Goal: Task Accomplishment & Management: Manage account settings

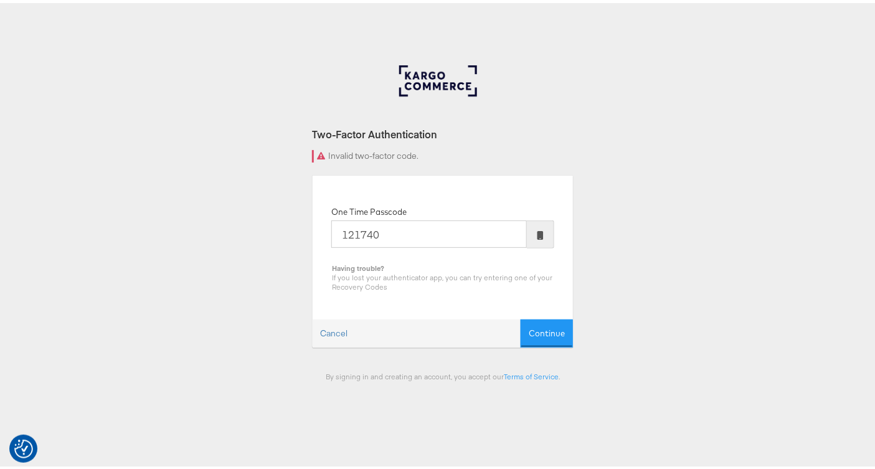
type input "121740"
click at [521, 316] on button "Continue" at bounding box center [547, 330] width 52 height 28
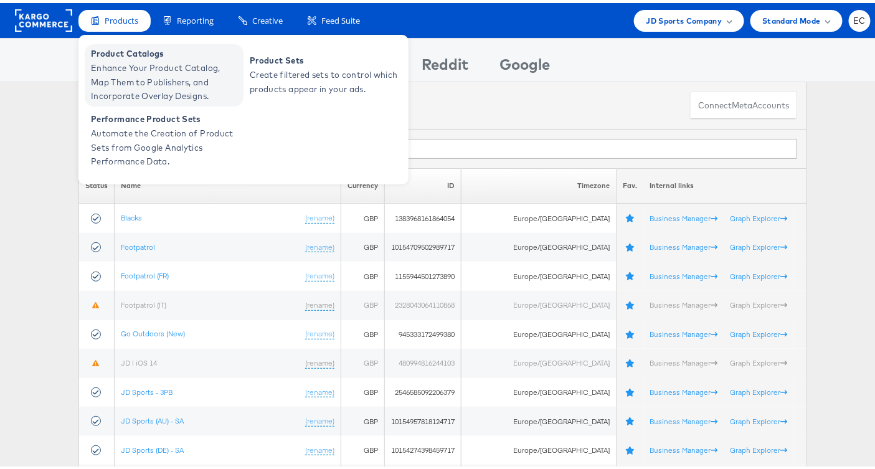
click at [120, 58] on span "Enhance Your Product Catalog, Map Them to Publishers, and Incorporate Overlay D…" at bounding box center [165, 79] width 149 height 42
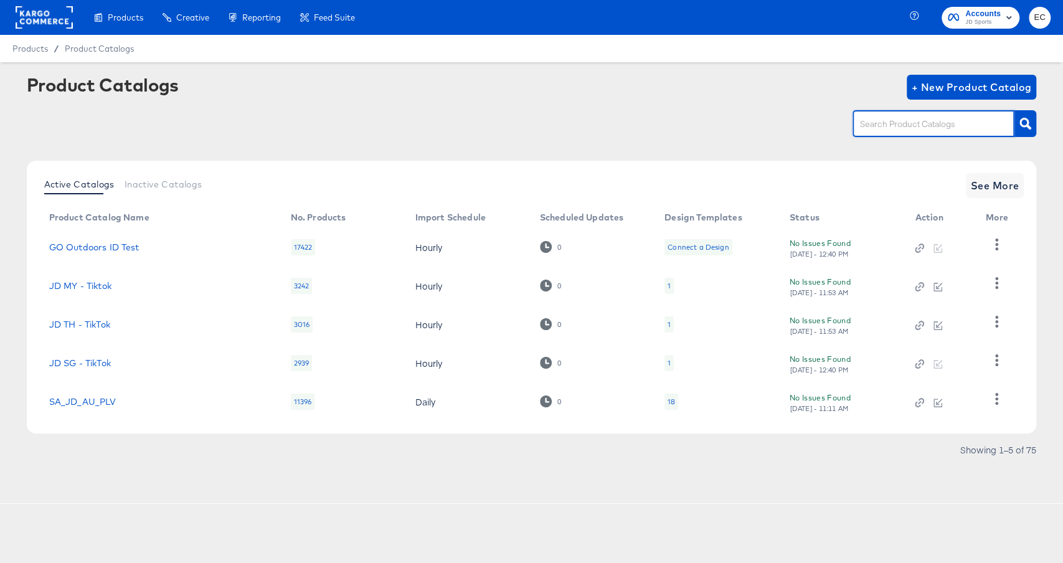
click at [957, 129] on input "text" at bounding box center [924, 124] width 133 height 14
type input "mil"
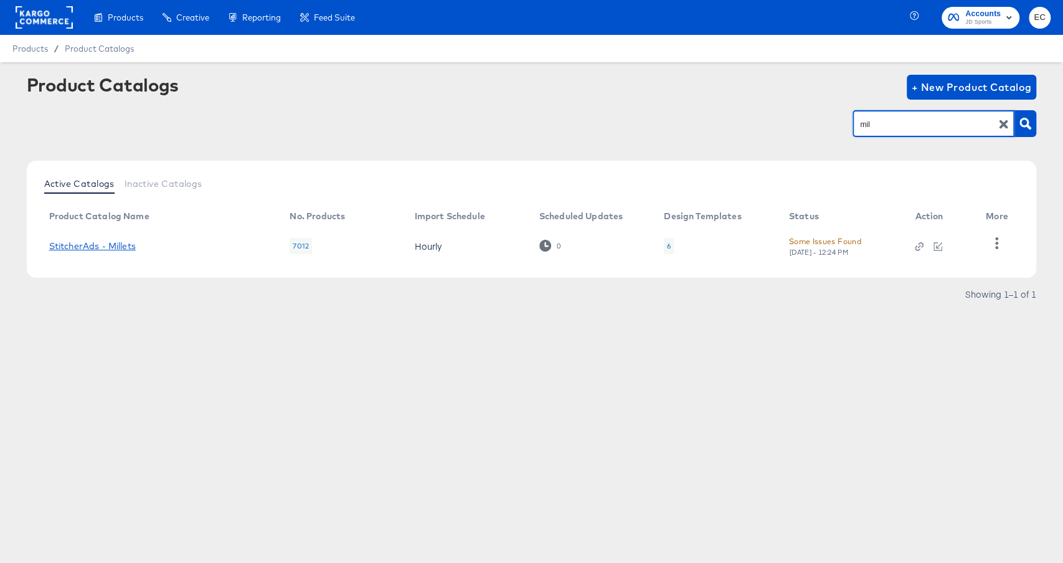
click at [119, 246] on link "StitcherAds - Millets" at bounding box center [92, 246] width 87 height 10
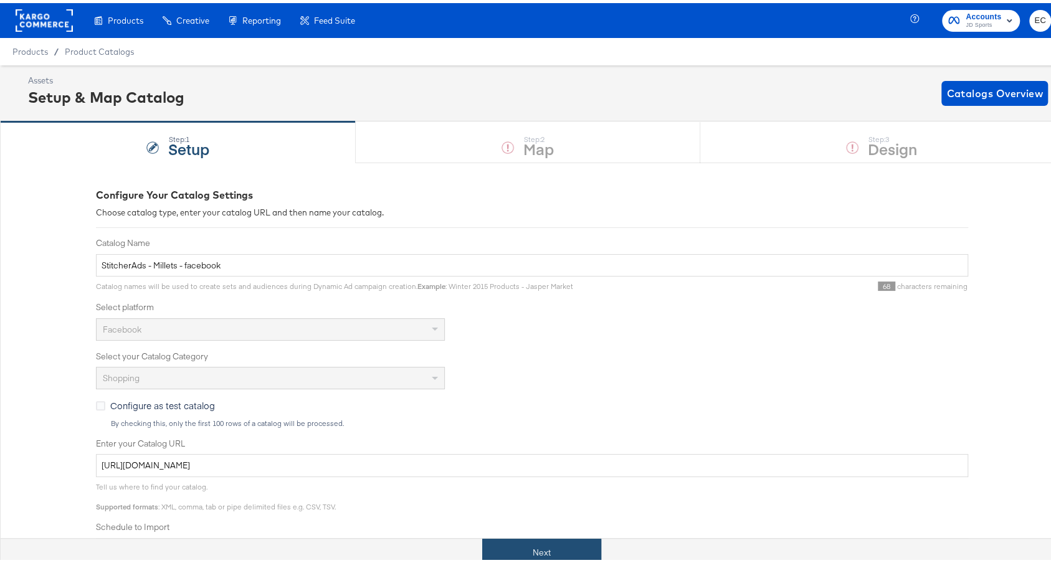
click at [495, 536] on button "Next" at bounding box center [541, 550] width 119 height 28
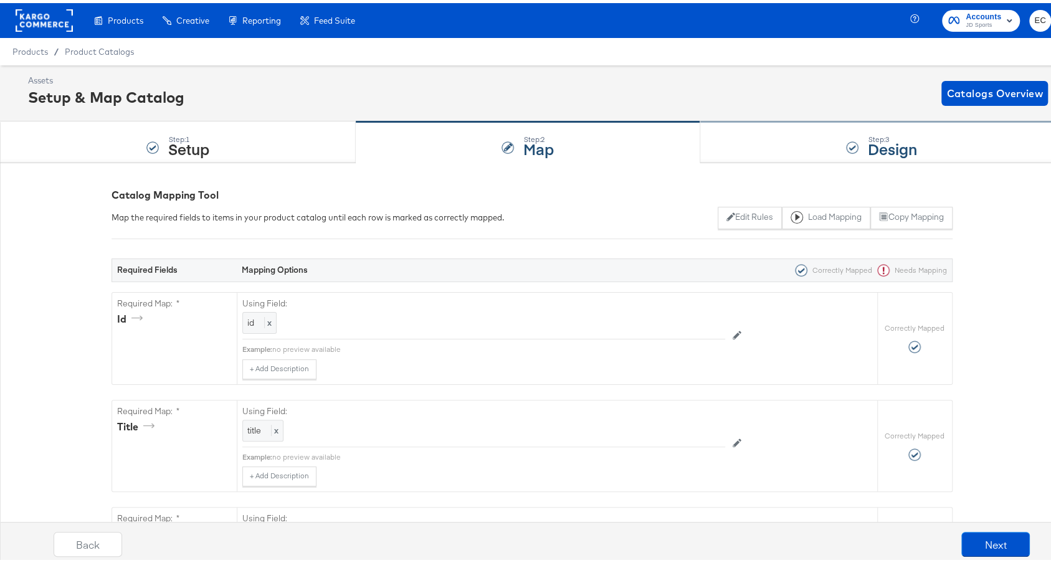
click at [802, 156] on div "Step: 3 Design" at bounding box center [881, 139] width 363 height 41
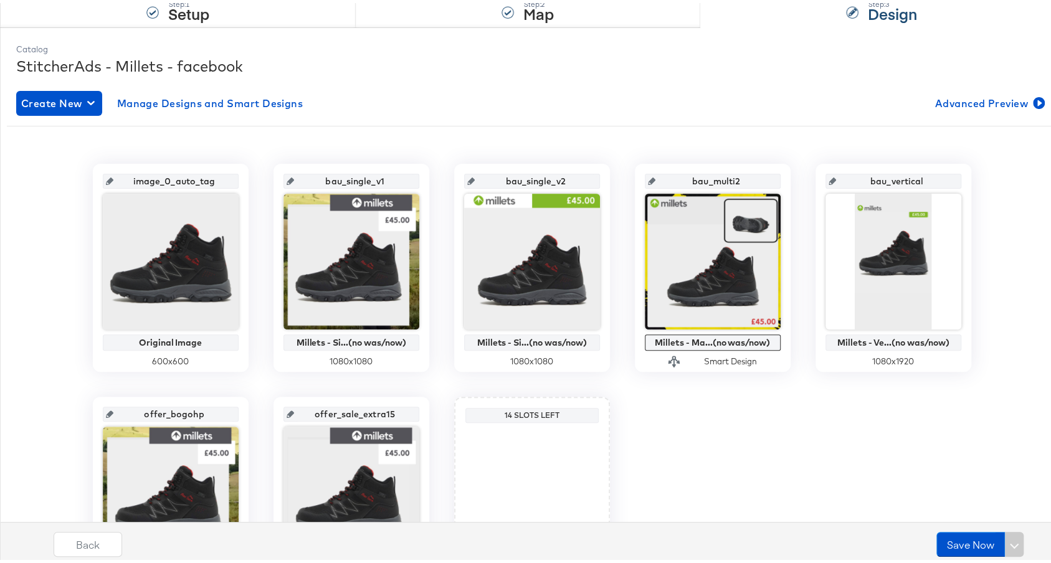
scroll to position [263, 0]
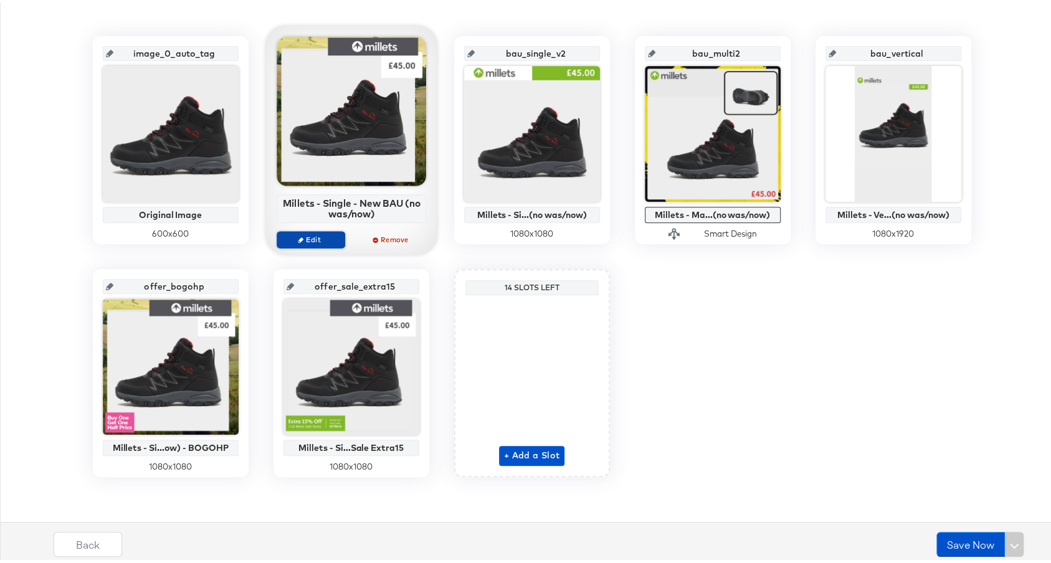
click at [326, 234] on span "Edit" at bounding box center [310, 236] width 57 height 9
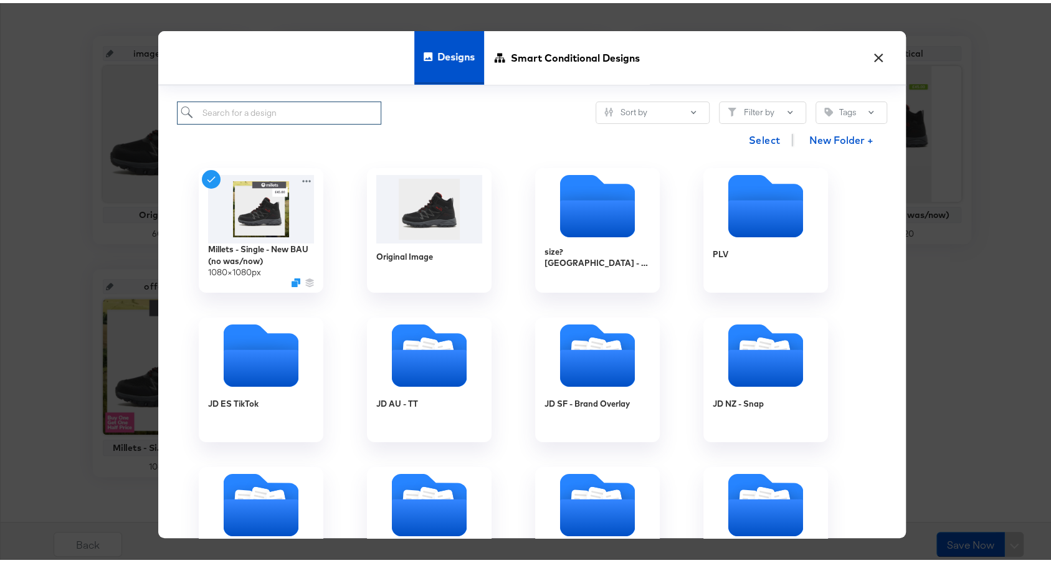
click at [341, 110] on input "search" at bounding box center [279, 109] width 205 height 23
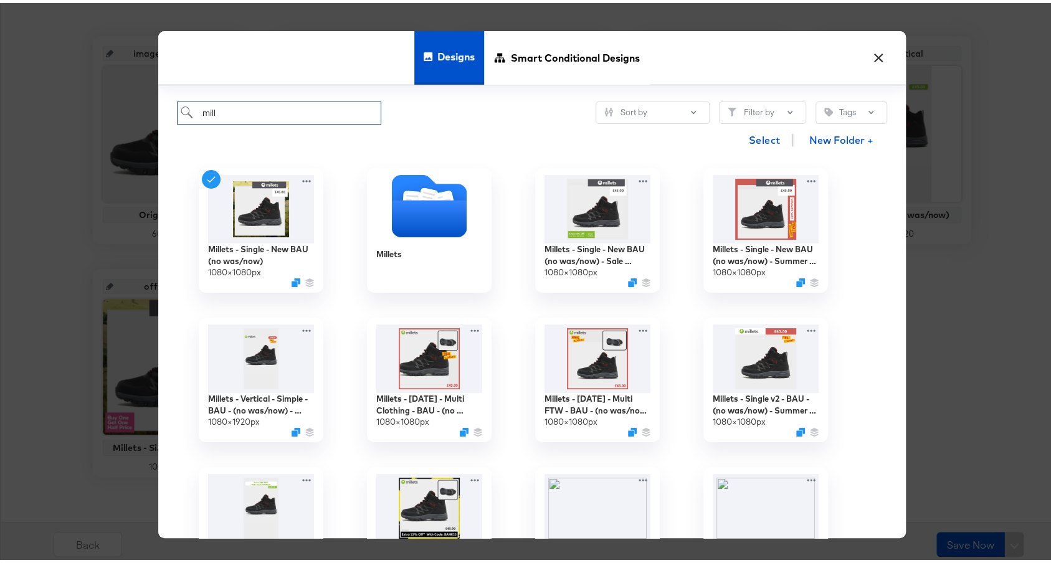
type input "mill"
click at [489, 117] on div "mill Sort by Filter by Tags" at bounding box center [532, 109] width 710 height 23
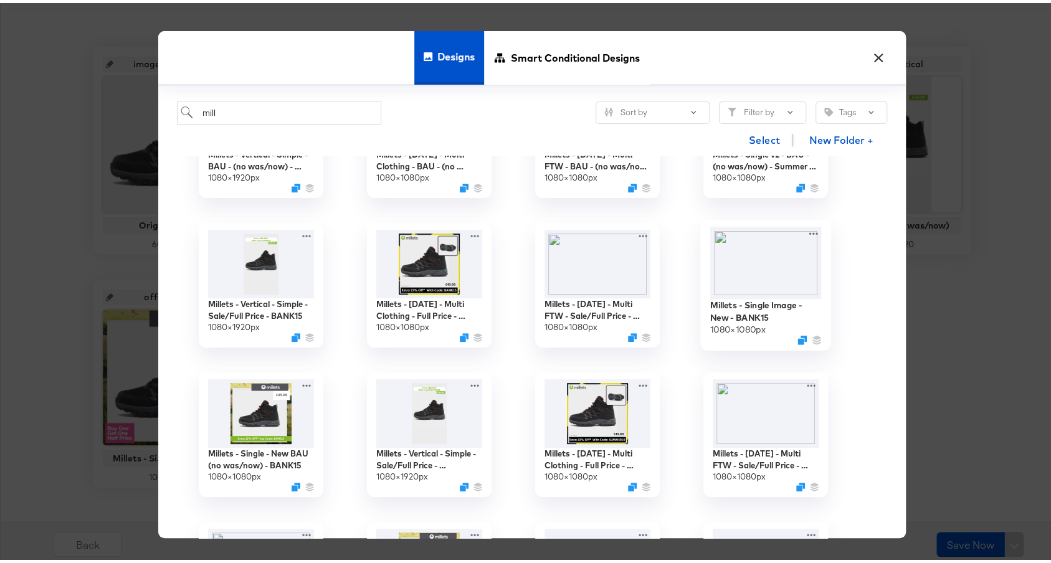
scroll to position [255, 0]
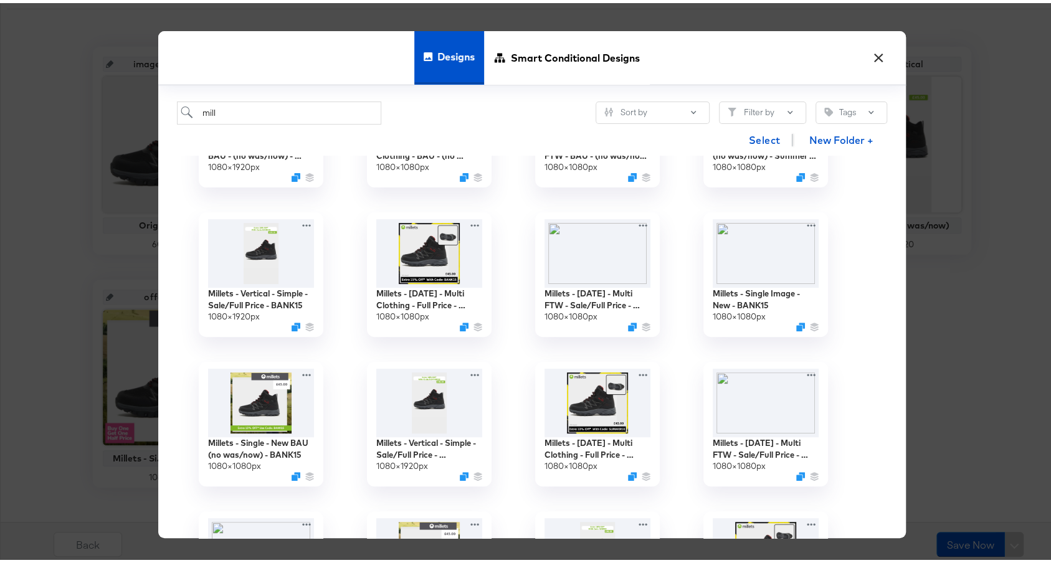
click at [868, 53] on button "×" at bounding box center [879, 51] width 22 height 22
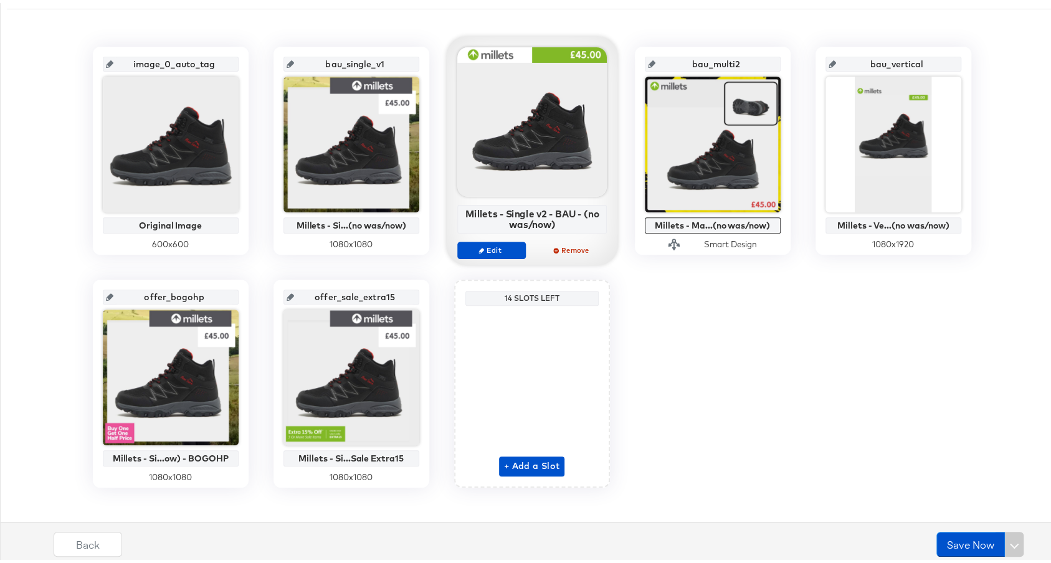
scroll to position [263, 0]
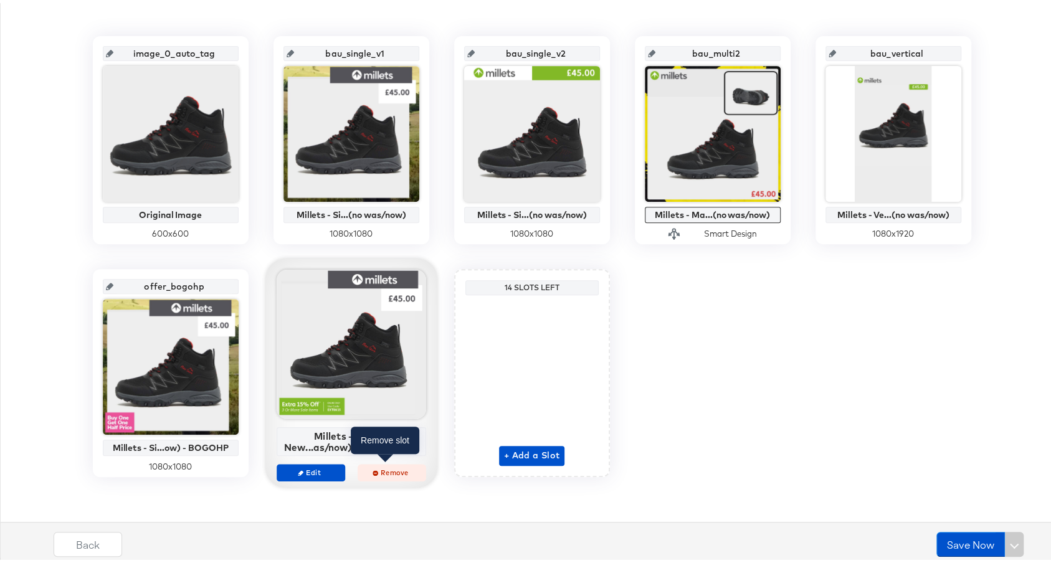
click at [387, 473] on button "Remove" at bounding box center [391, 469] width 69 height 17
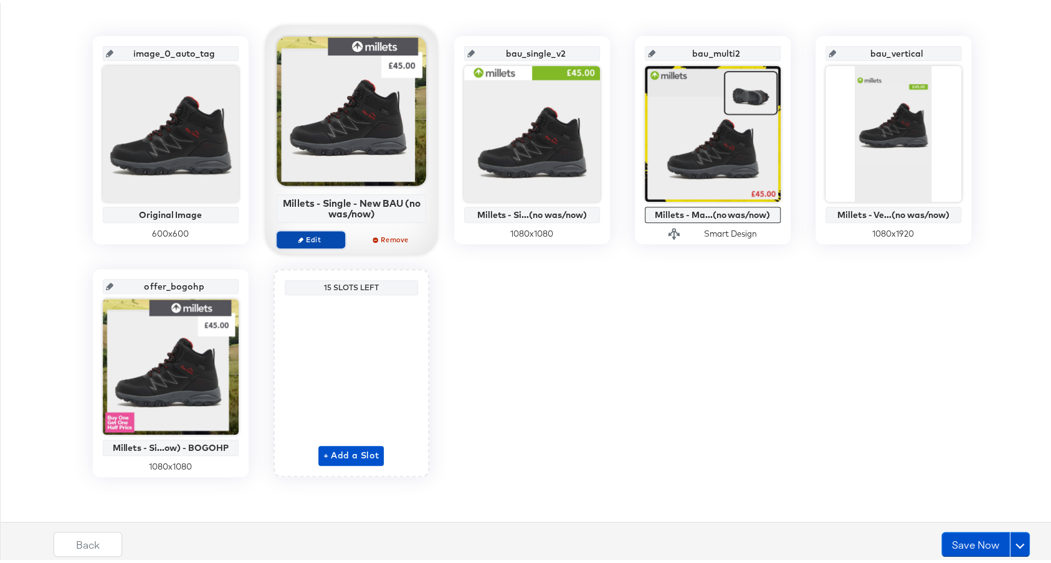
click at [319, 235] on span "Edit" at bounding box center [310, 236] width 57 height 9
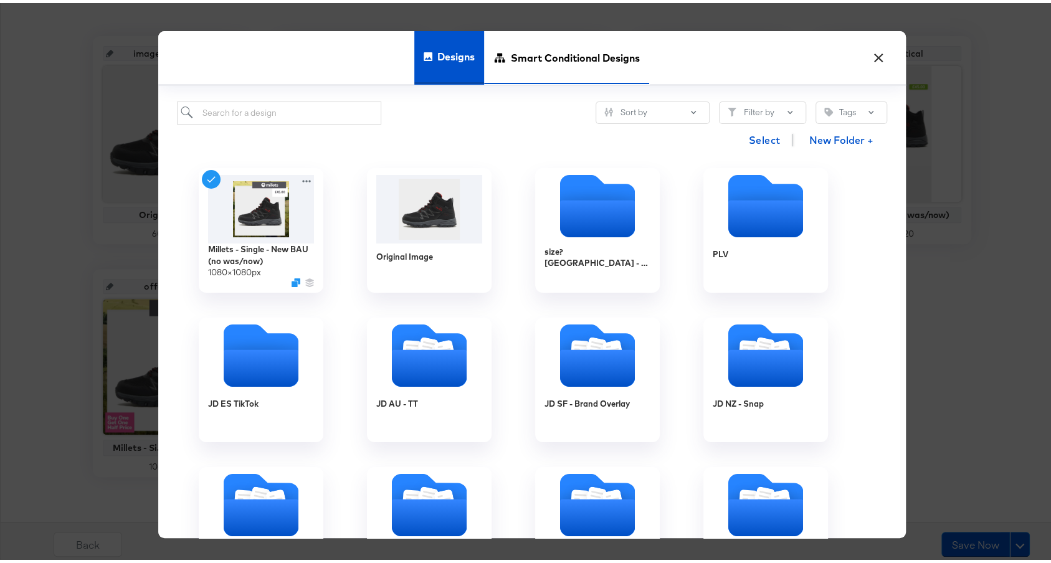
click at [542, 49] on span "Smart Conditional Designs" at bounding box center [575, 54] width 129 height 55
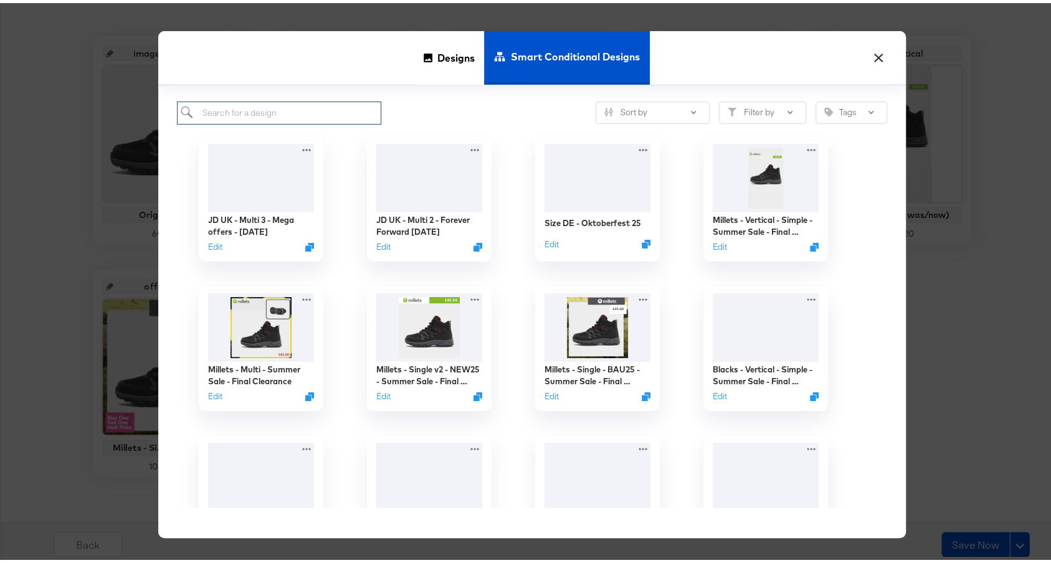
click at [291, 108] on input "search" at bounding box center [279, 109] width 205 height 23
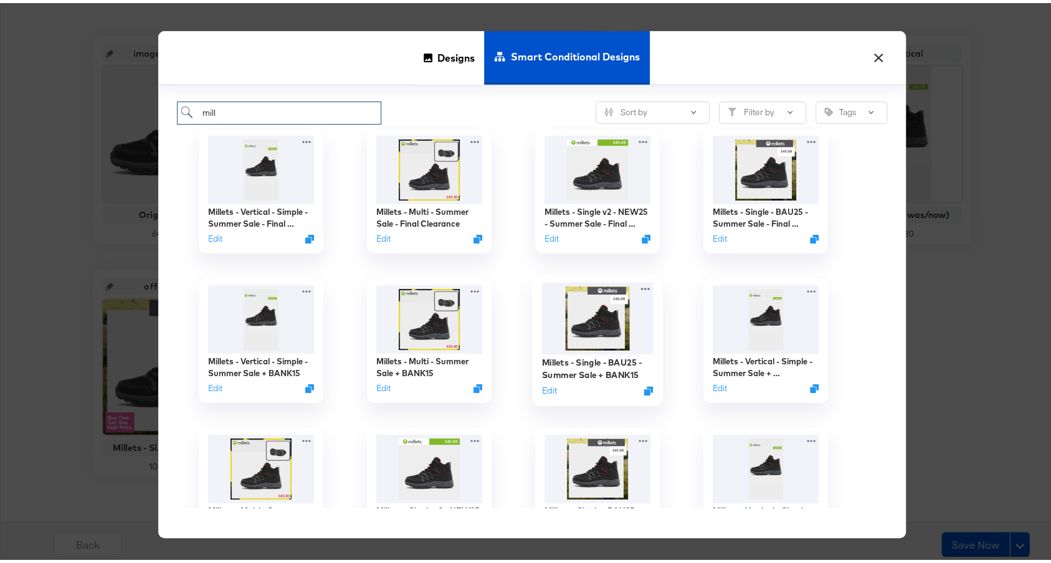
scroll to position [0, 0]
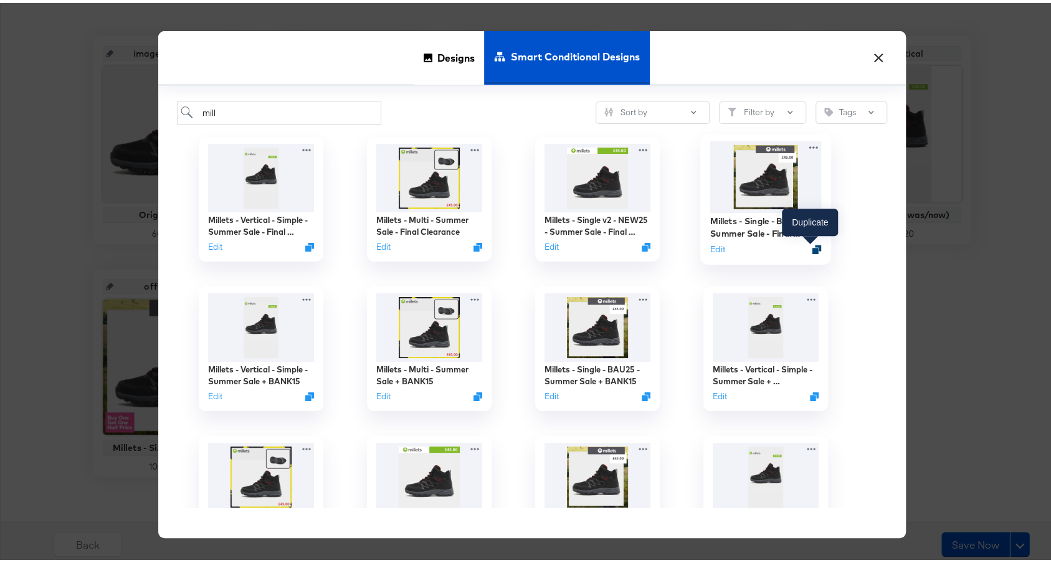
click at [812, 245] on icon "Duplicate" at bounding box center [816, 246] width 9 height 9
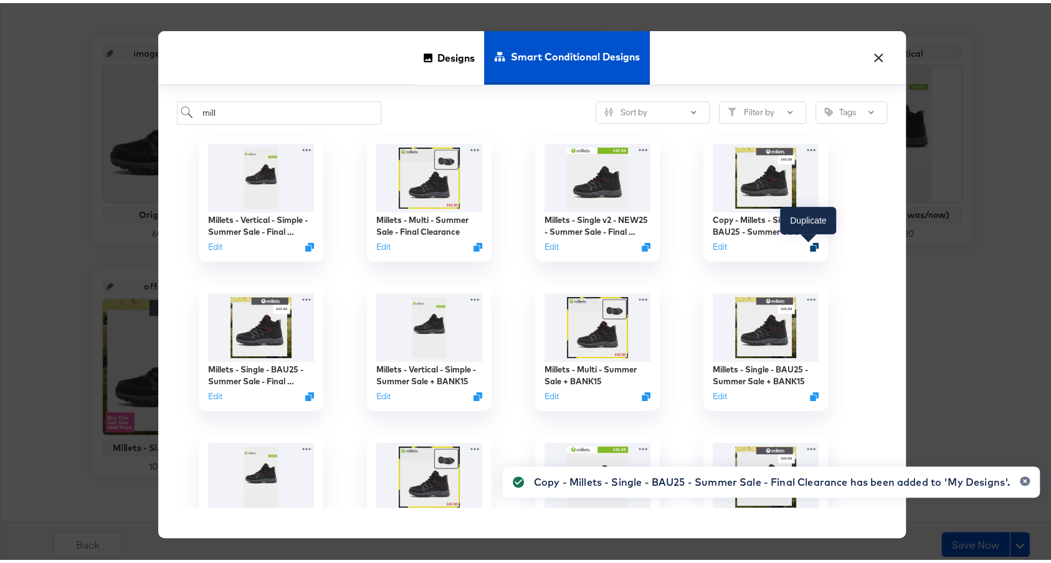
click at [810, 245] on icon "Duplicate" at bounding box center [814, 243] width 9 height 9
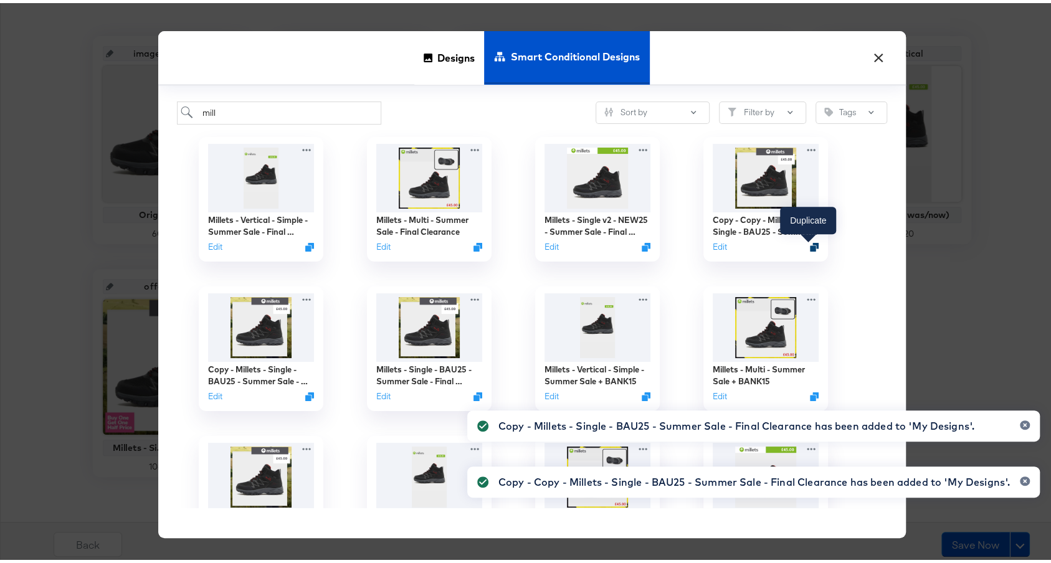
click at [810, 245] on icon "Duplicate" at bounding box center [814, 243] width 9 height 9
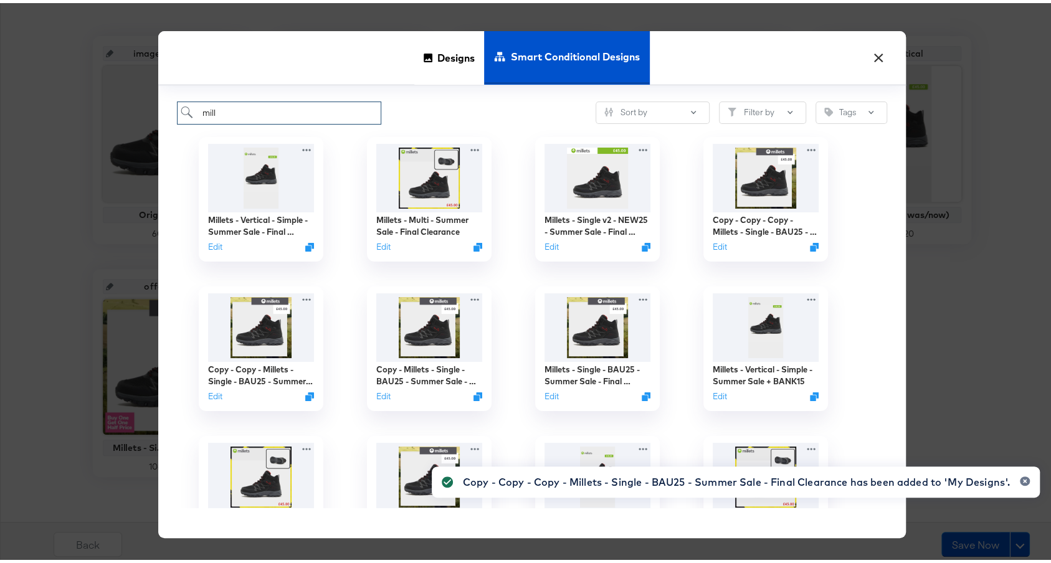
click at [338, 115] on input "mill" at bounding box center [279, 109] width 205 height 23
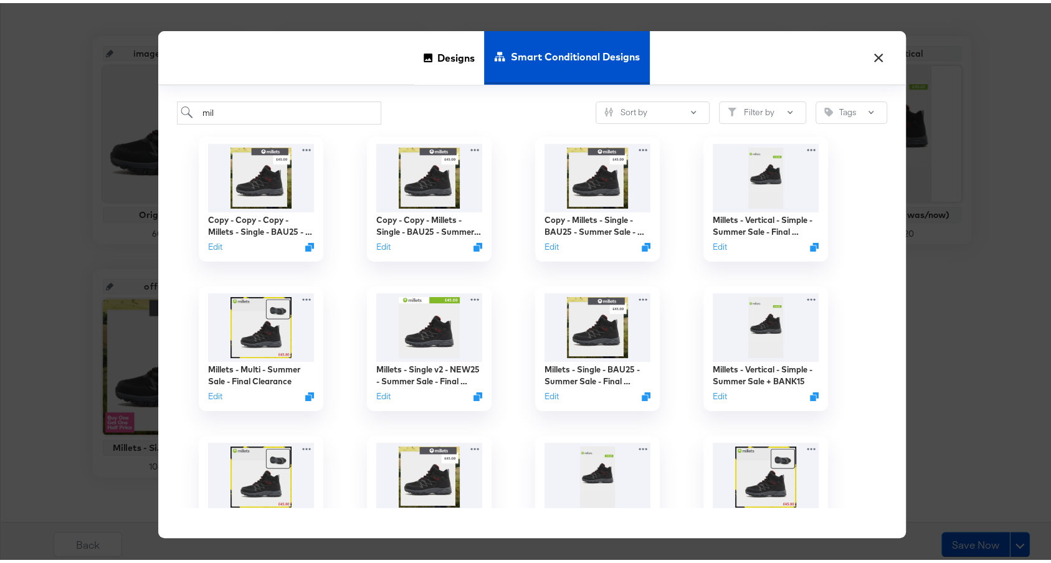
click at [158, 176] on div "mil Sort by Filter by Tags Copy - Copy - Copy - Millets - Single - BAU25 - Summ…" at bounding box center [531, 309] width 747 height 452
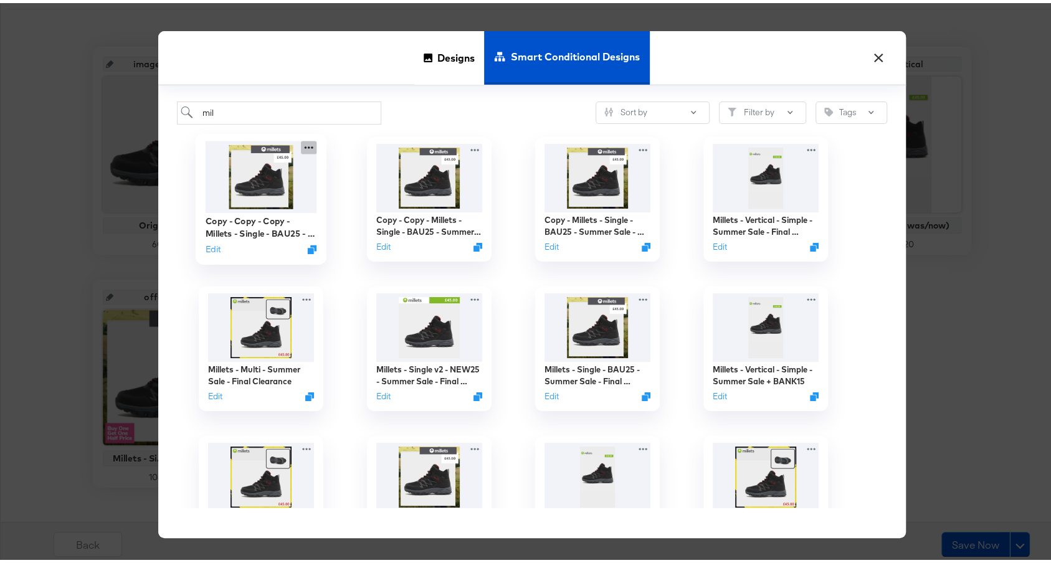
click at [308, 144] on icon at bounding box center [309, 144] width 16 height 13
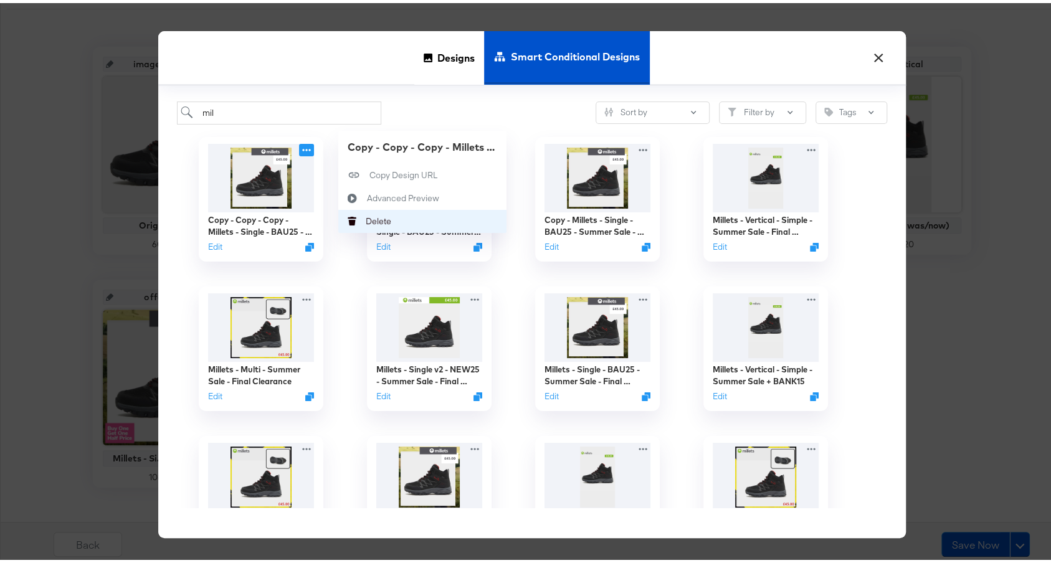
click at [366, 218] on div "Delete Delete" at bounding box center [366, 218] width 0 height 0
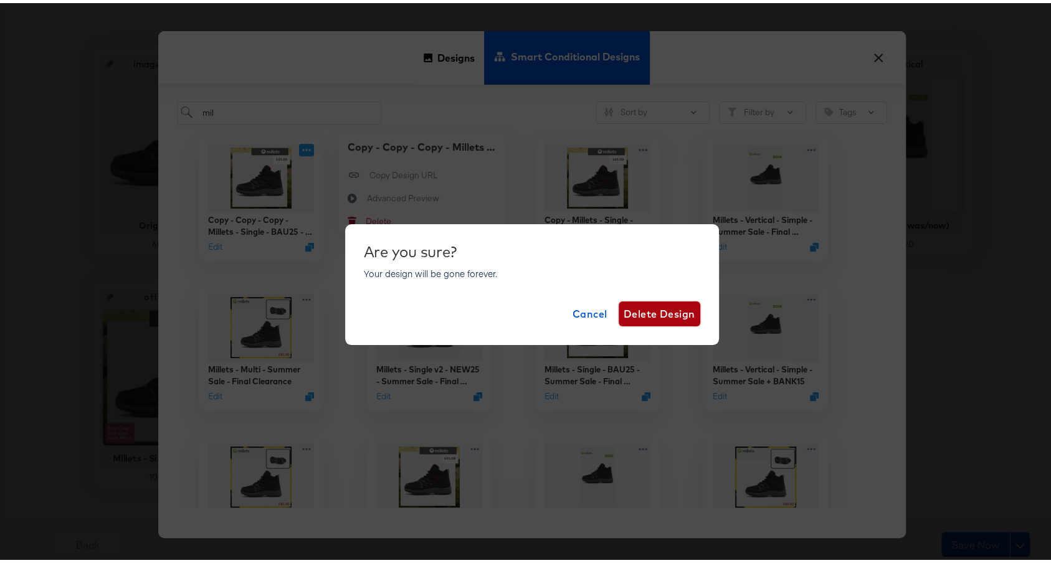
click at [642, 305] on span "Delete Design" at bounding box center [659, 310] width 72 height 17
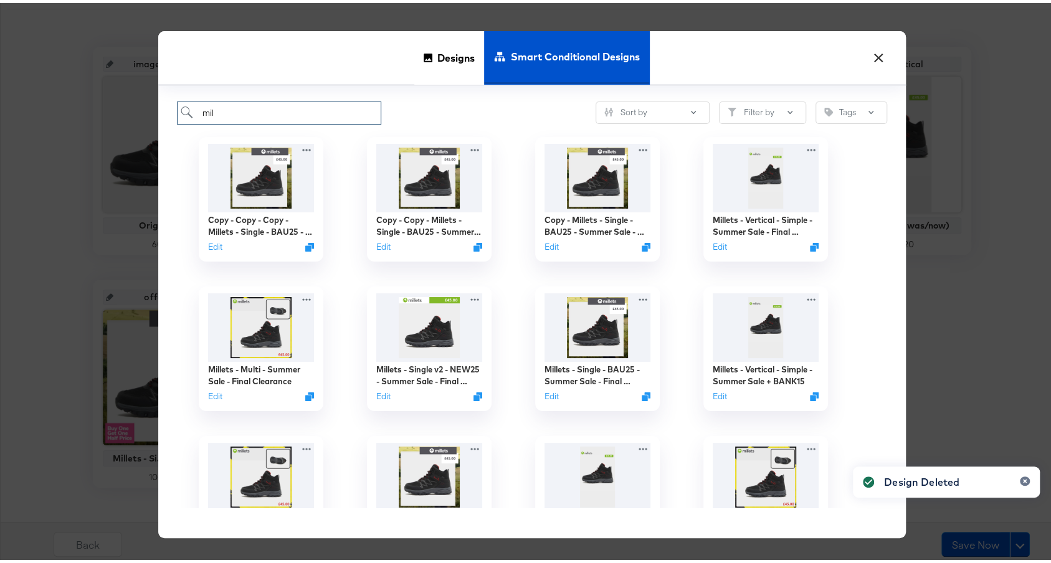
click at [310, 114] on input "mil" at bounding box center [279, 109] width 205 height 23
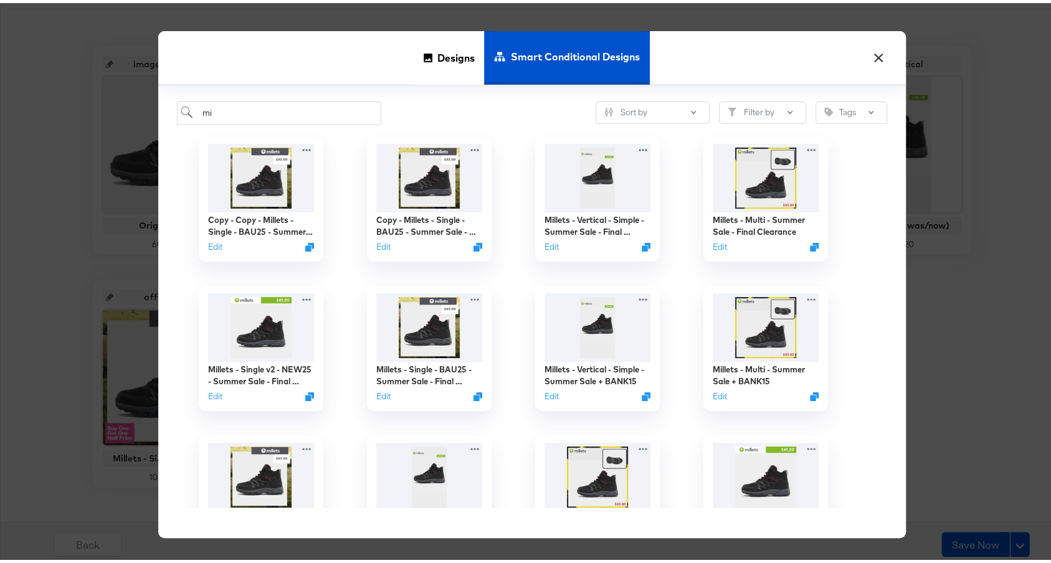
click at [181, 164] on div "Copy - Copy - Millets - Single - BAU25 - Summer Sale - Final Clearance Edit" at bounding box center [261, 195] width 168 height 149
click at [305, 145] on icon at bounding box center [309, 144] width 16 height 13
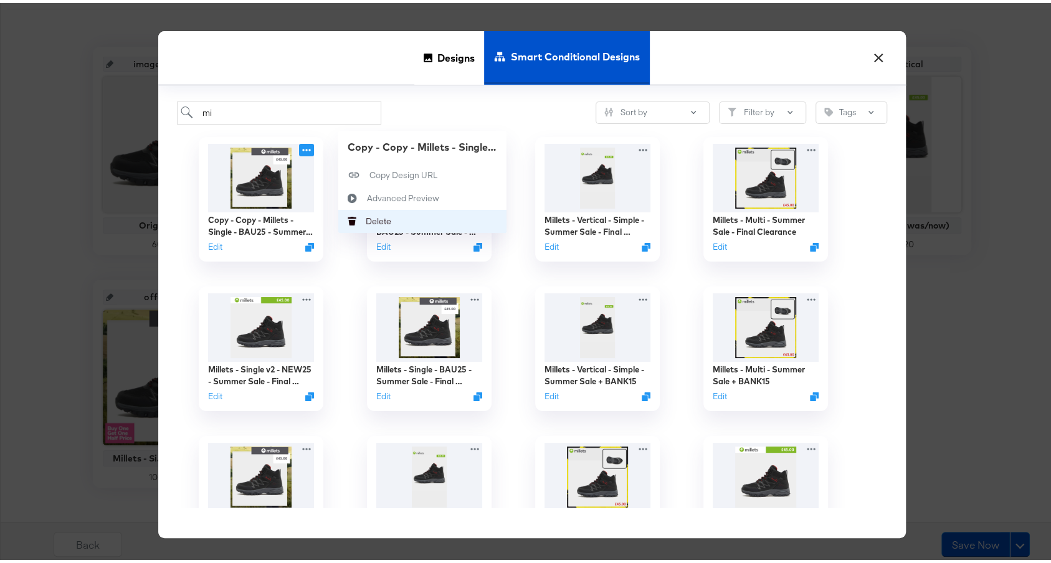
click at [415, 207] on button "Delete Delete" at bounding box center [422, 218] width 168 height 23
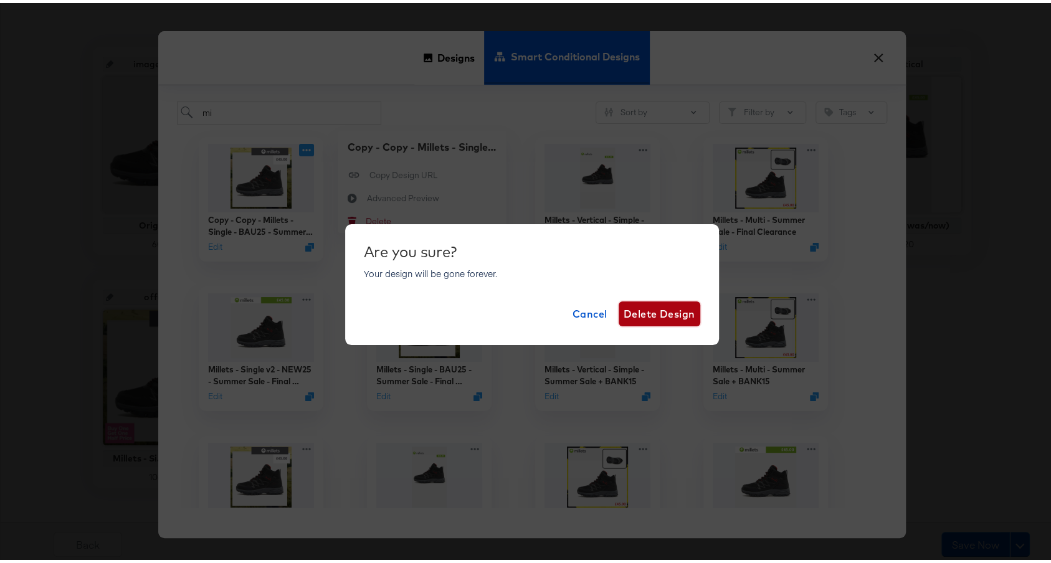
click at [680, 313] on span "Delete Design" at bounding box center [659, 310] width 72 height 17
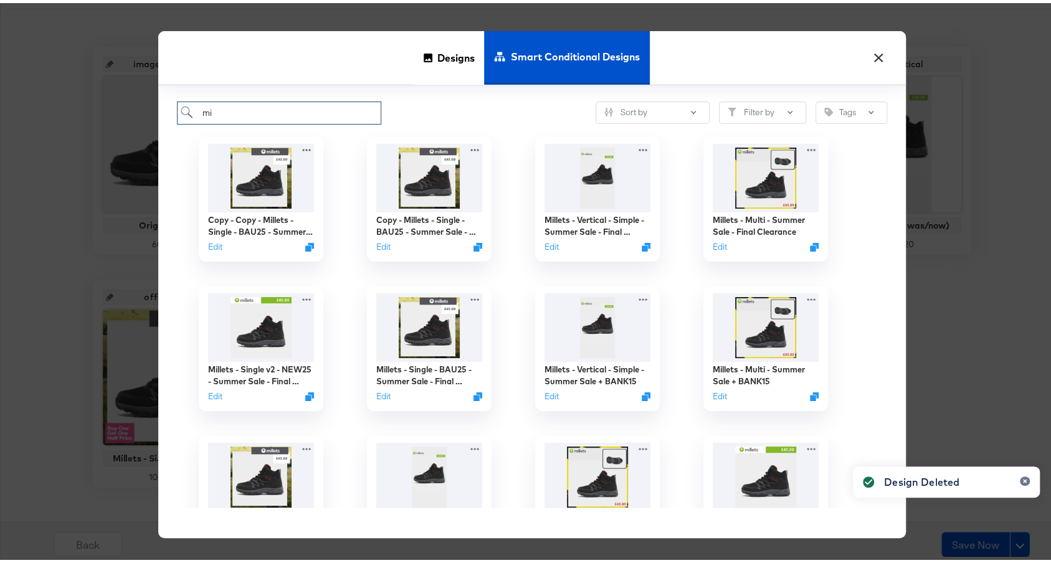
click at [353, 103] on input "mi" at bounding box center [279, 109] width 205 height 23
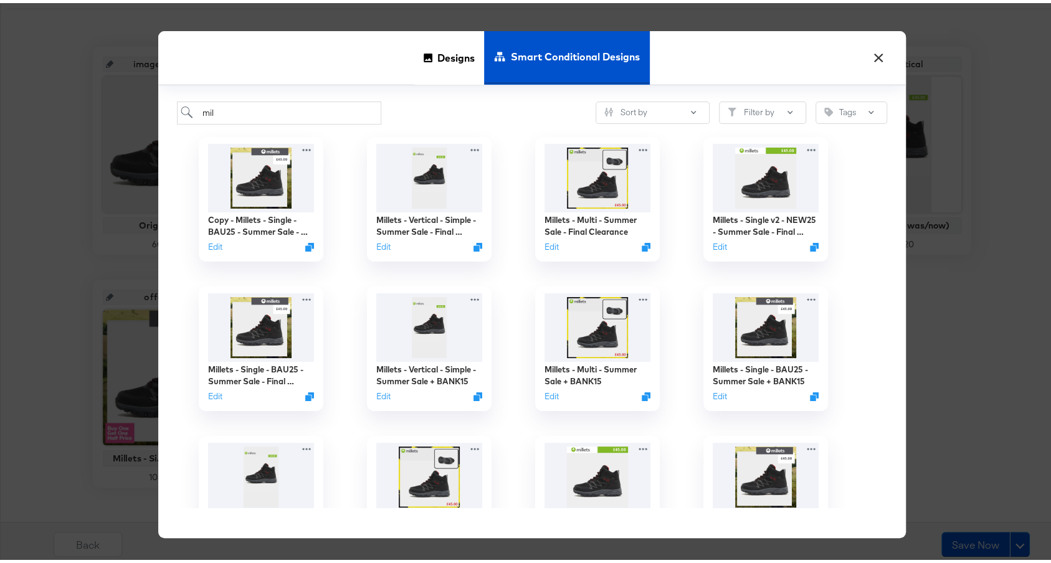
click at [432, 106] on div "mil Sort by Filter by Tags" at bounding box center [532, 109] width 710 height 23
click at [812, 243] on icon "Duplicate" at bounding box center [816, 246] width 9 height 9
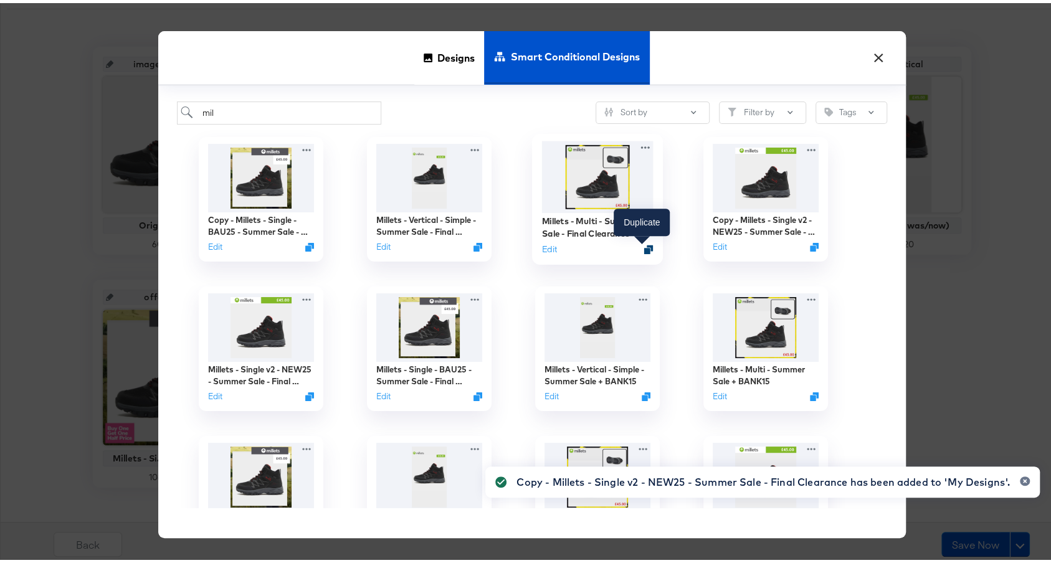
click at [643, 245] on icon "Duplicate" at bounding box center [647, 246] width 9 height 9
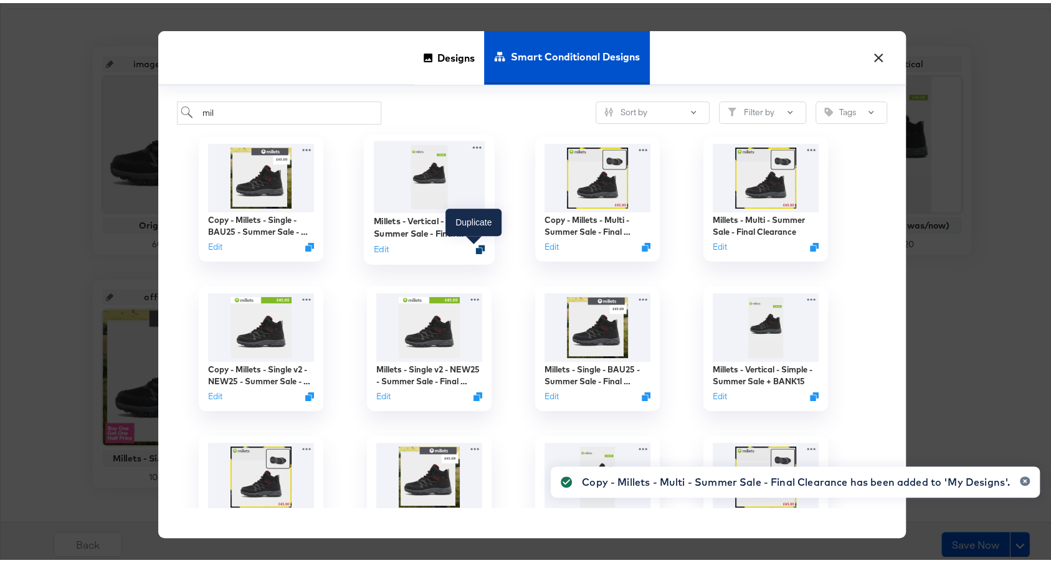
click at [475, 244] on icon "Duplicate" at bounding box center [479, 246] width 9 height 9
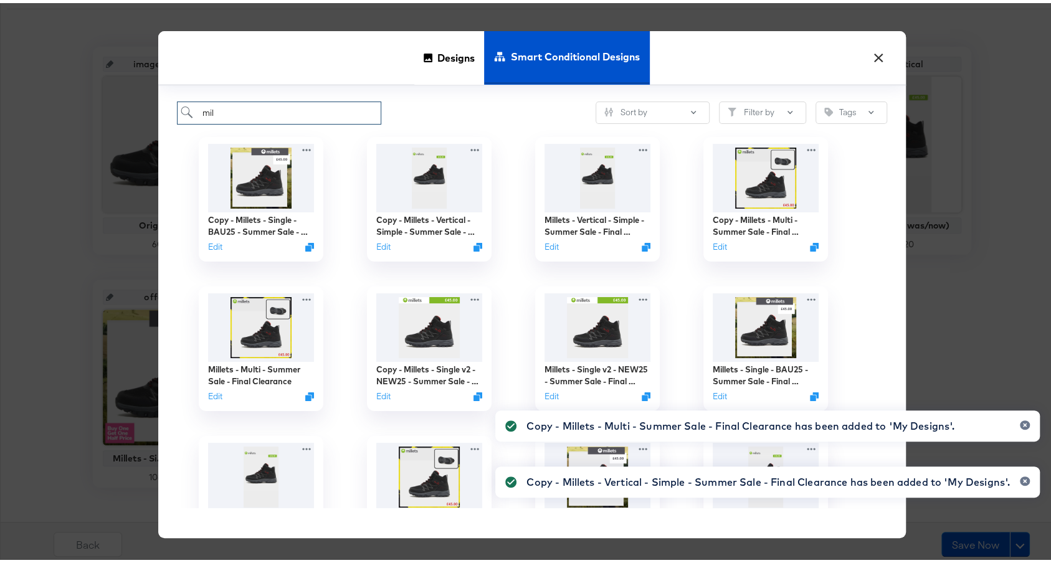
click at [283, 111] on input "mil" at bounding box center [279, 109] width 205 height 23
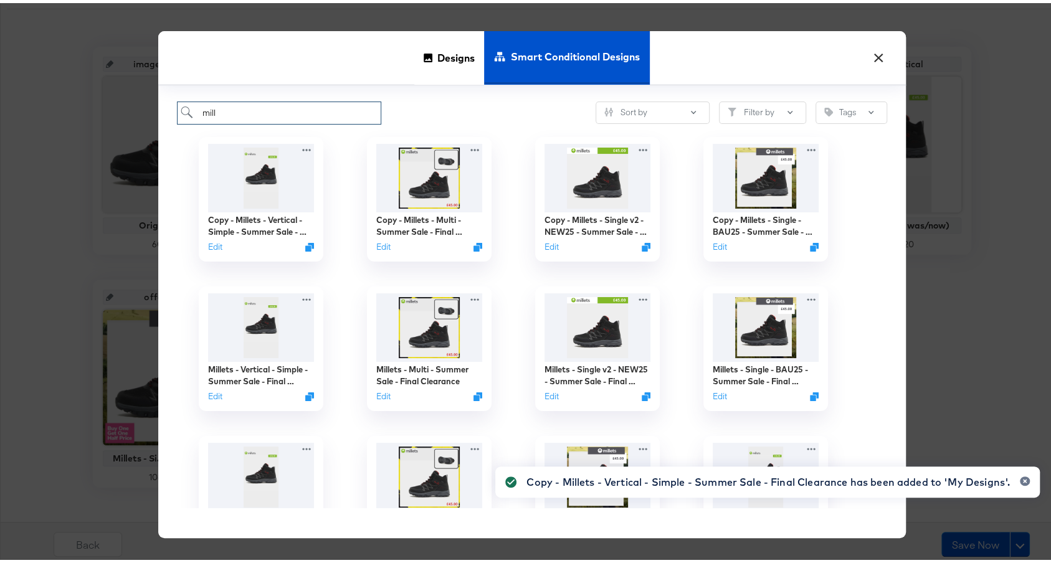
type input "mill"
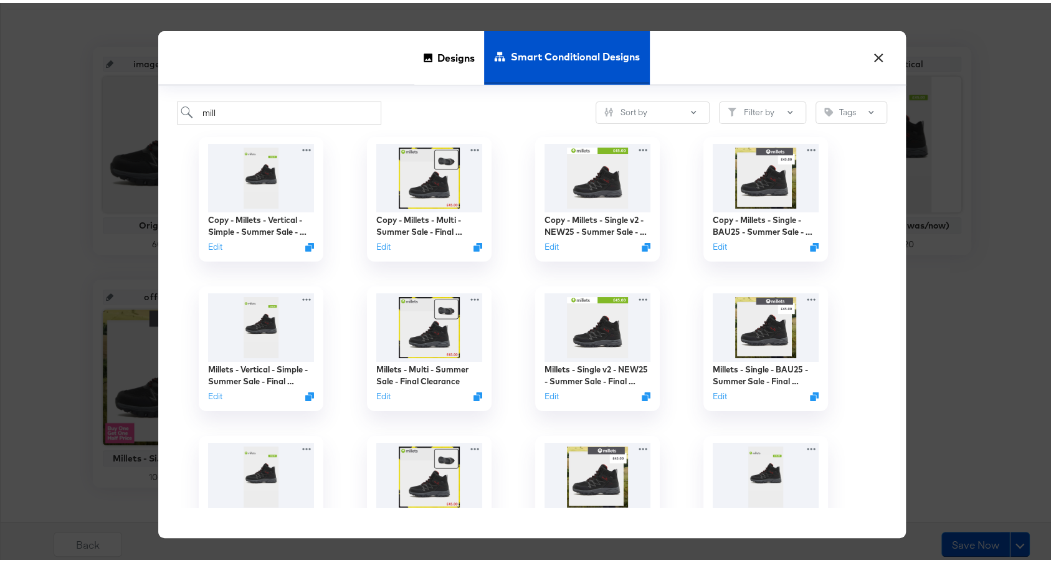
click at [480, 110] on div "mill Sort by Filter by Tags" at bounding box center [532, 109] width 710 height 23
click at [709, 245] on button "Edit" at bounding box center [716, 246] width 15 height 12
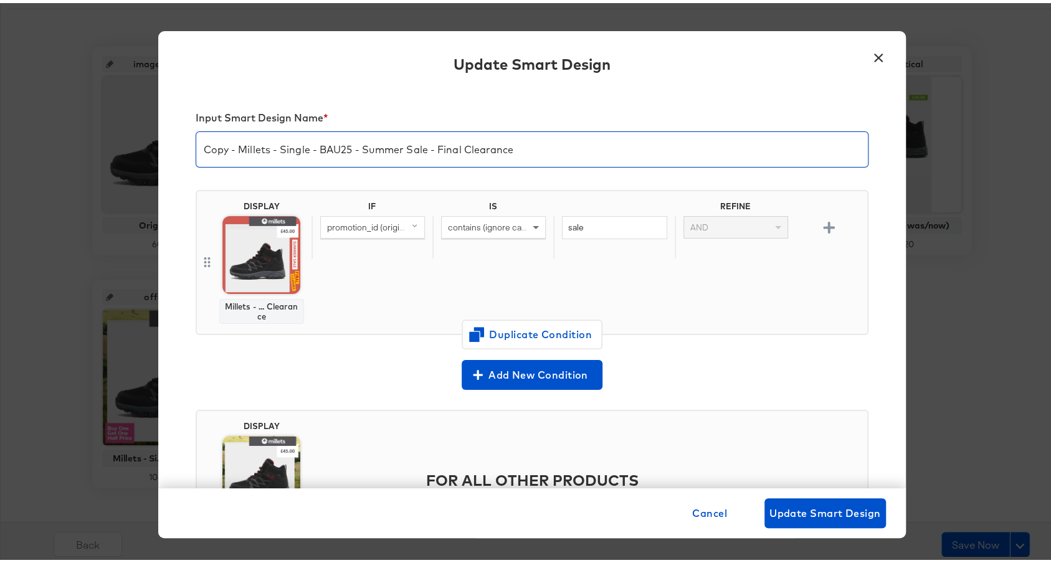
drag, startPoint x: 359, startPoint y: 147, endPoint x: 556, endPoint y: 149, distance: 196.2
click at [556, 149] on input "Copy - Millets - Single - BAU25 - Summer Sale - Final Clearance" at bounding box center [531, 141] width 671 height 35
paste input "15OFF"
drag, startPoint x: 229, startPoint y: 150, endPoint x: 189, endPoint y: 143, distance: 40.4
click at [196, 143] on div "Copy - Millets - Single - BAU25 - 15OFF" at bounding box center [532, 146] width 673 height 36
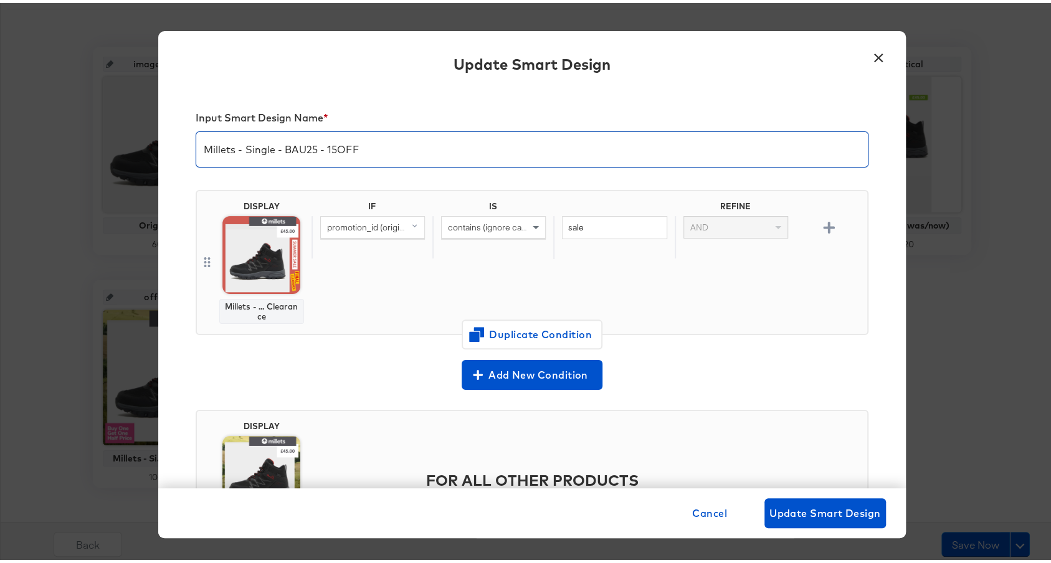
type input "Millets - Single - BAU25 - 15OFF"
click at [620, 224] on input "sale" at bounding box center [614, 224] width 105 height 23
paste input "15OFF"
type input "15OFF"
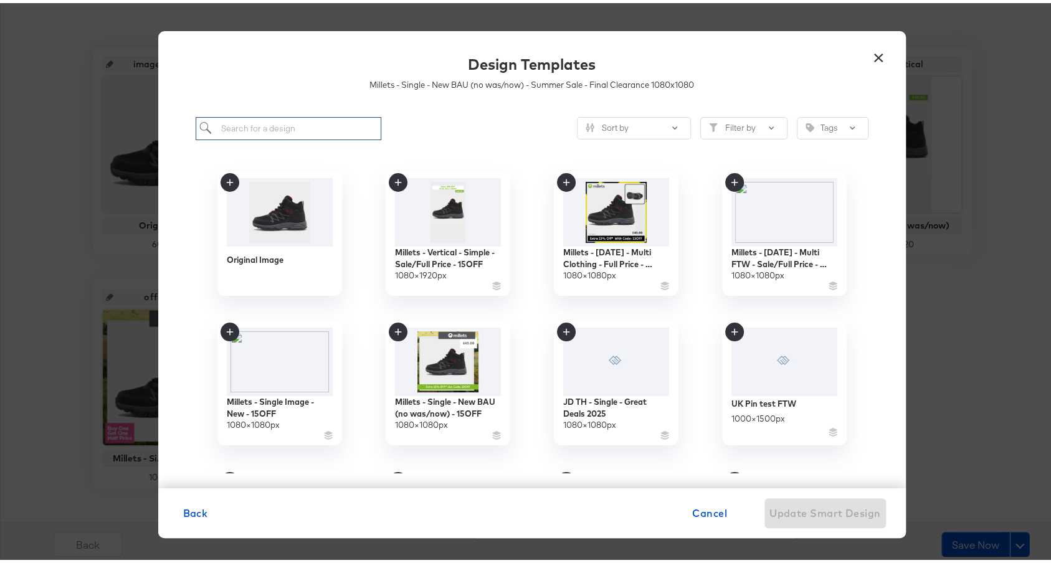
click at [289, 130] on input "search" at bounding box center [289, 125] width 186 height 23
click at [473, 359] on img at bounding box center [447, 357] width 111 height 72
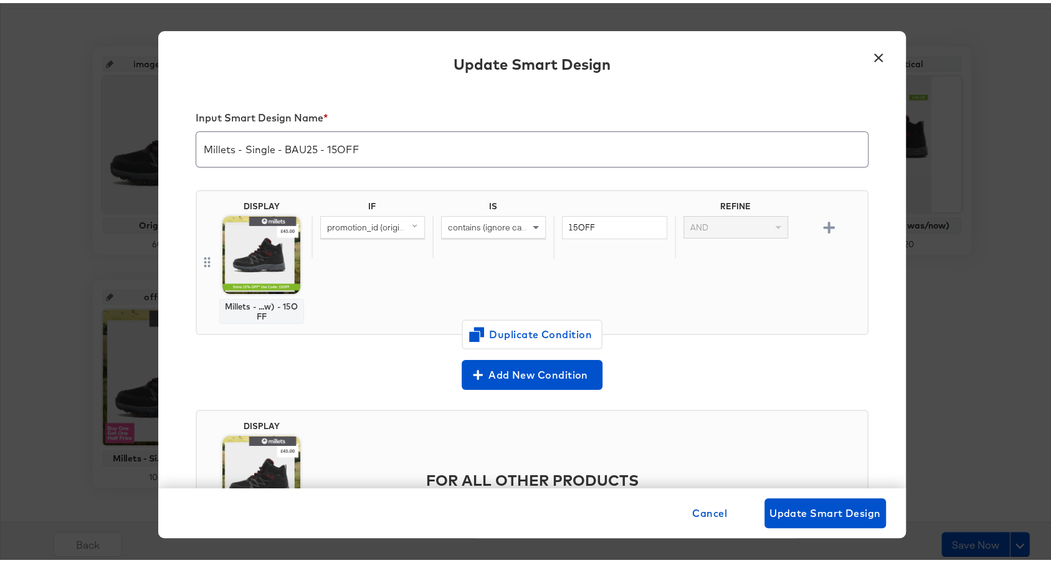
click at [377, 371] on div "Add New Condition" at bounding box center [532, 372] width 673 height 30
click at [373, 339] on div "DISPLAY Millets - ...w) - 15OFF IF IS REFINE promotion_id (original) contains (…" at bounding box center [532, 264] width 673 height 175
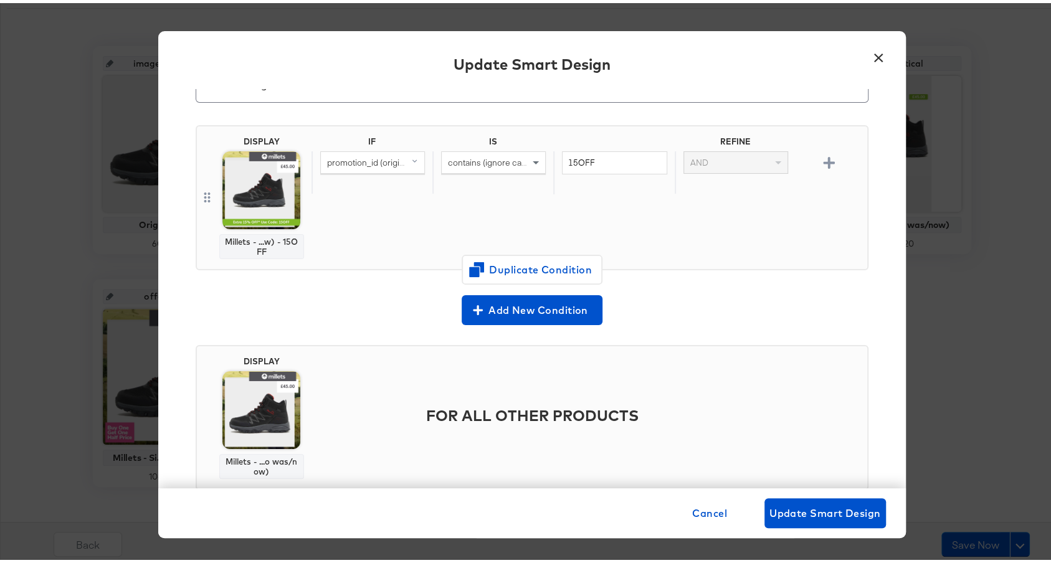
scroll to position [0, 0]
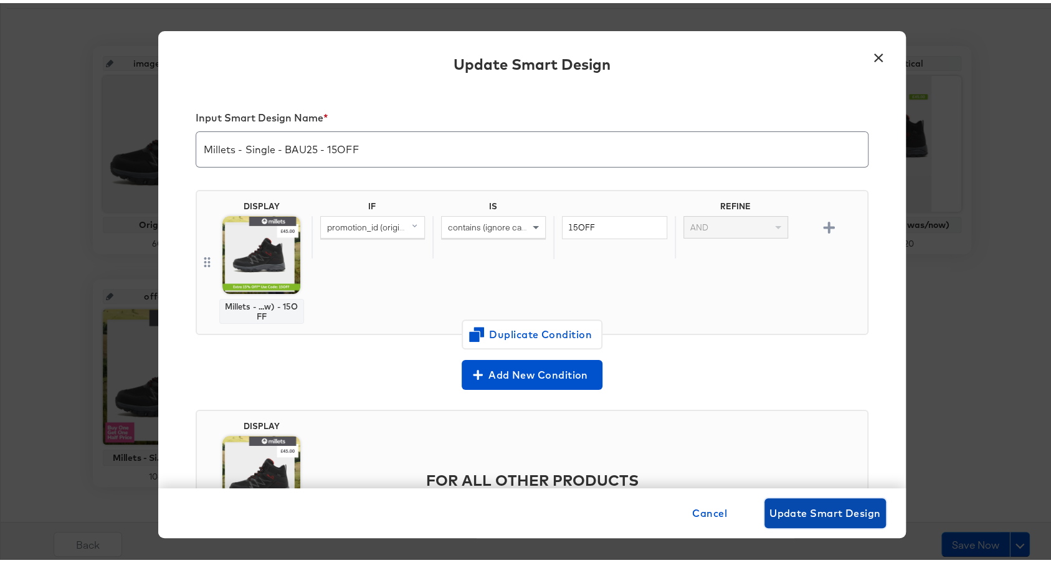
click at [812, 506] on span "Update Smart Design" at bounding box center [824, 509] width 111 height 17
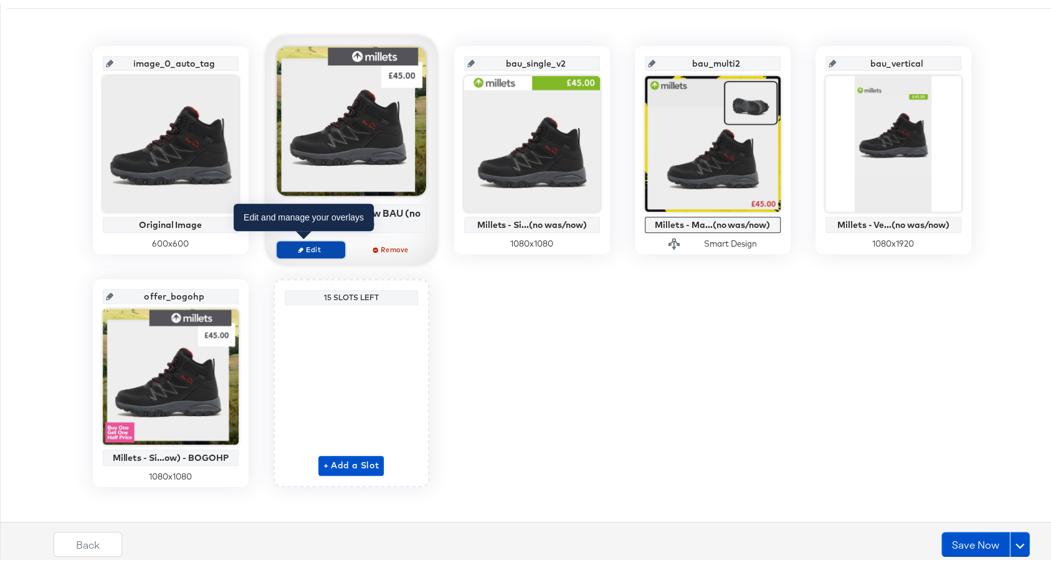
click at [298, 244] on span "Edit" at bounding box center [310, 246] width 57 height 9
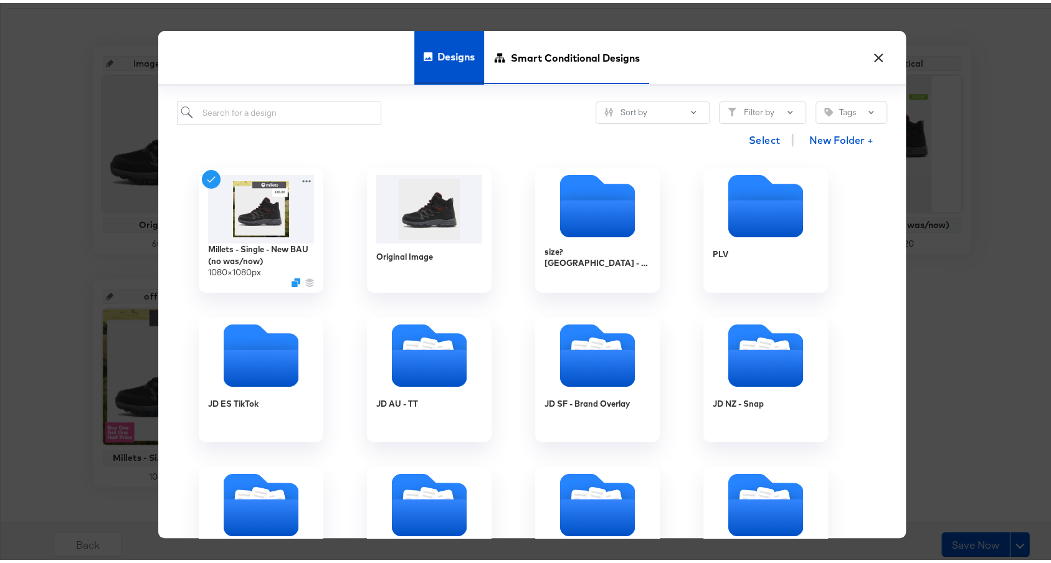
click at [549, 55] on span "Smart Conditional Designs" at bounding box center [575, 54] width 129 height 55
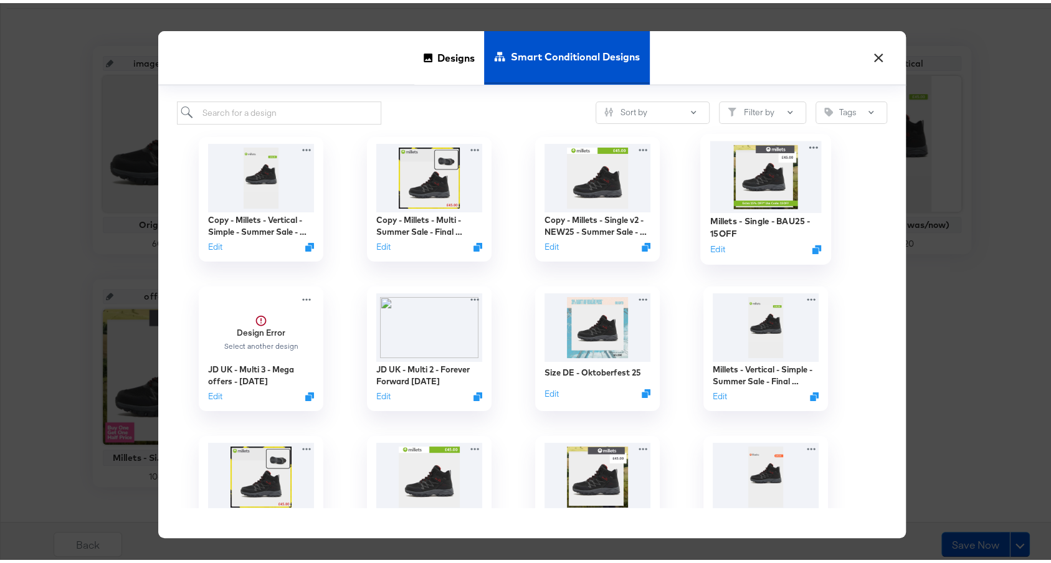
click at [764, 189] on img at bounding box center [764, 174] width 111 height 72
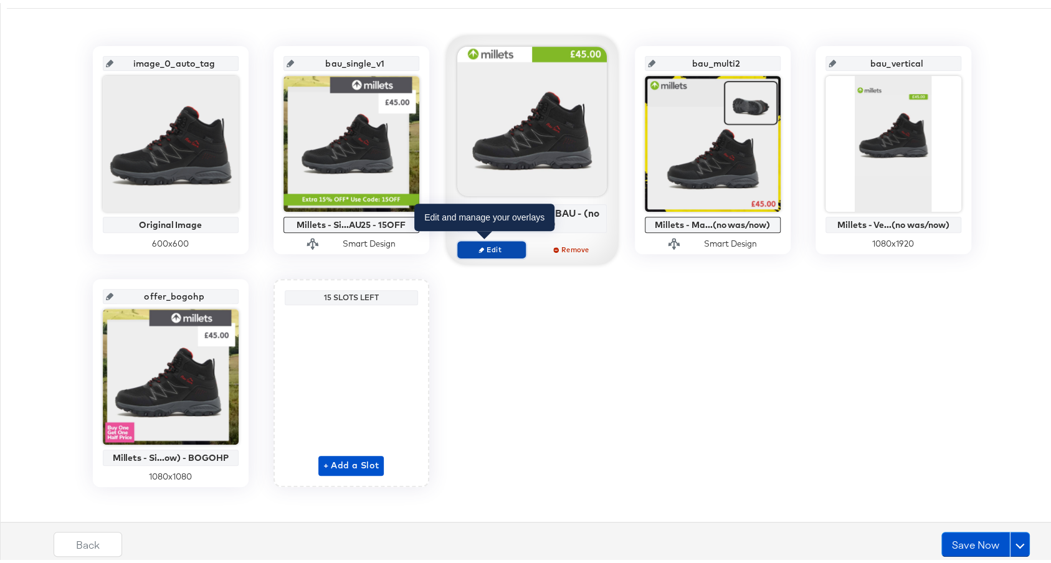
click at [478, 247] on icon "button" at bounding box center [481, 247] width 6 height 6
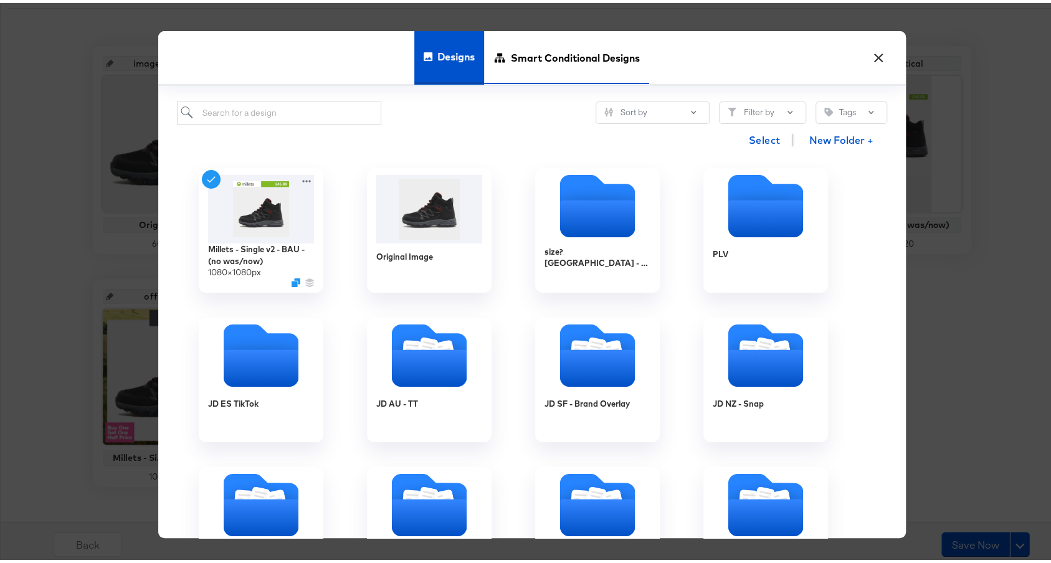
click at [534, 61] on span "Smart Conditional Designs" at bounding box center [575, 54] width 129 height 55
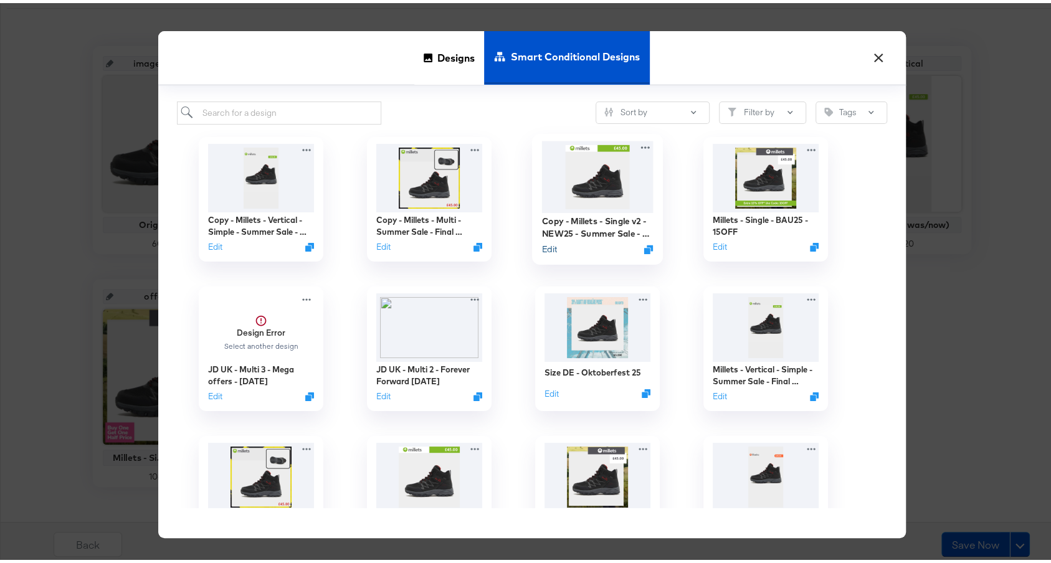
click at [541, 246] on button "Edit" at bounding box center [548, 246] width 15 height 12
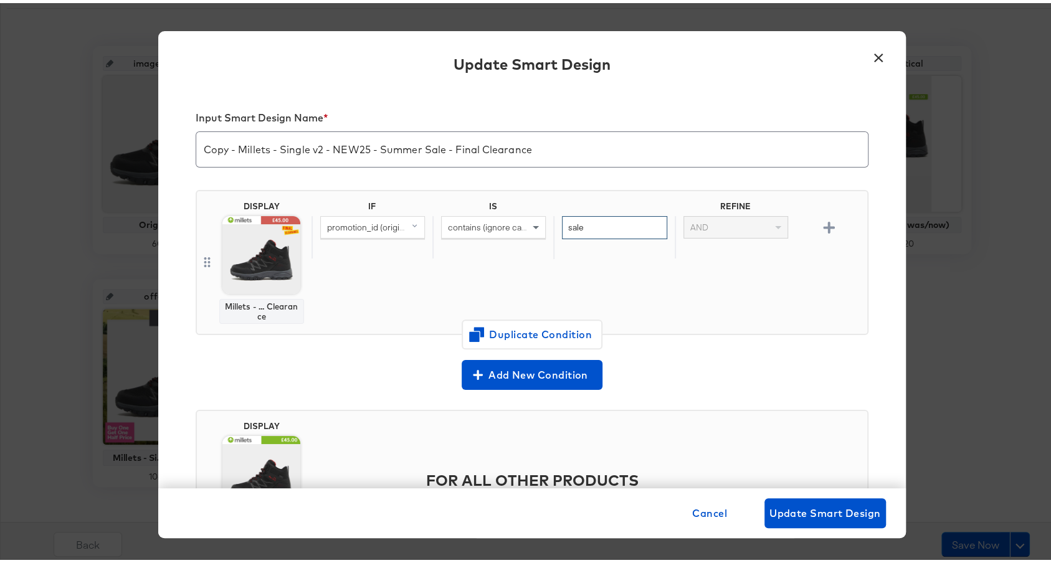
click at [587, 221] on input "sale" at bounding box center [614, 224] width 105 height 23
paste input "15OFF"
type input "15OFF"
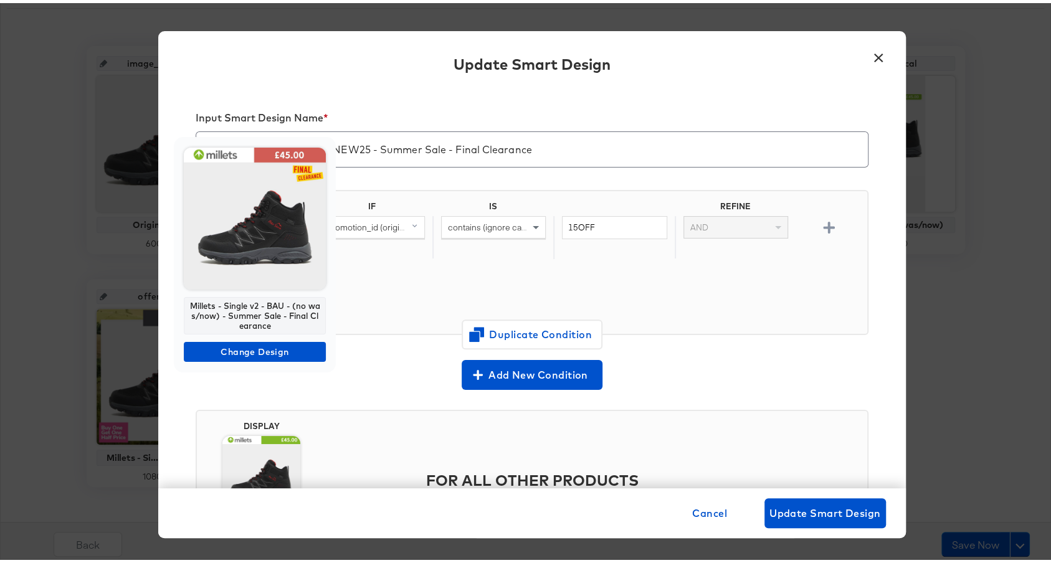
click at [260, 248] on img at bounding box center [255, 215] width 142 height 142
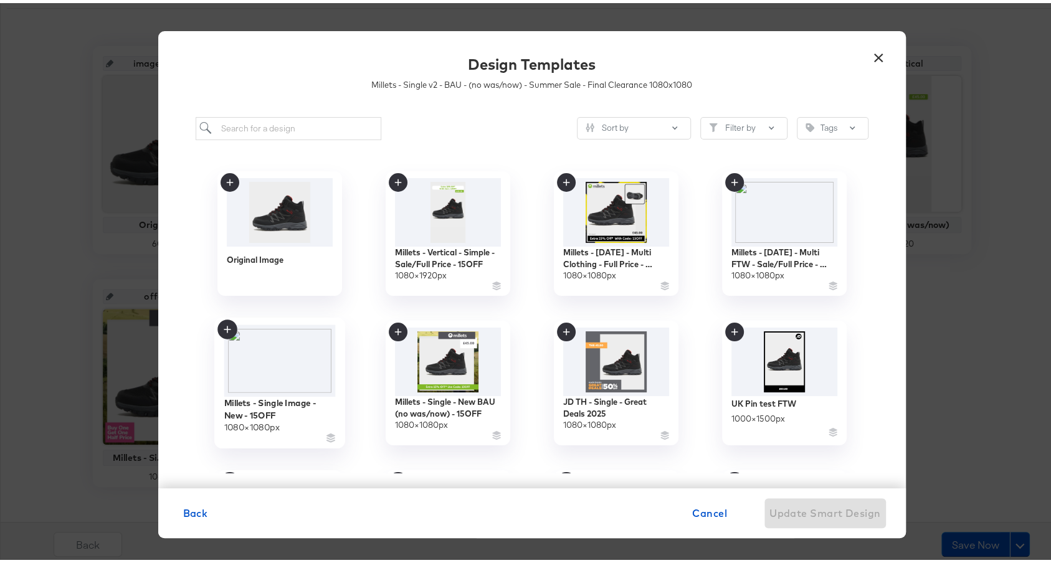
click at [289, 356] on img at bounding box center [279, 357] width 111 height 72
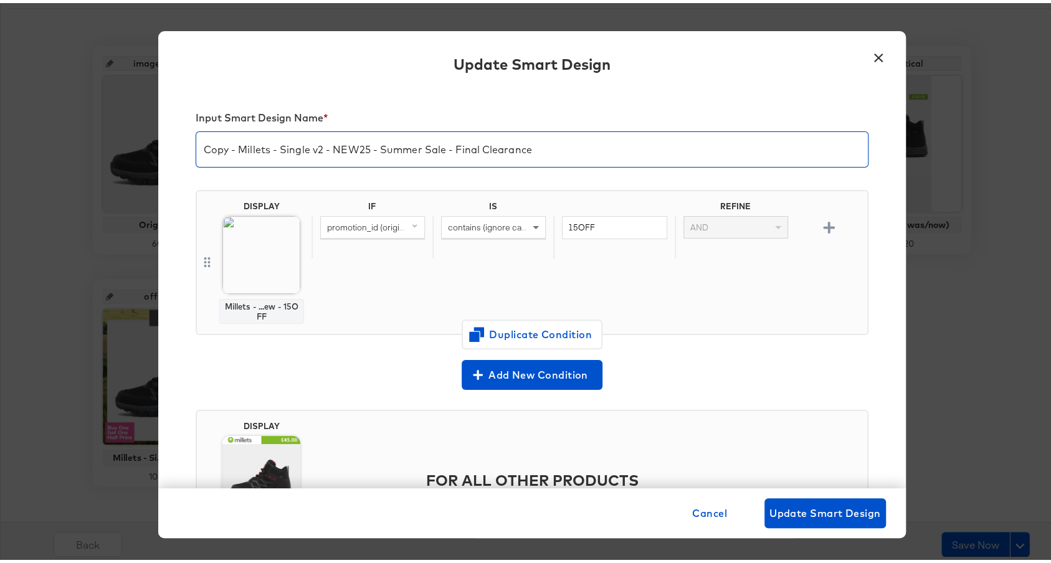
drag, startPoint x: 377, startPoint y: 148, endPoint x: 570, endPoint y: 161, distance: 193.5
click at [571, 162] on div "Copy - Millets - Single v2 - NEW25 - Summer Sale - Final Clearance" at bounding box center [532, 146] width 673 height 36
paste input "15OFF"
drag, startPoint x: 230, startPoint y: 149, endPoint x: 184, endPoint y: 149, distance: 46.7
click at [184, 149] on div "Input Smart Design Name * Copy - Millets - Single v2 - NEW25 - 15OFF DISPLAY Mi…" at bounding box center [531, 285] width 747 height 399
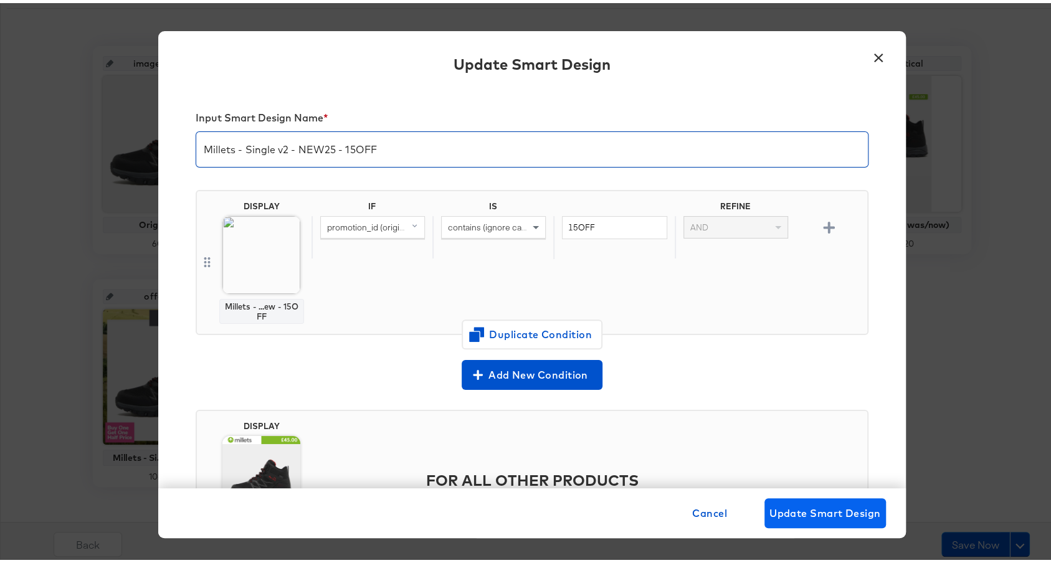
type input "Millets - Single v2 - NEW25 - 15OFF"
click at [820, 511] on span "Update Smart Design" at bounding box center [824, 509] width 111 height 17
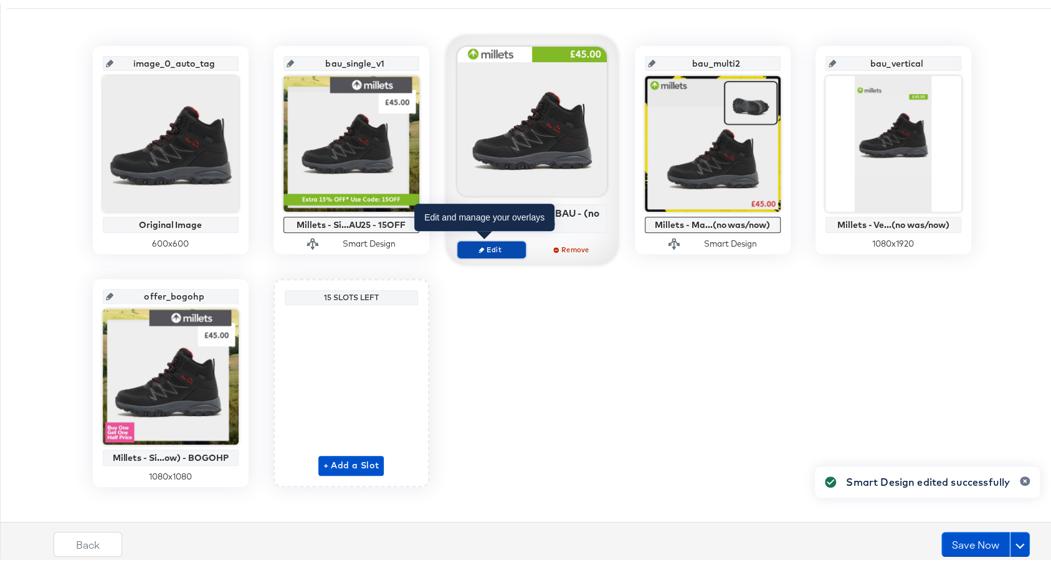
click at [485, 245] on span "Edit" at bounding box center [490, 246] width 57 height 9
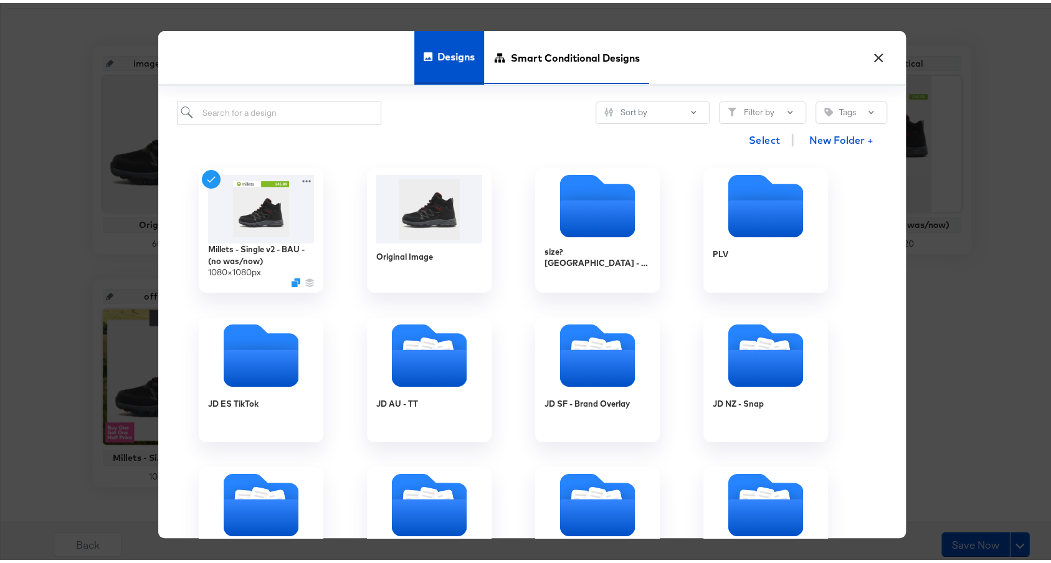
click at [529, 67] on span "Smart Conditional Designs" at bounding box center [575, 54] width 129 height 55
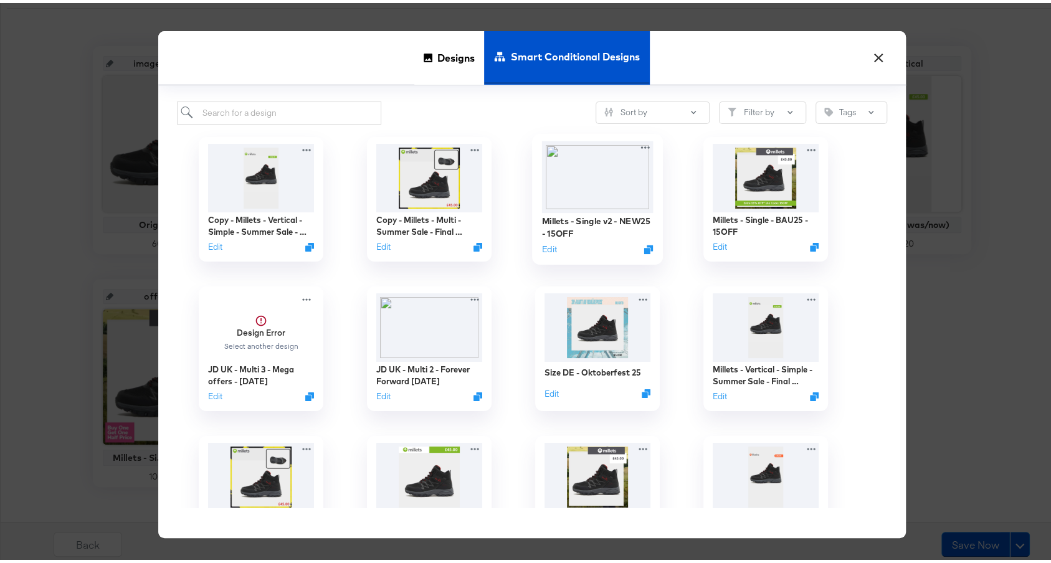
click at [612, 174] on img at bounding box center [596, 174] width 111 height 72
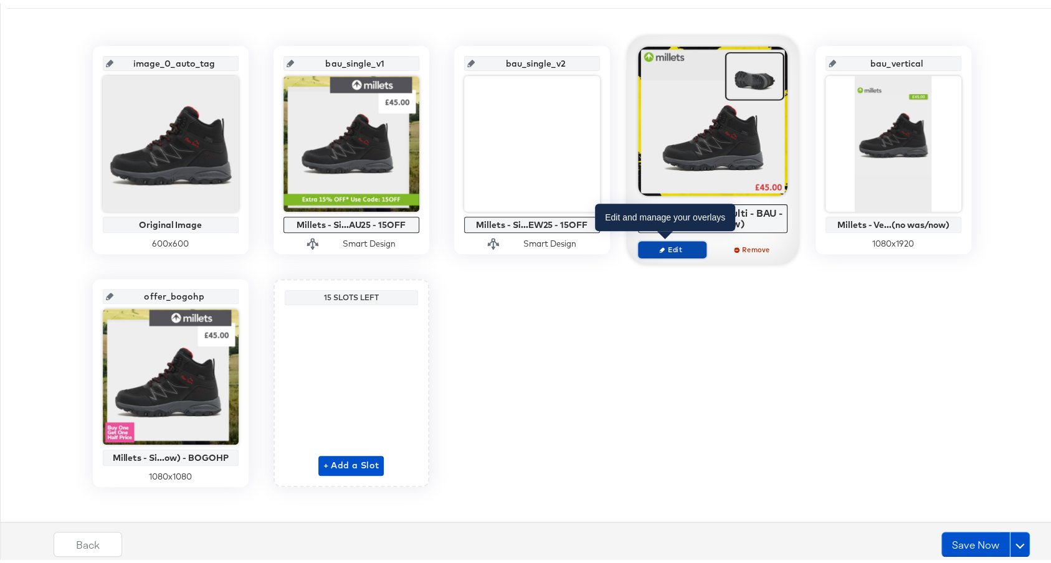
click at [667, 244] on span "Edit" at bounding box center [671, 246] width 57 height 9
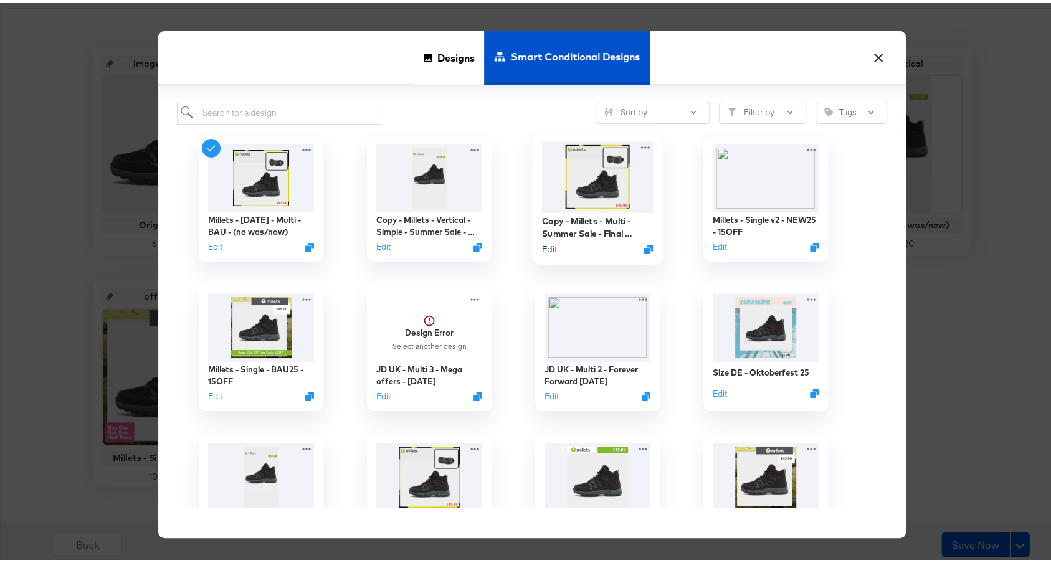
click at [542, 245] on button "Edit" at bounding box center [548, 246] width 15 height 12
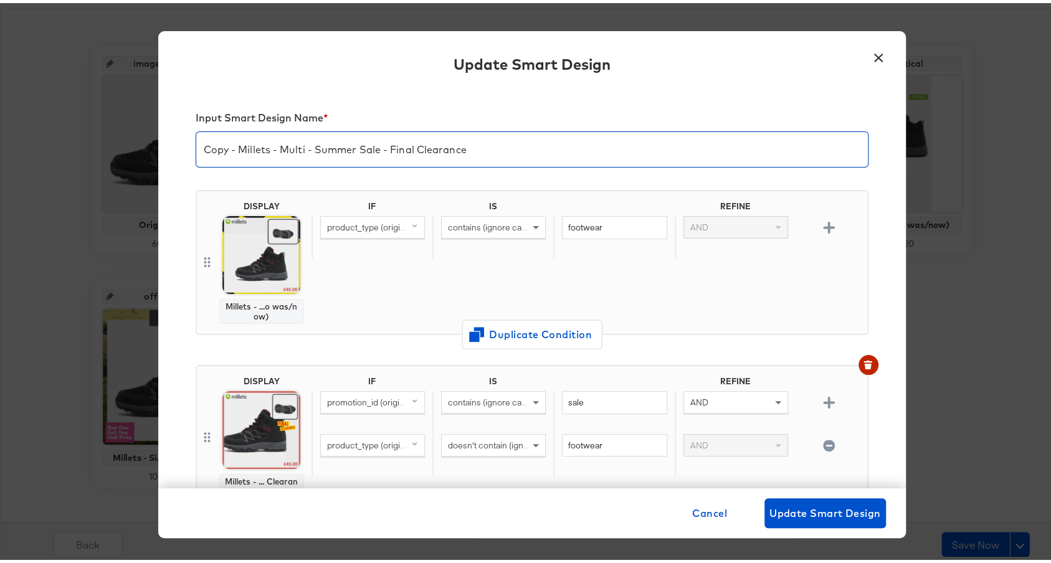
drag, startPoint x: 311, startPoint y: 144, endPoint x: 563, endPoint y: 161, distance: 252.8
click at [563, 161] on div "Copy - Millets - Multi - Summer Sale - Final Clearance" at bounding box center [532, 146] width 673 height 36
paste input "15OFF"
click at [300, 145] on input "Copy - Millets - Multi - 15OFF" at bounding box center [531, 141] width 671 height 35
drag, startPoint x: 232, startPoint y: 148, endPoint x: 176, endPoint y: 148, distance: 56.1
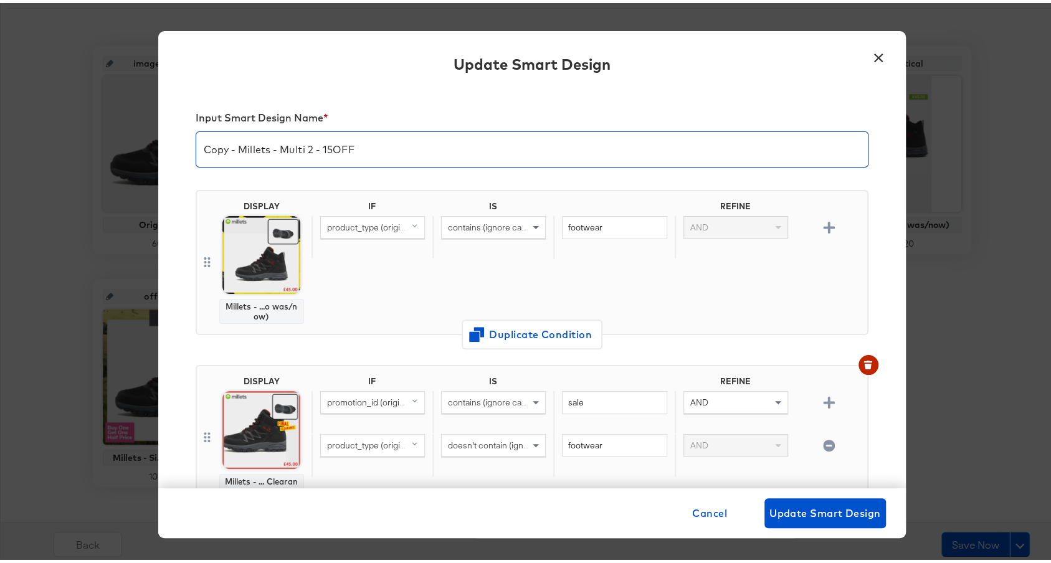
click at [176, 148] on div "Input Smart Design Name * Copy - Millets - Multi 2 - 15OFF DISPLAY Millets - ..…" at bounding box center [531, 285] width 747 height 399
click at [323, 148] on input "Millets - Multi 2 - 15OFF" at bounding box center [531, 141] width 671 height 35
click at [272, 143] on input "Millets - Multi 2 - 15OFF" at bounding box center [531, 141] width 671 height 35
click at [397, 153] on input "Millets - Multi - 15OFF" at bounding box center [531, 141] width 671 height 35
type input "Millets - Multi - 15OFF"
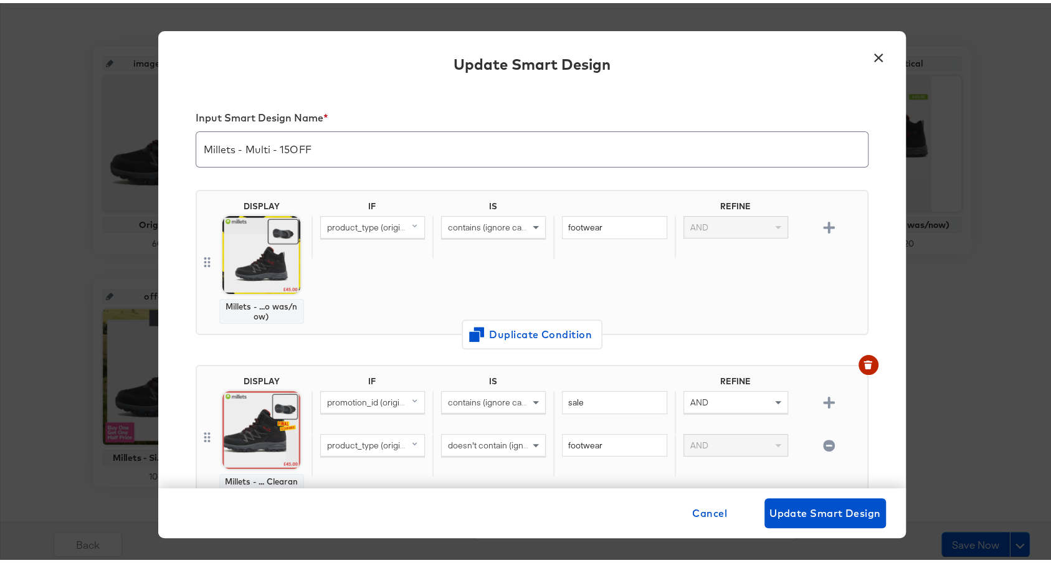
click at [545, 293] on div "IF IS REFINE product_type (original) contains (ignore case) footwear AND" at bounding box center [586, 259] width 551 height 123
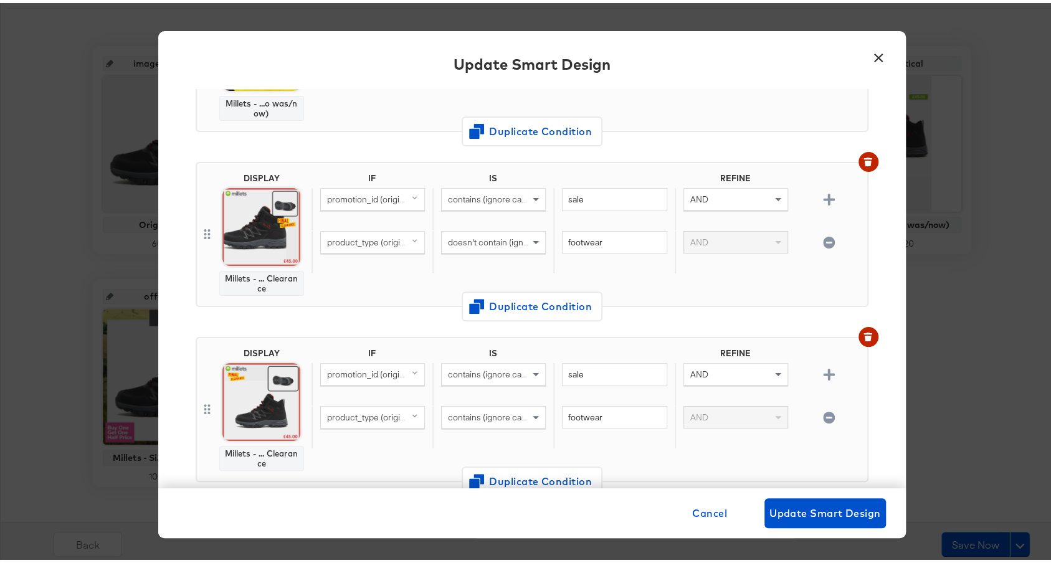
scroll to position [214, 0]
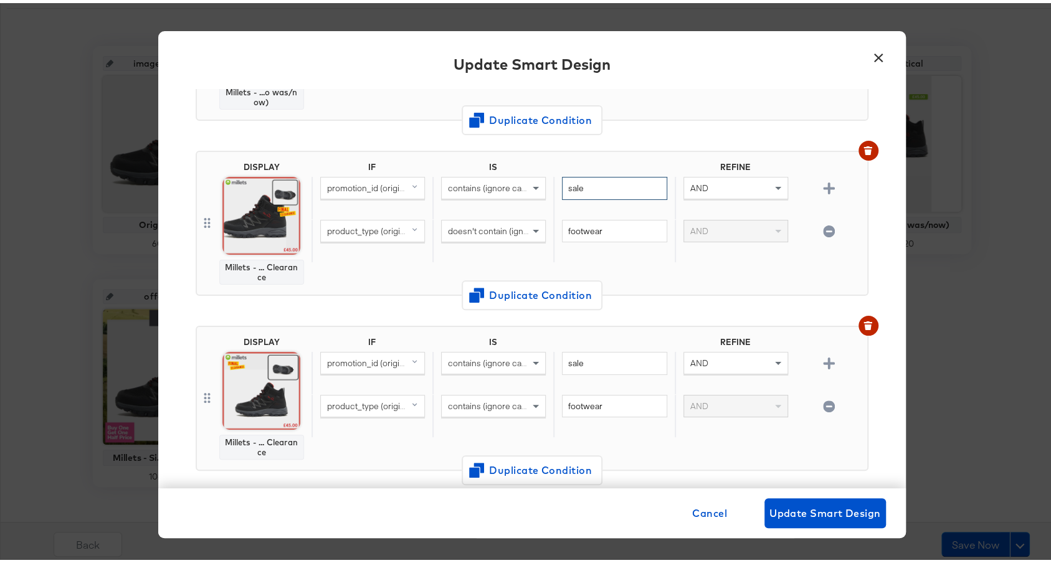
click at [577, 187] on input "sale" at bounding box center [614, 185] width 105 height 23
paste input "15OFF"
type input "15OFF"
click at [563, 359] on input "sale" at bounding box center [614, 360] width 105 height 23
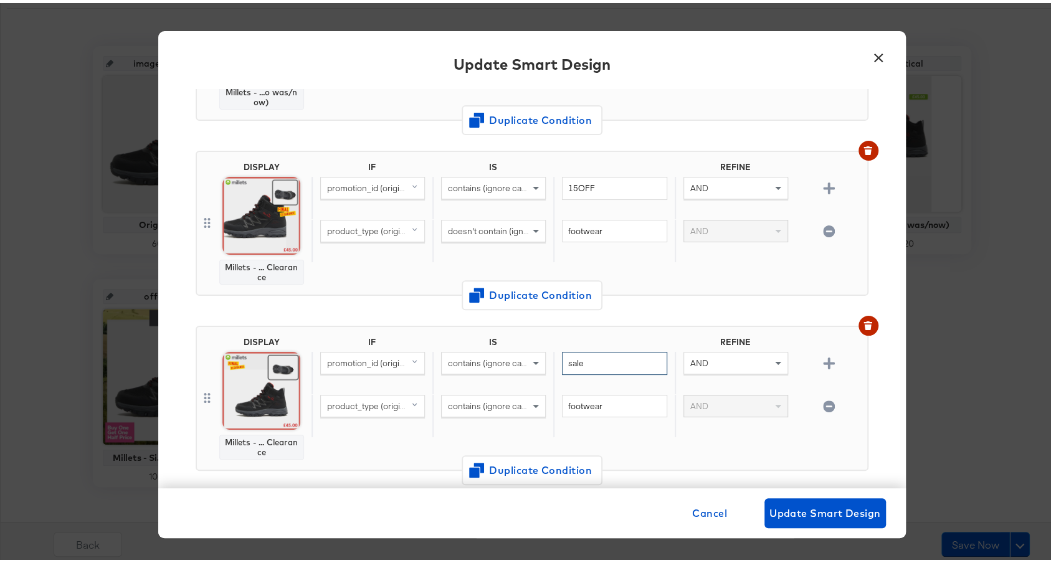
click at [563, 359] on input "sale" at bounding box center [614, 360] width 105 height 23
paste input "15OFF"
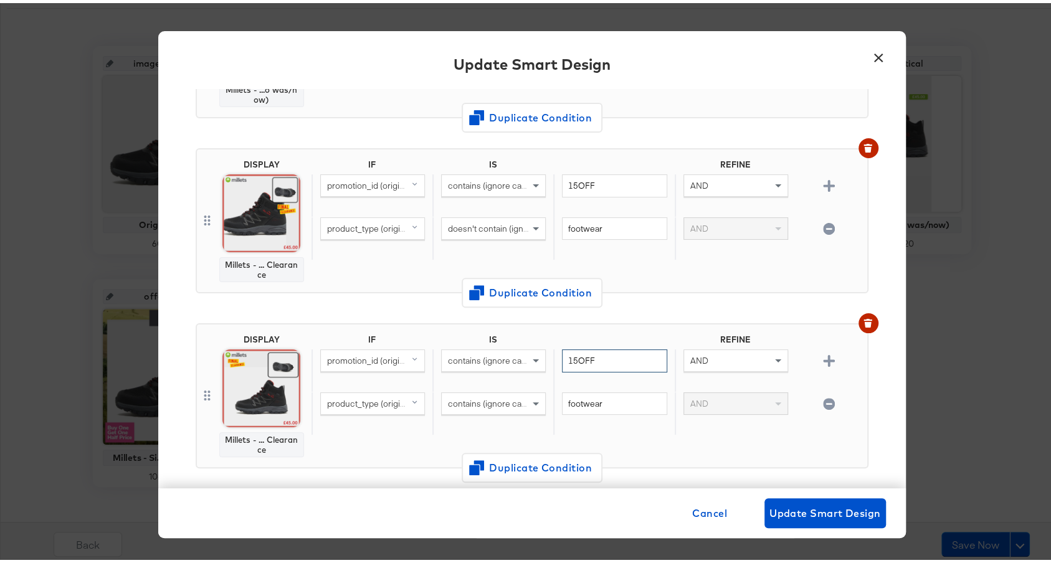
type input "15OFF"
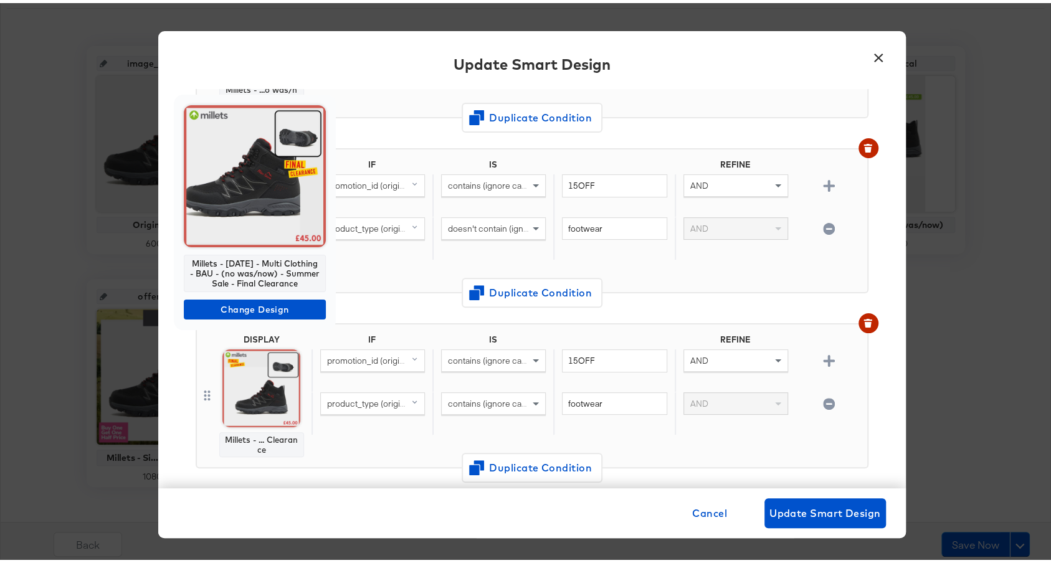
click at [242, 196] on img at bounding box center [255, 173] width 142 height 142
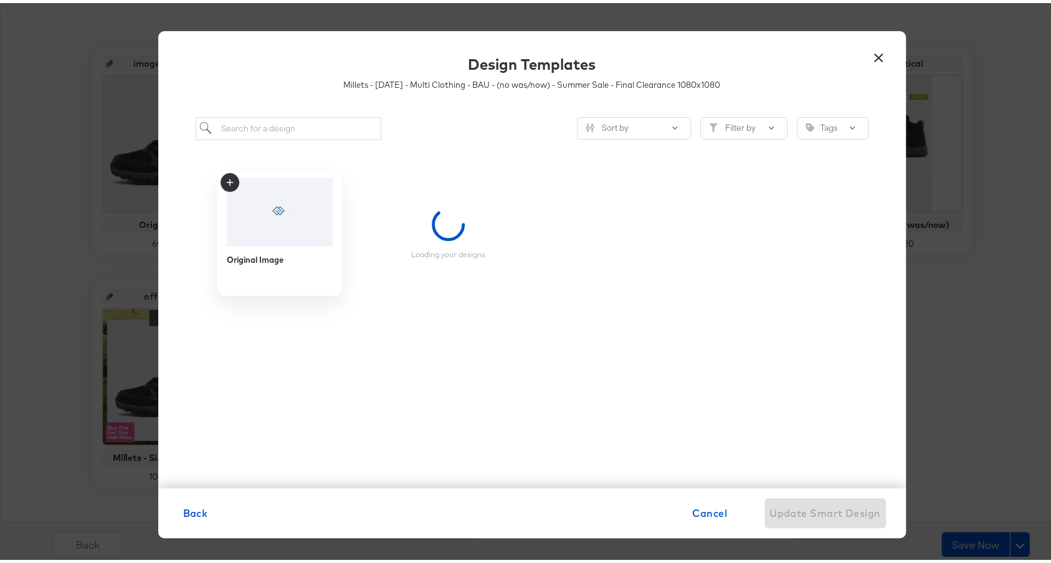
scroll to position [0, 0]
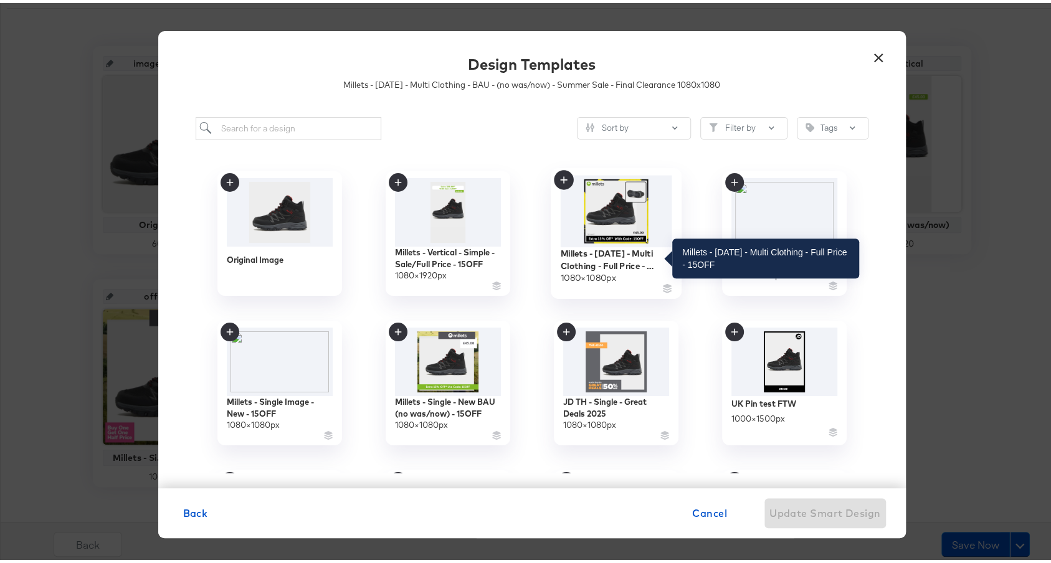
click at [589, 252] on div "Millets - Mar 24 - Multi Clothing - Full Price - 15OFF" at bounding box center [615, 256] width 111 height 24
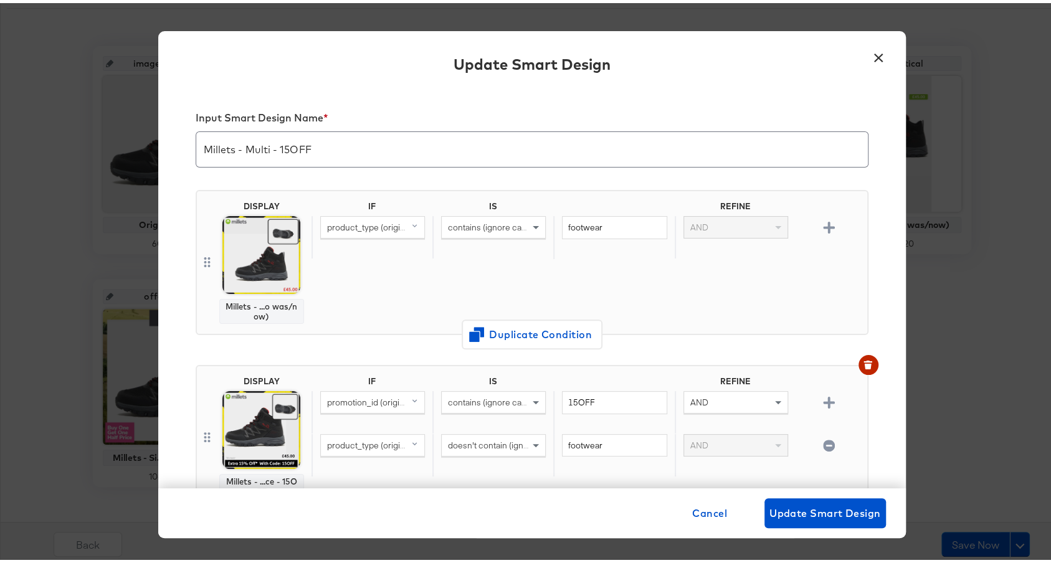
scroll to position [217, 0]
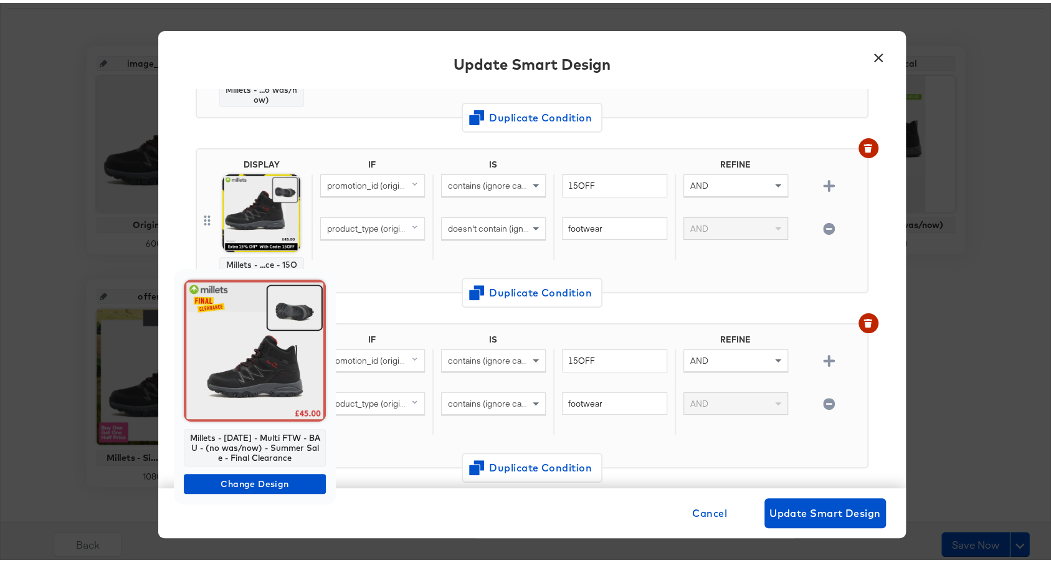
click at [277, 367] on img at bounding box center [255, 348] width 142 height 142
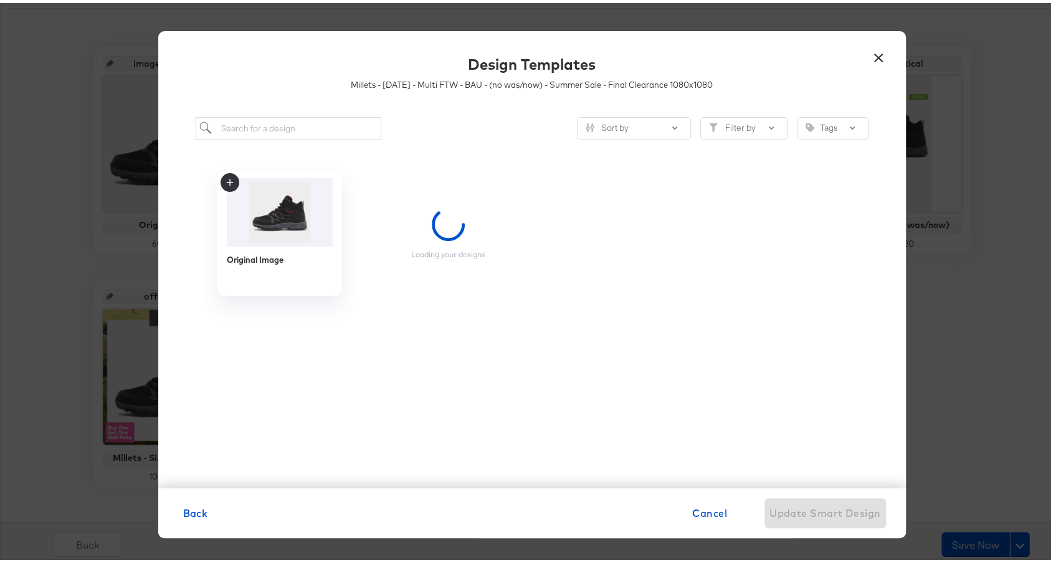
scroll to position [0, 0]
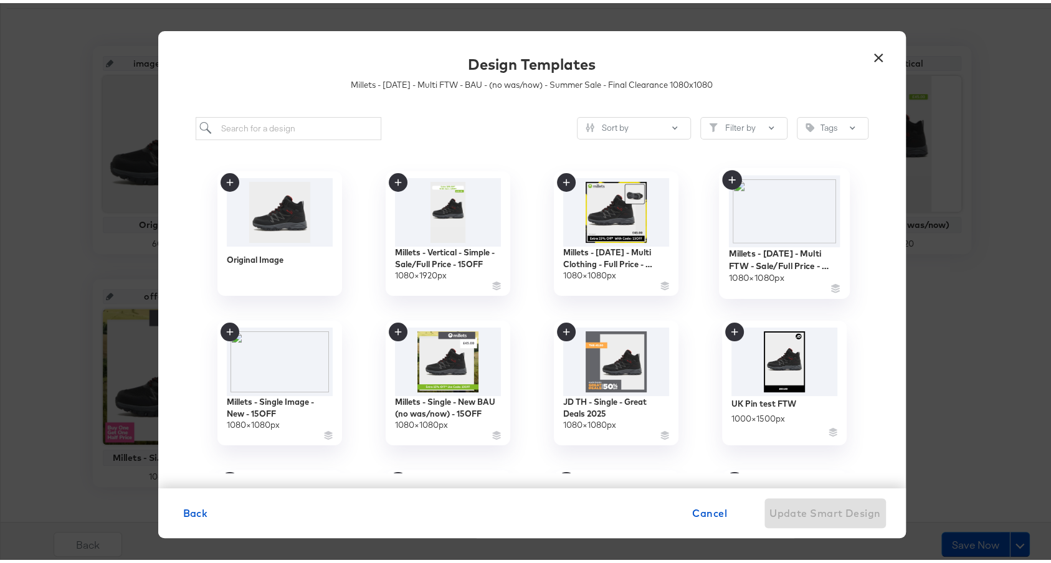
click at [756, 225] on img at bounding box center [783, 208] width 111 height 72
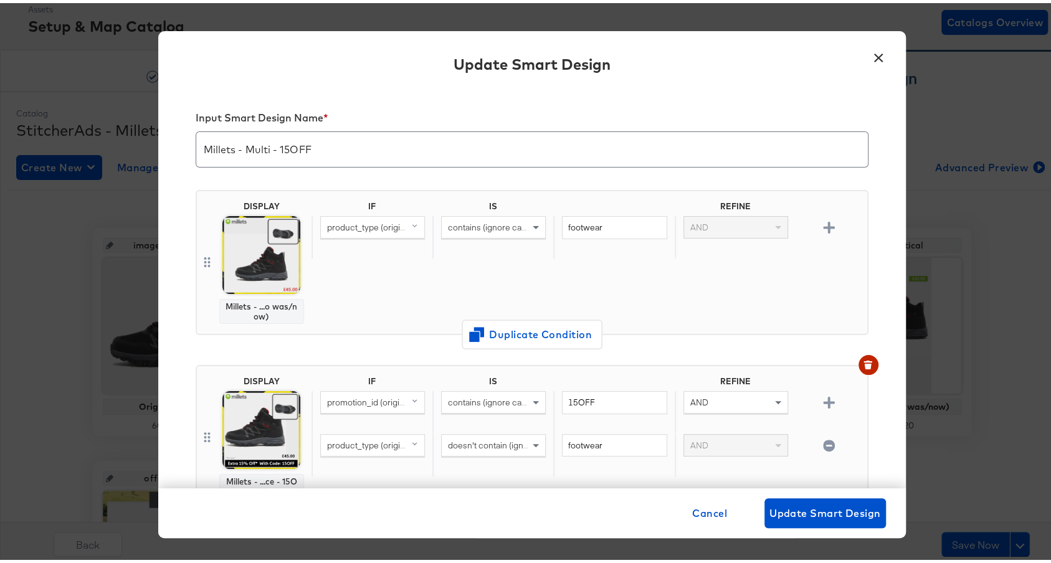
scroll to position [263, 0]
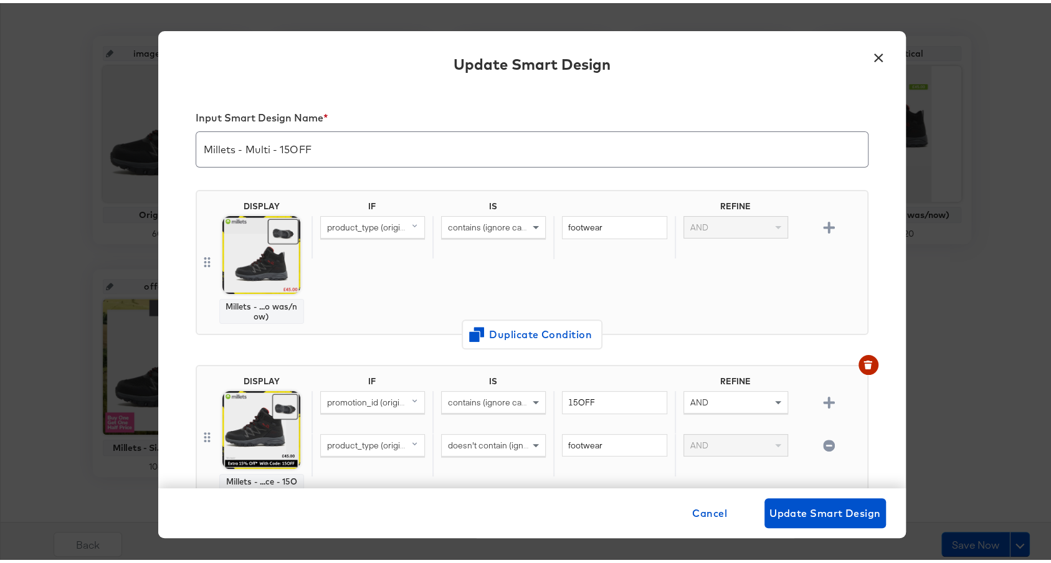
click at [265, 148] on input "Millets - Multi - 15OFF" at bounding box center [531, 141] width 671 height 35
click at [344, 146] on input "Millets - Multi - 15OFF" at bounding box center [531, 141] width 671 height 35
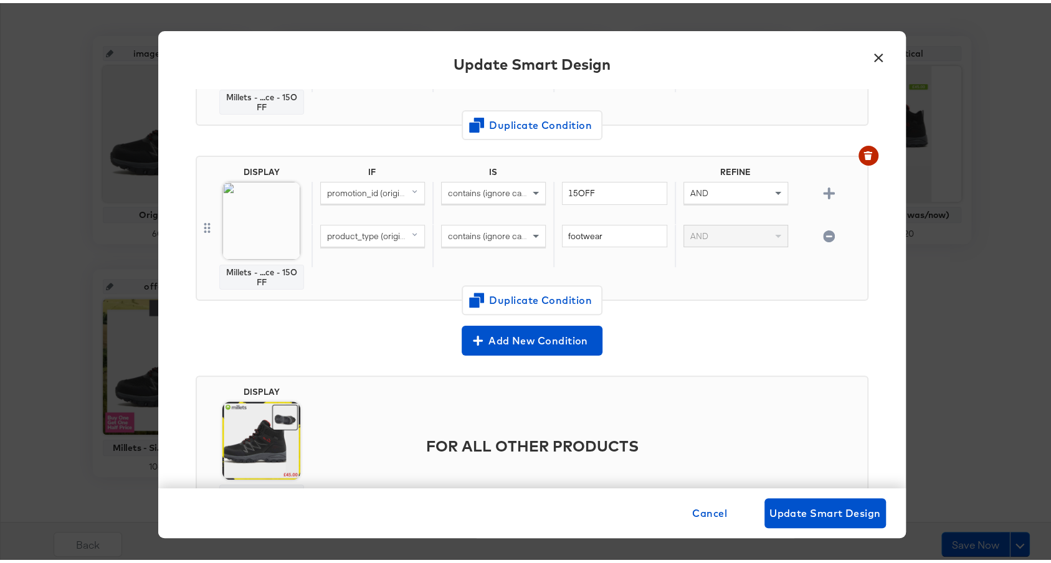
scroll to position [447, 0]
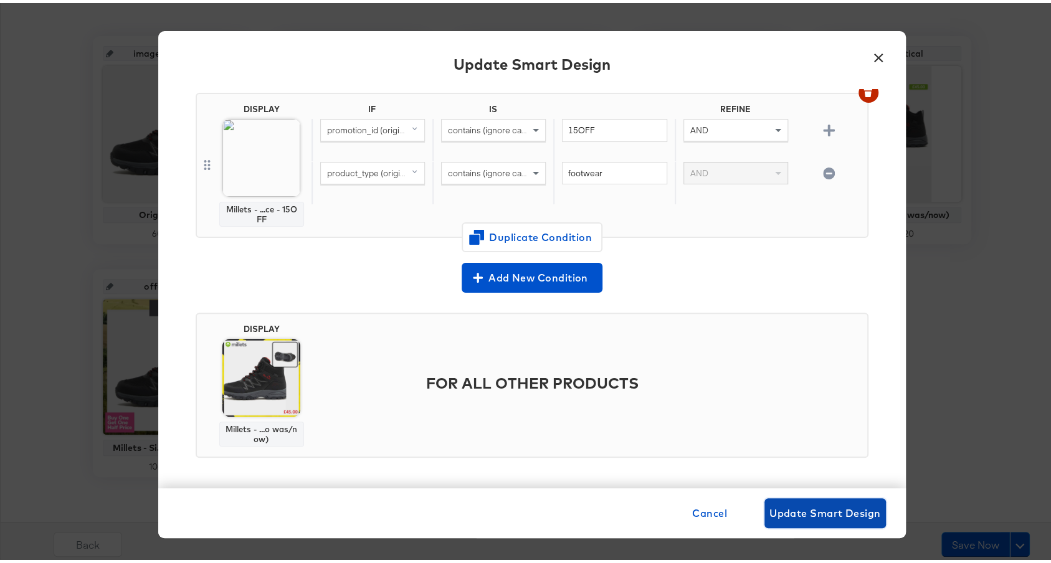
click at [812, 502] on span "Update Smart Design" at bounding box center [824, 509] width 111 height 17
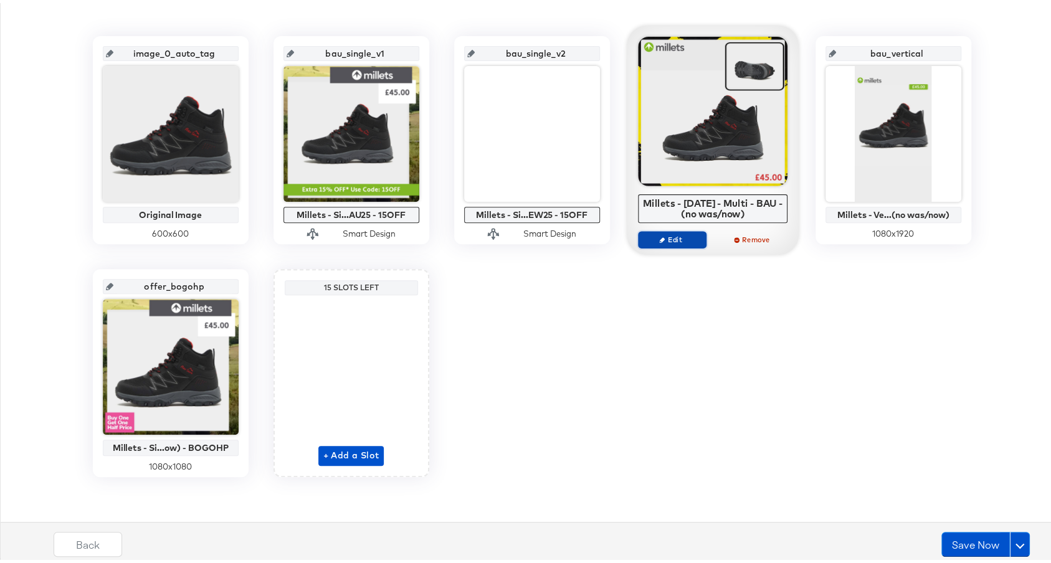
click at [657, 238] on span "Edit" at bounding box center [671, 236] width 57 height 9
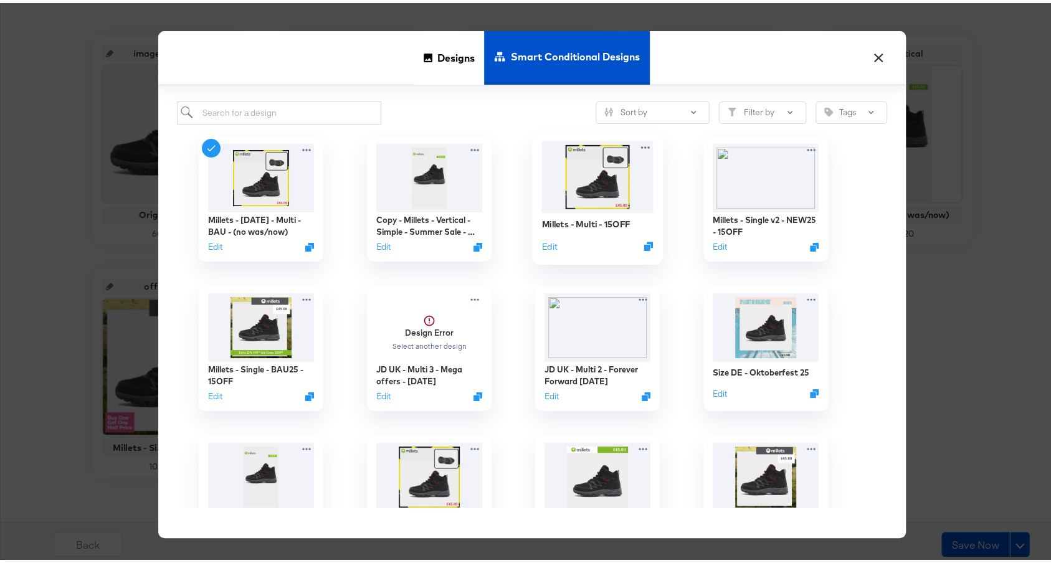
click at [583, 187] on img at bounding box center [596, 174] width 111 height 72
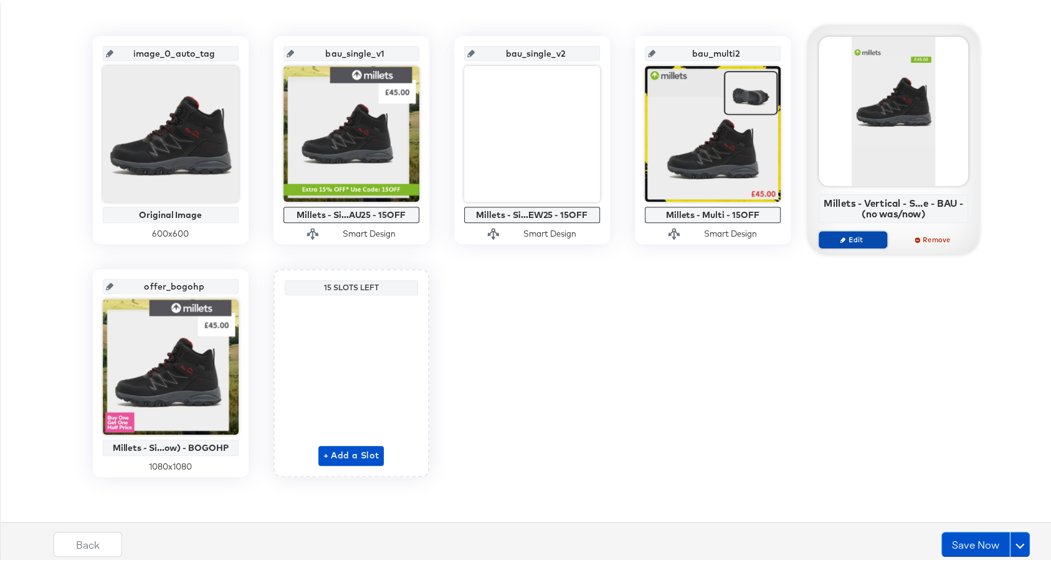
click at [840, 237] on icon "button" at bounding box center [843, 237] width 6 height 6
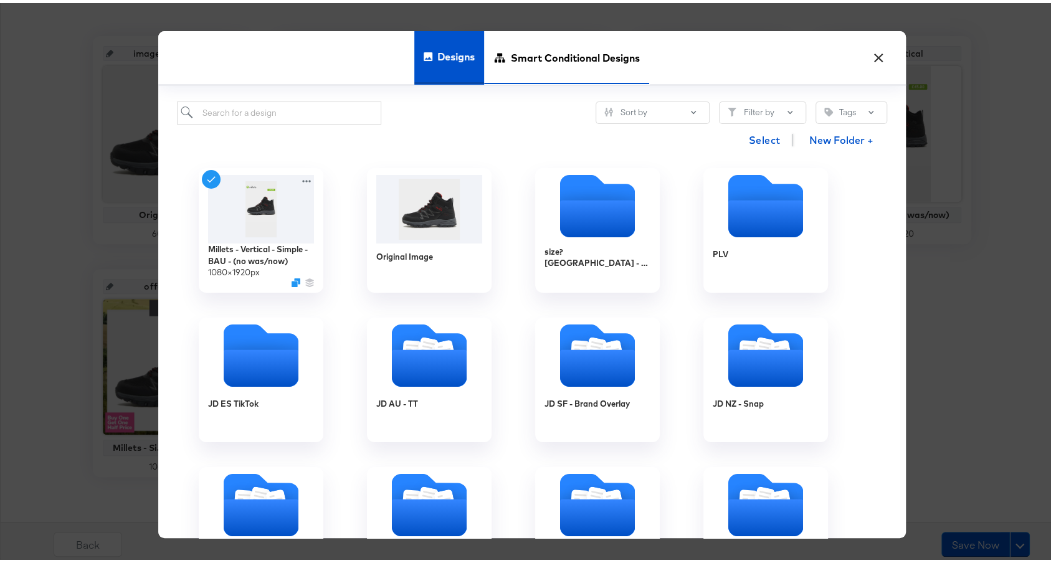
click at [576, 53] on span "Smart Conditional Designs" at bounding box center [575, 54] width 129 height 55
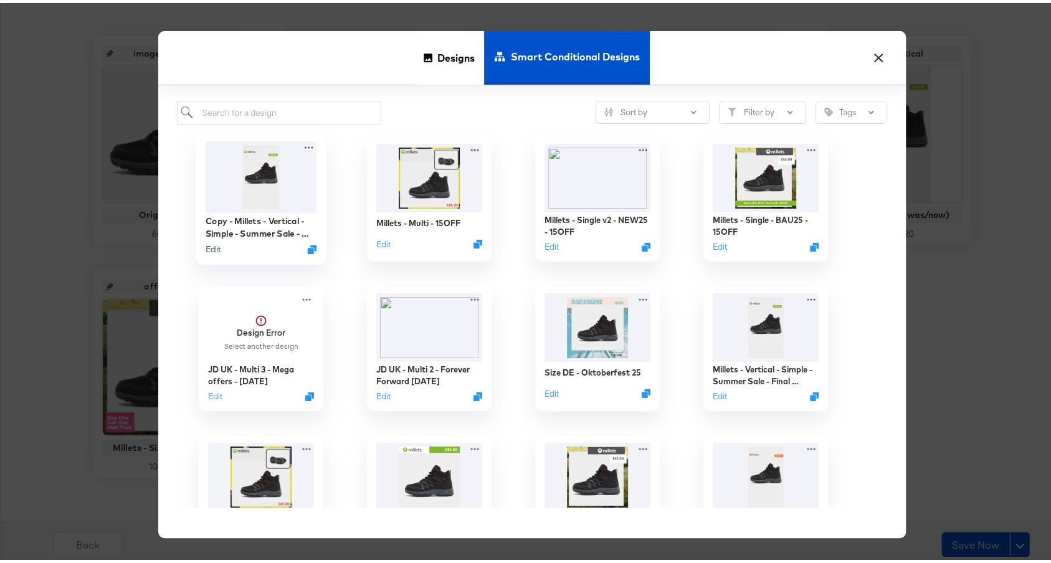
click at [205, 247] on button "Edit" at bounding box center [212, 246] width 15 height 12
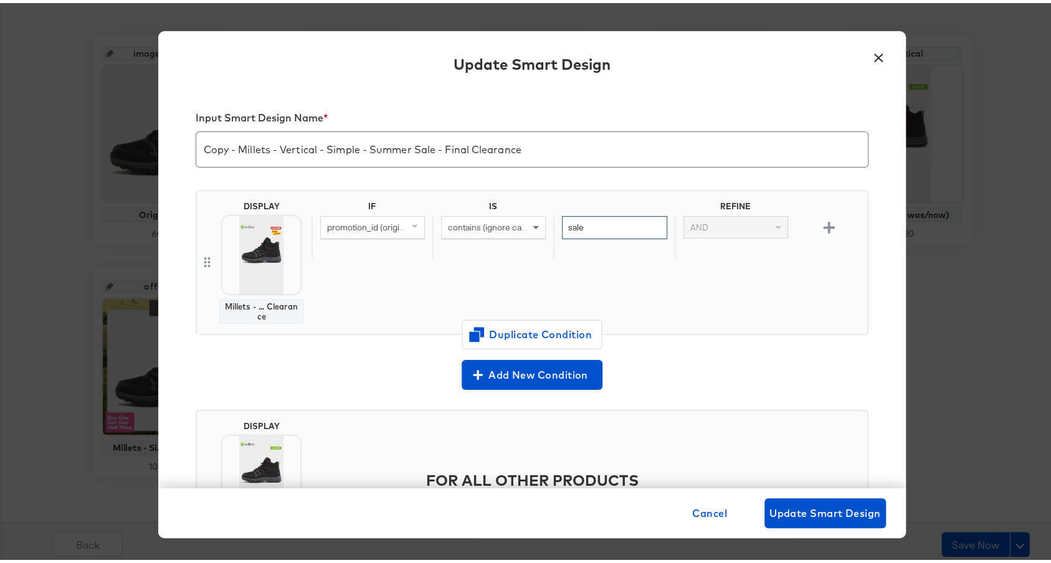
click at [592, 224] on input "sale" at bounding box center [614, 224] width 105 height 23
paste input "15OFF"
type input "15OFF"
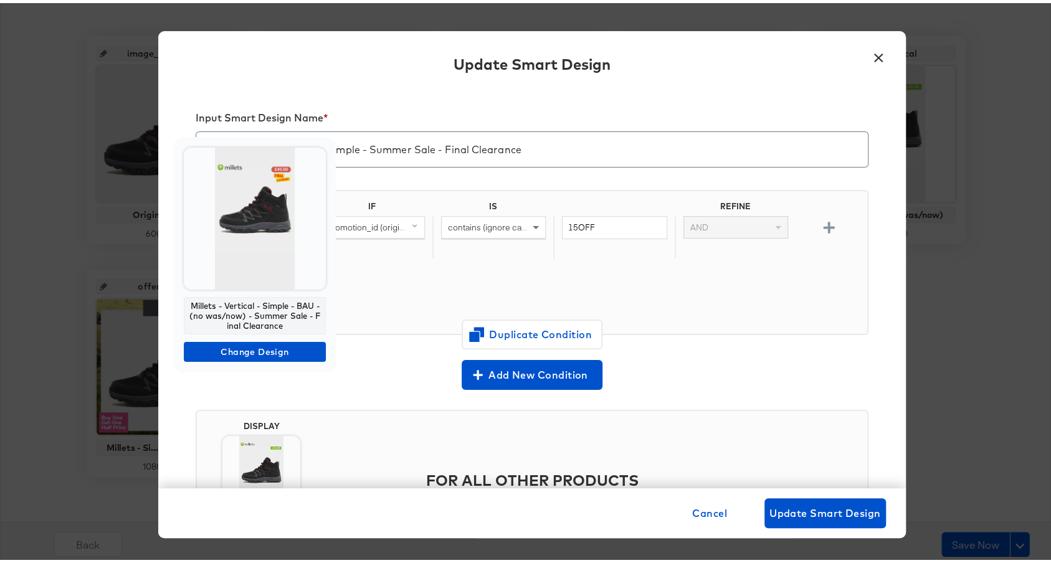
click at [282, 239] on img at bounding box center [255, 215] width 142 height 142
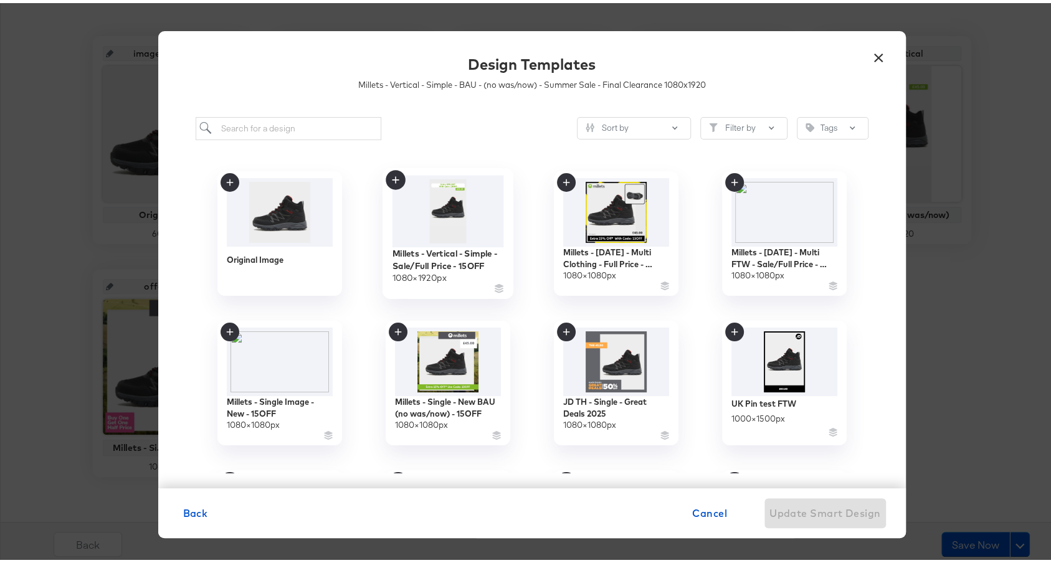
click at [448, 207] on img at bounding box center [447, 208] width 111 height 72
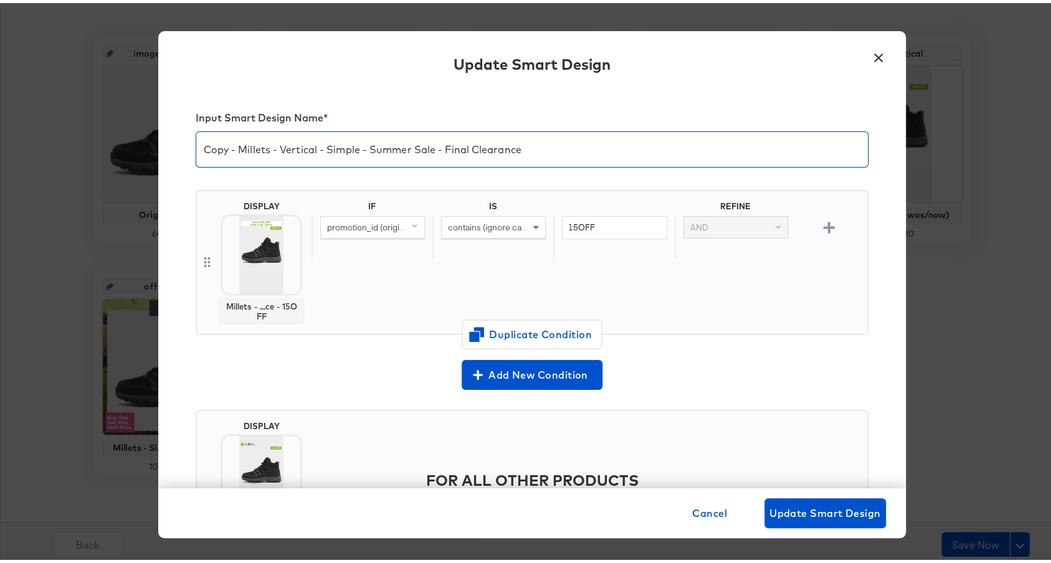
drag, startPoint x: 364, startPoint y: 146, endPoint x: 542, endPoint y: 150, distance: 177.6
click at [542, 150] on input "Copy - Millets - Vertical - Simple - Summer Sale - Final Clearance" at bounding box center [531, 141] width 671 height 35
paste input "15OFF"
drag, startPoint x: 230, startPoint y: 144, endPoint x: 186, endPoint y: 147, distance: 45.0
click at [186, 147] on div "Input Smart Design Name * Copy - Millets - Vertical - Simple - 15OFF DISPLAY Mi…" at bounding box center [531, 285] width 747 height 399
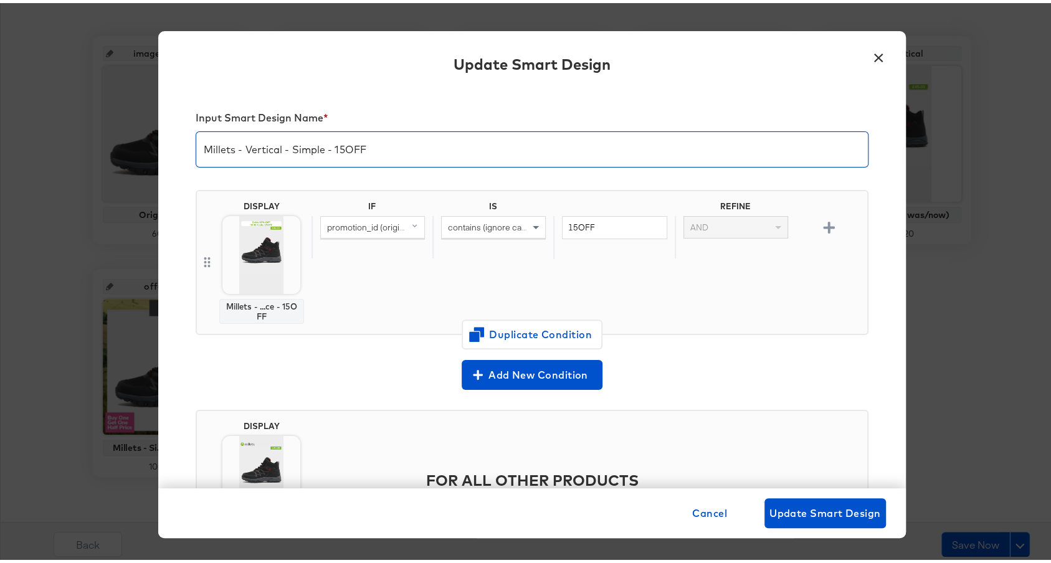
type input "Millets - Vertical - Simple - 15OFF"
click at [427, 161] on div "Millets - Vertical - Simple - 15OFF" at bounding box center [532, 146] width 673 height 36
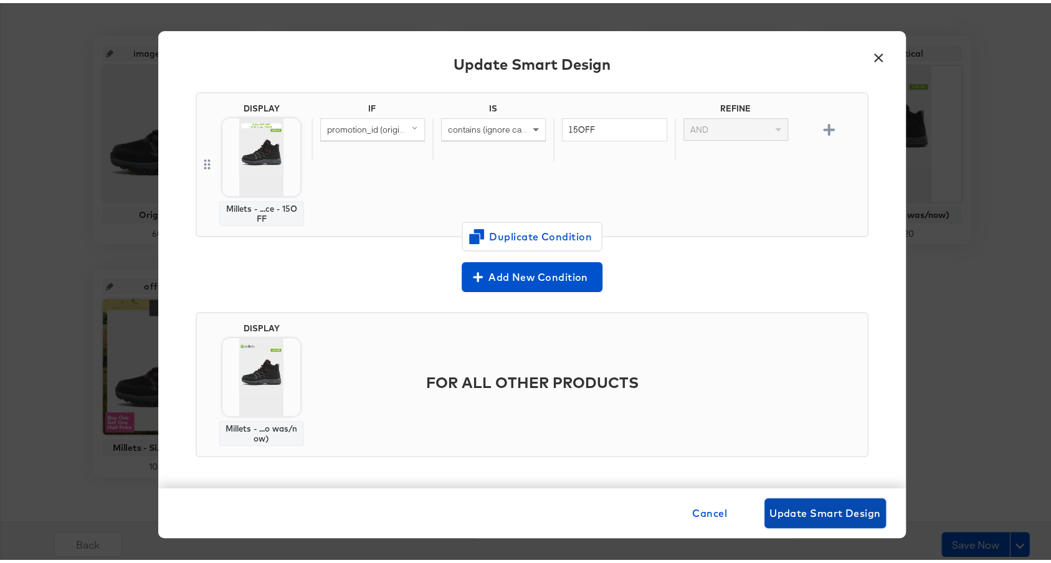
click at [817, 496] on button "Update Smart Design" at bounding box center [824, 510] width 121 height 30
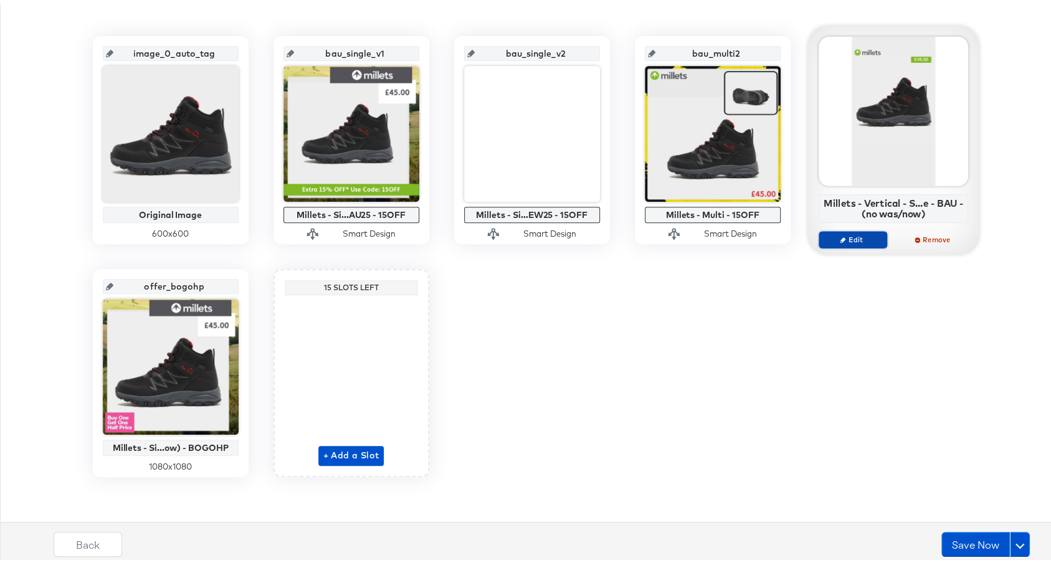
click at [830, 229] on button "Edit" at bounding box center [852, 236] width 69 height 17
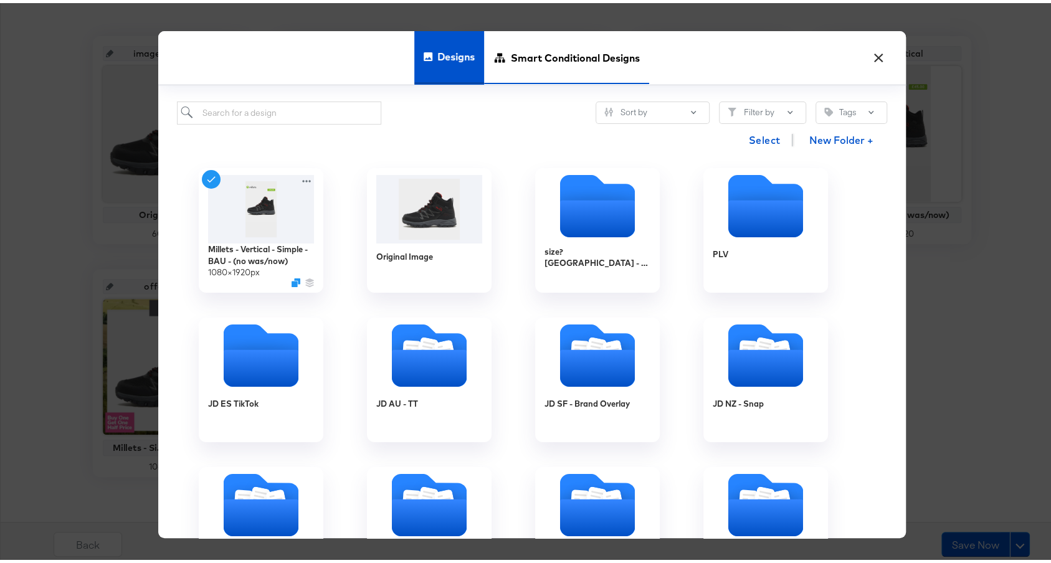
click at [539, 57] on span "Smart Conditional Designs" at bounding box center [575, 54] width 129 height 55
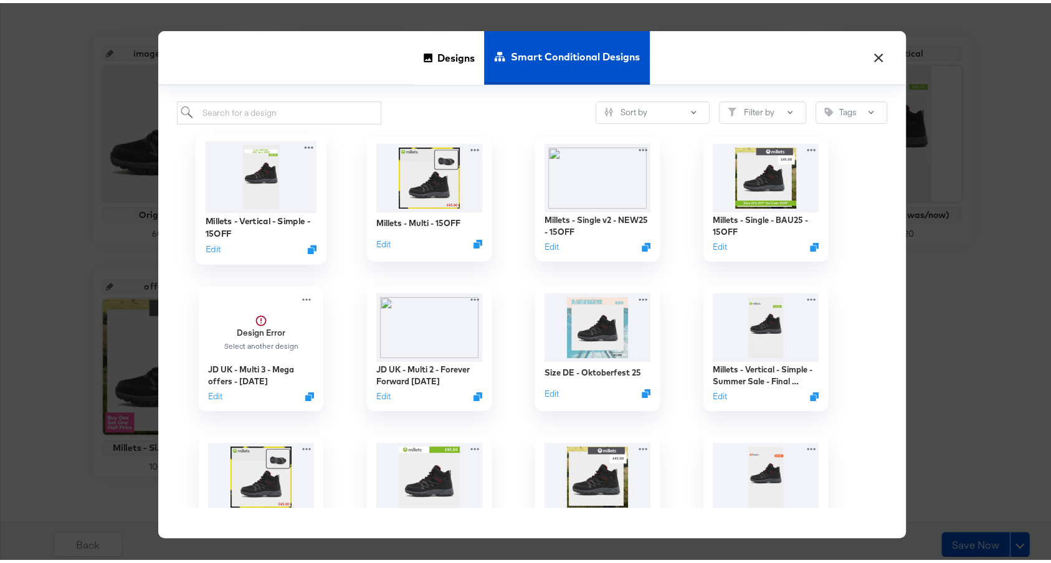
click at [288, 177] on img at bounding box center [260, 174] width 111 height 72
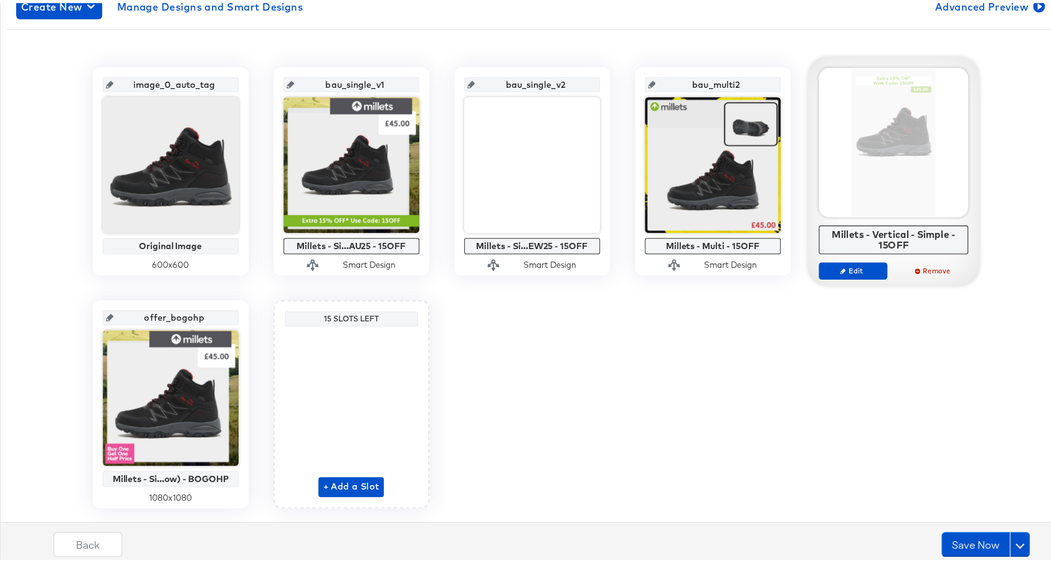
scroll to position [145, 0]
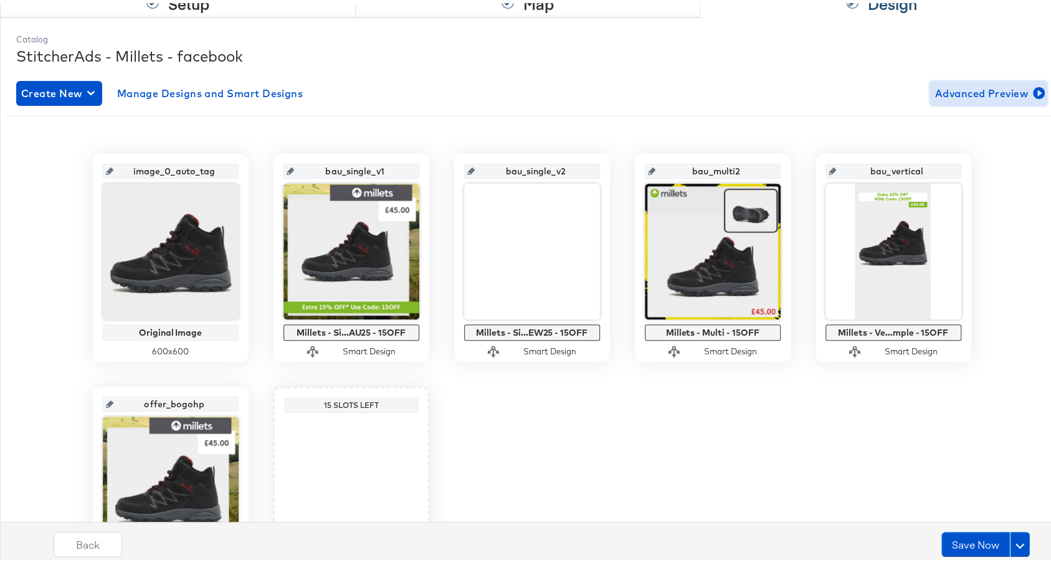
click at [945, 82] on span "Advanced Preview" at bounding box center [988, 90] width 108 height 17
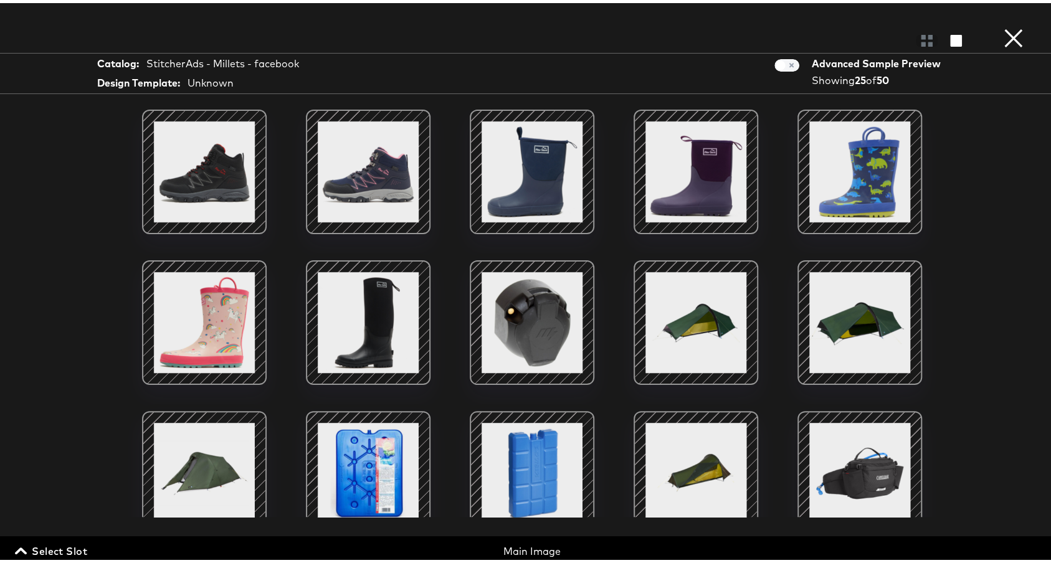
click at [88, 552] on button "Select Slot" at bounding box center [52, 547] width 80 height 17
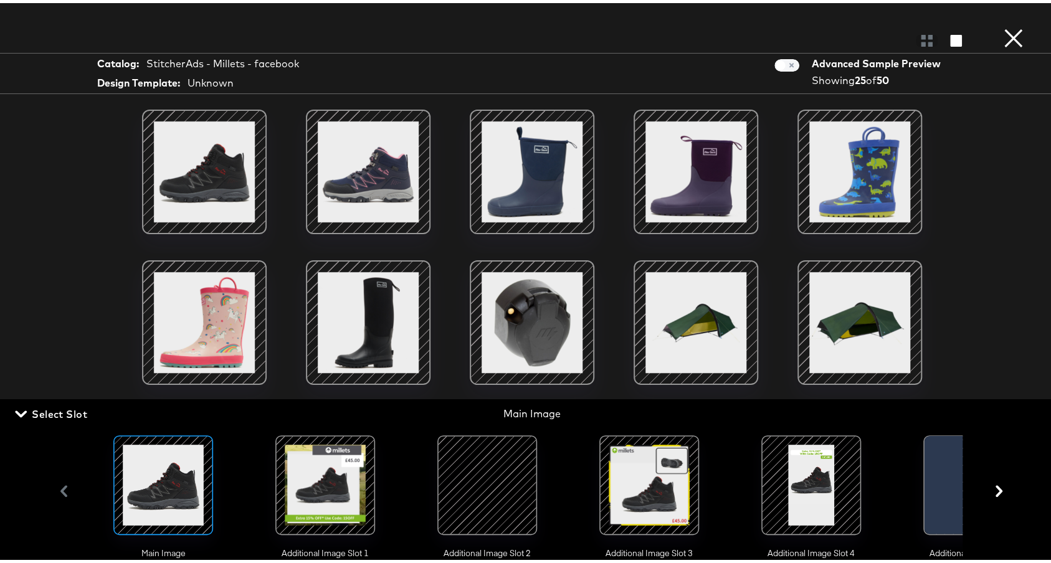
click at [359, 470] on div at bounding box center [325, 482] width 85 height 85
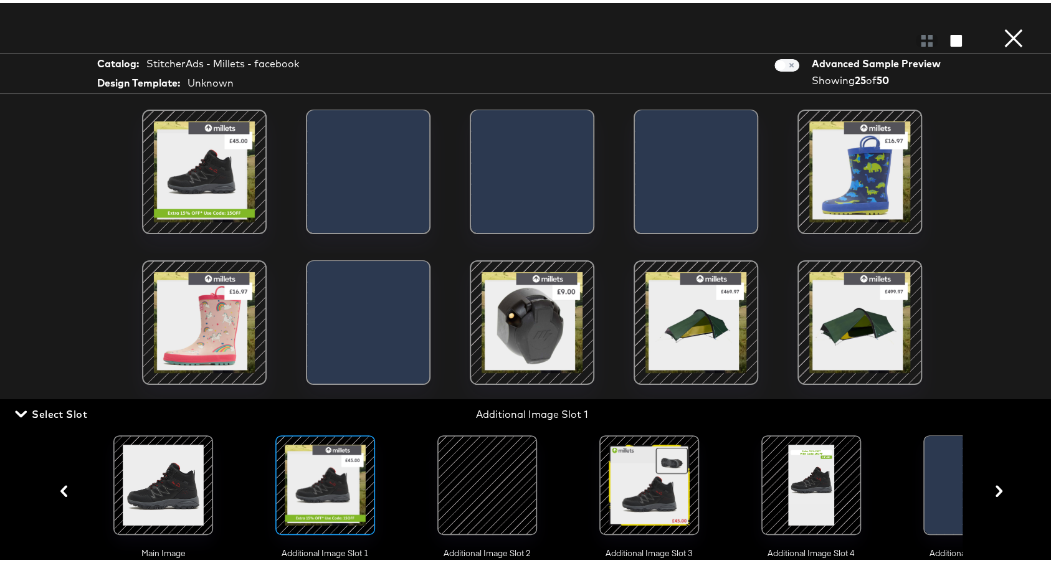
click at [227, 181] on div at bounding box center [204, 169] width 106 height 106
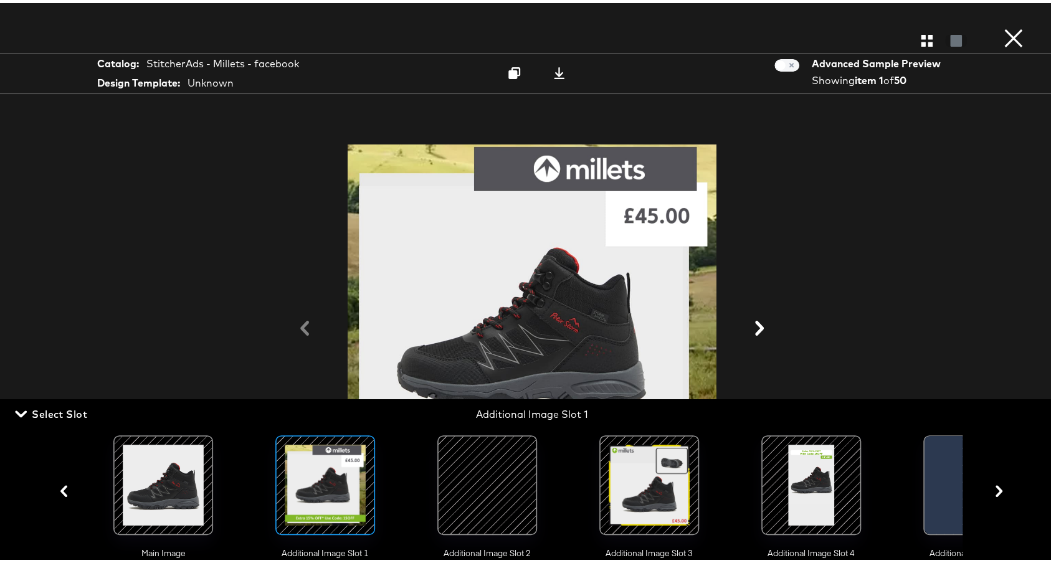
click at [907, 180] on div at bounding box center [532, 326] width 934 height 438
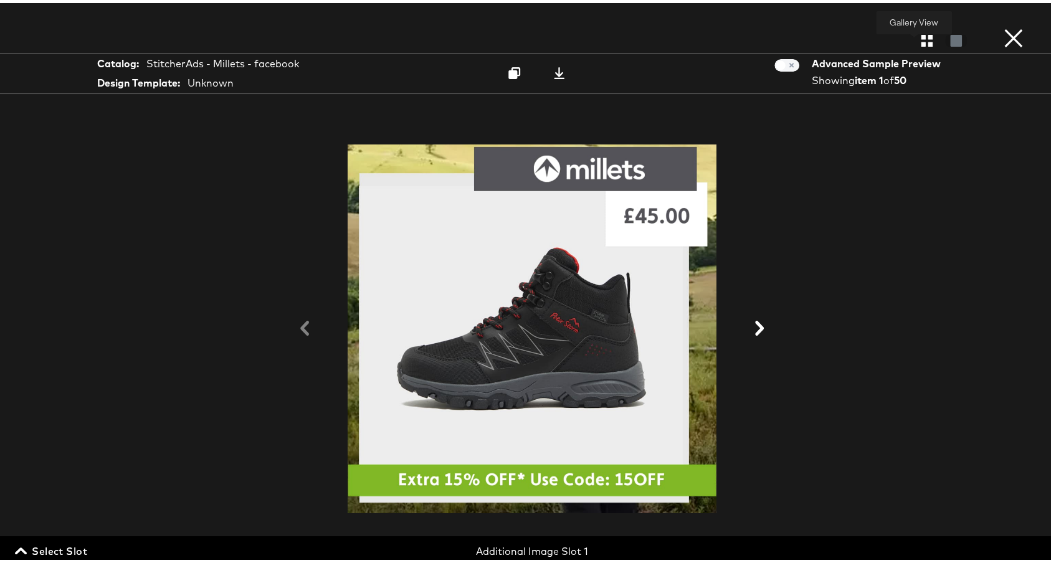
click at [921, 32] on icon "button" at bounding box center [927, 38] width 12 height 12
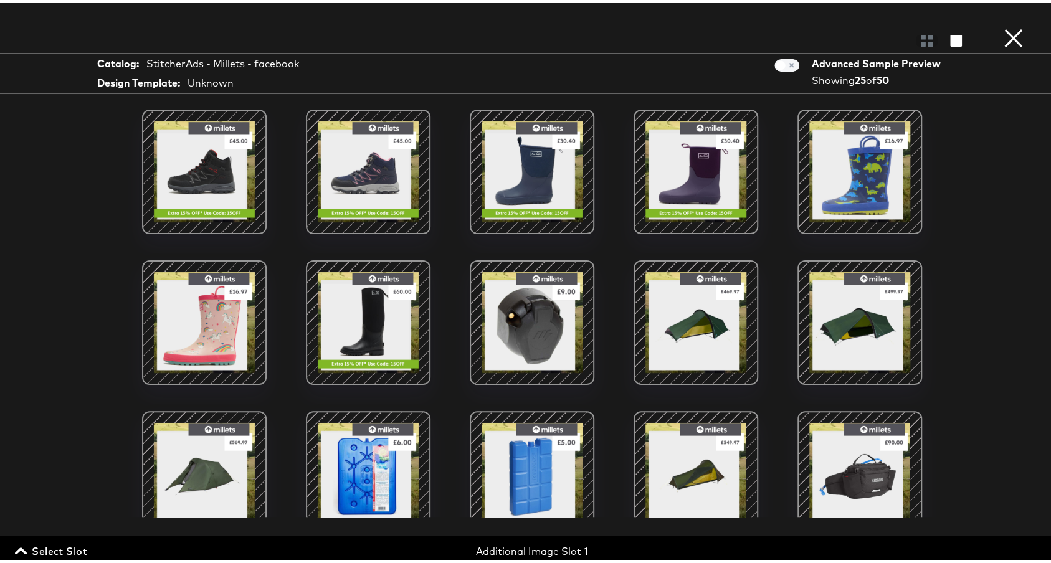
click at [539, 180] on div at bounding box center [532, 169] width 106 height 106
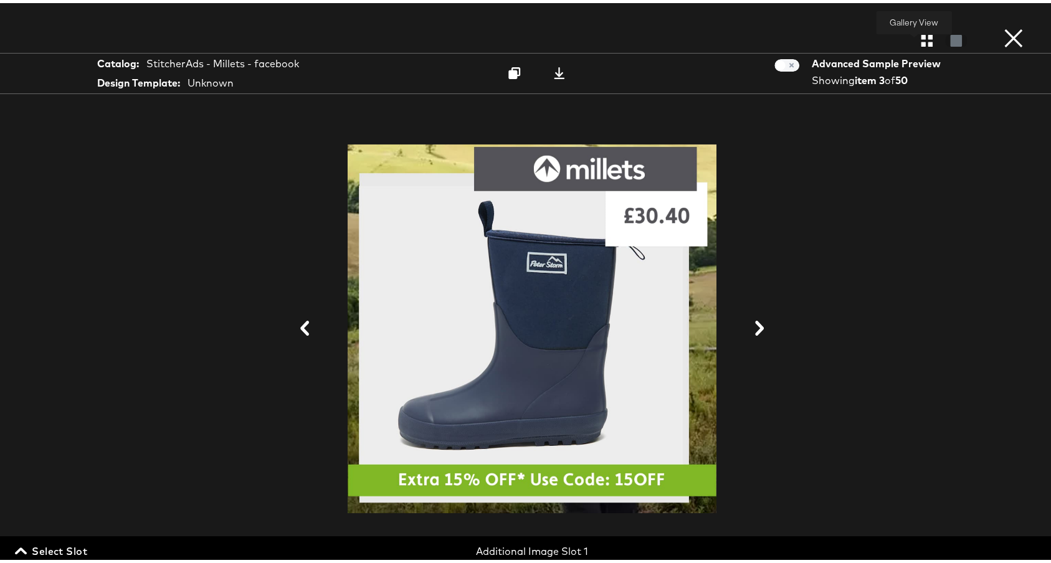
click at [921, 39] on icon "button" at bounding box center [927, 38] width 12 height 12
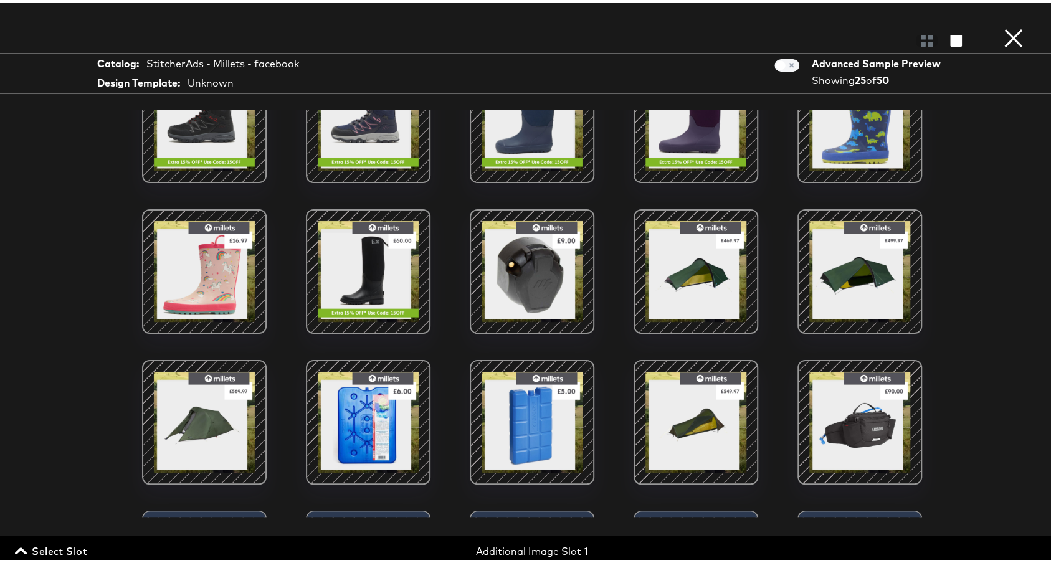
scroll to position [62, 0]
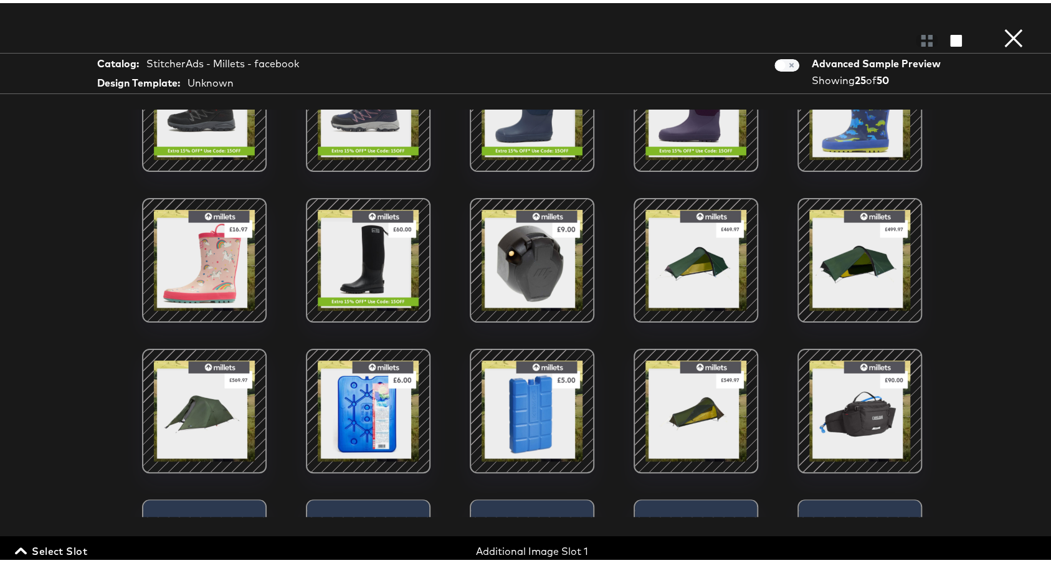
click at [353, 277] on div at bounding box center [368, 257] width 106 height 106
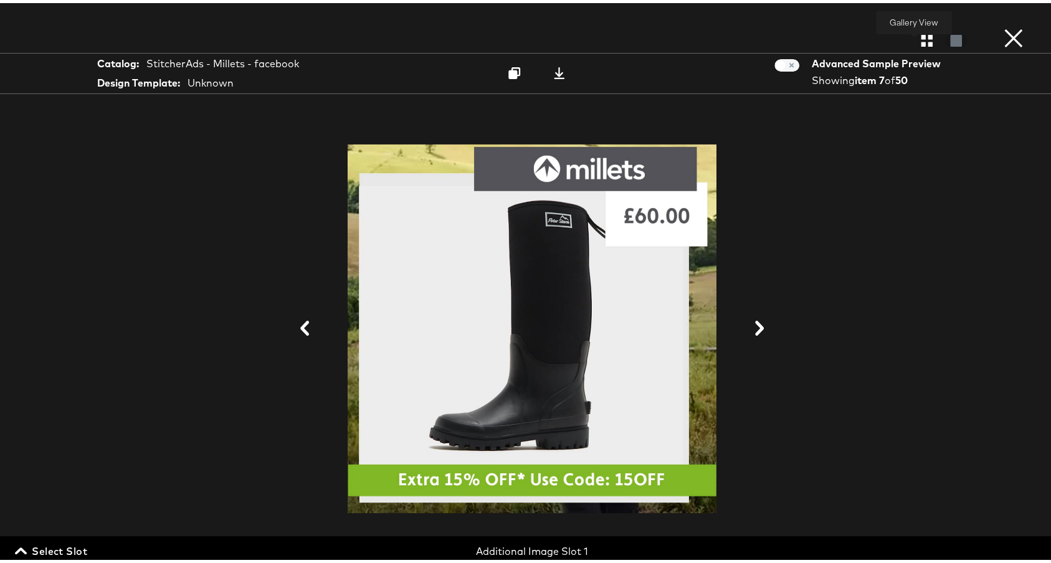
click at [921, 36] on icon "button" at bounding box center [927, 38] width 12 height 12
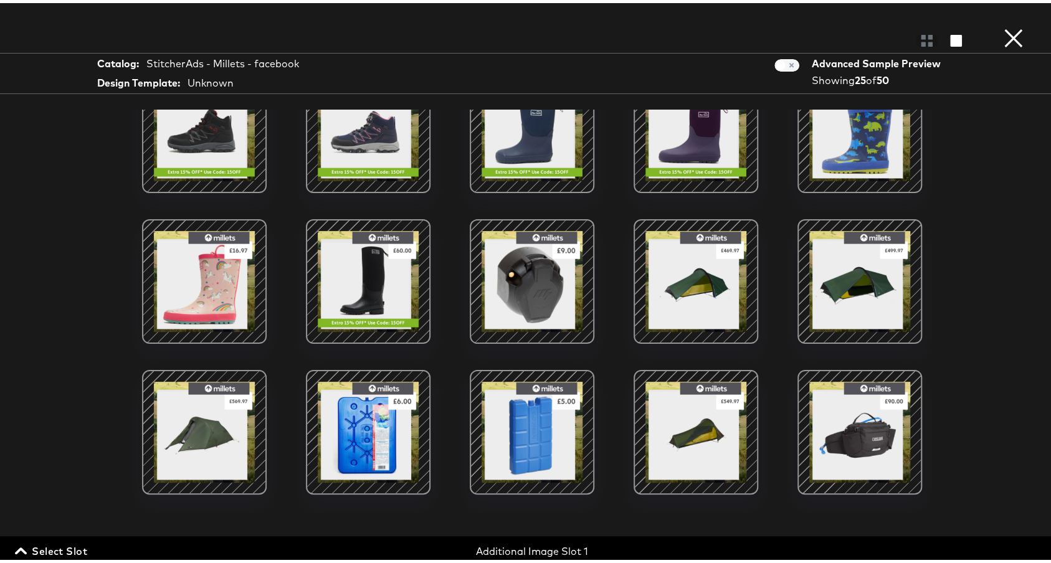
scroll to position [0, 0]
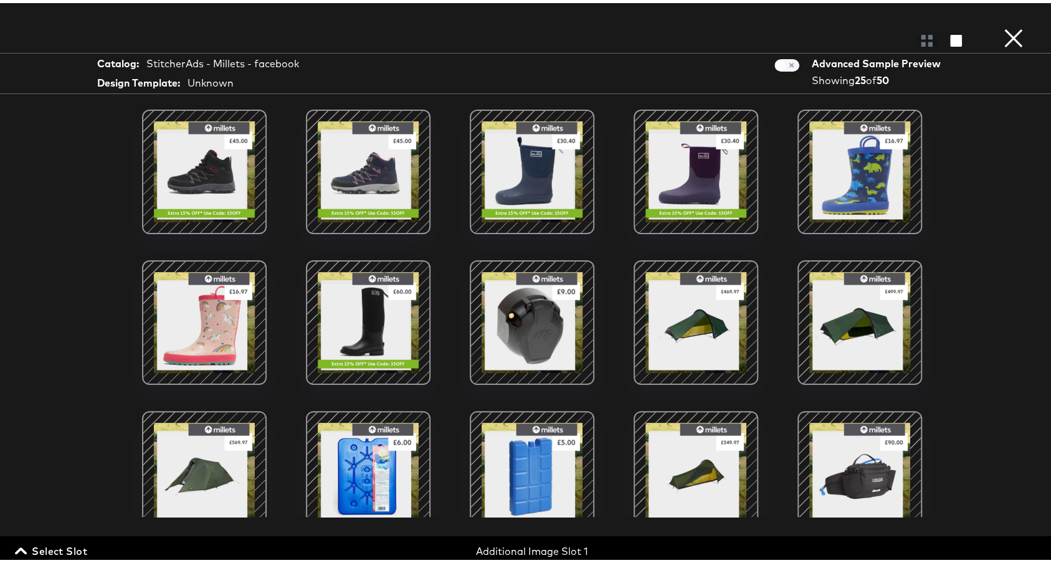
click at [83, 550] on span "Select Slot" at bounding box center [52, 547] width 70 height 17
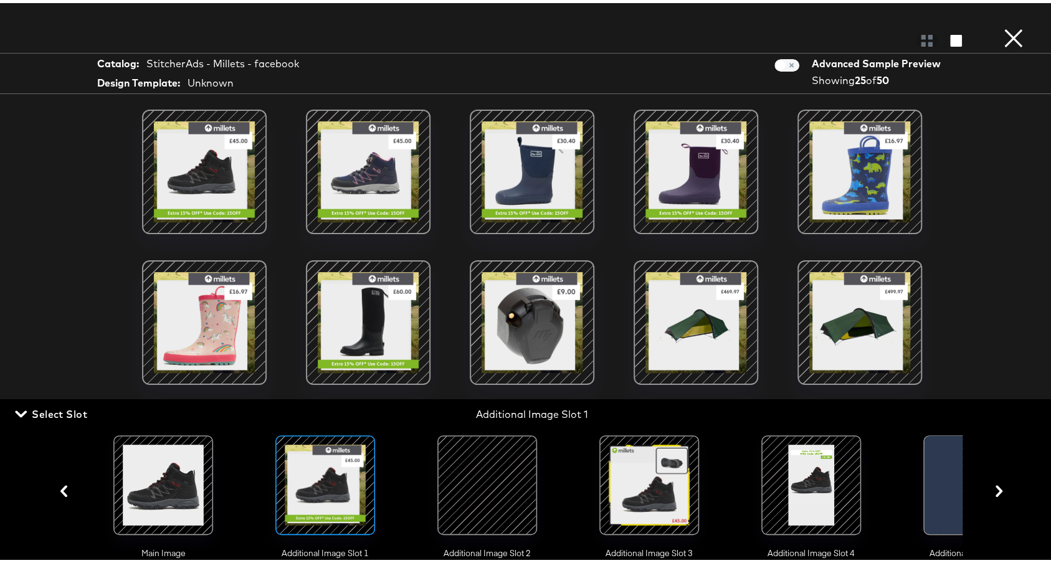
click at [482, 471] on div at bounding box center [487, 482] width 85 height 85
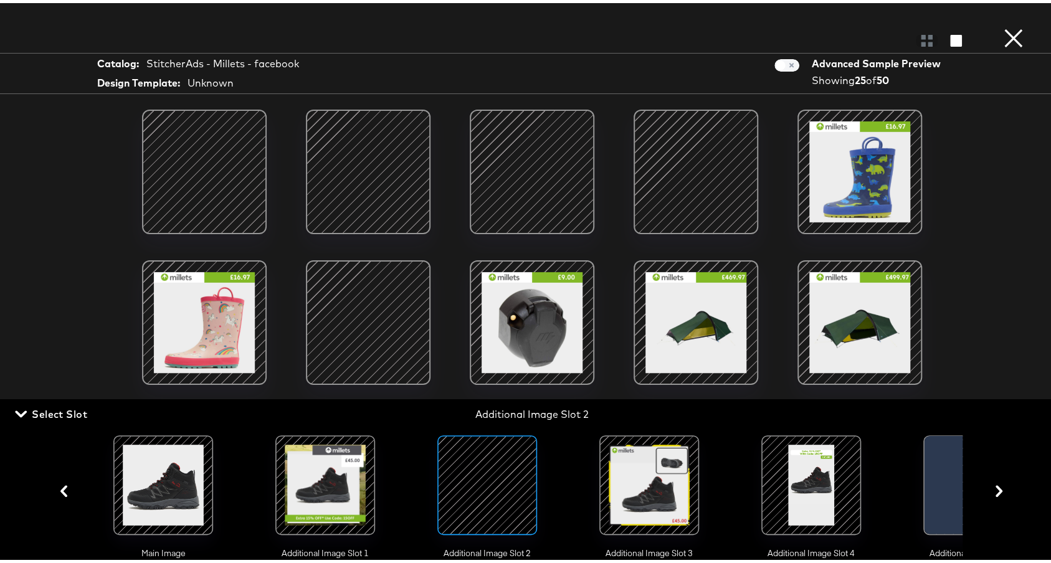
click at [633, 461] on div at bounding box center [649, 482] width 85 height 85
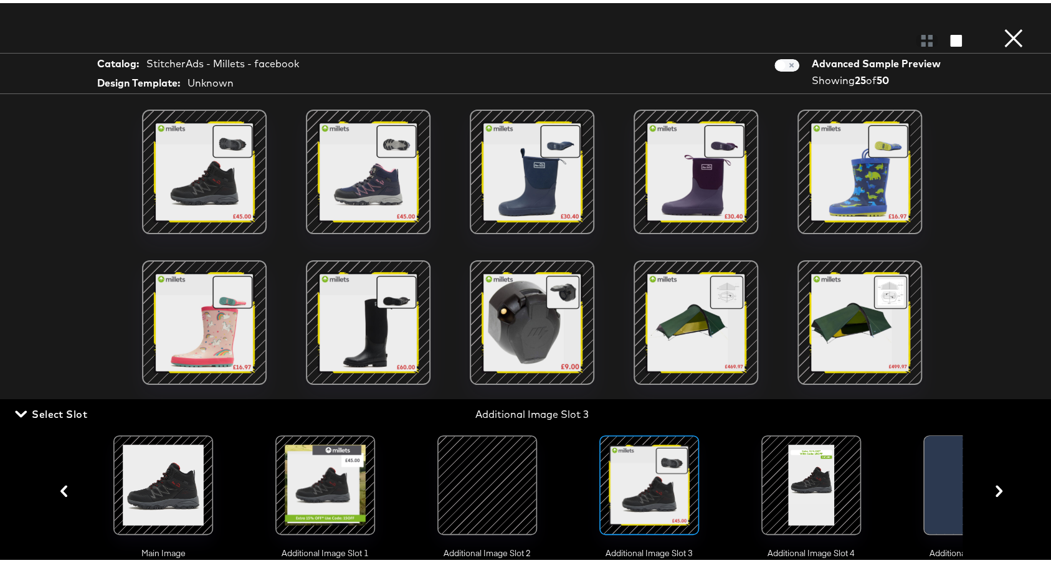
click at [793, 468] on div at bounding box center [811, 482] width 85 height 85
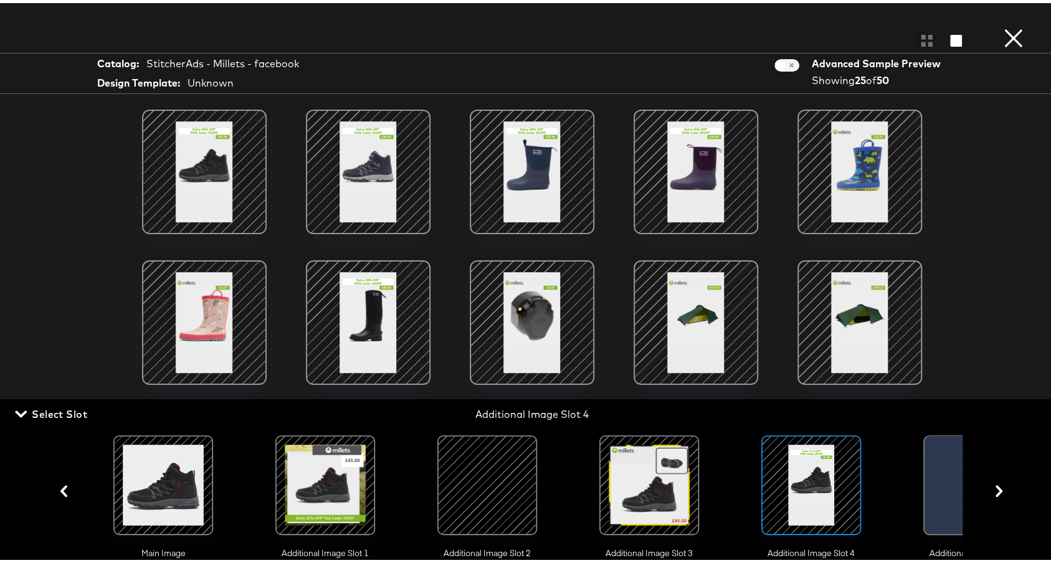
click at [335, 473] on div at bounding box center [325, 482] width 85 height 85
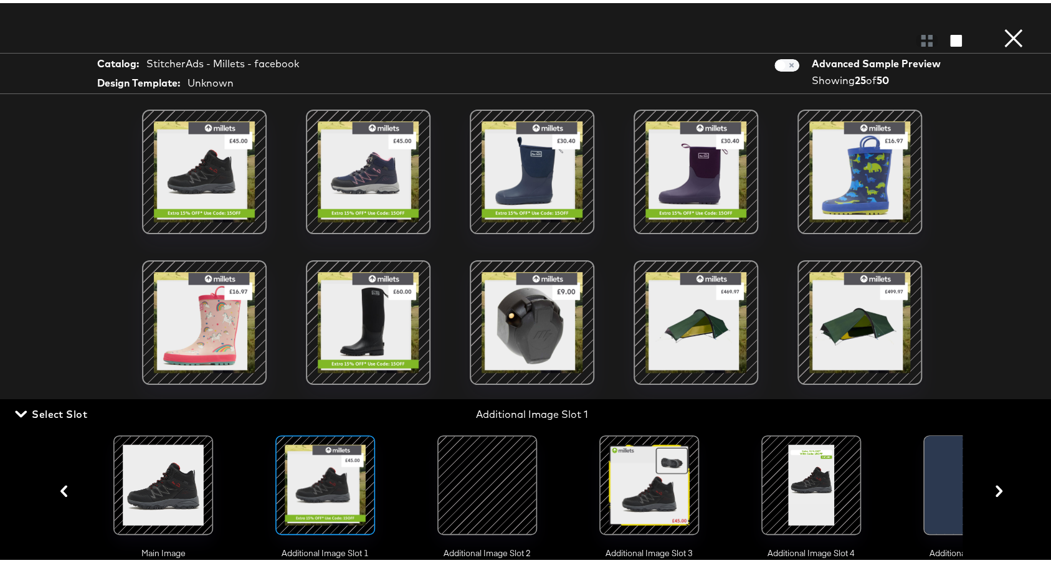
click at [624, 485] on div at bounding box center [649, 482] width 85 height 85
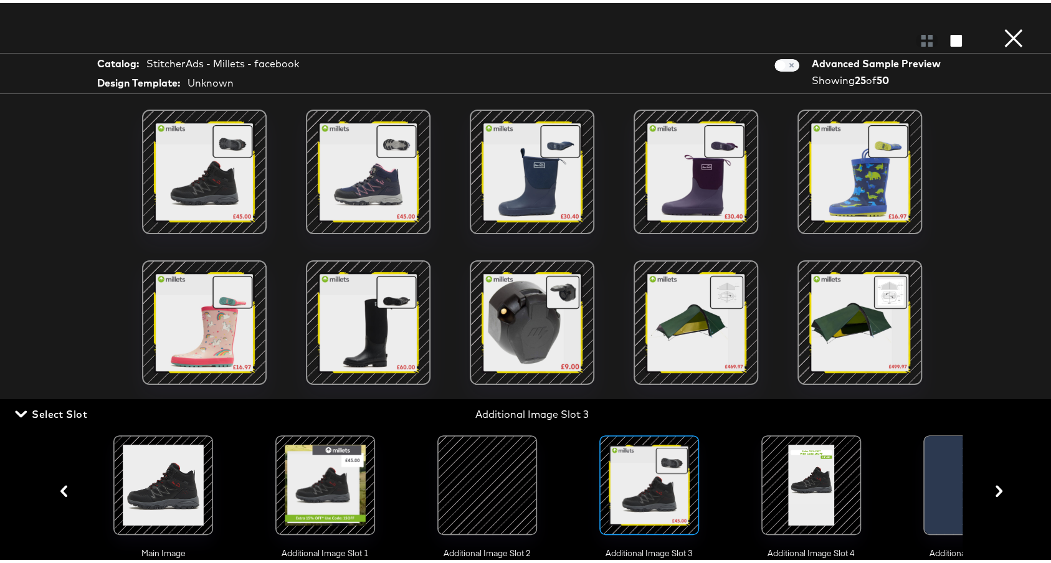
click at [239, 170] on div at bounding box center [204, 169] width 106 height 106
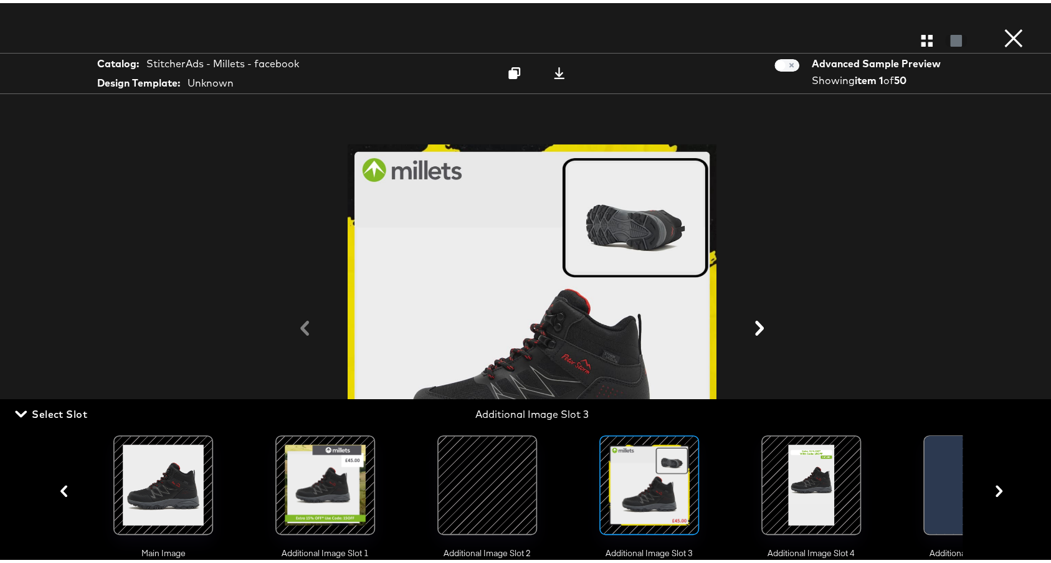
click at [762, 317] on button at bounding box center [759, 326] width 32 height 23
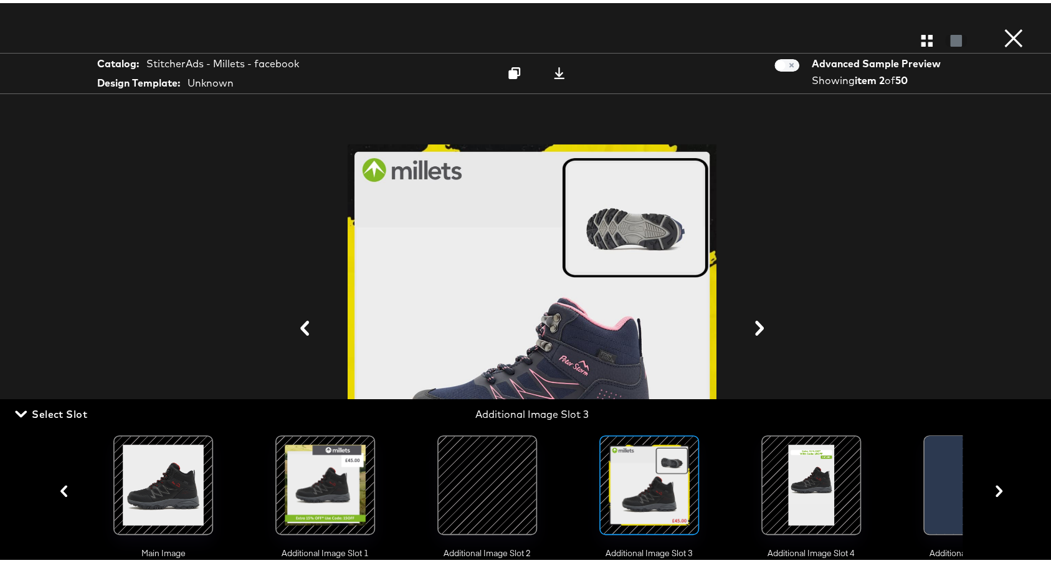
click at [841, 200] on div at bounding box center [532, 326] width 934 height 438
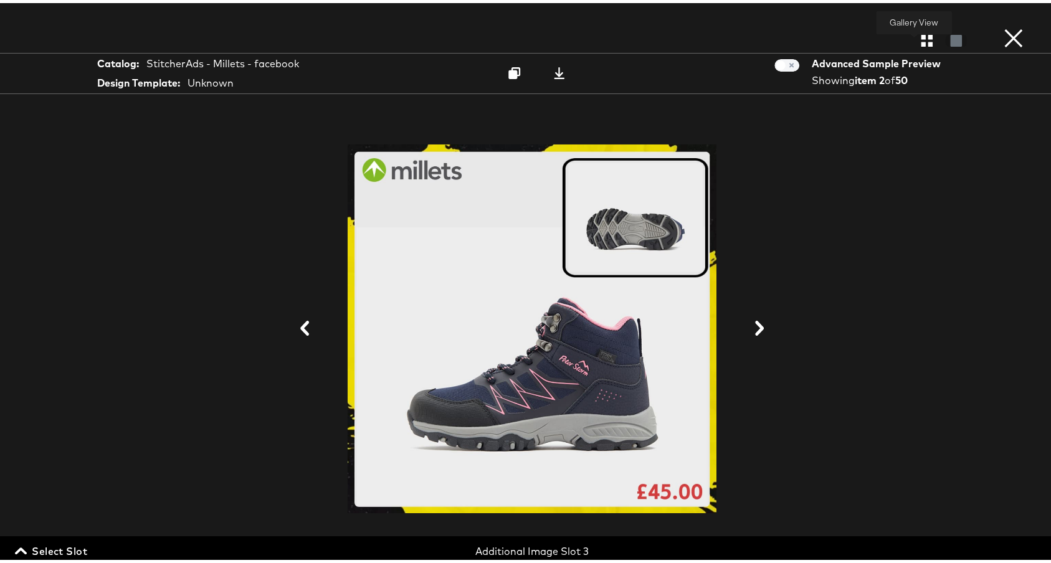
click at [921, 36] on icon "button" at bounding box center [927, 38] width 12 height 12
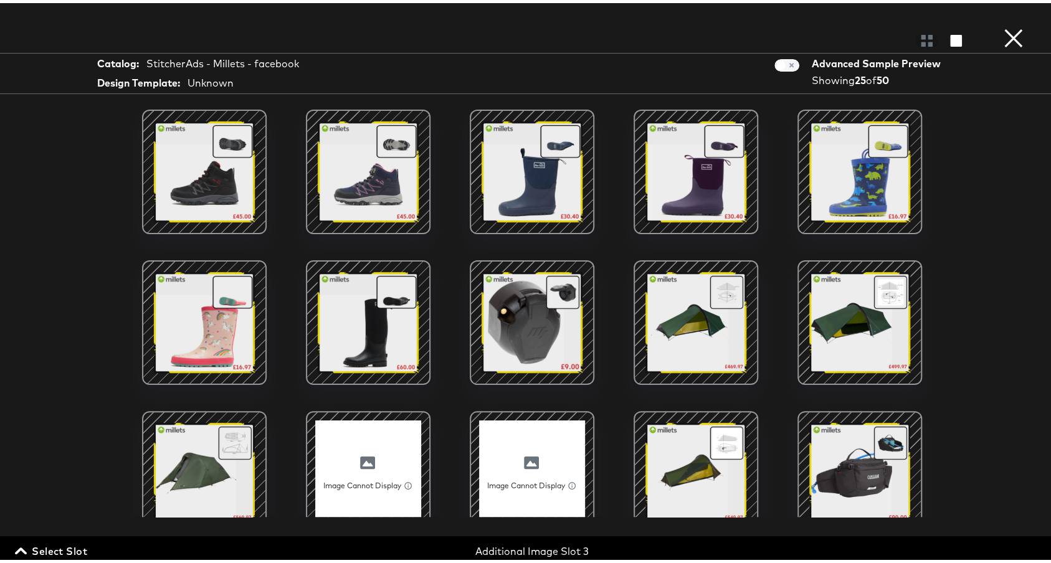
click at [60, 552] on span "Select Slot" at bounding box center [52, 547] width 70 height 17
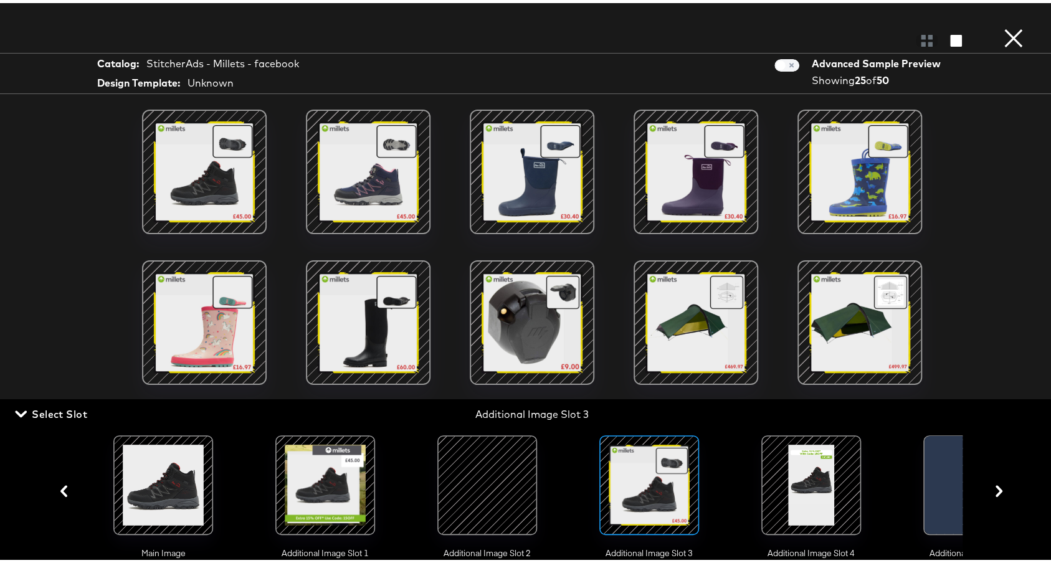
click at [514, 481] on div at bounding box center [487, 482] width 85 height 85
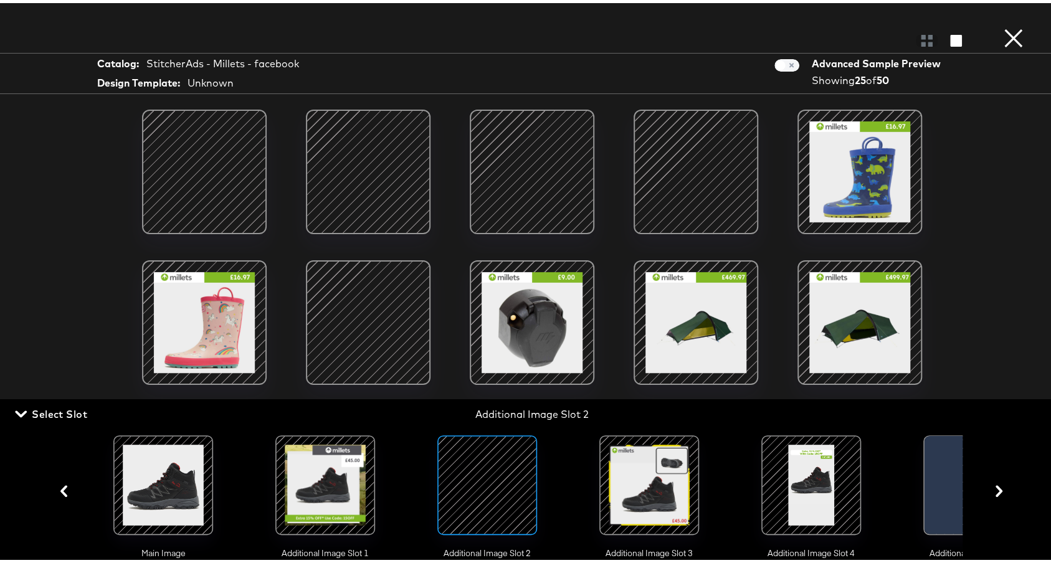
click at [1001, 25] on button "×" at bounding box center [1013, 12] width 25 height 25
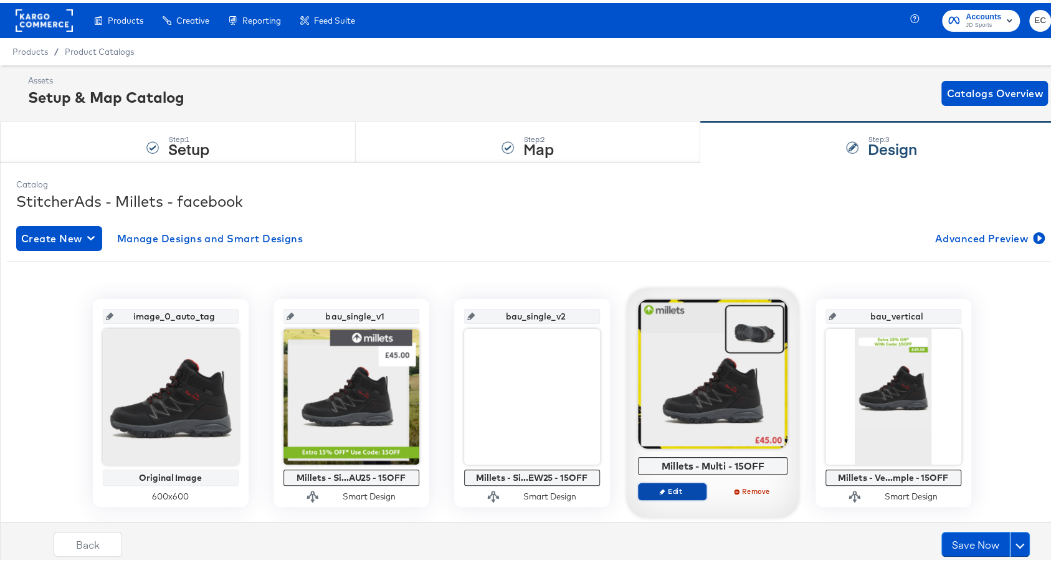
click at [671, 489] on span "Edit" at bounding box center [671, 487] width 57 height 9
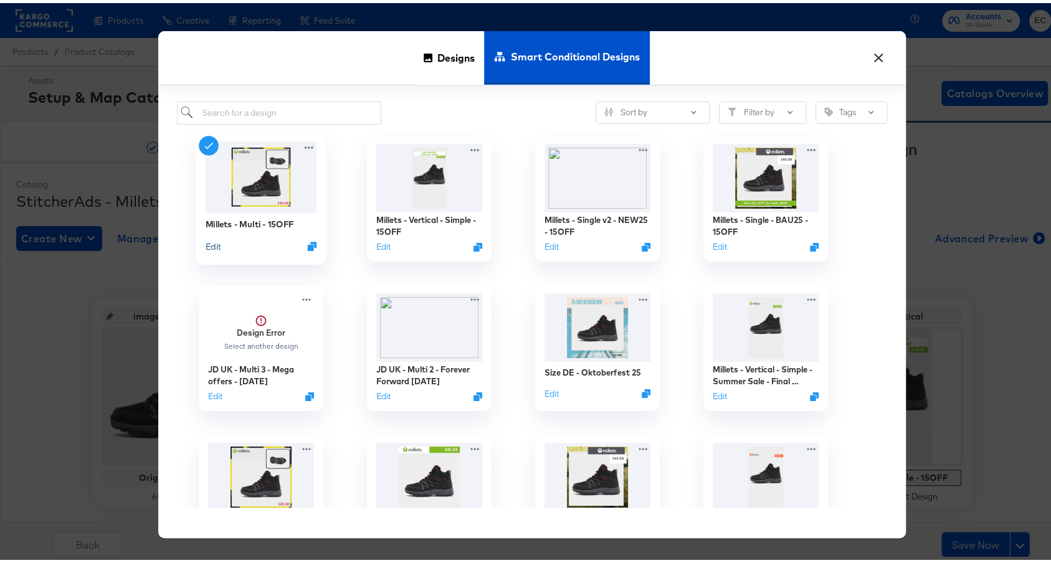
click at [210, 245] on button "Edit" at bounding box center [212, 243] width 15 height 12
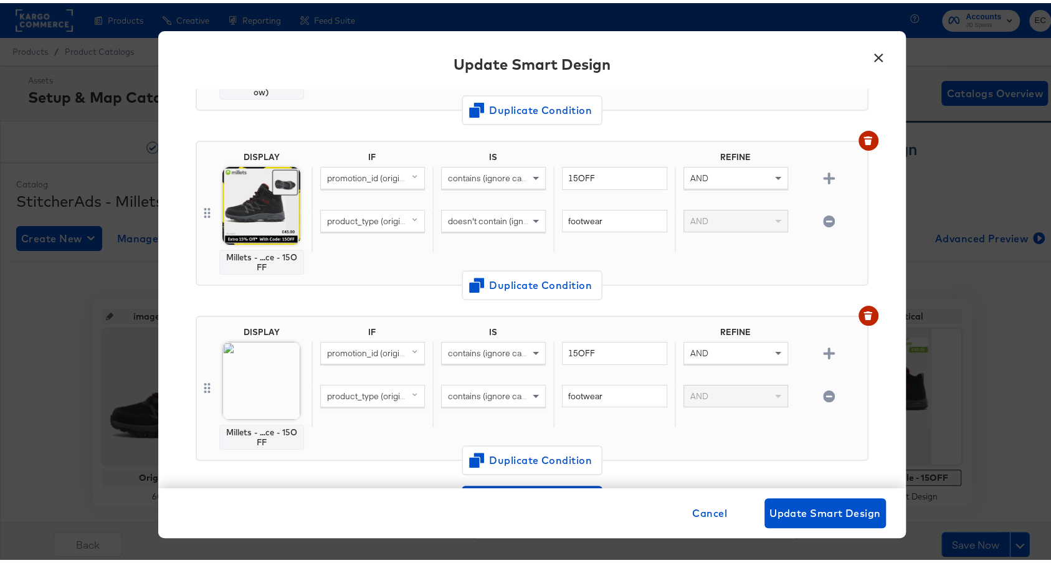
scroll to position [214, 0]
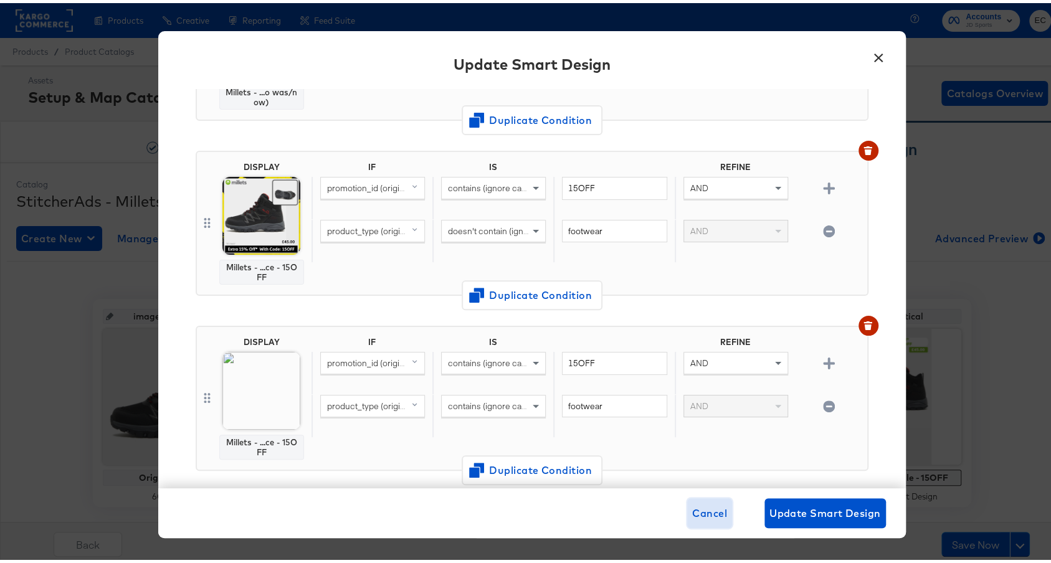
click at [703, 500] on button "Cancel" at bounding box center [709, 510] width 45 height 30
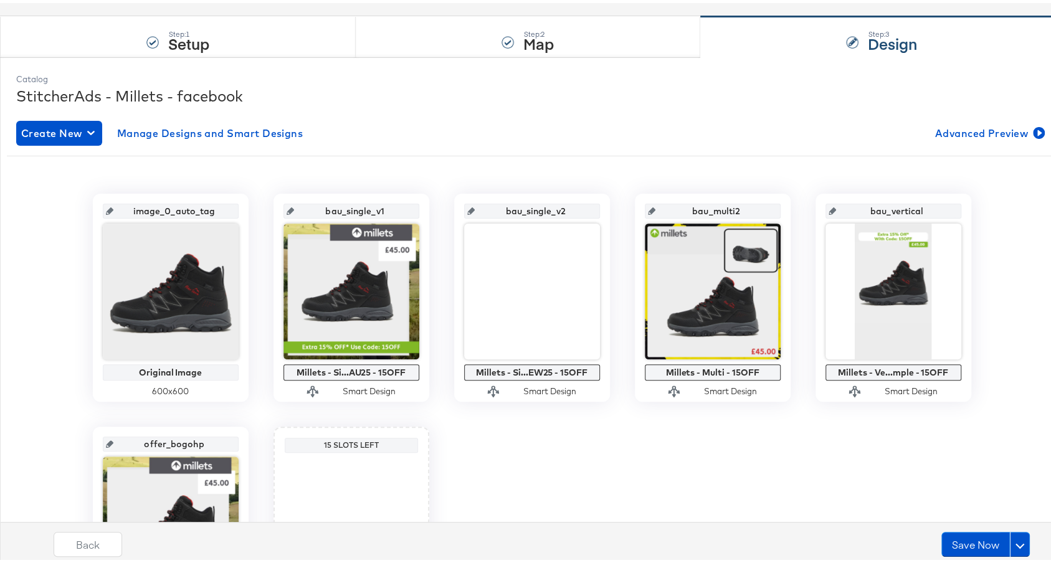
scroll to position [191, 0]
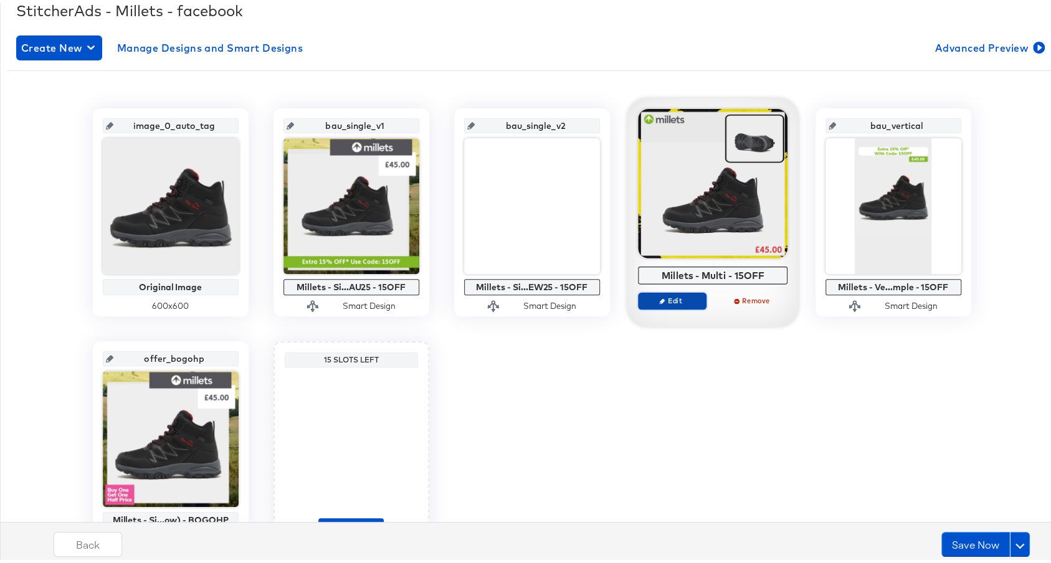
click at [665, 295] on span "Edit" at bounding box center [671, 297] width 57 height 9
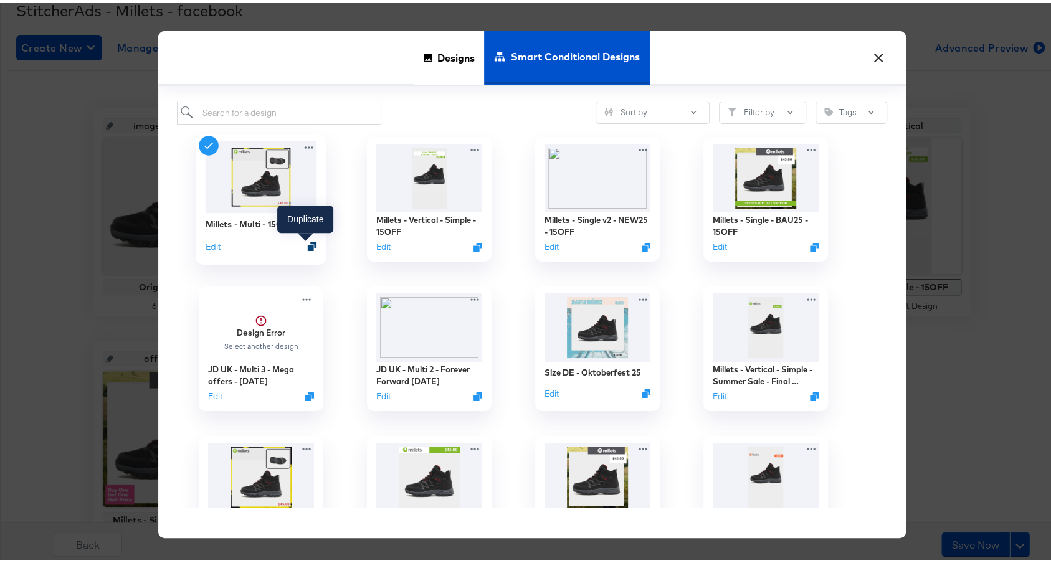
click at [310, 239] on icon "Duplicate" at bounding box center [311, 243] width 9 height 9
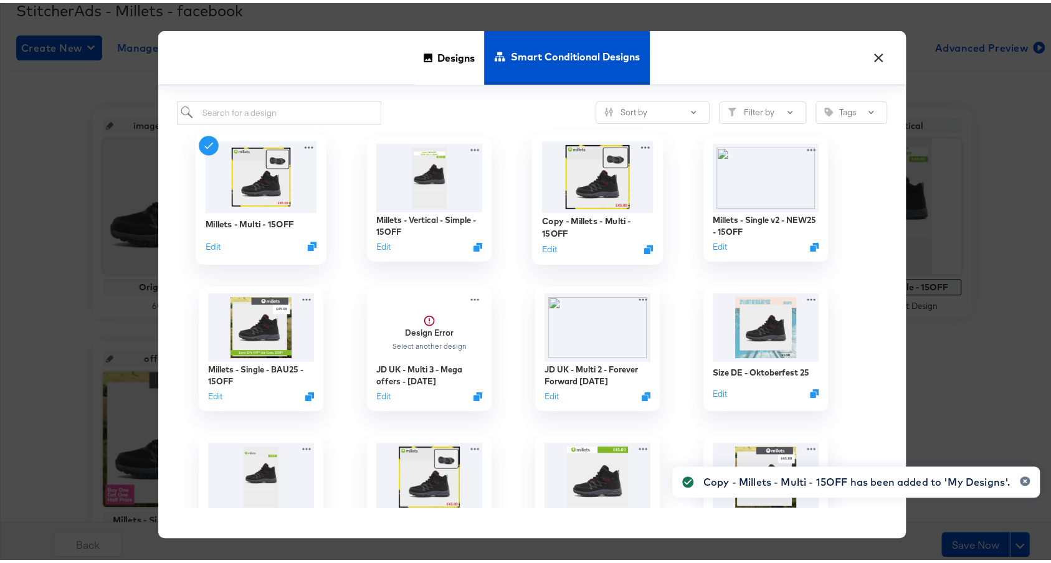
click at [628, 199] on img at bounding box center [596, 174] width 111 height 72
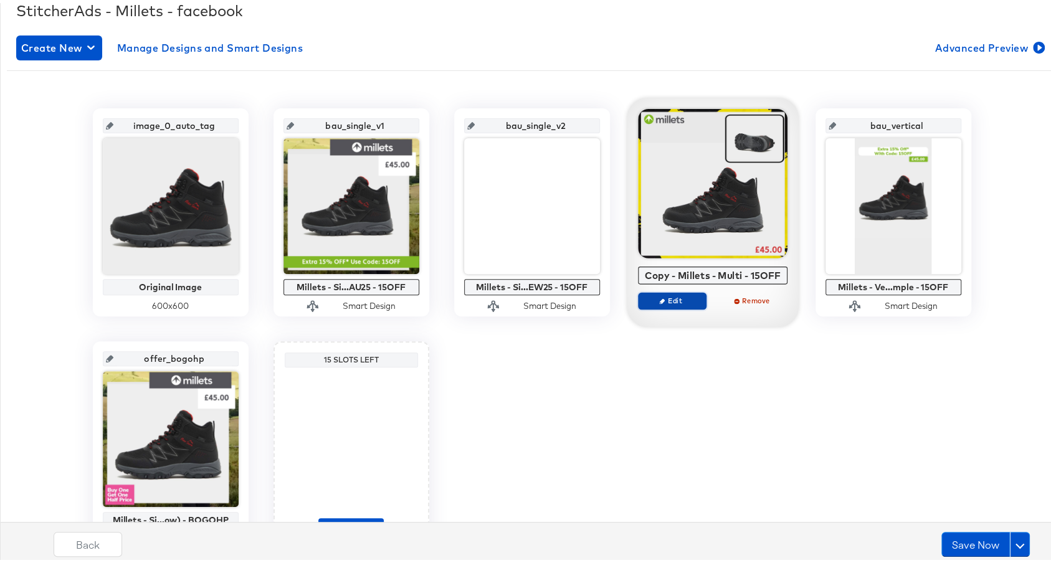
click at [670, 293] on span "Edit" at bounding box center [671, 297] width 57 height 9
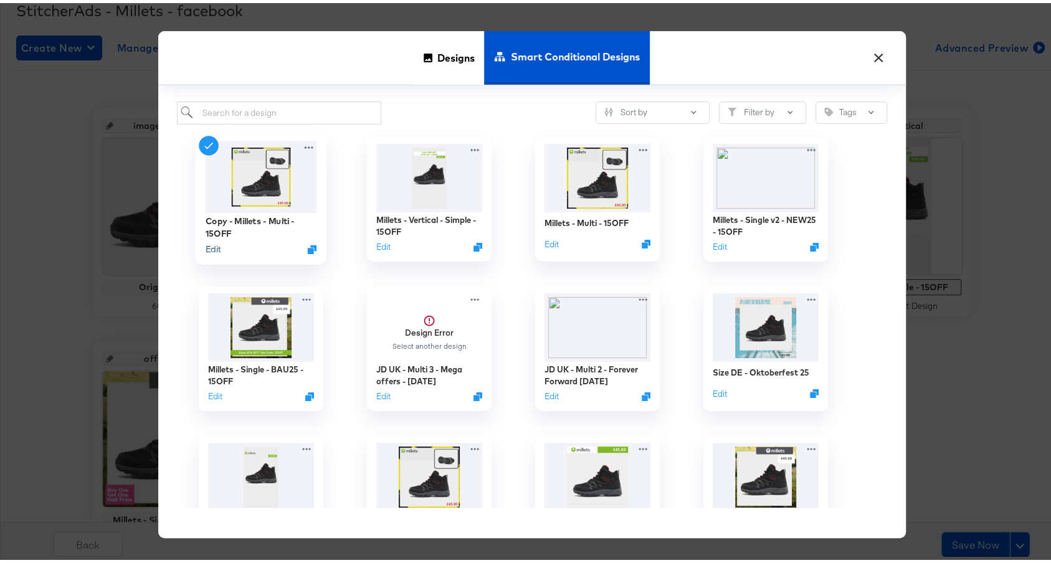
click at [205, 245] on button "Edit" at bounding box center [212, 246] width 15 height 12
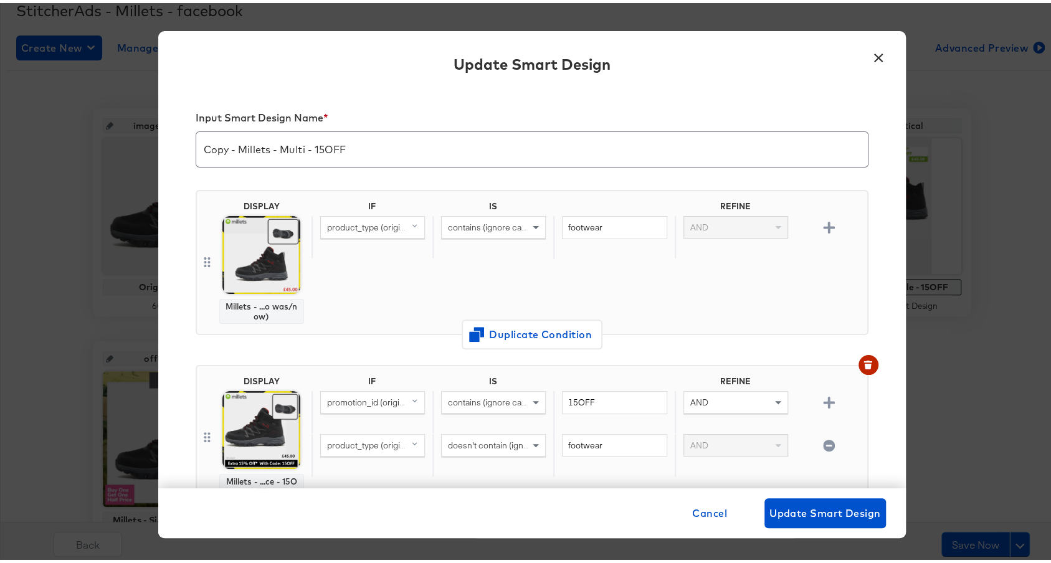
scroll to position [107, 0]
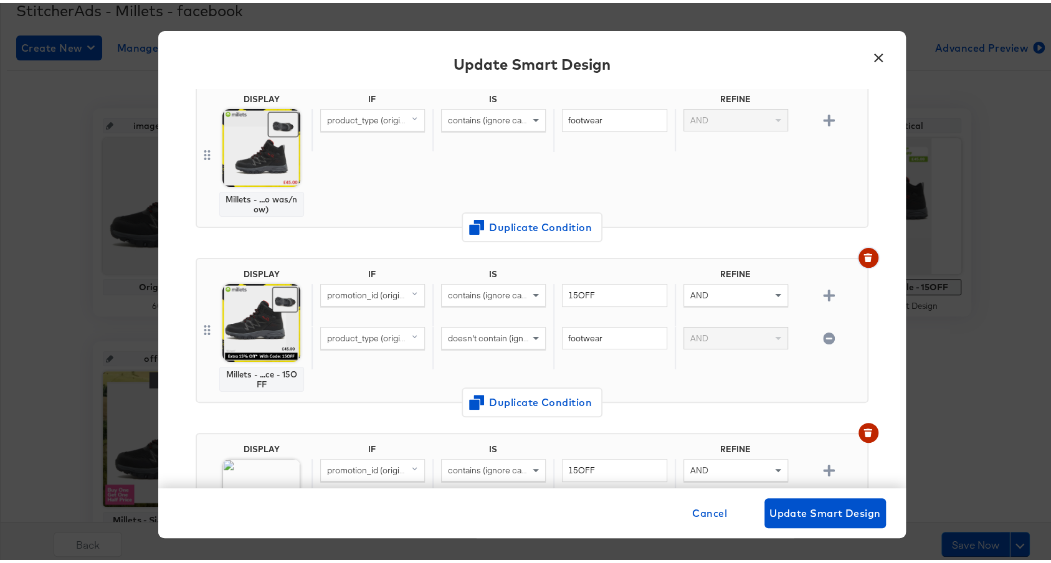
click at [858, 255] on button "button" at bounding box center [868, 255] width 20 height 20
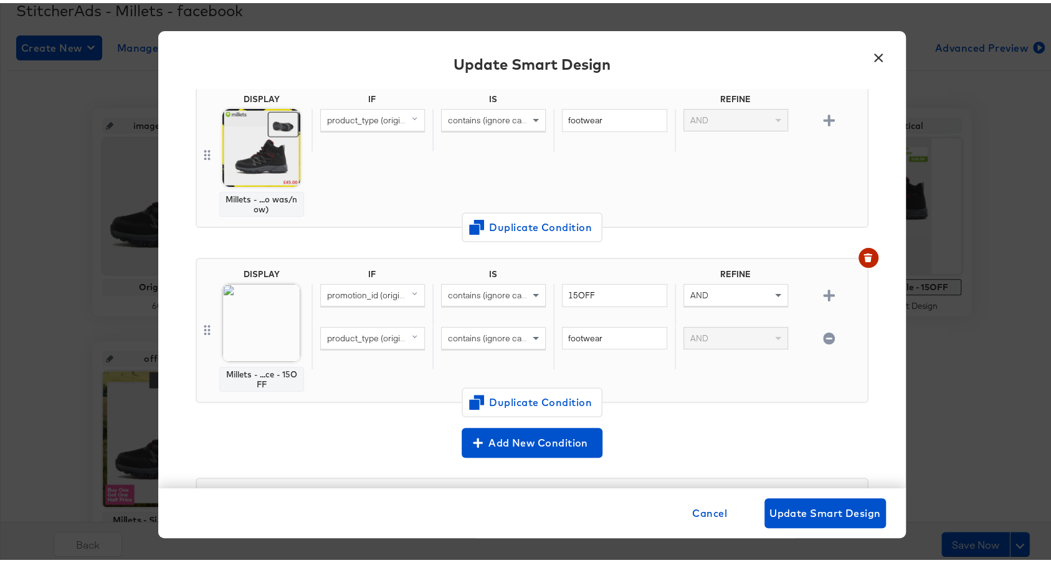
click at [818, 335] on button "button" at bounding box center [829, 335] width 22 height 12
click at [827, 504] on span "Update Smart Design" at bounding box center [824, 509] width 111 height 17
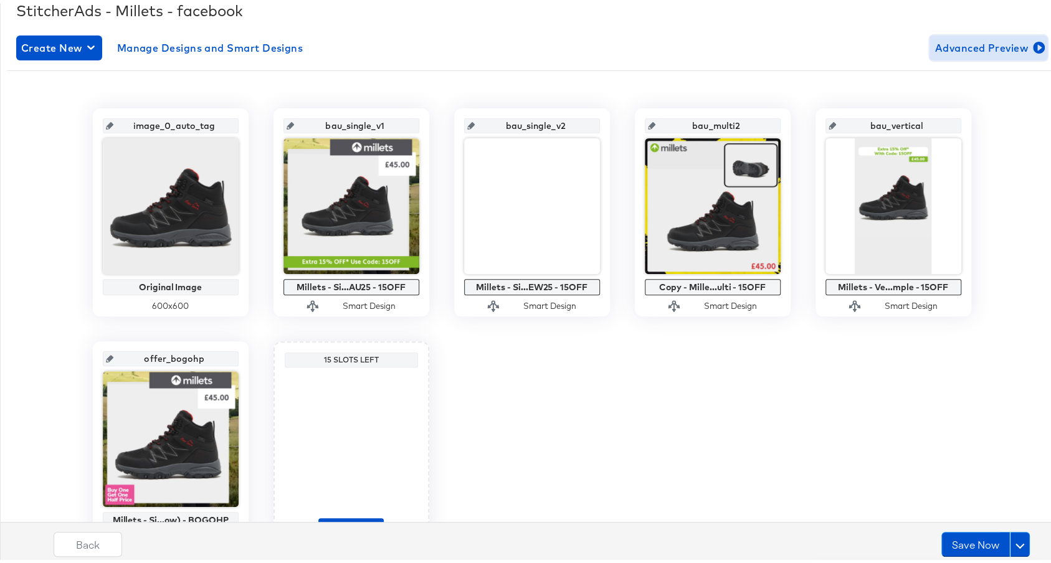
click at [988, 43] on span "Advanced Preview" at bounding box center [988, 44] width 108 height 17
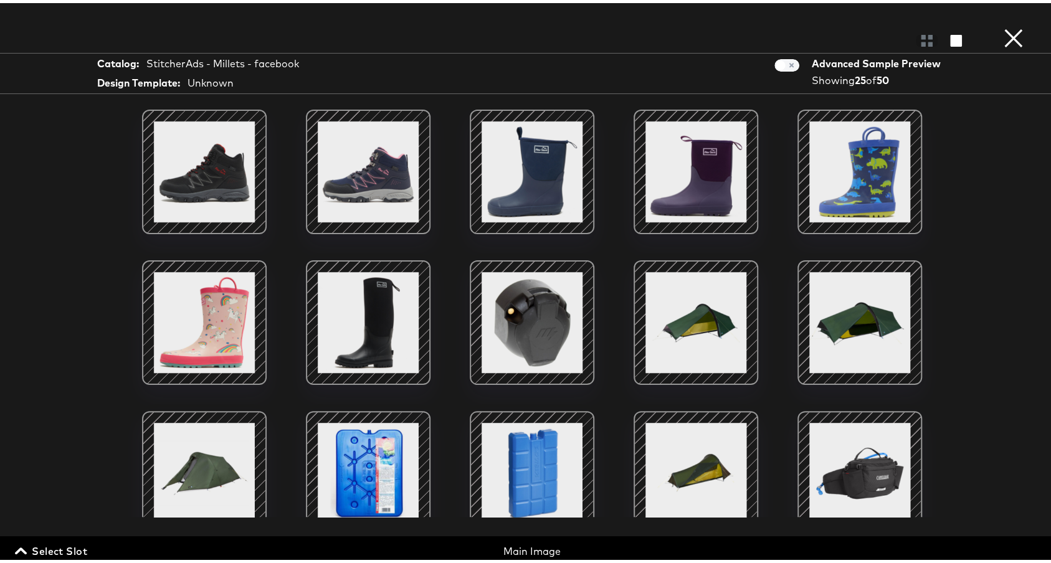
click at [45, 553] on span "Select Slot" at bounding box center [52, 547] width 70 height 17
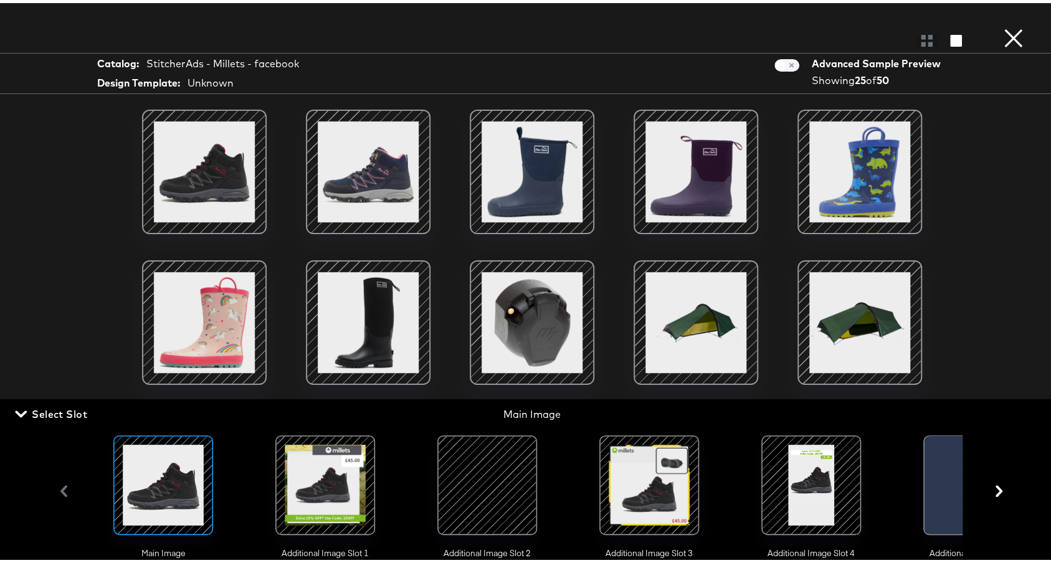
click at [626, 470] on div at bounding box center [649, 482] width 85 height 85
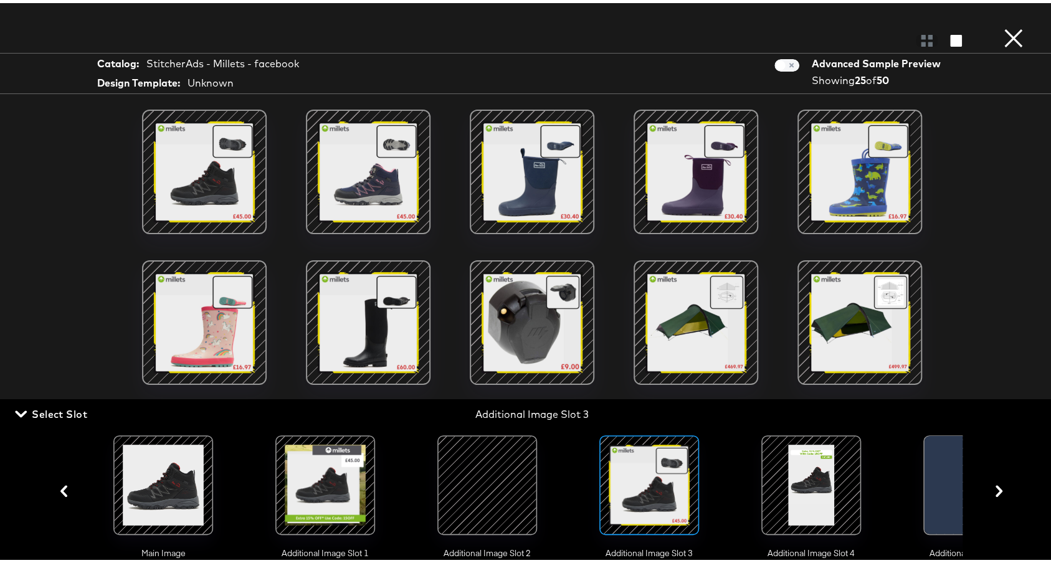
click at [751, 252] on div "Image Cannot Display Image cannot display. File size of image may be too large …" at bounding box center [532, 310] width 934 height 407
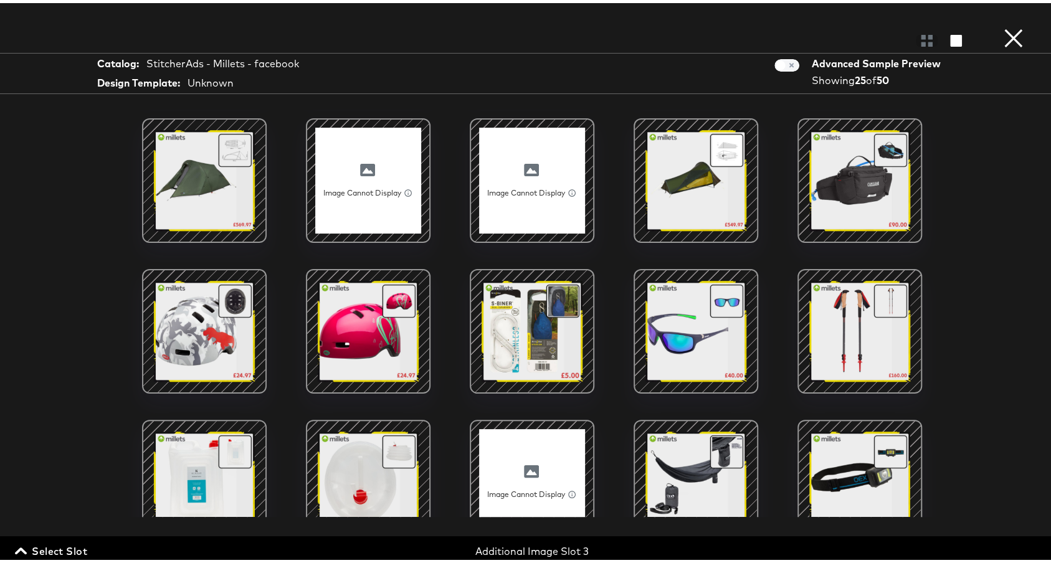
scroll to position [384, 0]
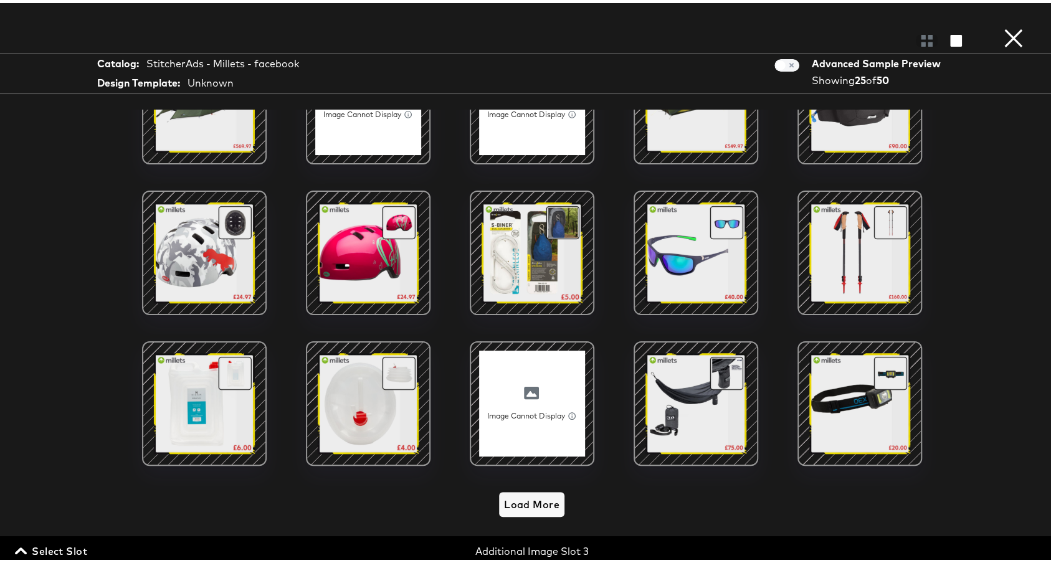
click at [1001, 25] on button "×" at bounding box center [1013, 12] width 25 height 25
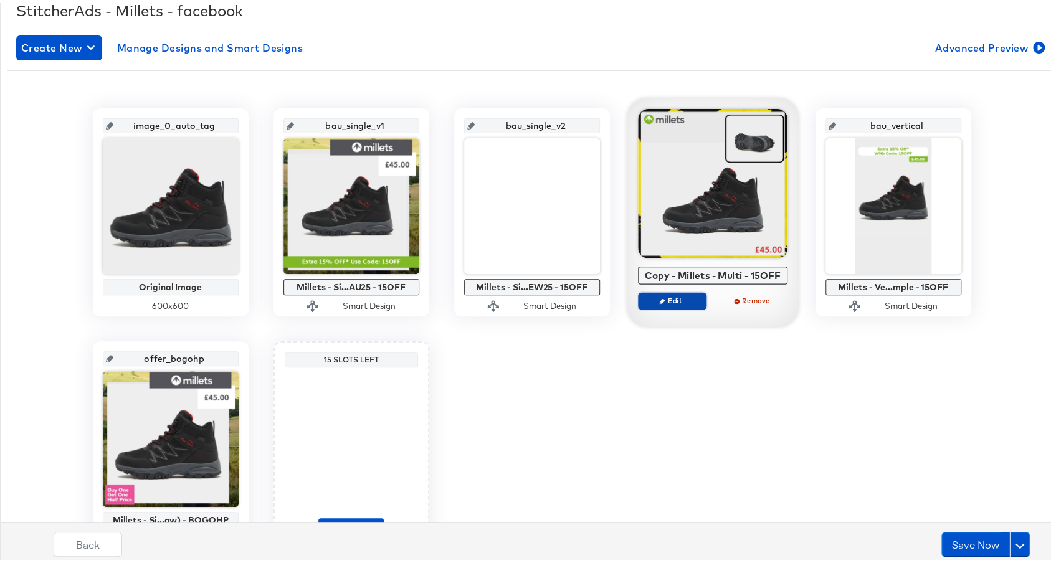
click at [658, 300] on span "Edit" at bounding box center [671, 297] width 57 height 9
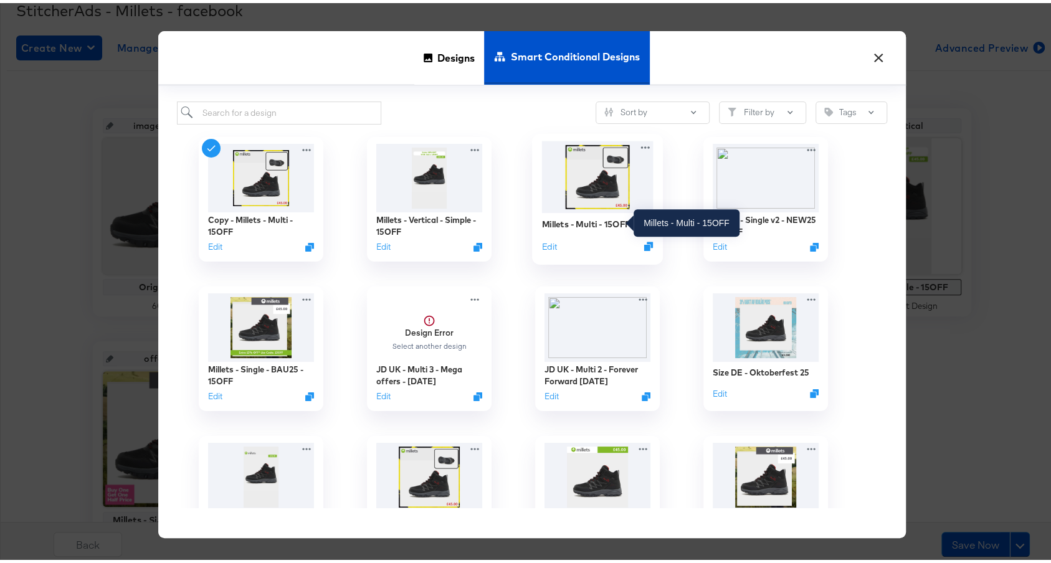
click at [592, 219] on div "Millets - Multi - 15OFF" at bounding box center [585, 221] width 88 height 12
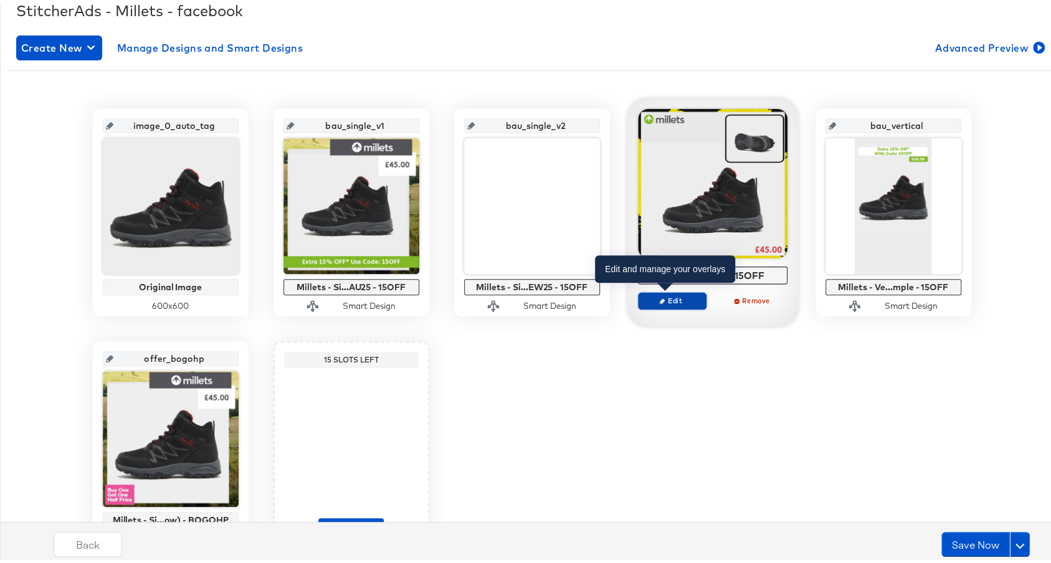
click at [659, 300] on span "Edit" at bounding box center [671, 297] width 57 height 9
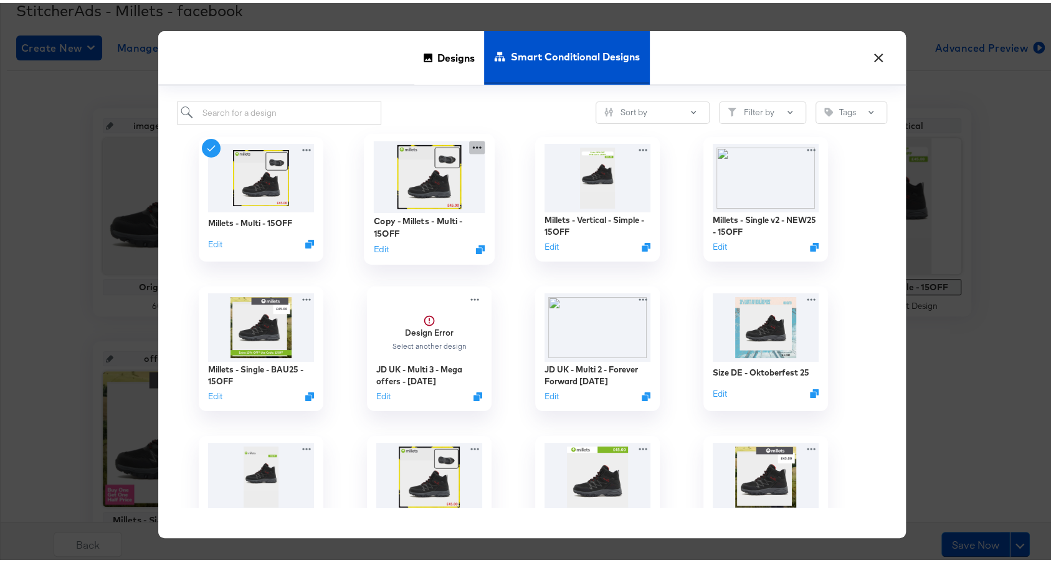
click at [473, 145] on icon at bounding box center [477, 144] width 16 height 13
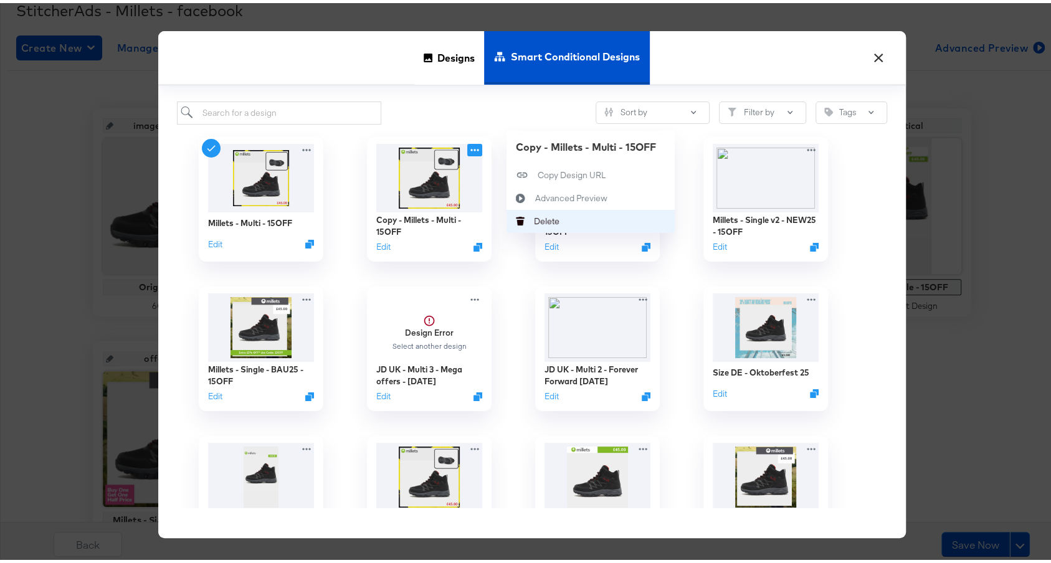
click at [534, 218] on div "Delete Delete" at bounding box center [534, 218] width 0 height 0
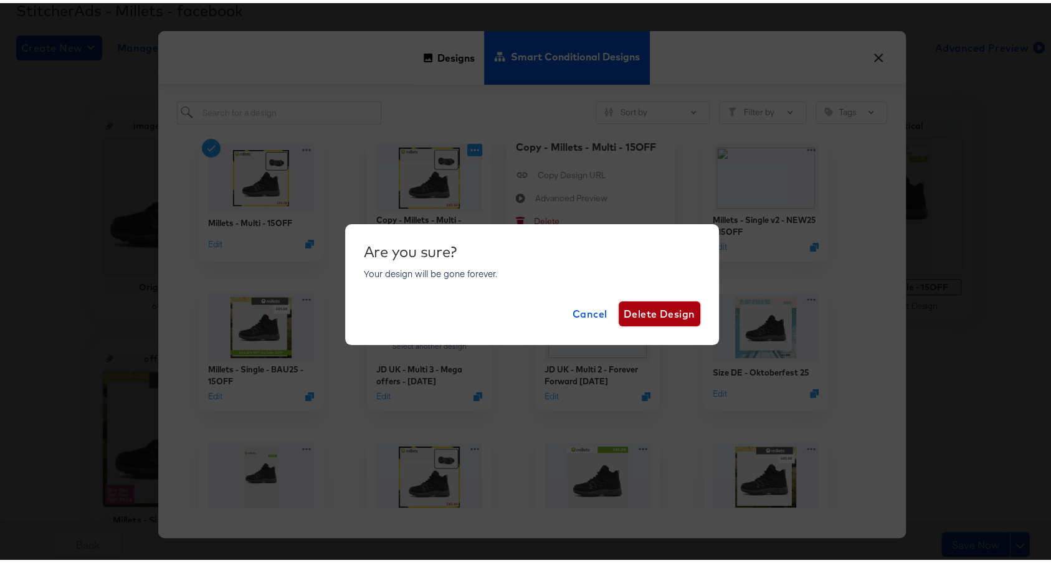
click at [632, 311] on span "Delete Design" at bounding box center [659, 310] width 72 height 17
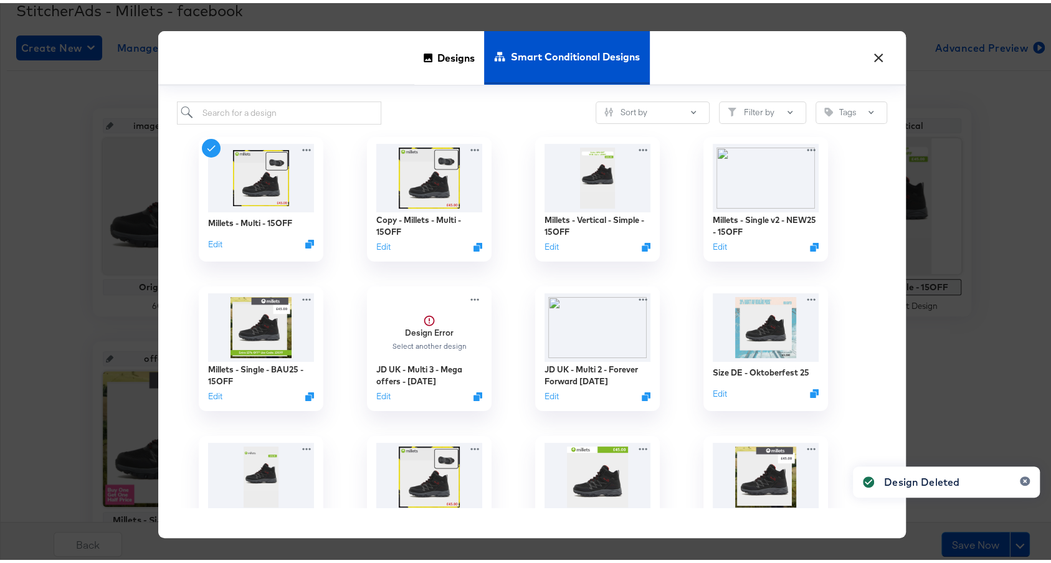
click at [870, 56] on button "×" at bounding box center [879, 51] width 22 height 22
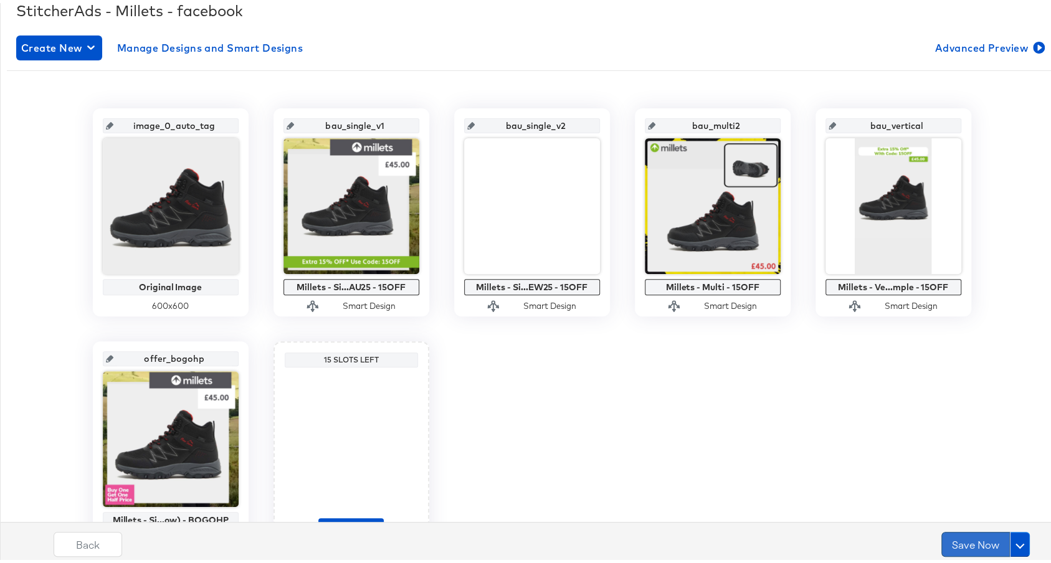
click at [959, 547] on button "Save Now" at bounding box center [975, 541] width 69 height 25
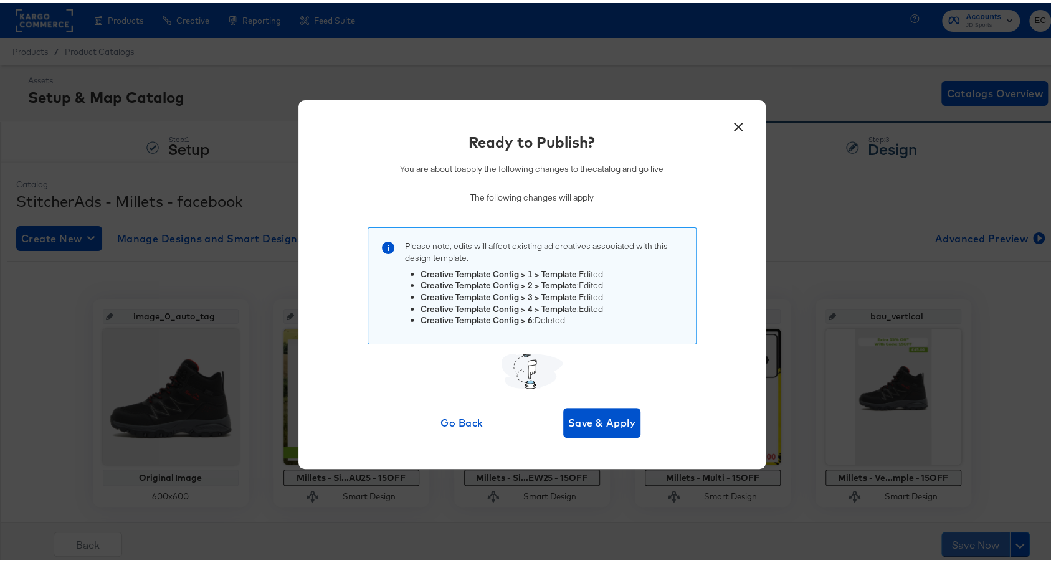
scroll to position [21, 0]
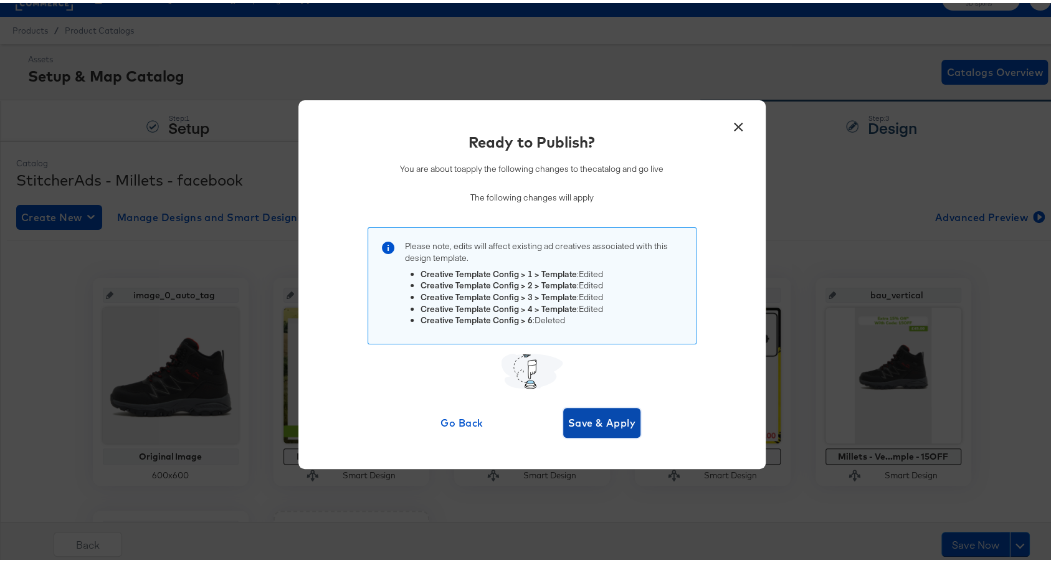
click at [580, 410] on button "Save & Apply" at bounding box center [602, 420] width 78 height 30
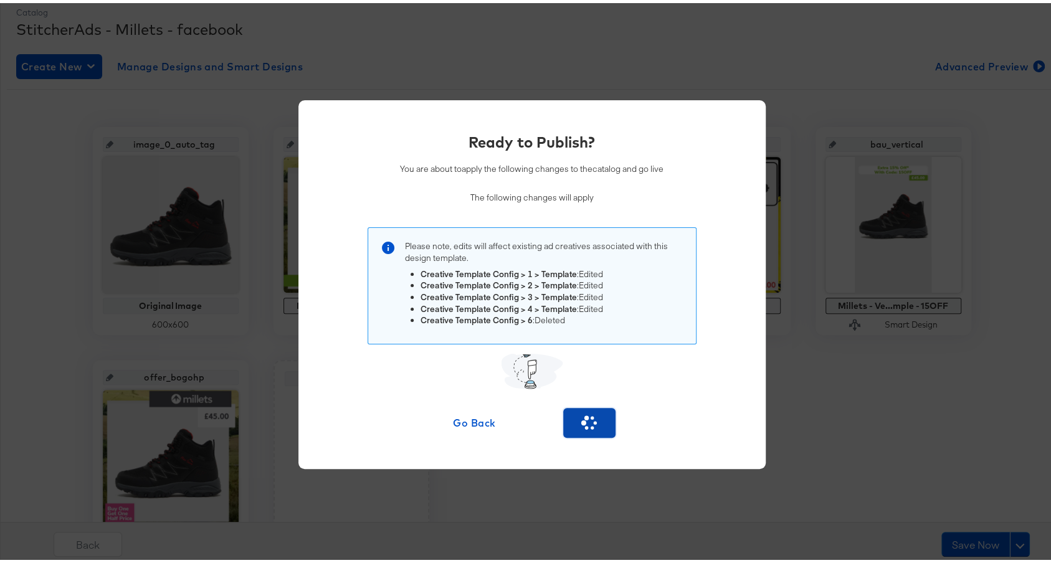
scroll to position [161, 0]
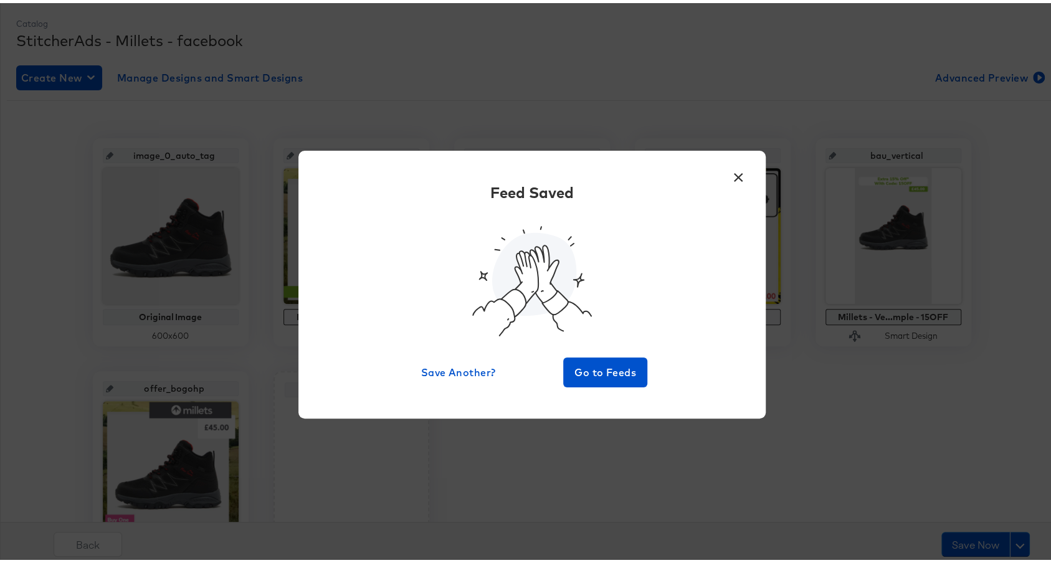
click at [732, 174] on button "×" at bounding box center [738, 171] width 22 height 22
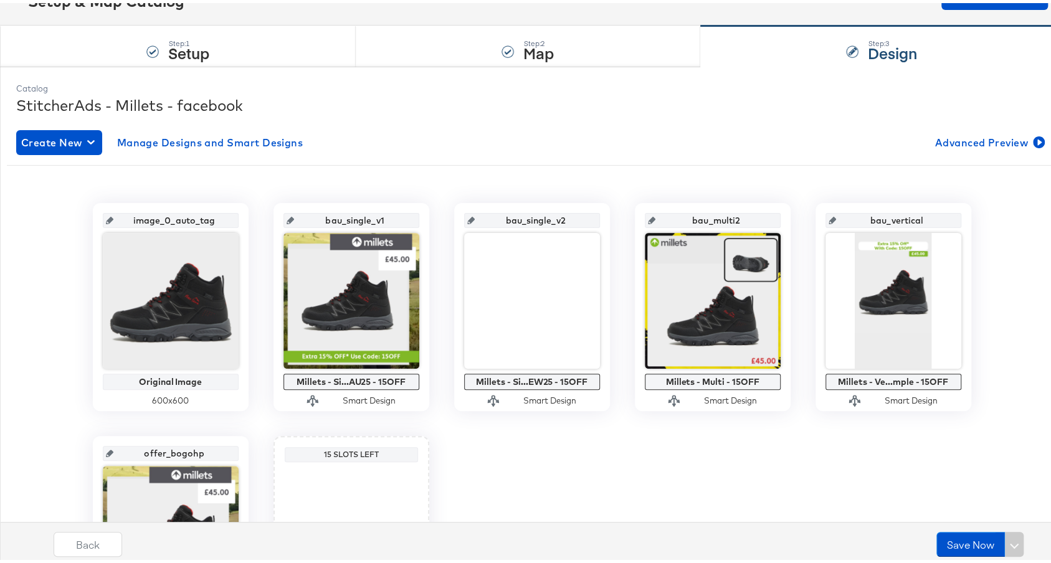
scroll to position [86, 0]
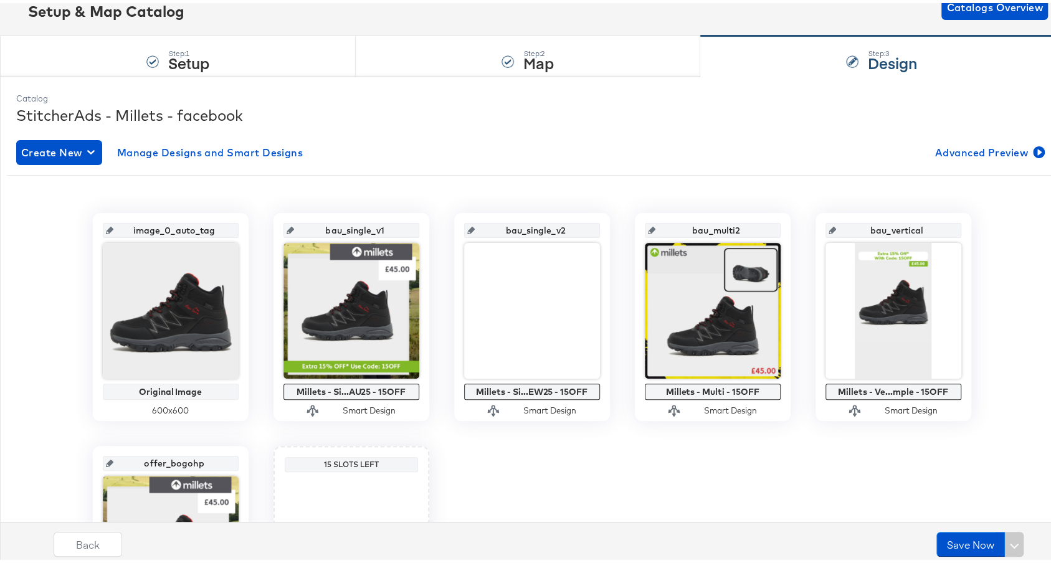
drag, startPoint x: 341, startPoint y: 229, endPoint x: 316, endPoint y: 227, distance: 25.0
click at [316, 227] on input "bau_single_v1" at bounding box center [355, 223] width 122 height 34
type input "single_v1"
drag, startPoint x: 520, startPoint y: 226, endPoint x: 497, endPoint y: 225, distance: 23.1
click at [497, 225] on input "bau_single_v2" at bounding box center [536, 223] width 122 height 34
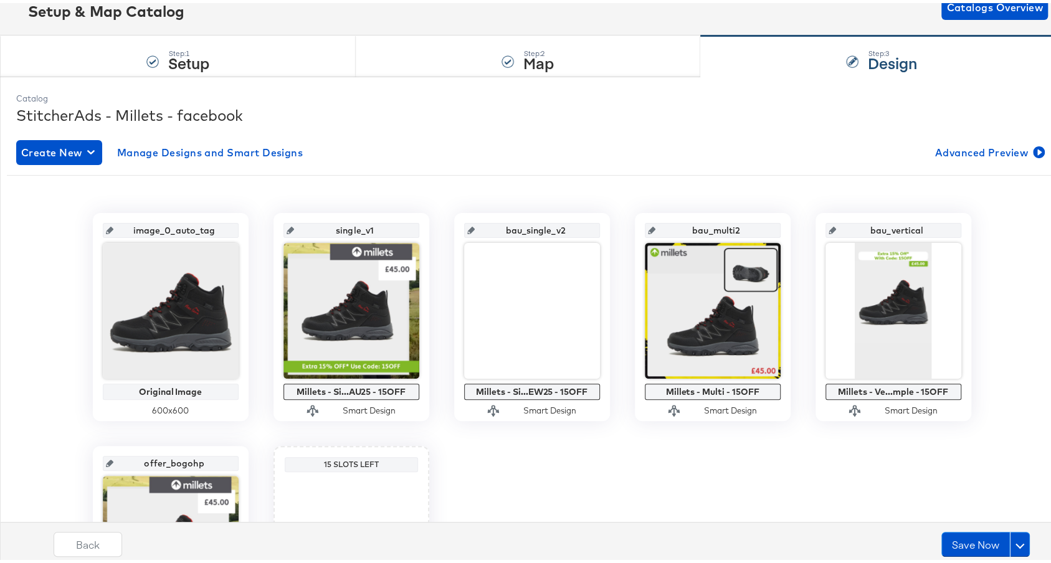
click at [504, 228] on input "bau_single_v2" at bounding box center [536, 223] width 122 height 34
click at [513, 225] on input "bau_single_v2" at bounding box center [536, 223] width 122 height 34
drag, startPoint x: 522, startPoint y: 227, endPoint x: 473, endPoint y: 224, distance: 48.6
click at [475, 224] on input "bau_single_v2" at bounding box center [536, 223] width 122 height 34
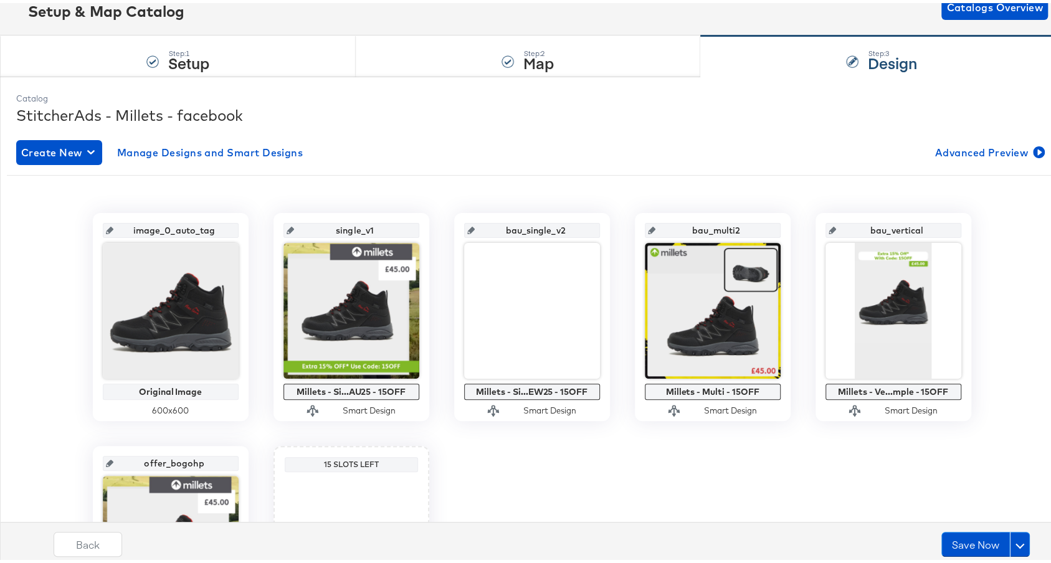
type input "single_v2"
drag, startPoint x: 707, startPoint y: 227, endPoint x: 686, endPoint y: 229, distance: 20.6
click at [686, 229] on input "bau_multi2" at bounding box center [716, 223] width 122 height 34
click at [686, 228] on input "bau_multi2" at bounding box center [716, 223] width 122 height 34
click at [686, 227] on input "bau_multi2" at bounding box center [716, 223] width 122 height 34
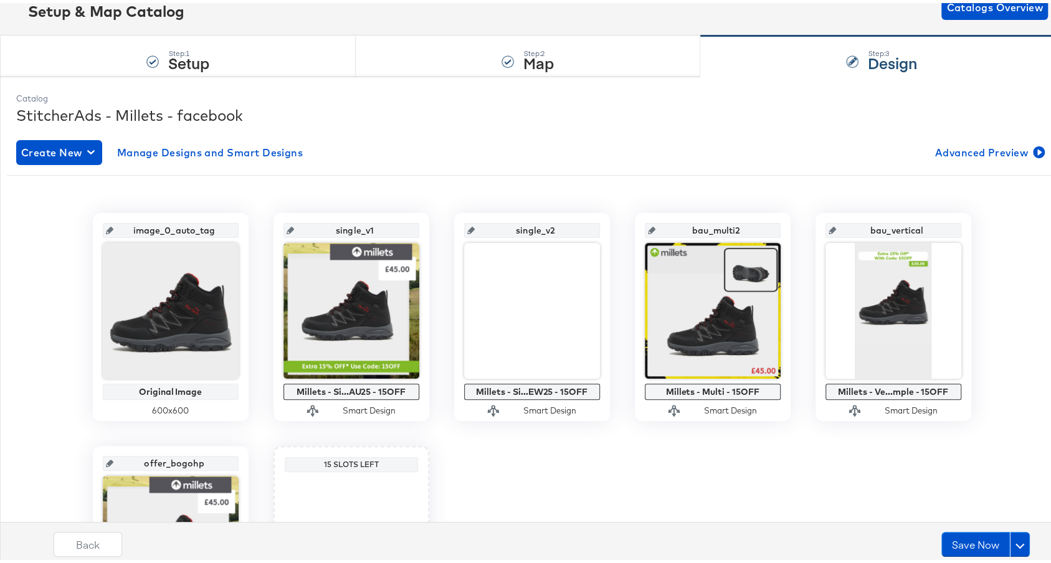
click at [703, 224] on input "bau_multi2" at bounding box center [716, 223] width 122 height 34
drag, startPoint x: 706, startPoint y: 226, endPoint x: 661, endPoint y: 214, distance: 46.4
click at [661, 214] on input "bau_multi2" at bounding box center [716, 223] width 122 height 34
click at [717, 227] on input "multi2" at bounding box center [716, 223] width 122 height 34
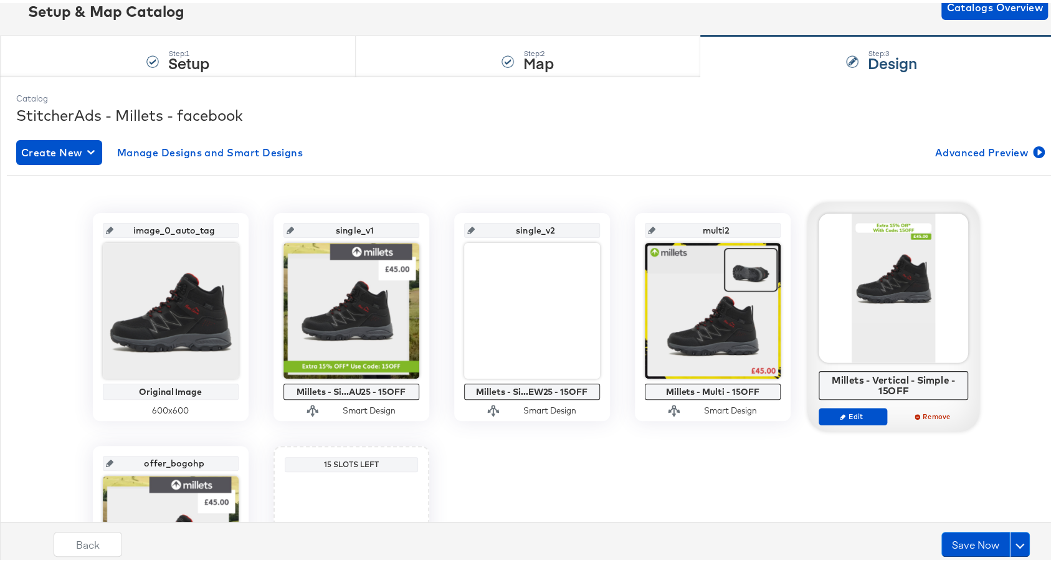
type input "multi_2"
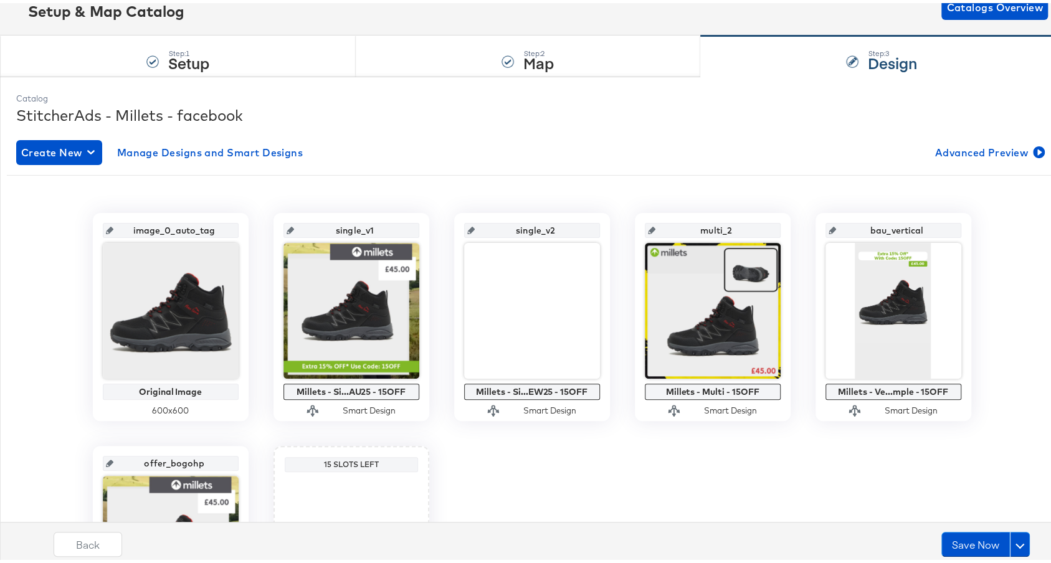
drag, startPoint x: 883, startPoint y: 229, endPoint x: 869, endPoint y: 225, distance: 14.8
click at [869, 225] on input "bau_vertical" at bounding box center [897, 223] width 122 height 34
drag, startPoint x: 884, startPoint y: 228, endPoint x: 860, endPoint y: 227, distance: 24.9
click at [860, 227] on input "bau_vertical" at bounding box center [897, 223] width 122 height 34
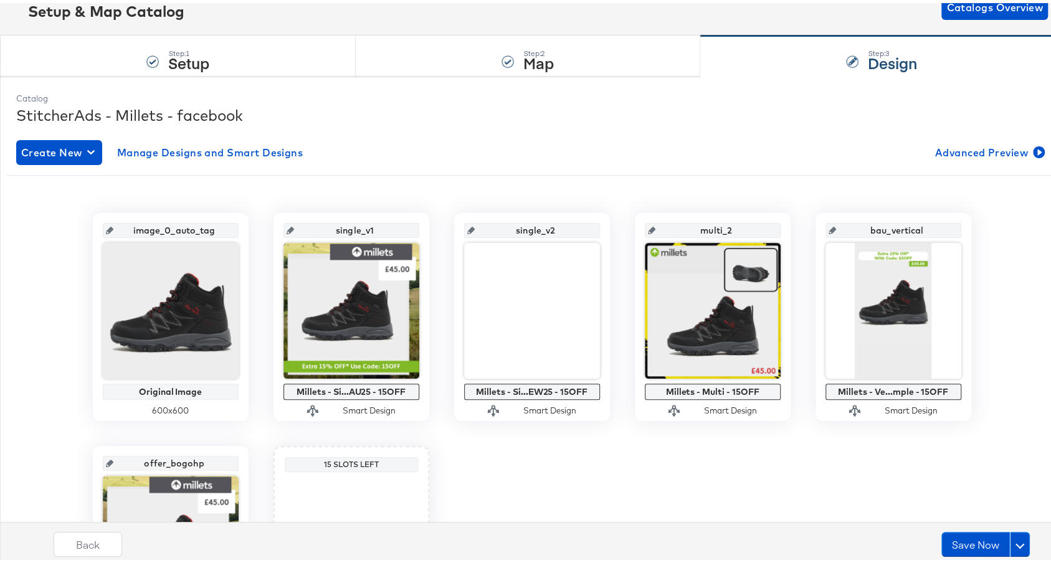
type input "vertical"
click at [774, 490] on div "image_0_auto_tag Original Image 600 x 600 single_v1 Millets - Si...AU25 - 15OFF…" at bounding box center [531, 430] width 1049 height 441
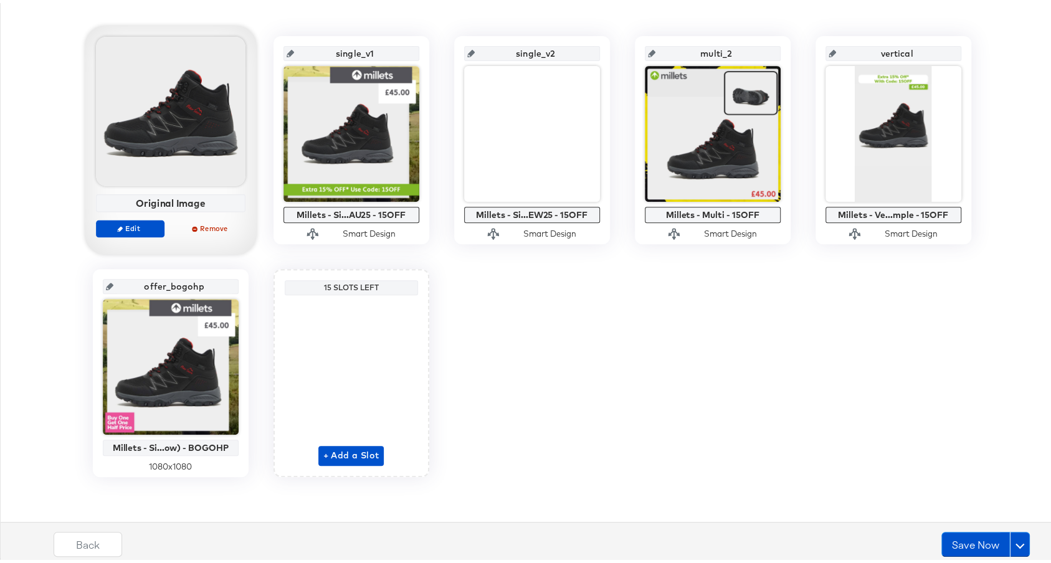
scroll to position [55, 0]
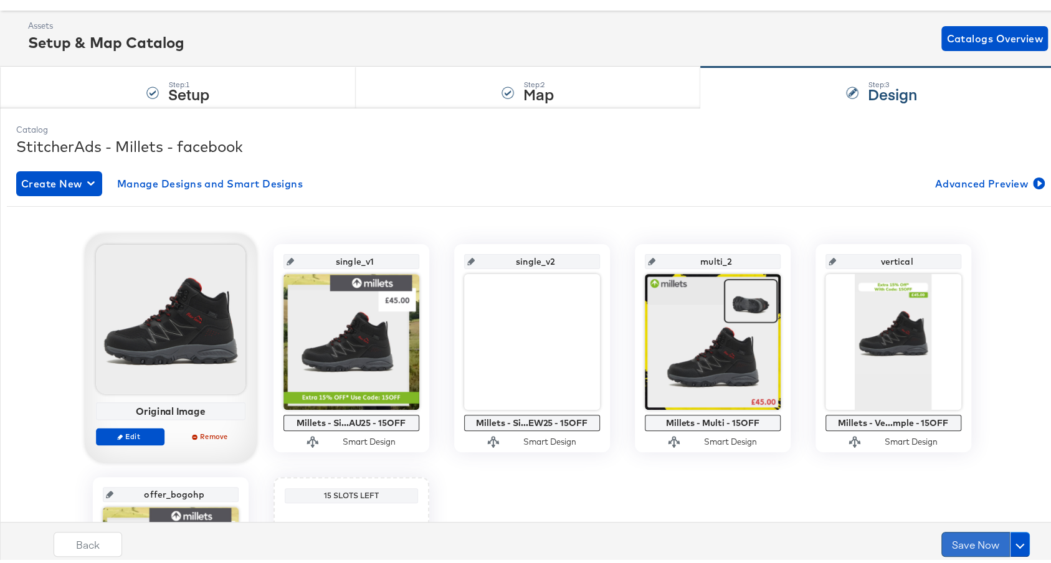
click at [970, 543] on button "Save Now" at bounding box center [975, 541] width 69 height 25
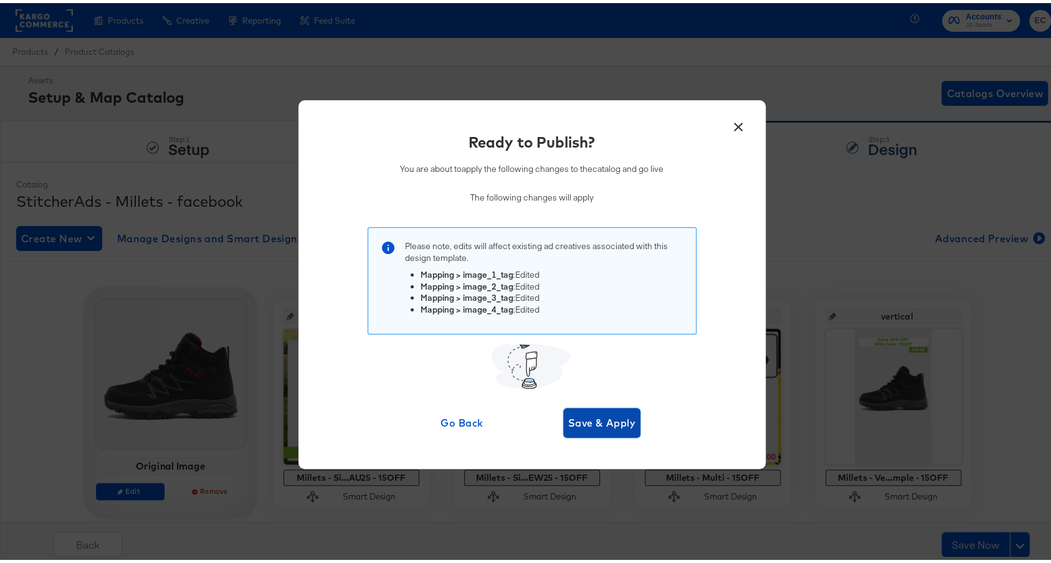
click at [583, 424] on span "Save & Apply" at bounding box center [602, 419] width 68 height 17
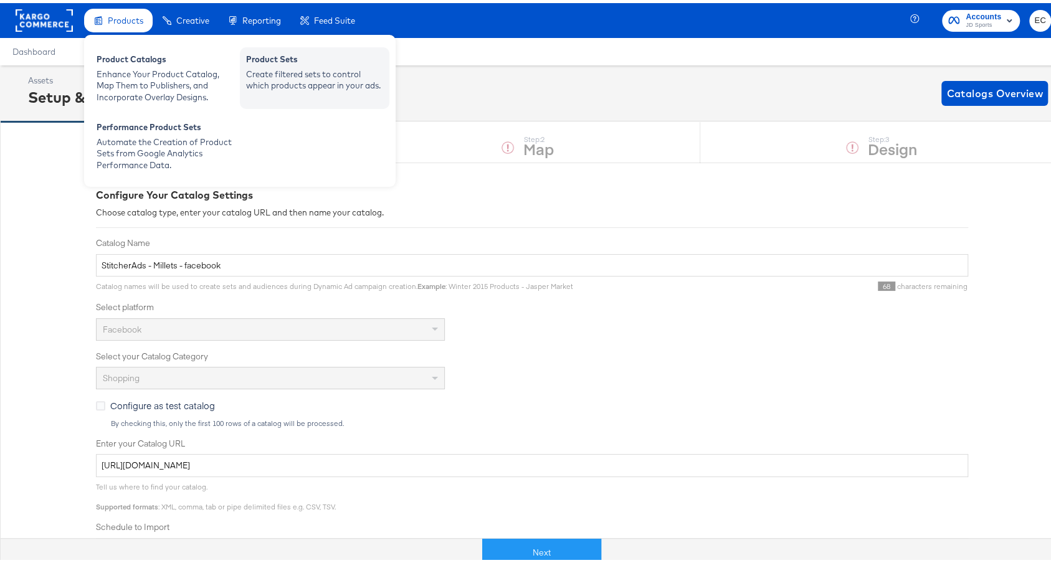
click at [263, 83] on div "Create filtered sets to control which products appear in your ads." at bounding box center [314, 76] width 137 height 23
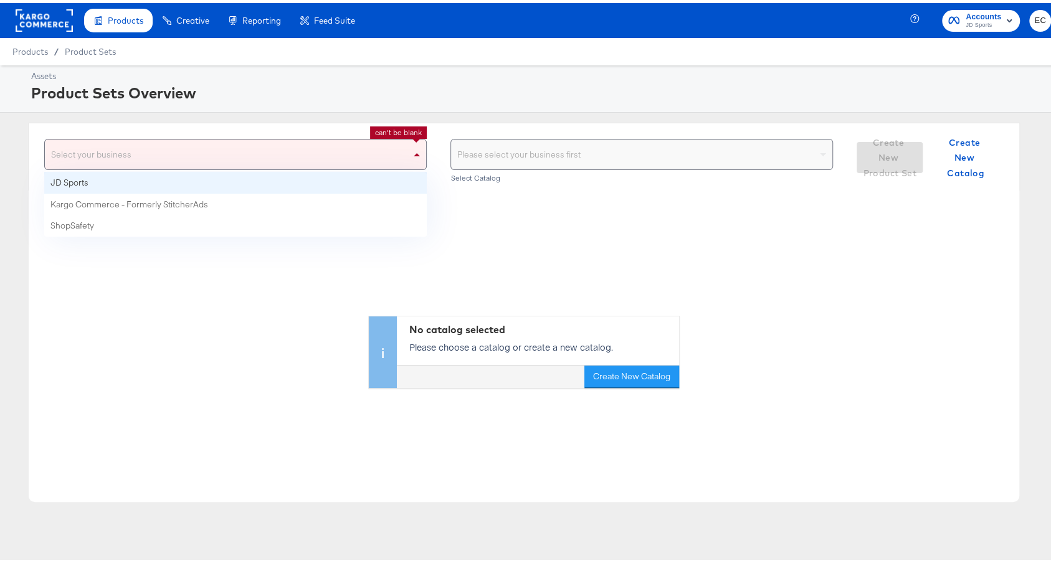
click at [356, 148] on div "Select your business" at bounding box center [235, 151] width 381 height 30
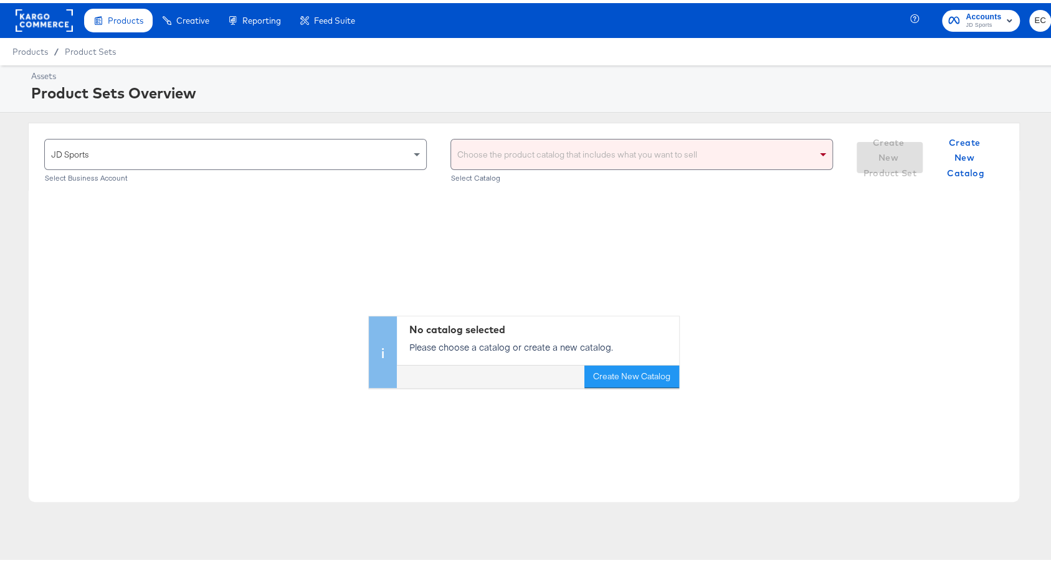
click at [562, 146] on div "Choose the product catalog that includes what you want to sell" at bounding box center [641, 151] width 381 height 30
type input "my"
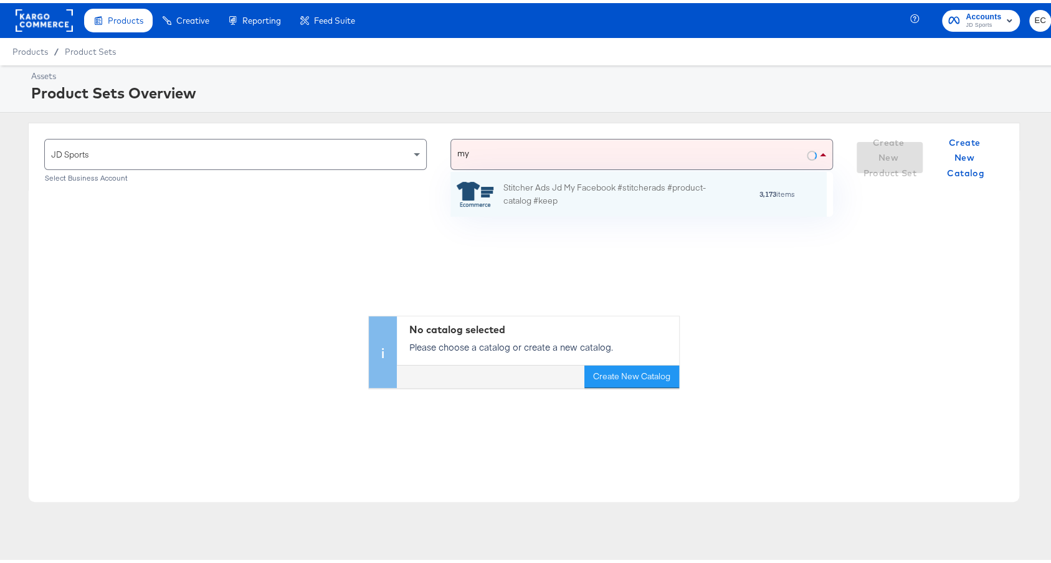
scroll to position [32, 364]
click at [594, 184] on div "Stitcher Ads Jd My Facebook #stitcherads #product-catalog #keep" at bounding box center [612, 191] width 218 height 26
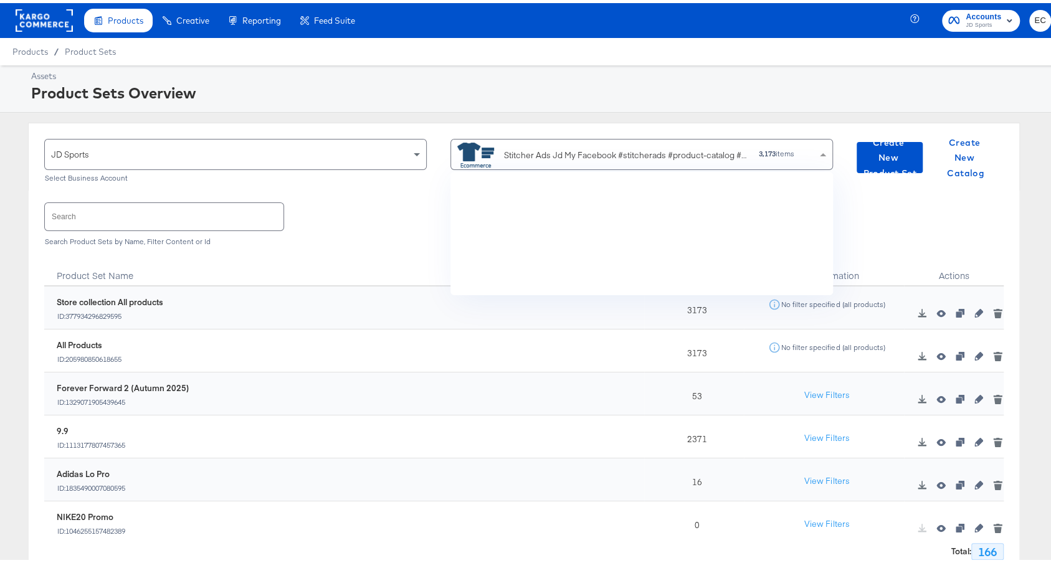
scroll to position [3167, 0]
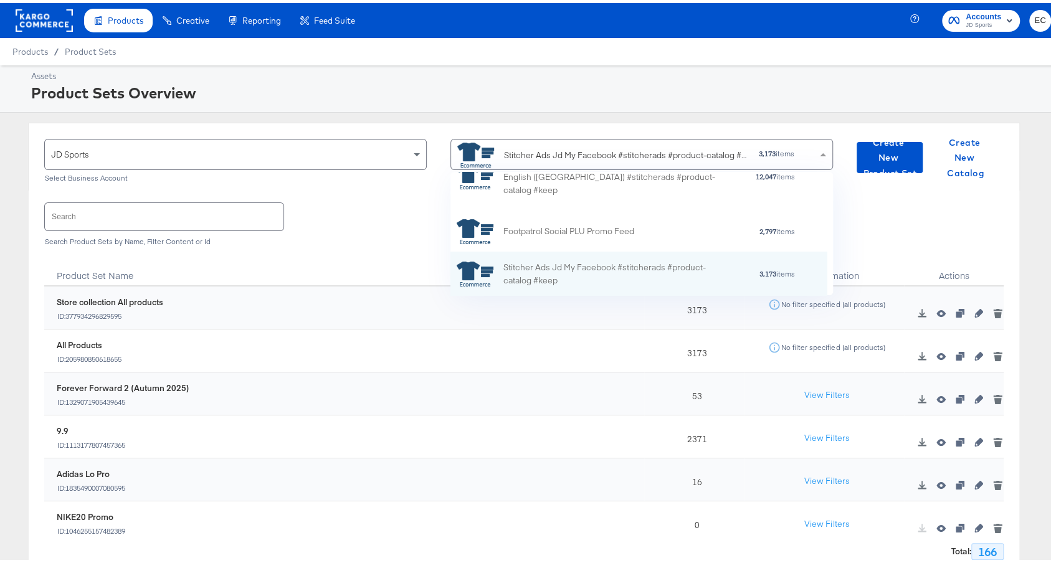
click at [225, 310] on div "Store collection All products ID: 377934296829595" at bounding box center [350, 305] width 587 height 24
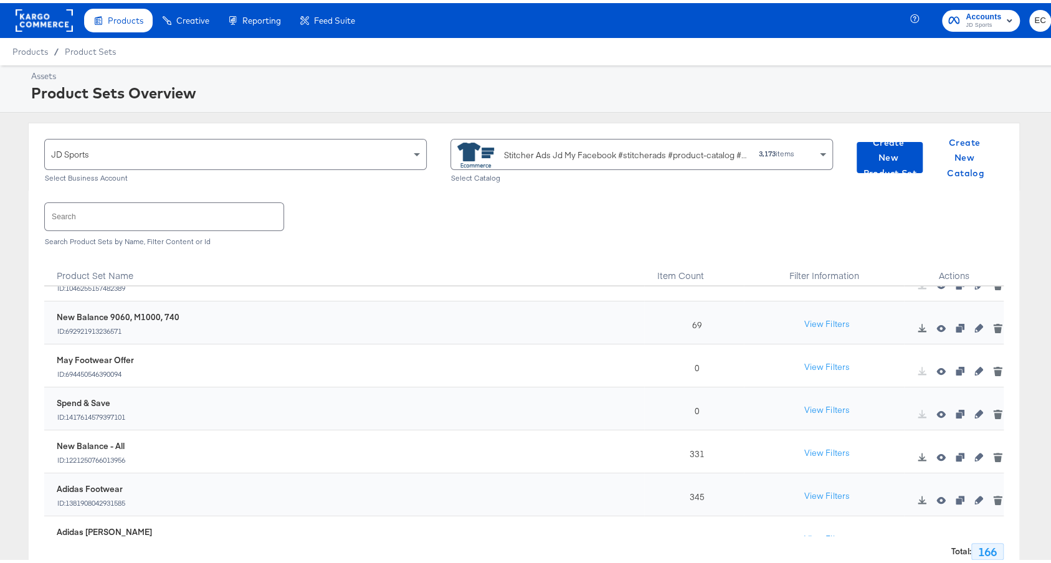
scroll to position [254, 0]
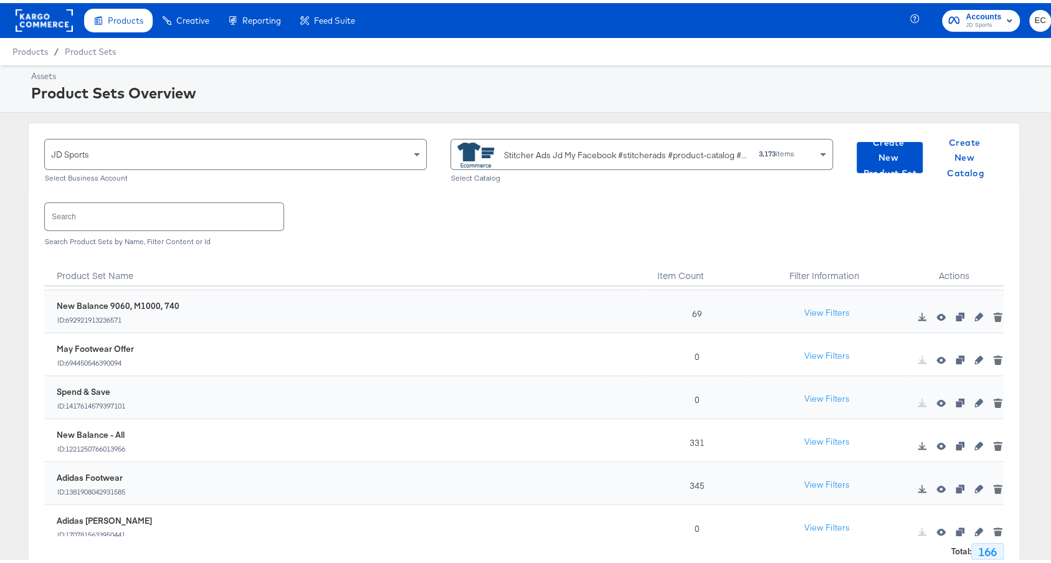
click at [544, 157] on div "Stitcher Ads Jd My Facebook #stitcherads #product-catalog #keep" at bounding box center [626, 152] width 245 height 13
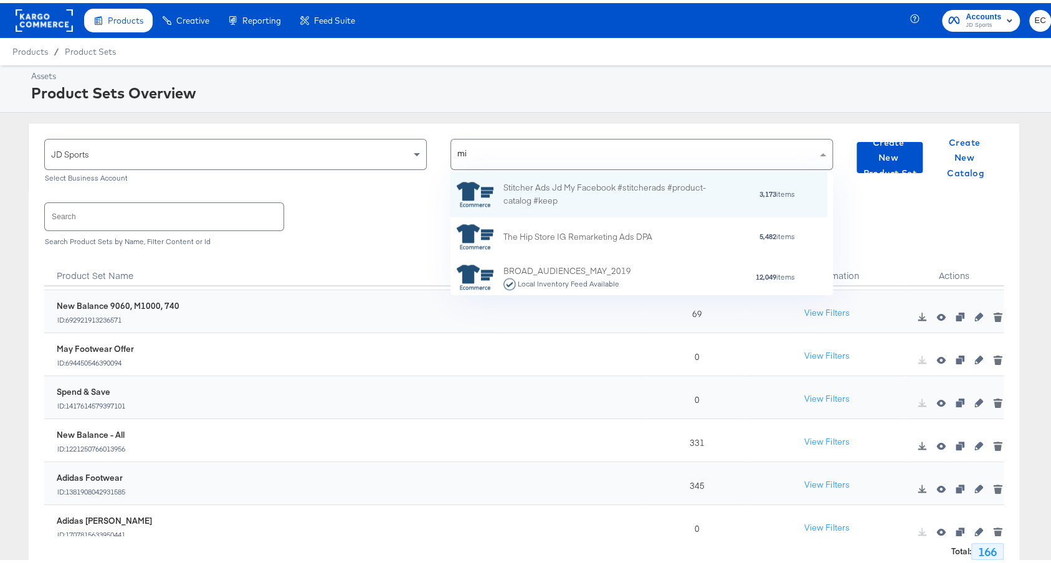
scroll to position [0, 0]
type input "mille"
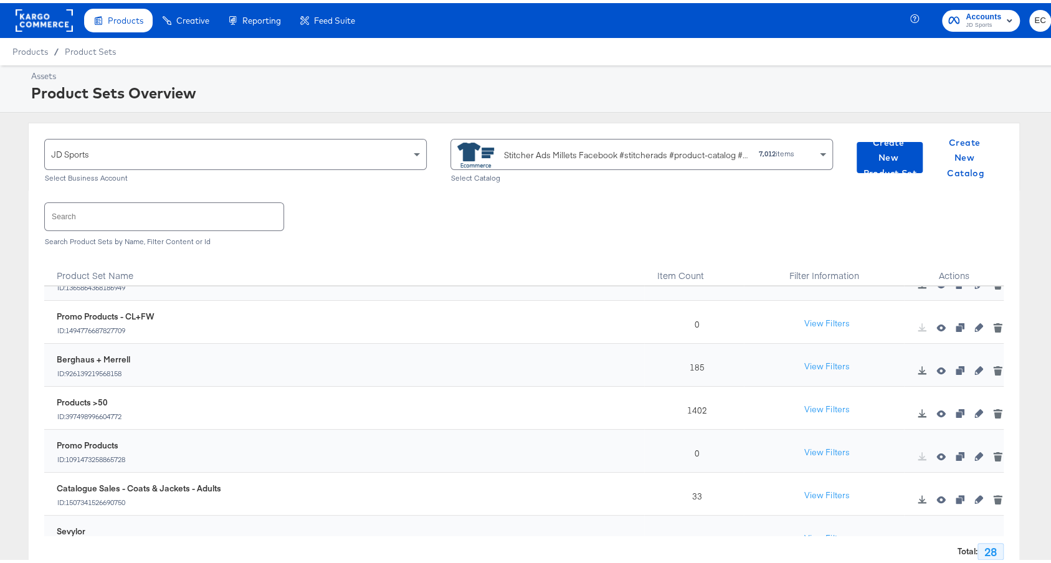
scroll to position [212, 0]
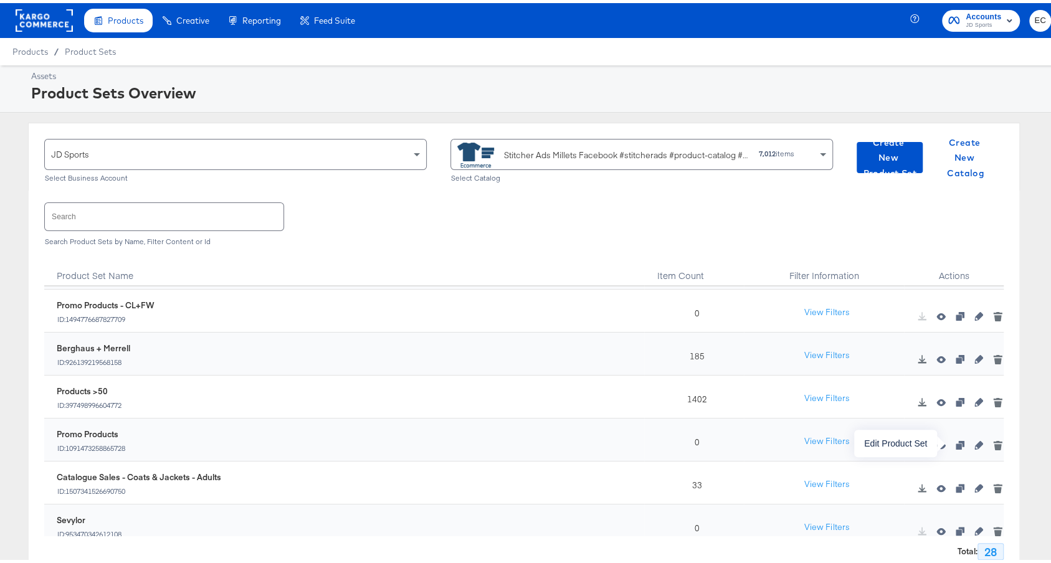
click at [974, 445] on icon "button" at bounding box center [978, 442] width 9 height 9
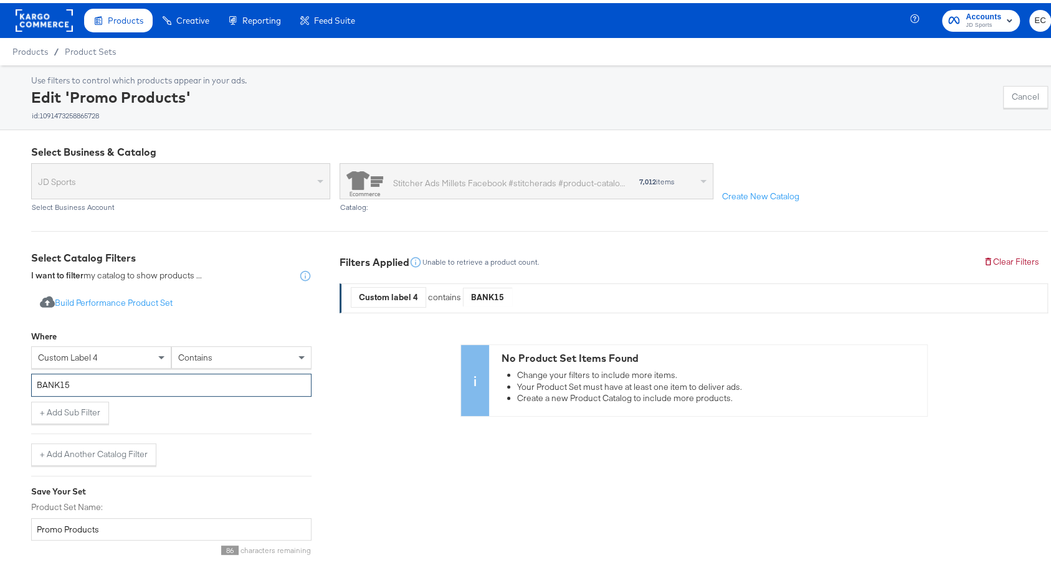
click at [110, 378] on input "BANK15" at bounding box center [171, 382] width 280 height 23
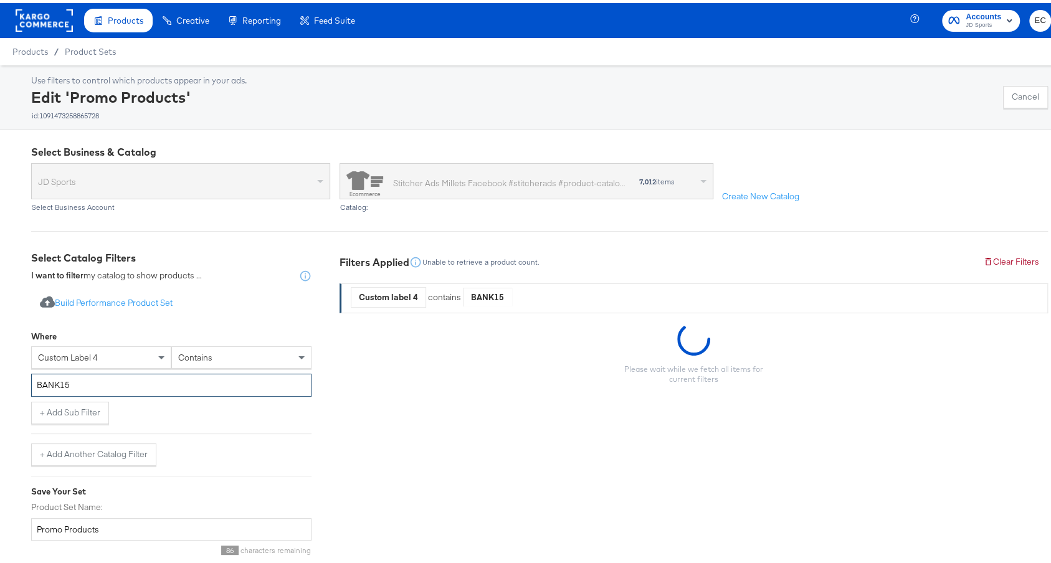
paste input "15OFF"
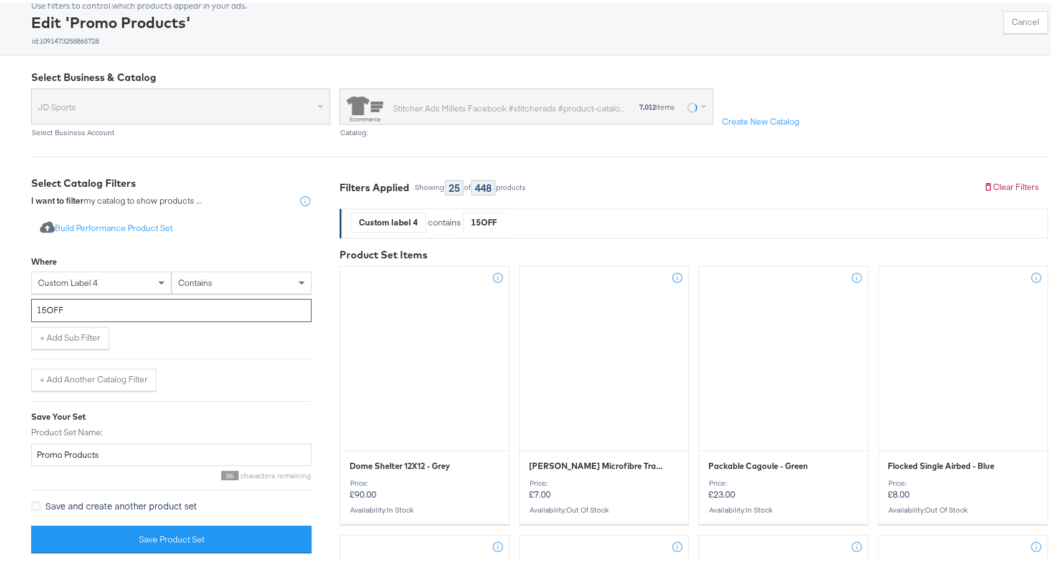
scroll to position [85, 0]
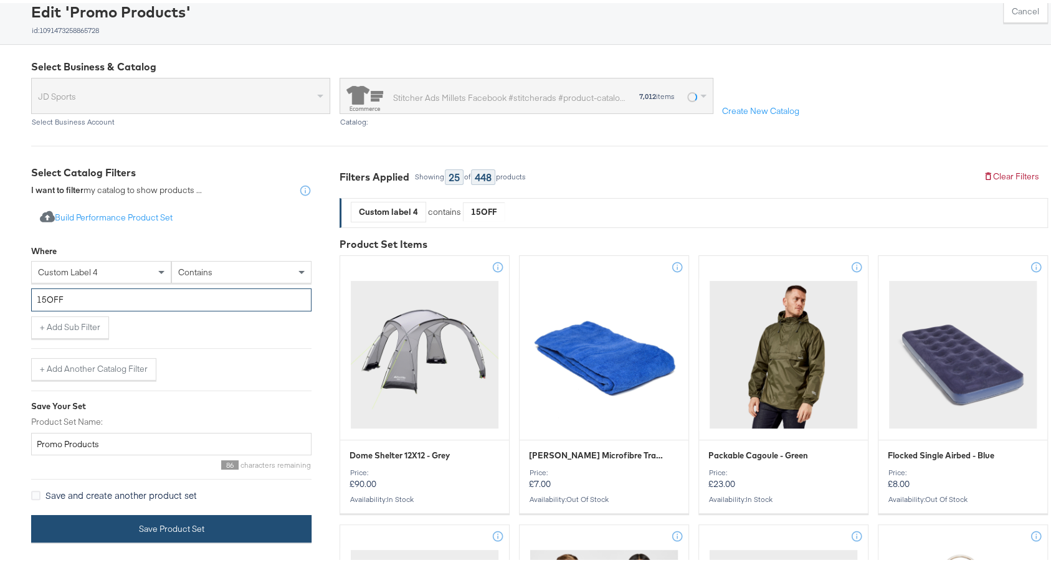
type input "15OFF"
click at [219, 518] on button "Save Product Set" at bounding box center [171, 526] width 280 height 28
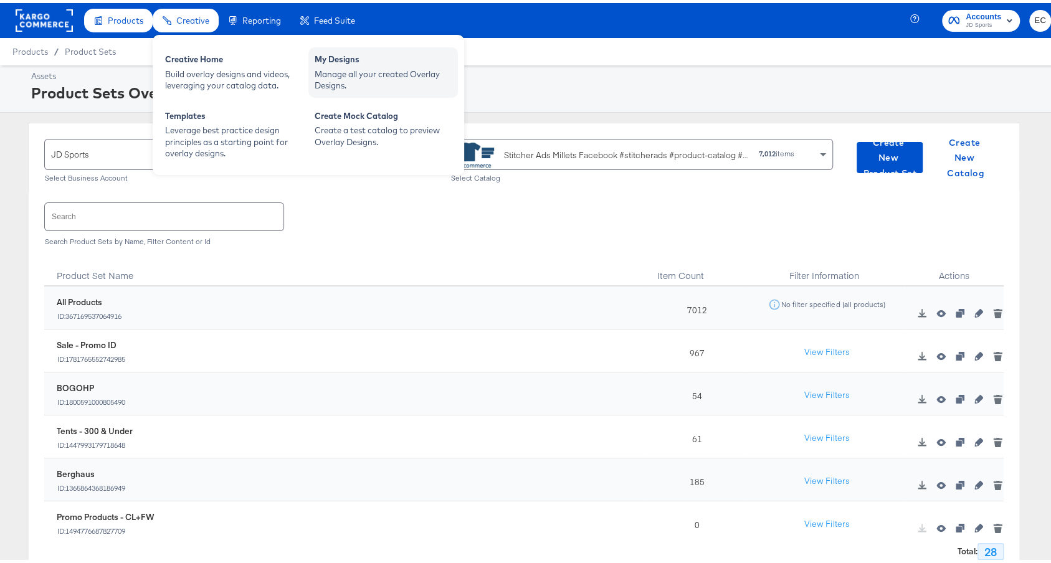
click at [324, 74] on div "Manage all your created Overlay Designs." at bounding box center [383, 76] width 137 height 23
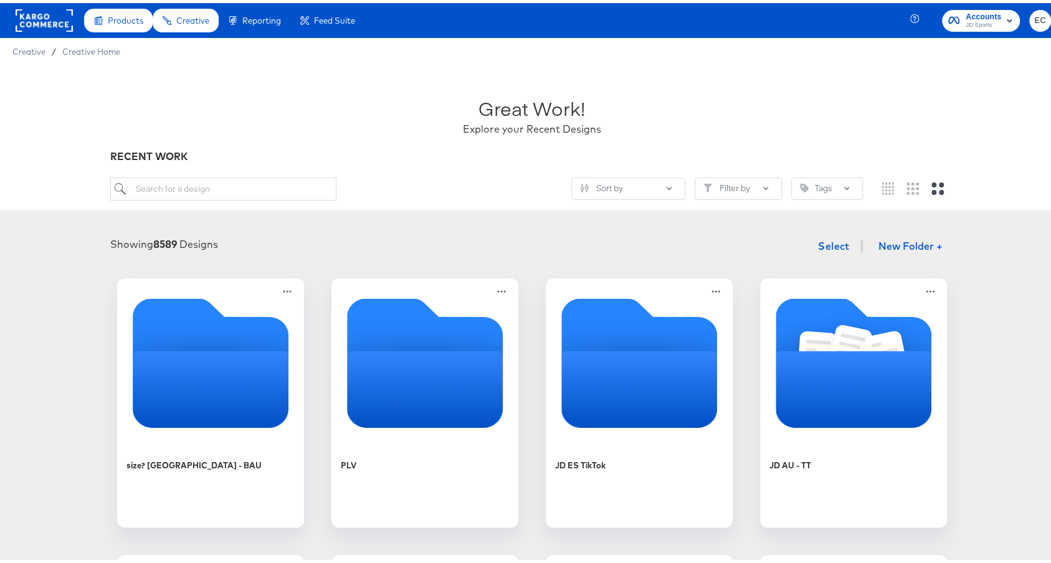
click at [263, 199] on div "Sort by Filter by Tags" at bounding box center [531, 190] width 842 height 33
click at [278, 169] on div "Great Work! Explore your Recent Designs RECENT WORK Sort by Filter by Tags" at bounding box center [531, 135] width 1063 height 146
click at [278, 180] on input "search" at bounding box center [222, 185] width 225 height 23
type input "mill"
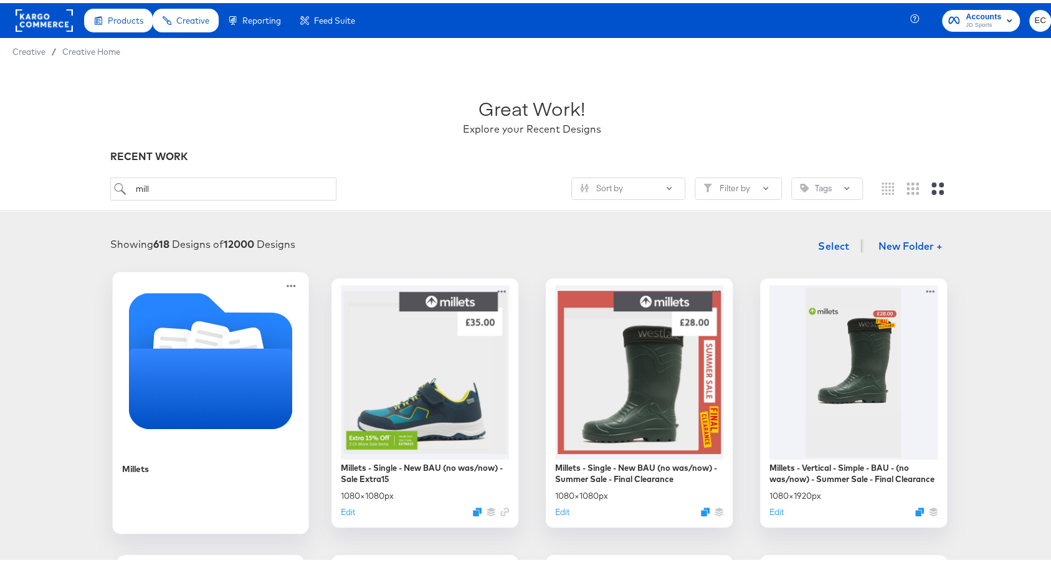
click at [238, 407] on icon "Folder" at bounding box center [210, 385] width 164 height 80
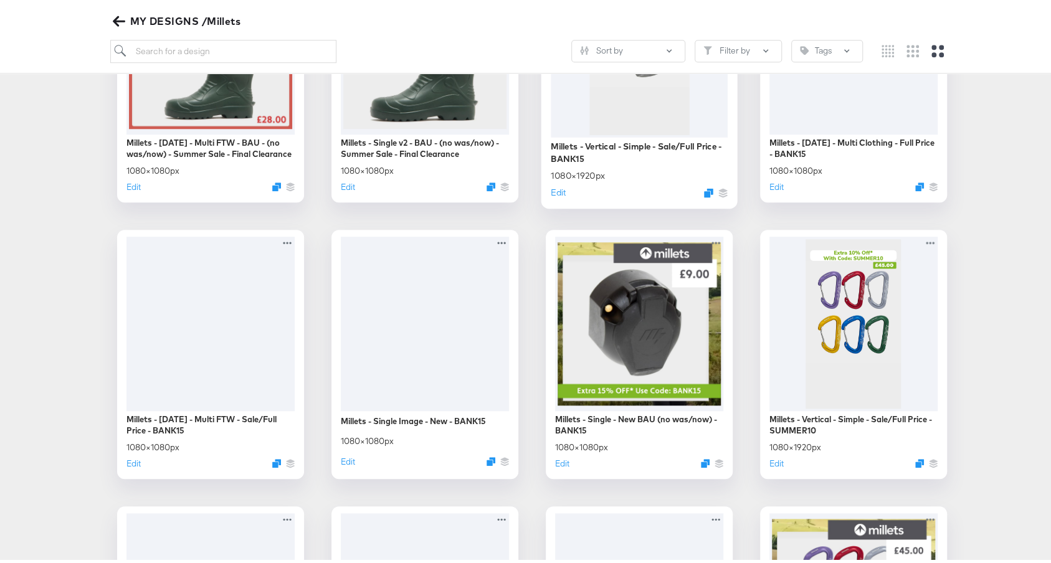
scroll to position [610, 0]
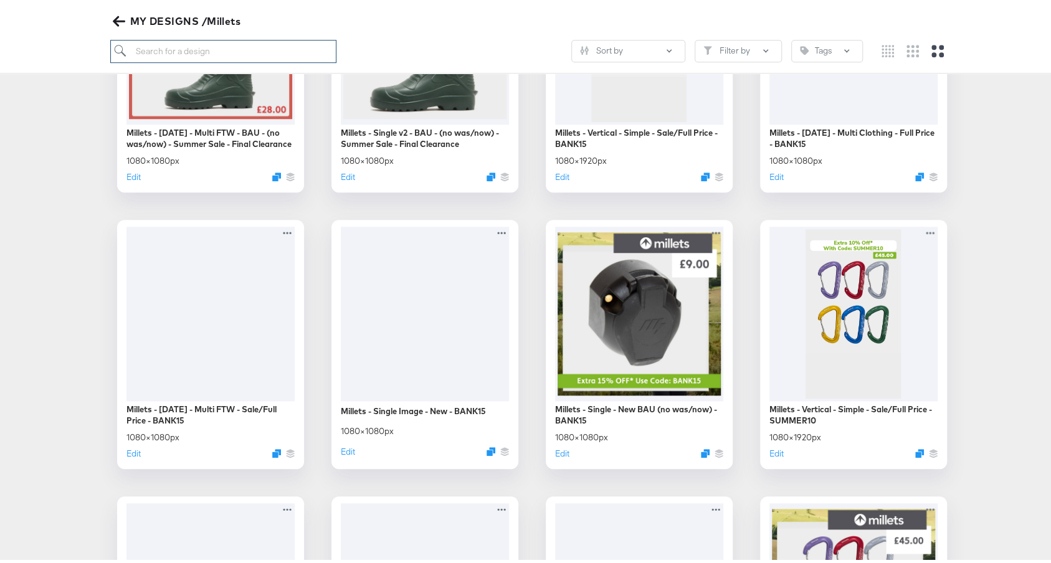
click at [234, 39] on input "search" at bounding box center [222, 48] width 225 height 23
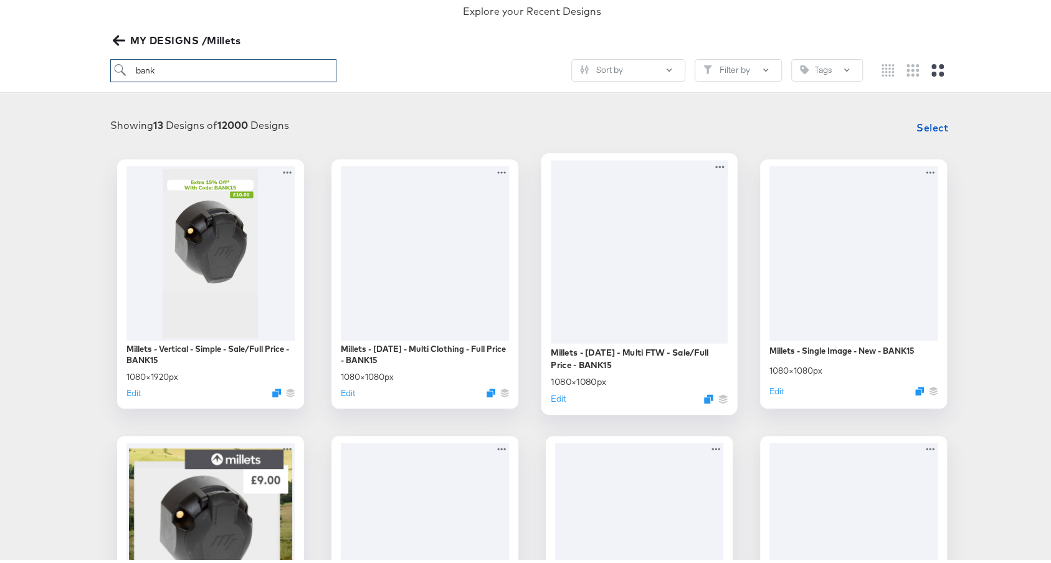
scroll to position [353, 0]
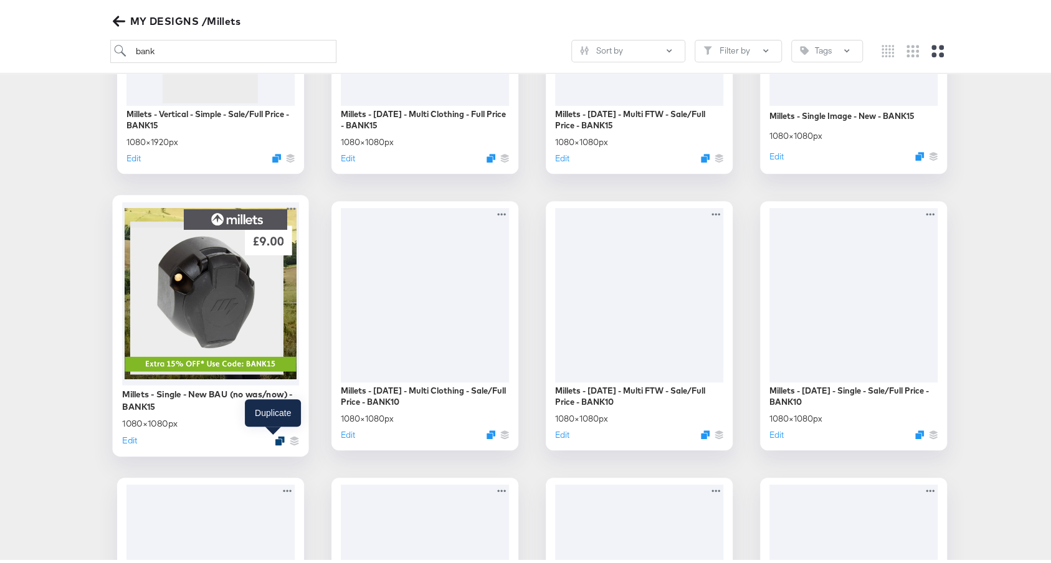
click at [275, 440] on icon "Duplicate" at bounding box center [279, 437] width 9 height 9
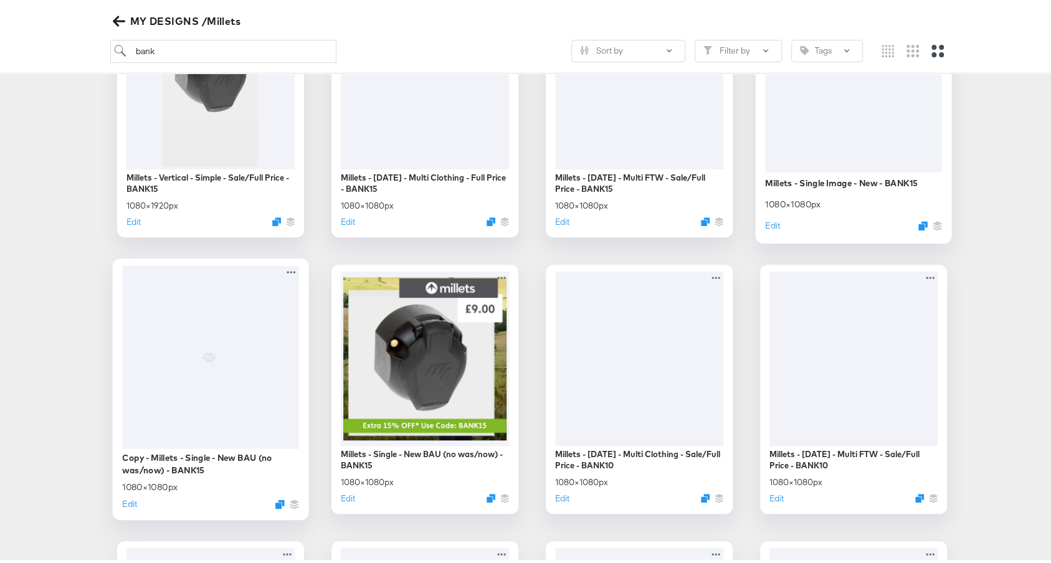
scroll to position [247, 0]
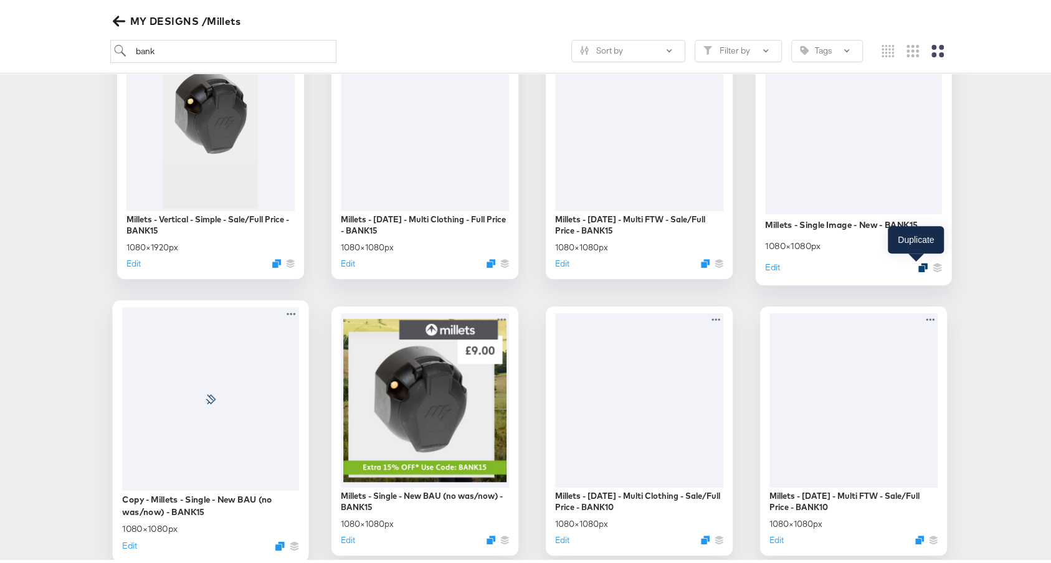
click at [917, 266] on icon "Duplicate" at bounding box center [921, 263] width 9 height 9
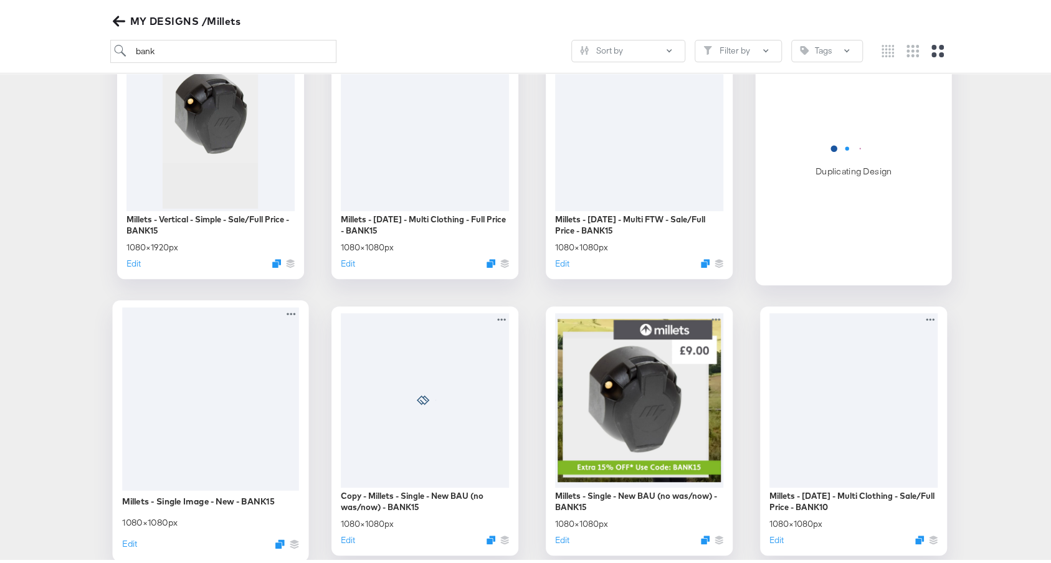
scroll to position [0, 0]
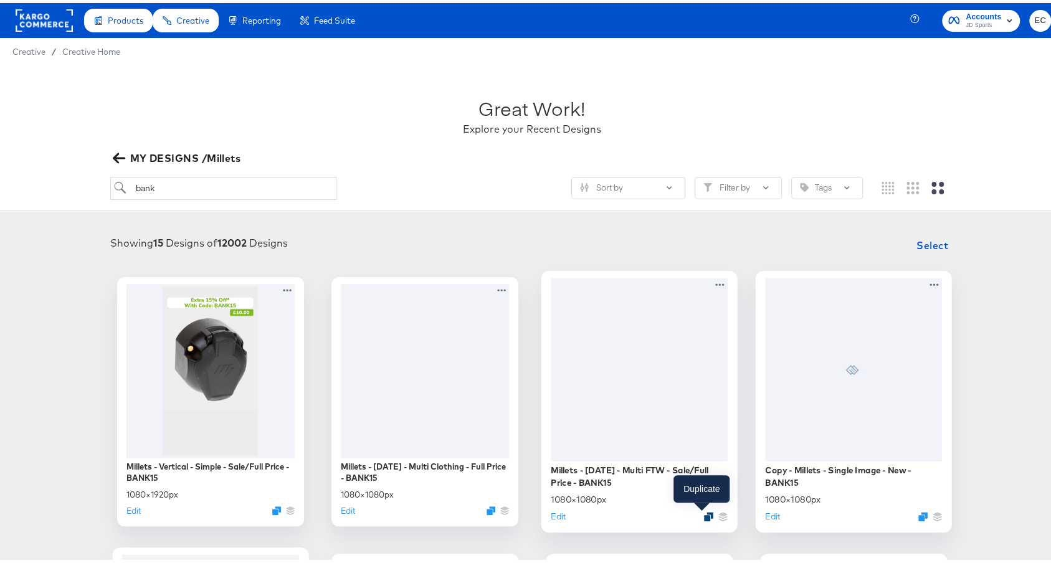
click at [703, 514] on icon "Duplicate" at bounding box center [707, 513] width 9 height 9
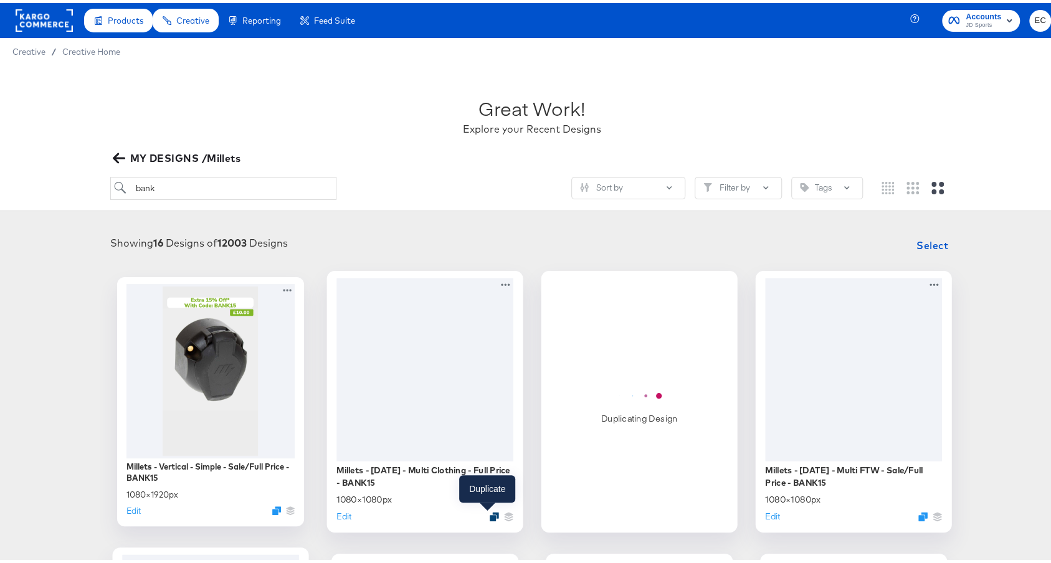
click at [489, 510] on icon "Duplicate" at bounding box center [493, 513] width 9 height 9
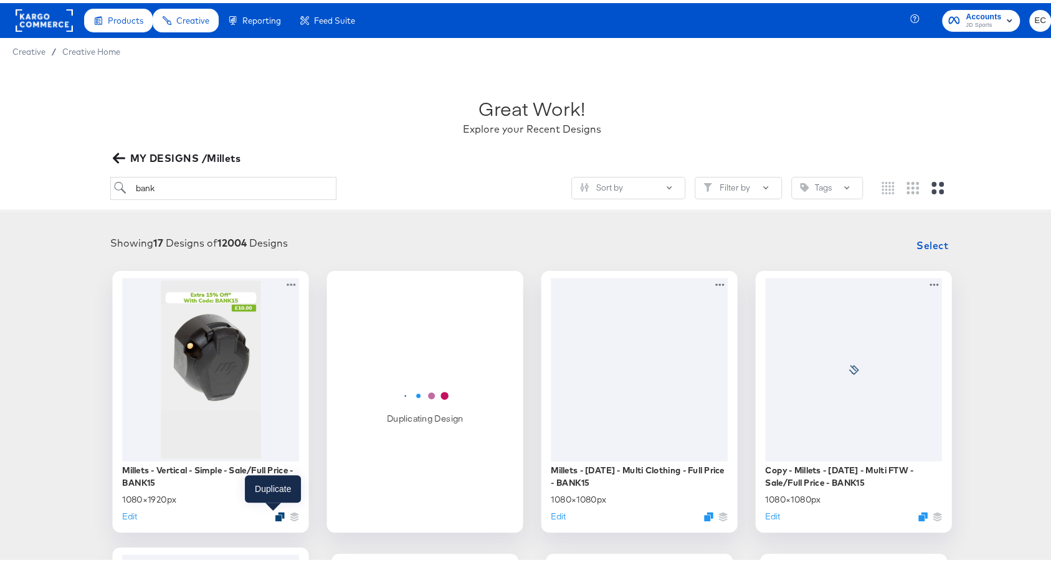
click at [275, 511] on icon "Duplicate" at bounding box center [279, 513] width 9 height 9
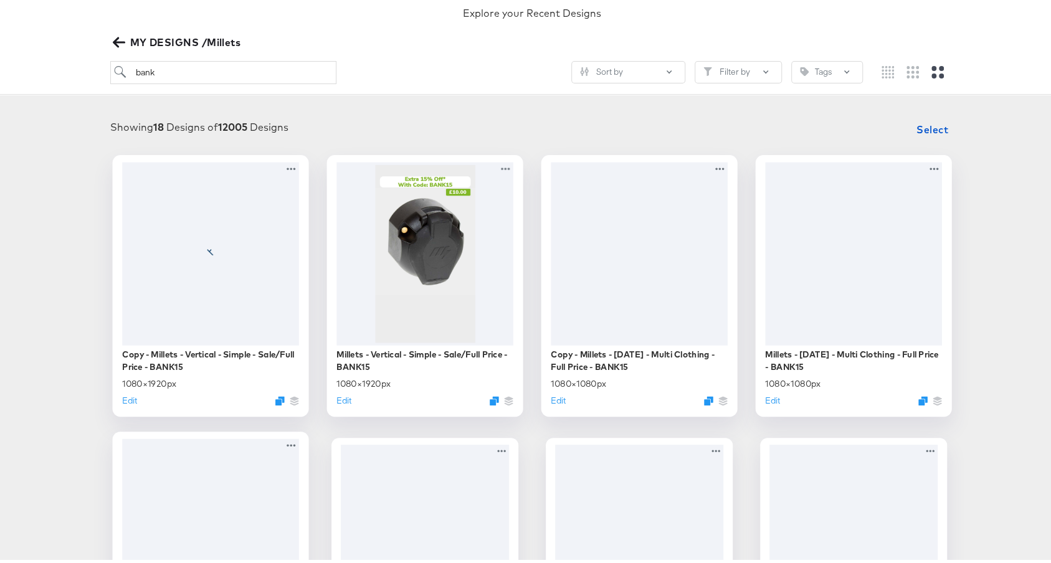
scroll to position [202, 0]
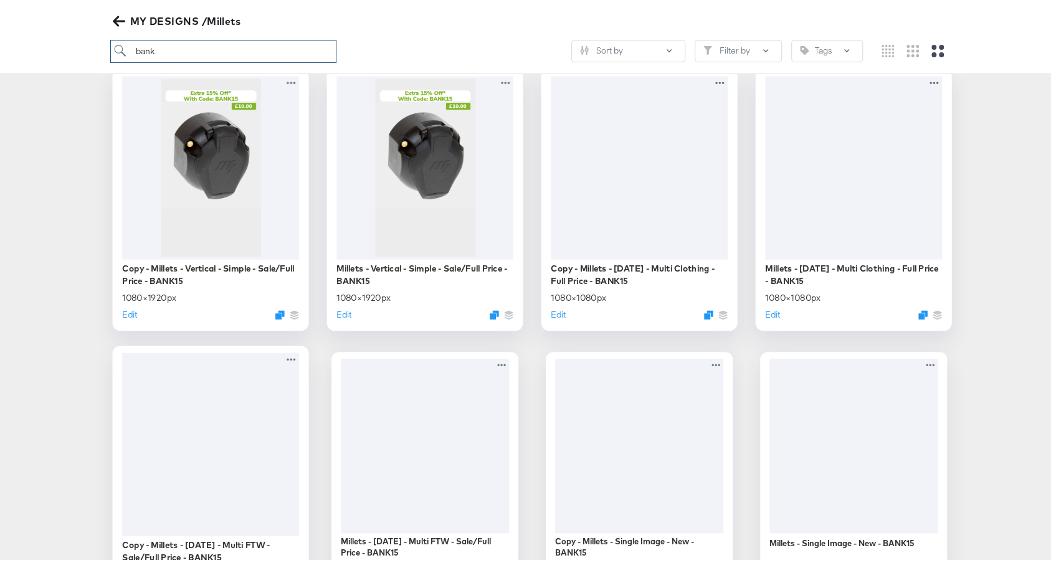
click at [265, 43] on input "bank" at bounding box center [222, 48] width 225 height 23
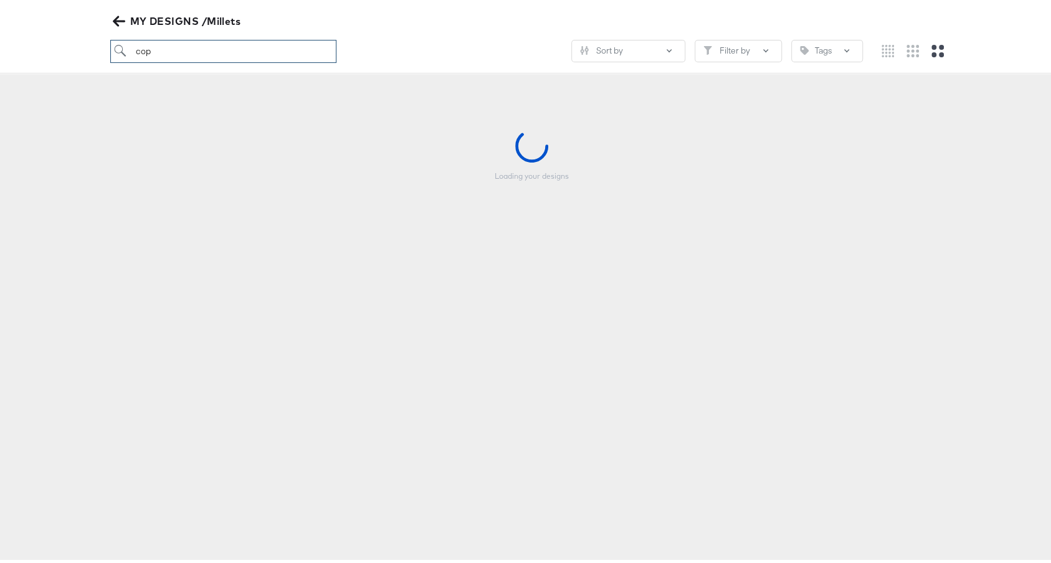
scroll to position [138, 0]
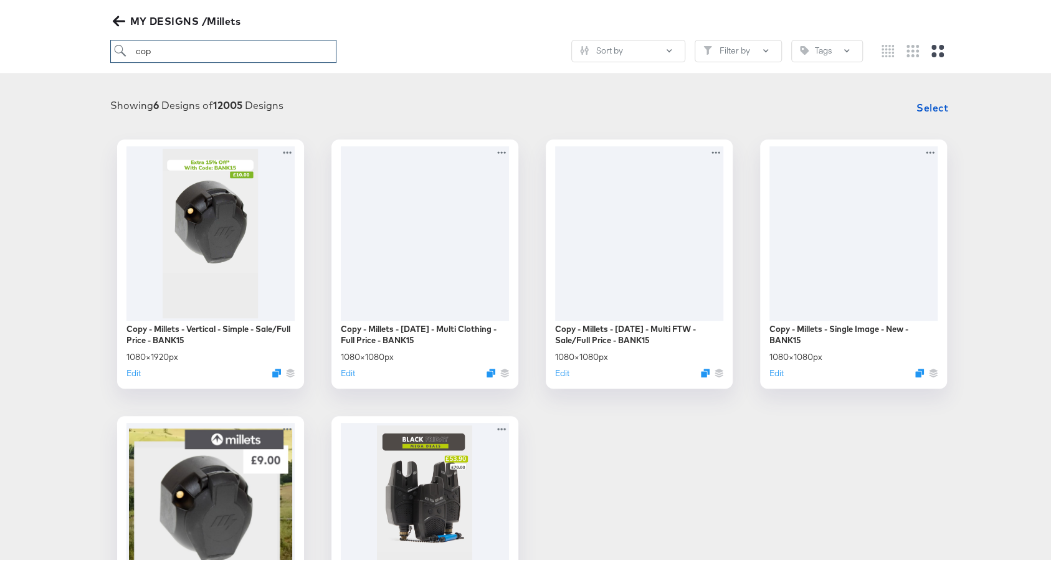
type input "cop"
click at [754, 475] on div "Copy - Millets - Vertical - Simple - Sale/Full Price - BANK15 1080 × 1920 px Ed…" at bounding box center [531, 399] width 1038 height 526
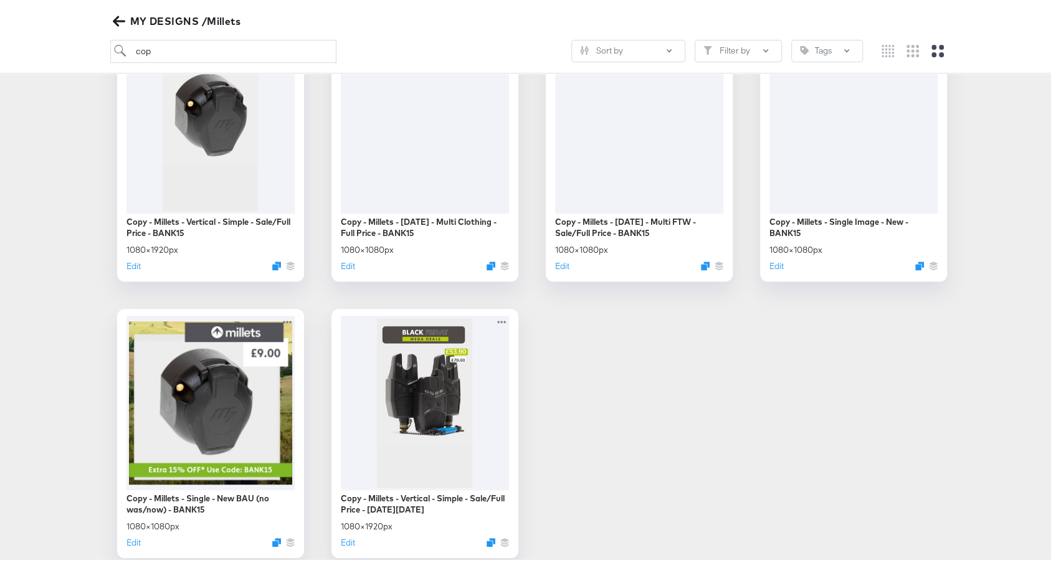
scroll to position [265, 0]
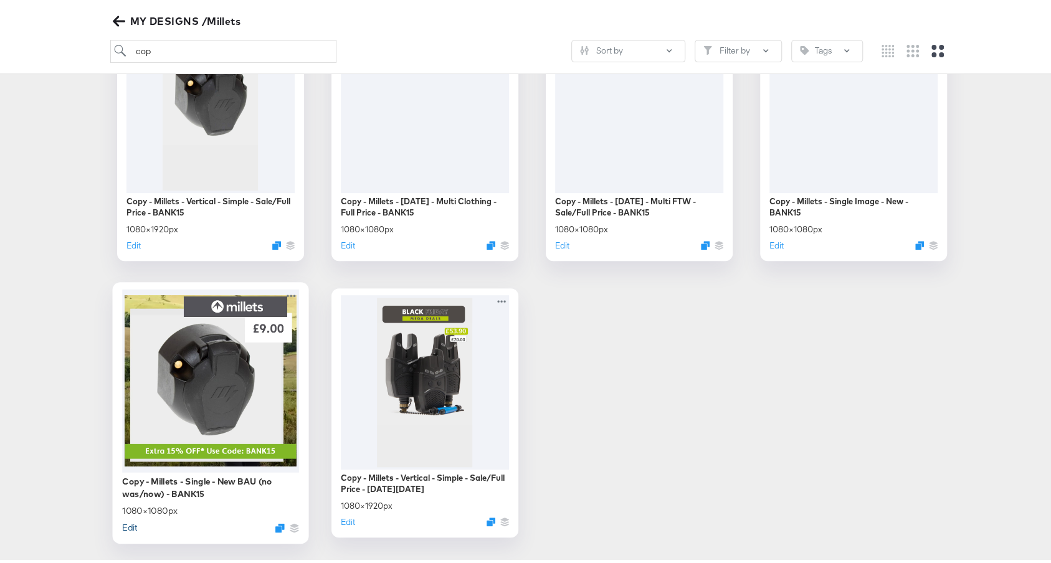
click at [125, 526] on button "Edit" at bounding box center [129, 524] width 15 height 12
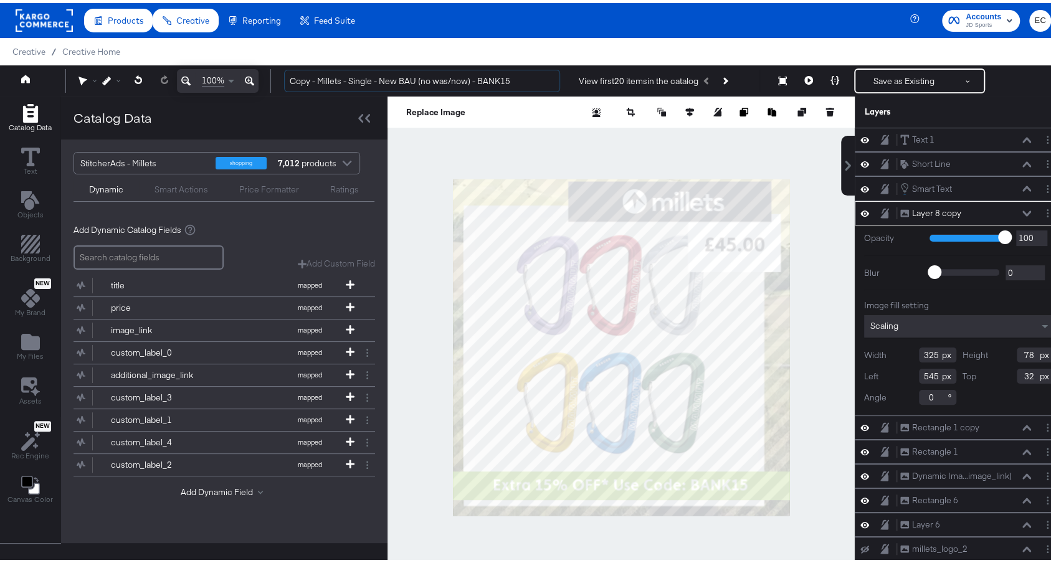
drag, startPoint x: 317, startPoint y: 80, endPoint x: 267, endPoint y: 78, distance: 50.5
click at [267, 78] on div "100% Copy - Millets - Single - New BAU (no was/now) - BANK15 View first 20 item…" at bounding box center [531, 77] width 1063 height 31
click at [478, 82] on input "Millets - Single - New BAU (no was/now) - BANK15" at bounding box center [422, 78] width 276 height 23
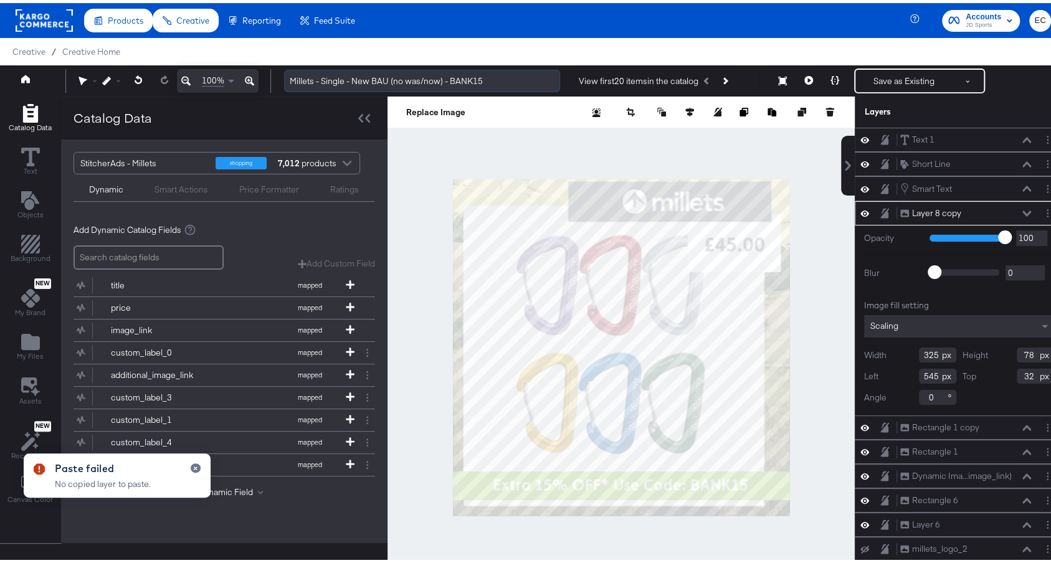
click at [474, 80] on input "Millets - Single - New BAU (no was/now) - BANK15" at bounding box center [422, 78] width 276 height 23
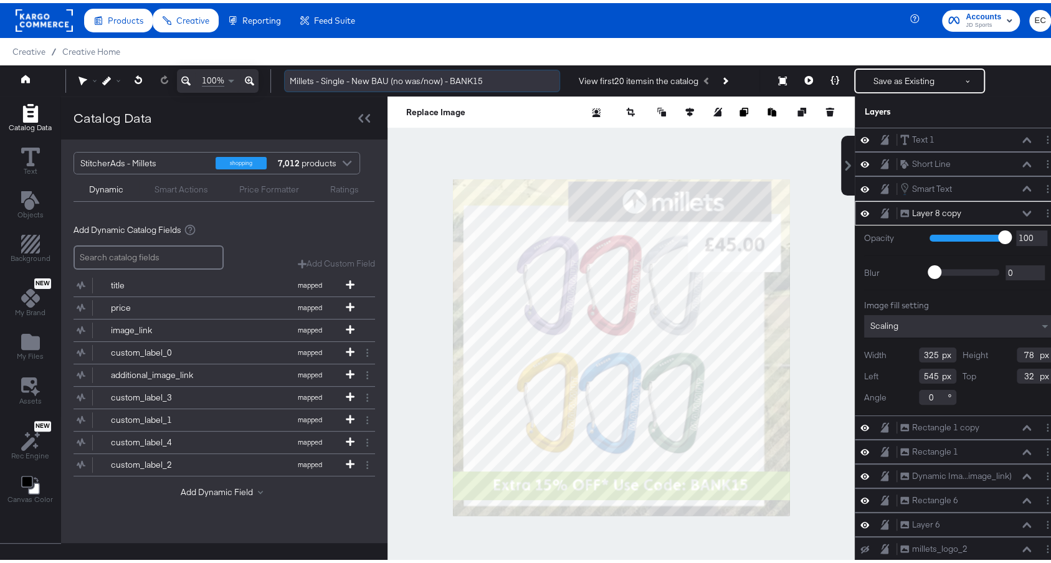
paste input "15OFF"
type input "Millets - Single - New BAU (no was/now) - 15OFF"
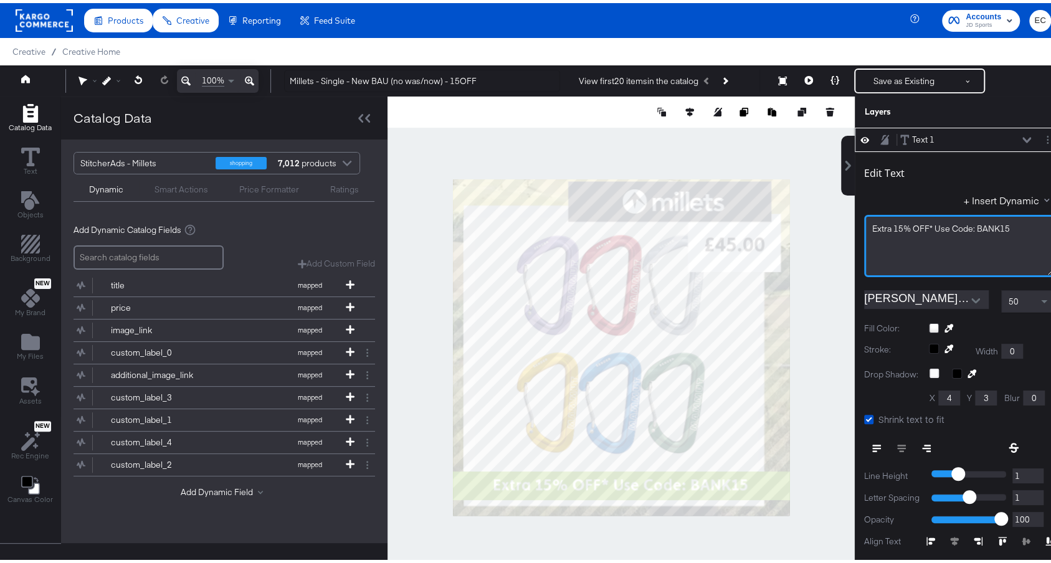
click at [983, 224] on span "Extra 15% OFF* Use Code: BANK15" at bounding box center [941, 225] width 138 height 11
drag, startPoint x: 983, startPoint y: 224, endPoint x: 997, endPoint y: 224, distance: 13.1
click at [997, 224] on div "Extra 15% OFF* Use Code: BANK15" at bounding box center [959, 226] width 174 height 12
click at [993, 225] on span "Extra 15% OFF* Use Code: BANK15" at bounding box center [941, 225] width 138 height 11
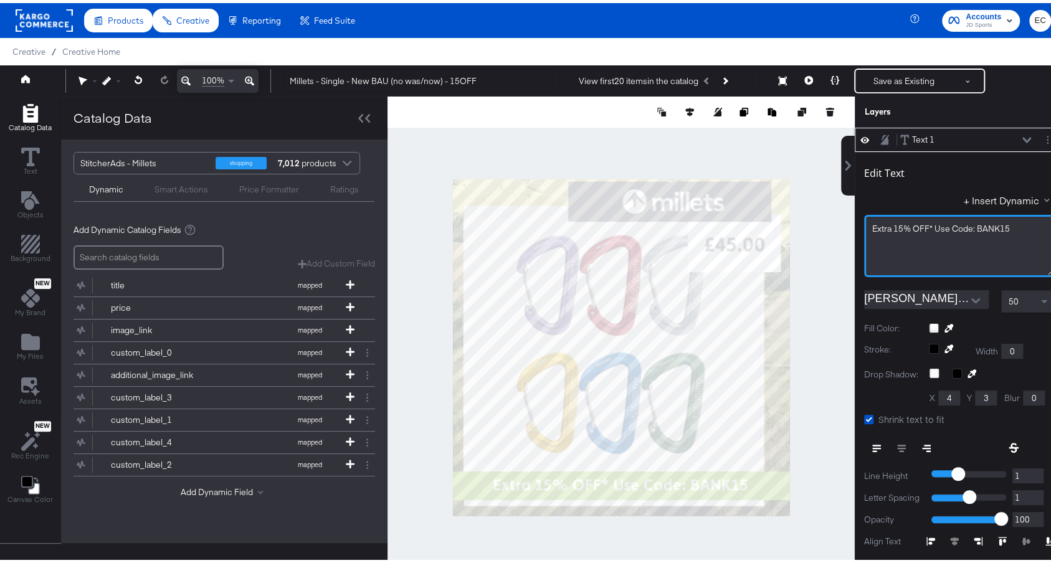
click at [993, 225] on span "Extra 15% OFF* Use Code: BANK15" at bounding box center [941, 225] width 138 height 11
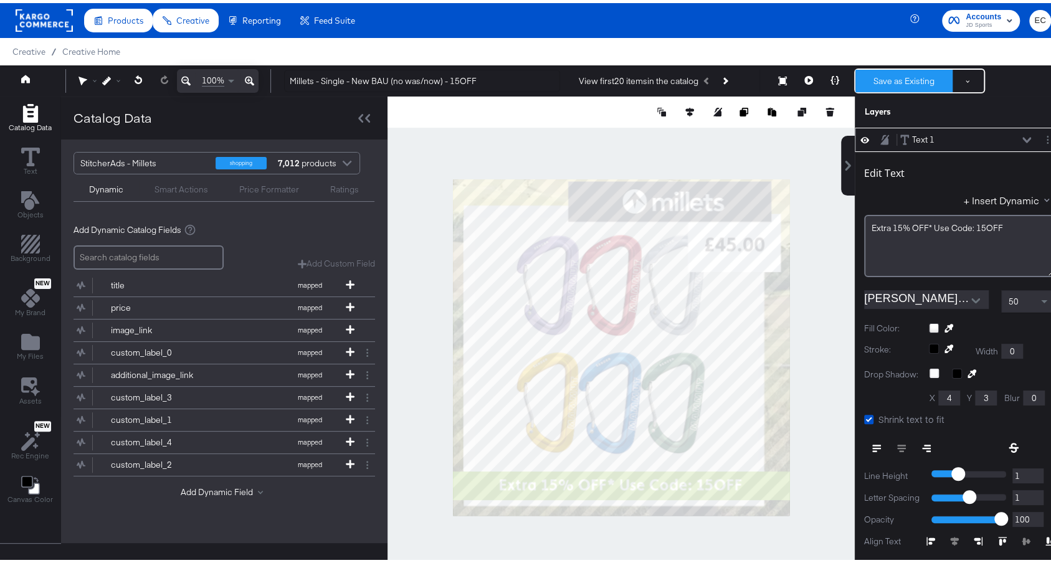
click at [892, 72] on button "Save as Existing" at bounding box center [903, 78] width 97 height 22
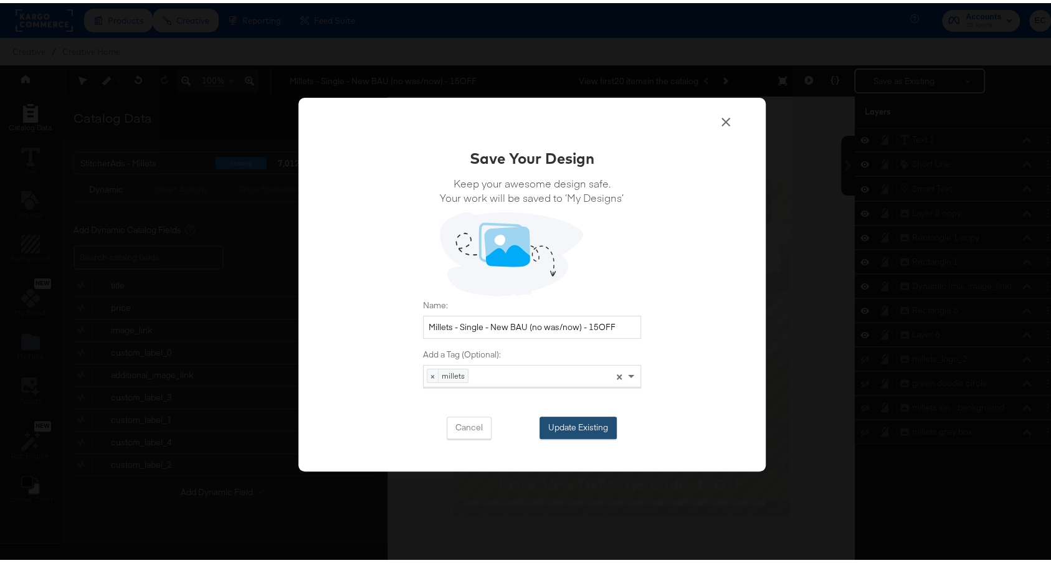
click at [558, 419] on button "Update Existing" at bounding box center [577, 425] width 77 height 22
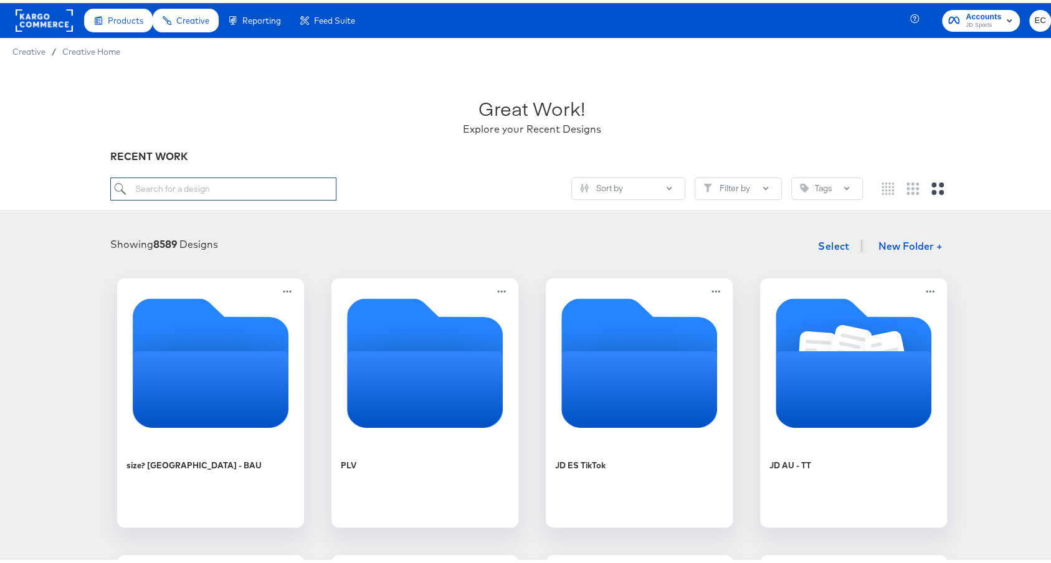
click at [239, 186] on input "search" at bounding box center [222, 185] width 225 height 23
type input "mil"
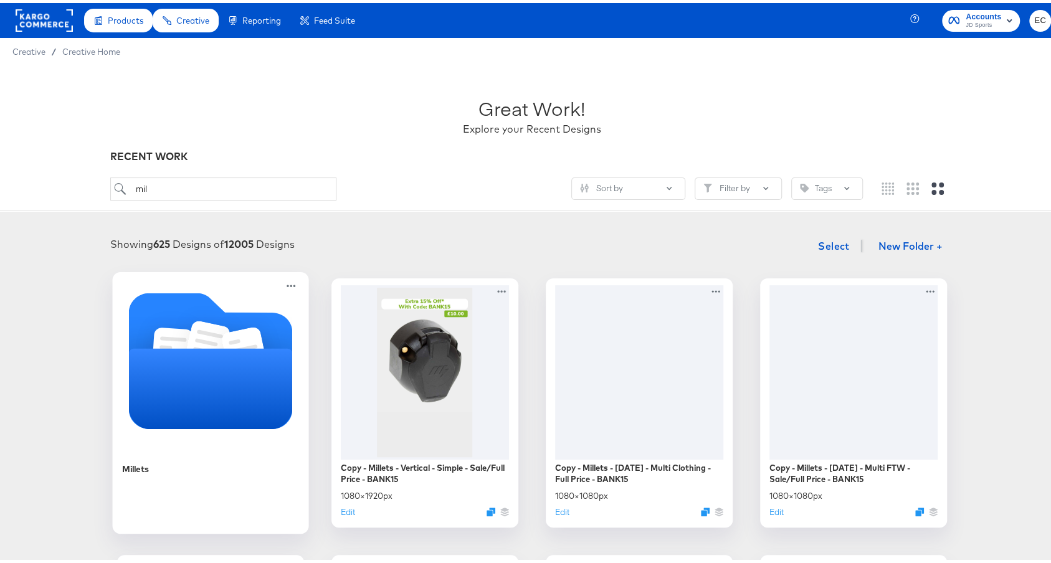
click at [211, 360] on icon "Folder" at bounding box center [210, 385] width 164 height 80
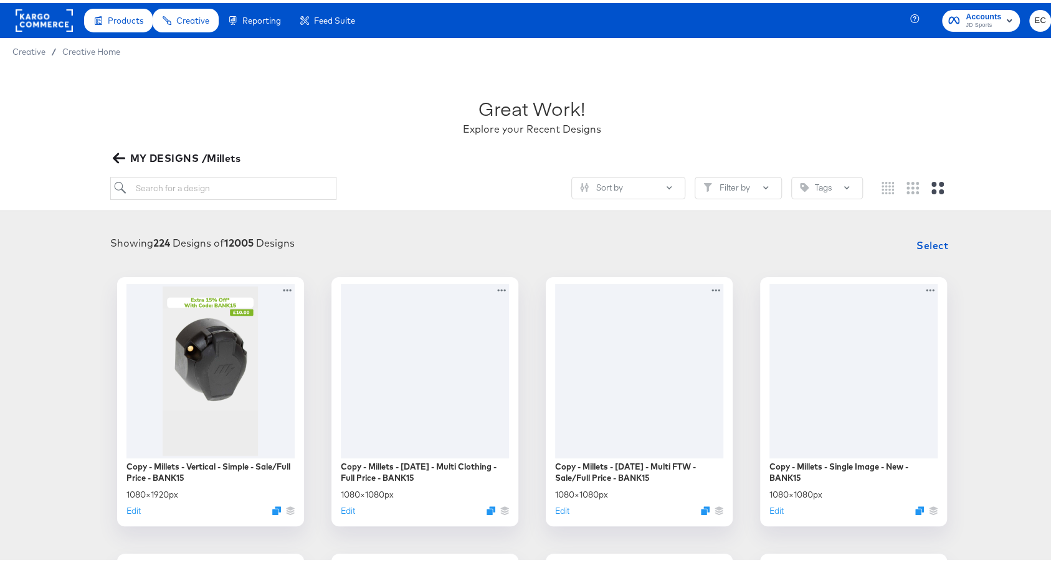
scroll to position [237, 0]
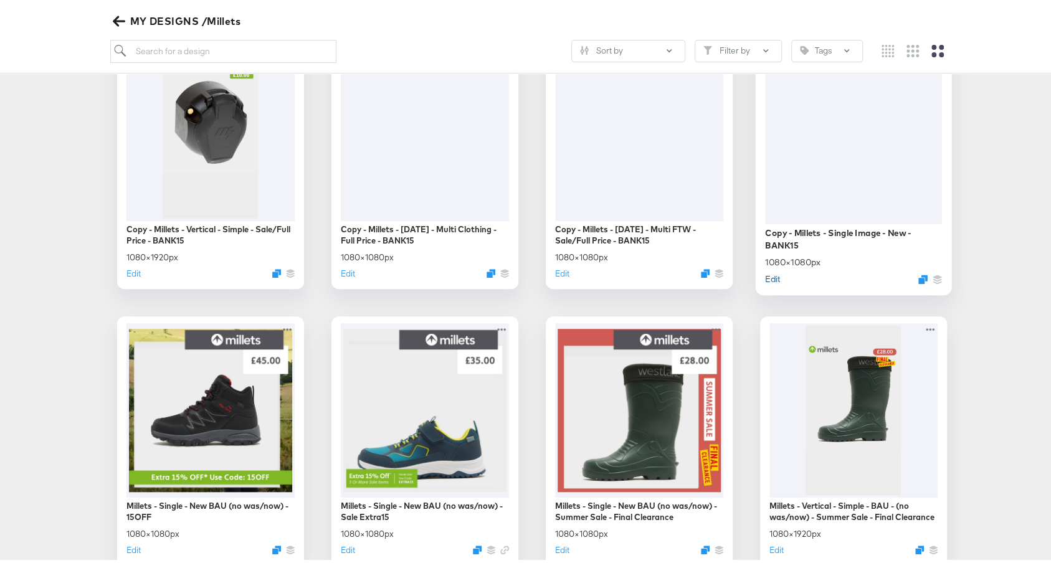
click at [767, 277] on button "Edit" at bounding box center [772, 276] width 15 height 12
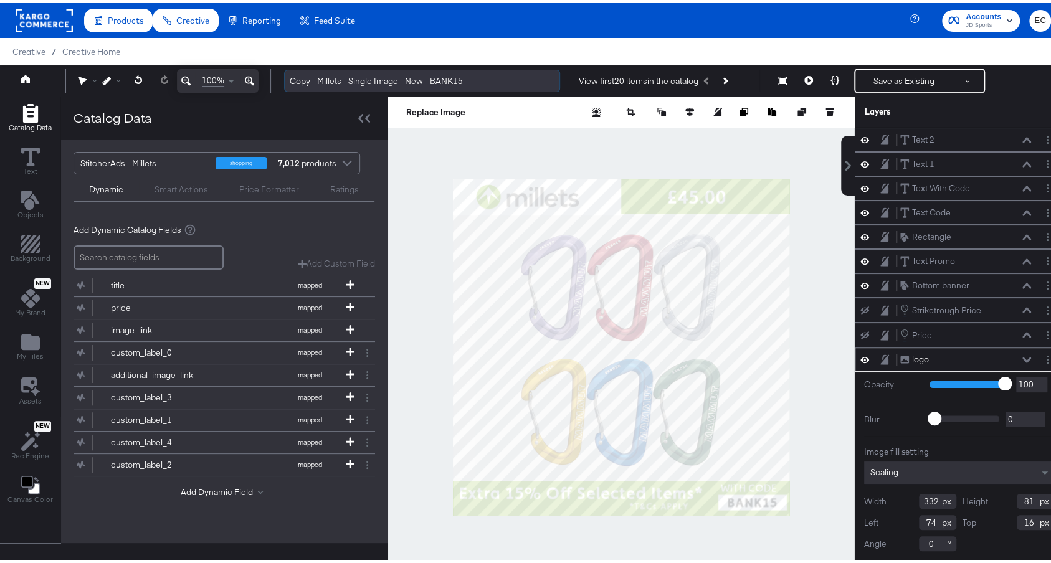
click at [455, 80] on input "Copy - Millets - Single Image - New - BANK15" at bounding box center [422, 78] width 276 height 23
paste input "15OFF"
click at [306, 77] on input "Copy - Millets - Single Image - New - 15OFF" at bounding box center [422, 78] width 276 height 23
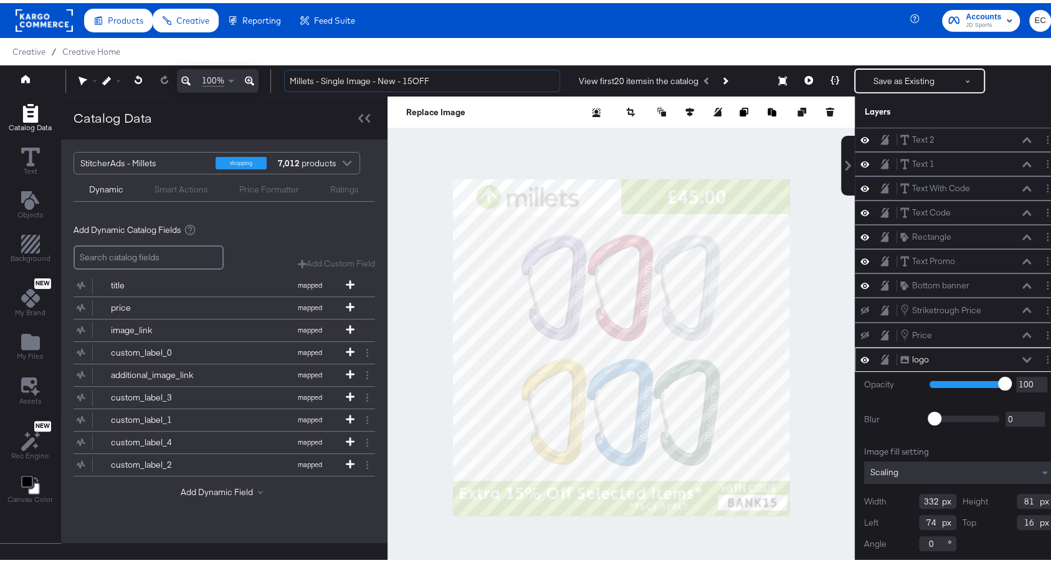
type input "Millets - Single Image - New - 15OFF"
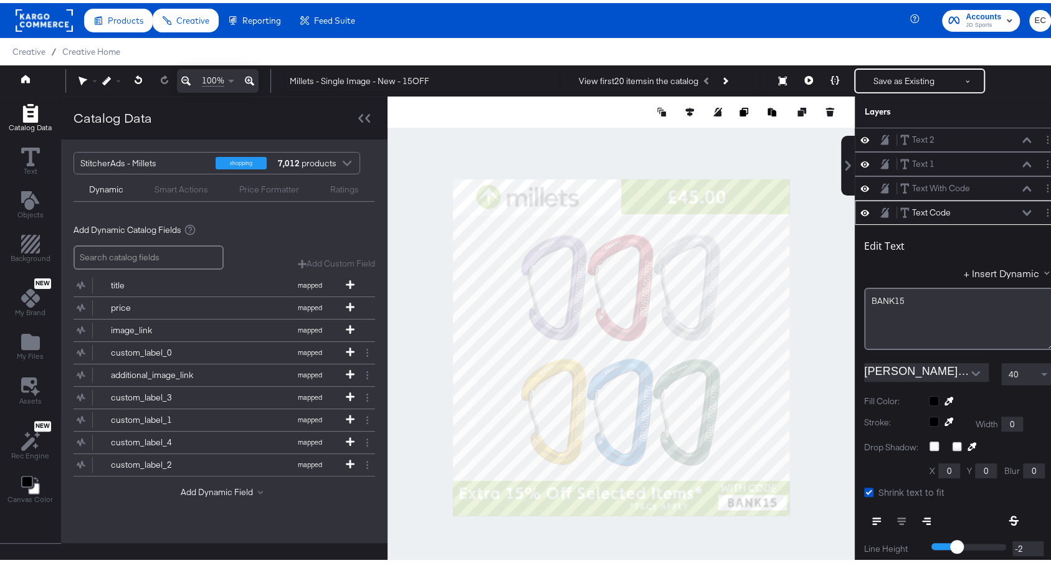
scroll to position [72, 0]
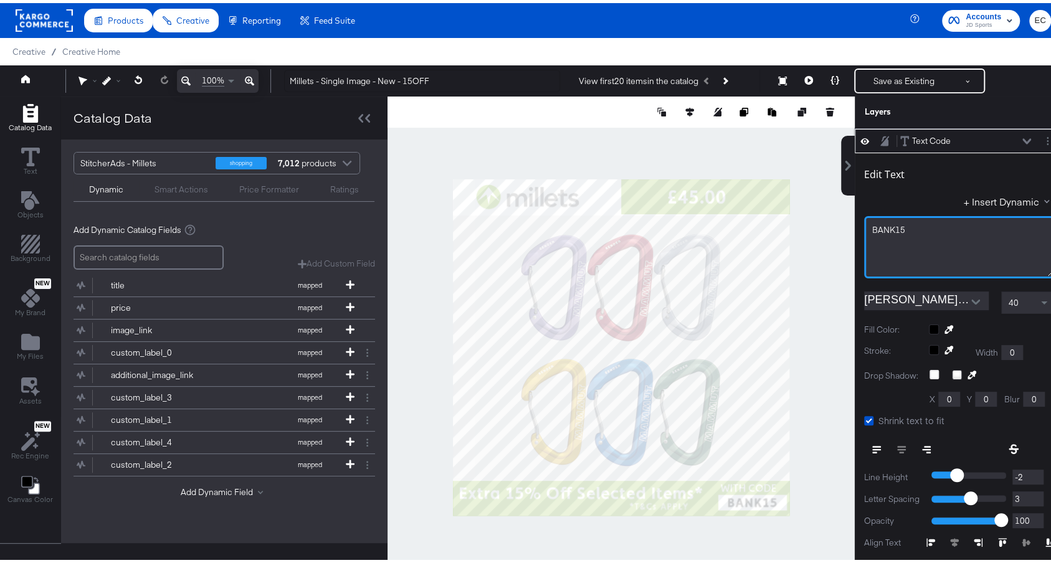
click at [879, 234] on div "BANK15﻿" at bounding box center [959, 244] width 190 height 62
click at [878, 234] on div "BANK15﻿" at bounding box center [959, 244] width 190 height 62
click at [877, 224] on span "BANK15﻿" at bounding box center [888, 226] width 33 height 11
click at [1005, 298] on div "40" at bounding box center [1028, 299] width 52 height 21
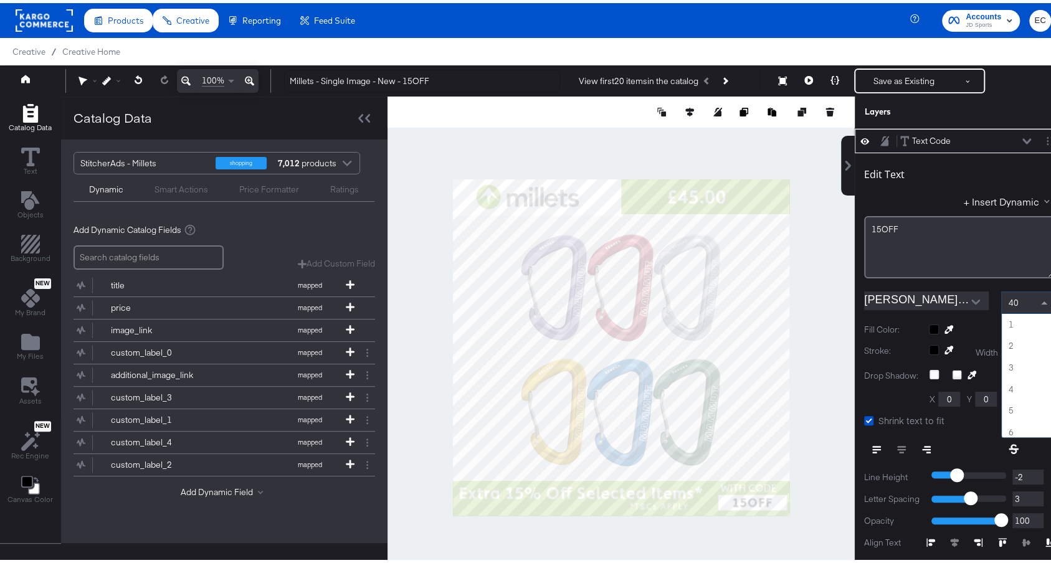
click at [1003, 291] on div "40" at bounding box center [1028, 299] width 52 height 21
click at [1038, 293] on span at bounding box center [1046, 299] width 16 height 21
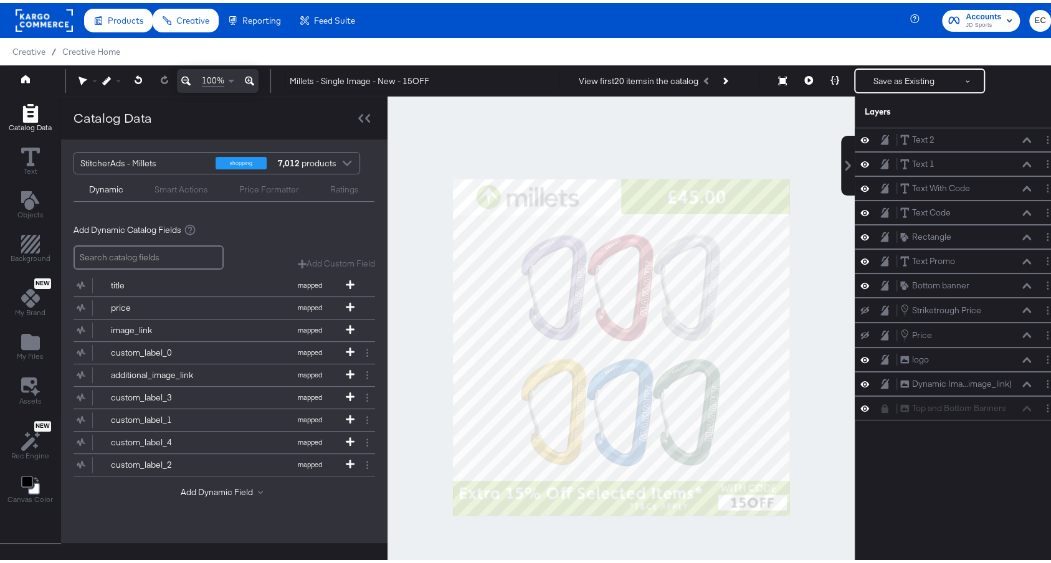
scroll to position [0, 0]
click at [823, 382] on div at bounding box center [620, 343] width 467 height 501
click at [864, 83] on button "Save as Existing" at bounding box center [903, 78] width 97 height 22
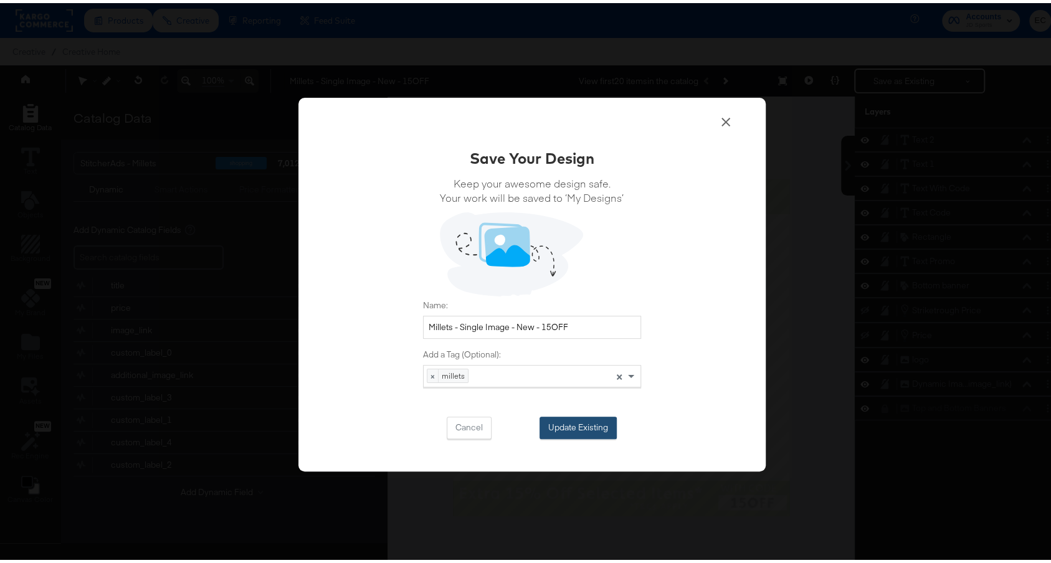
click at [580, 427] on button "Update Existing" at bounding box center [577, 425] width 77 height 22
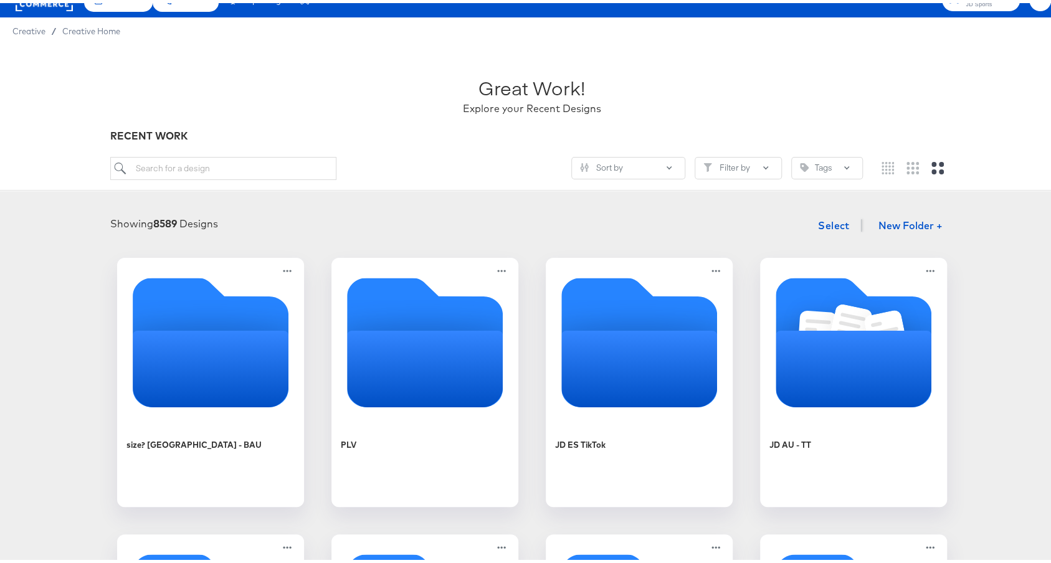
scroll to position [21, 0]
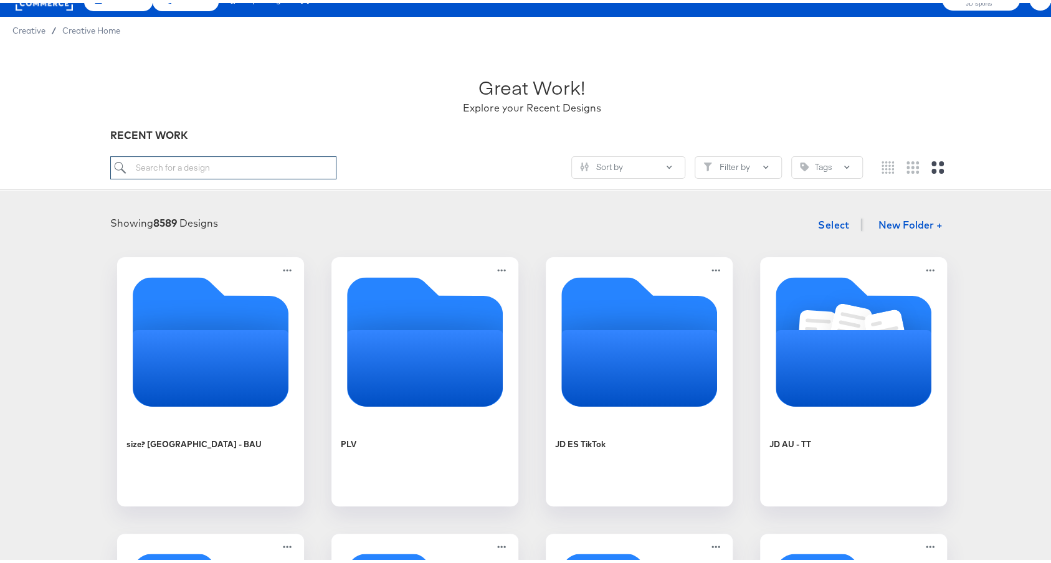
click at [247, 172] on input "search" at bounding box center [222, 164] width 225 height 23
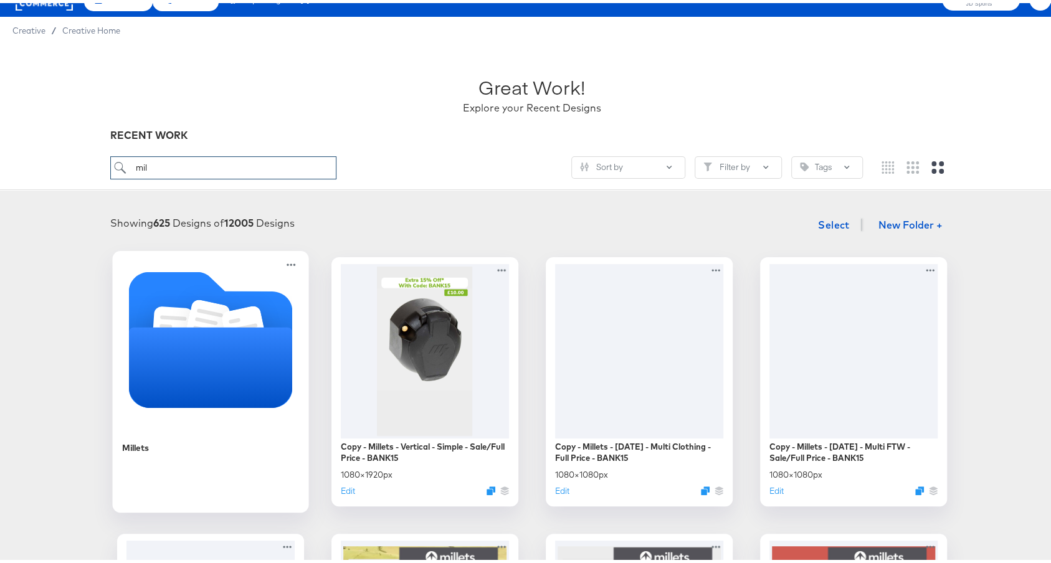
type input "mil"
click at [212, 334] on icon "Folder" at bounding box center [210, 364] width 164 height 80
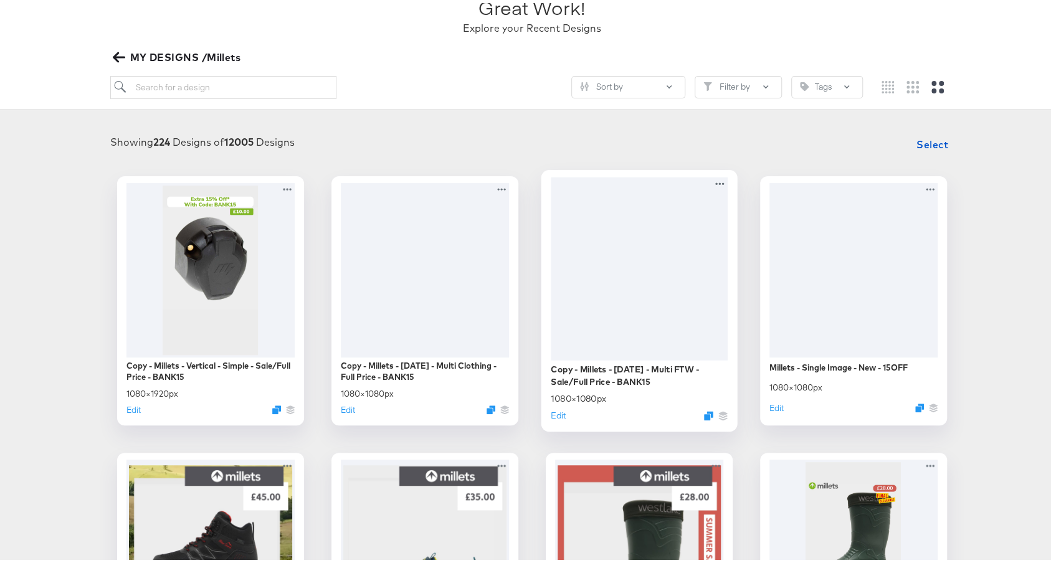
scroll to position [112, 0]
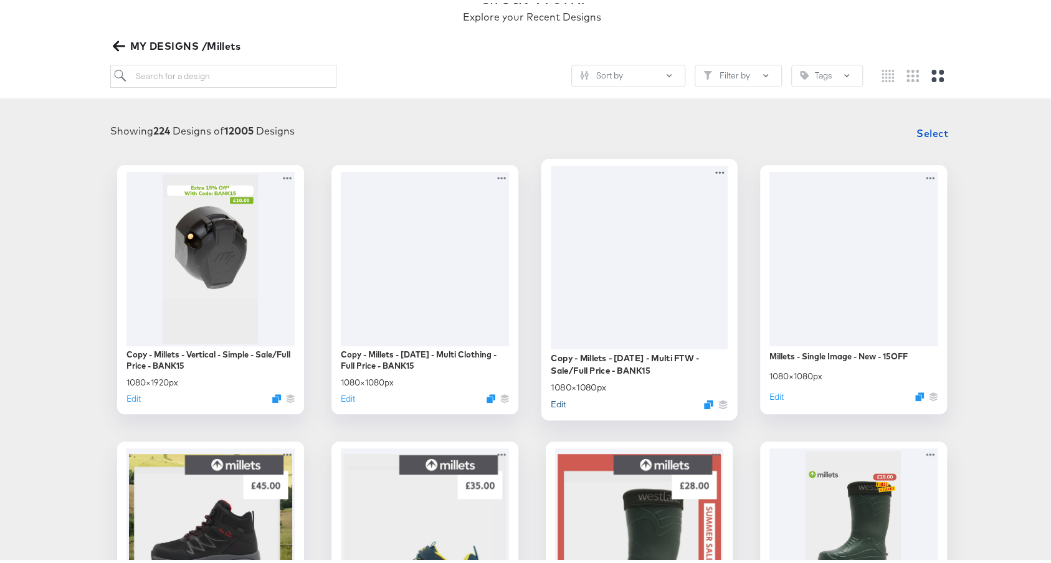
click at [551, 400] on button "Edit" at bounding box center [558, 401] width 15 height 12
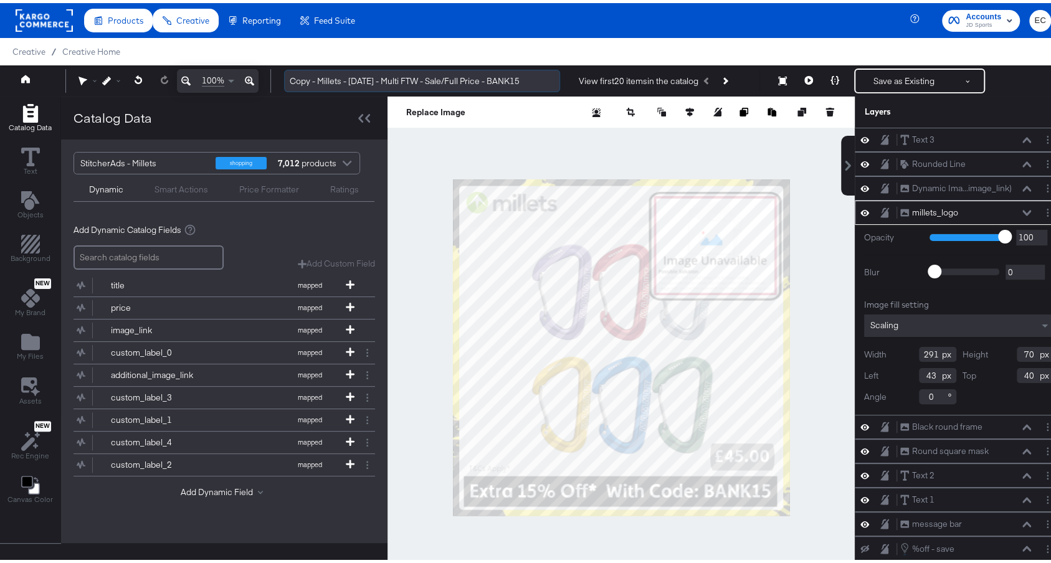
click at [500, 80] on input "Copy - Millets - Mar 24 - Multi FTW - Sale/Full Price - BANK15" at bounding box center [422, 78] width 276 height 23
paste input "15OFF"
click at [287, 80] on input "Copy - Millets - Mar 24 - Multi FTW - Sale/Full Price - 15OFF" at bounding box center [422, 78] width 276 height 23
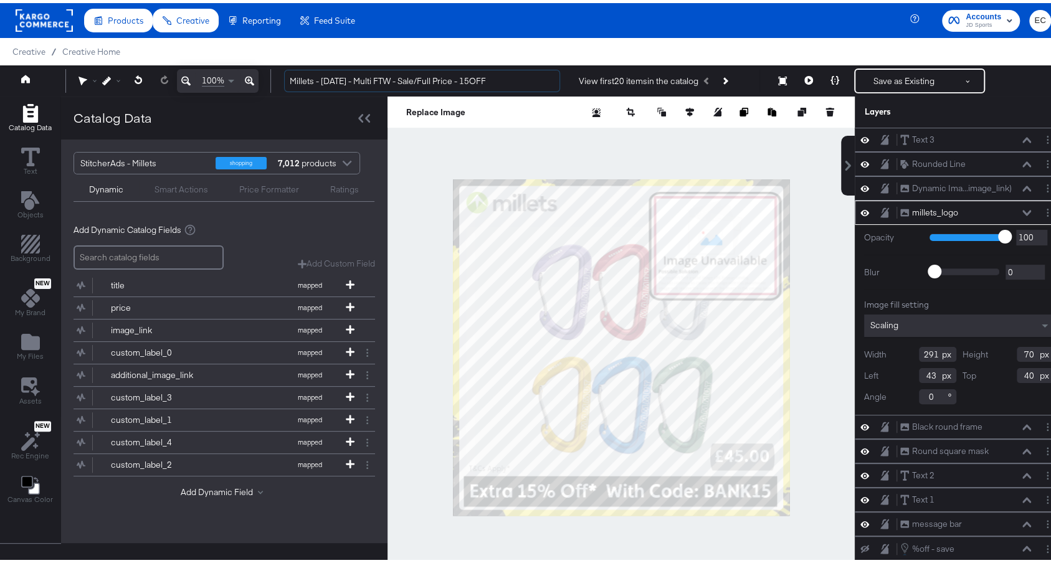
type input "Millets - Mar 24 - Multi FTW - Sale/Full Price - 15OFF"
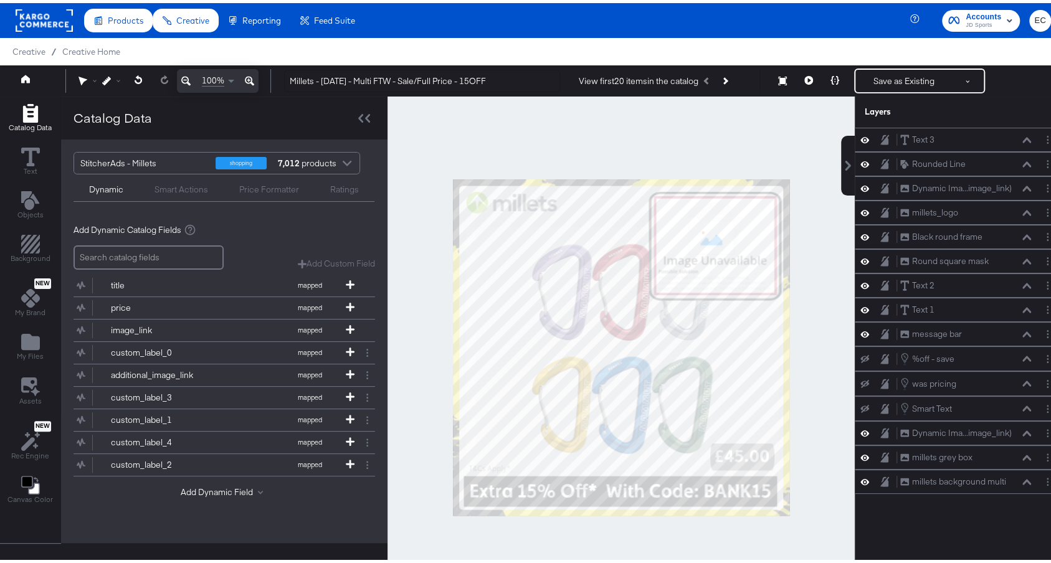
click at [493, 148] on div at bounding box center [620, 343] width 467 height 501
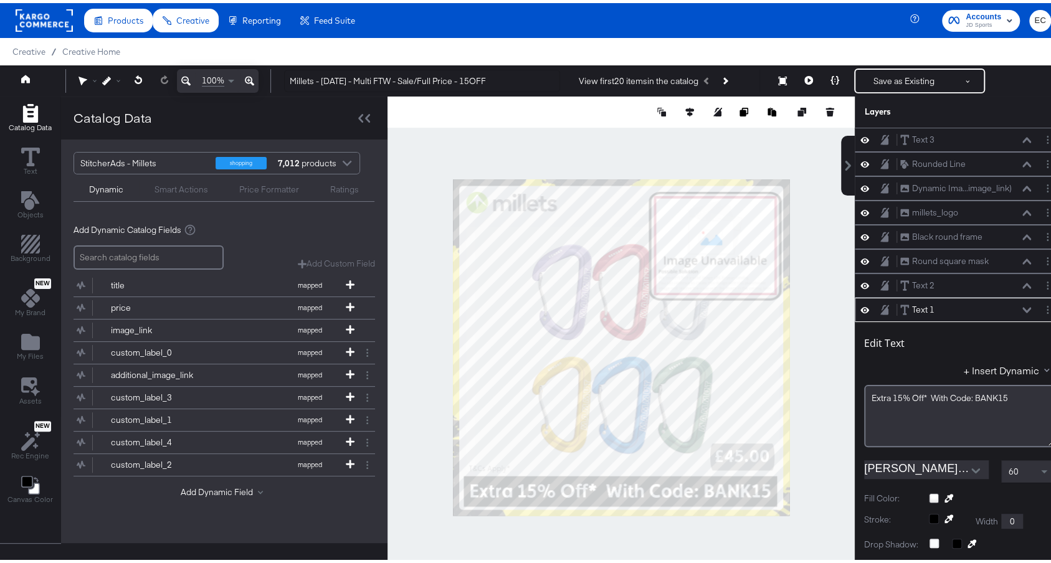
scroll to position [167, 0]
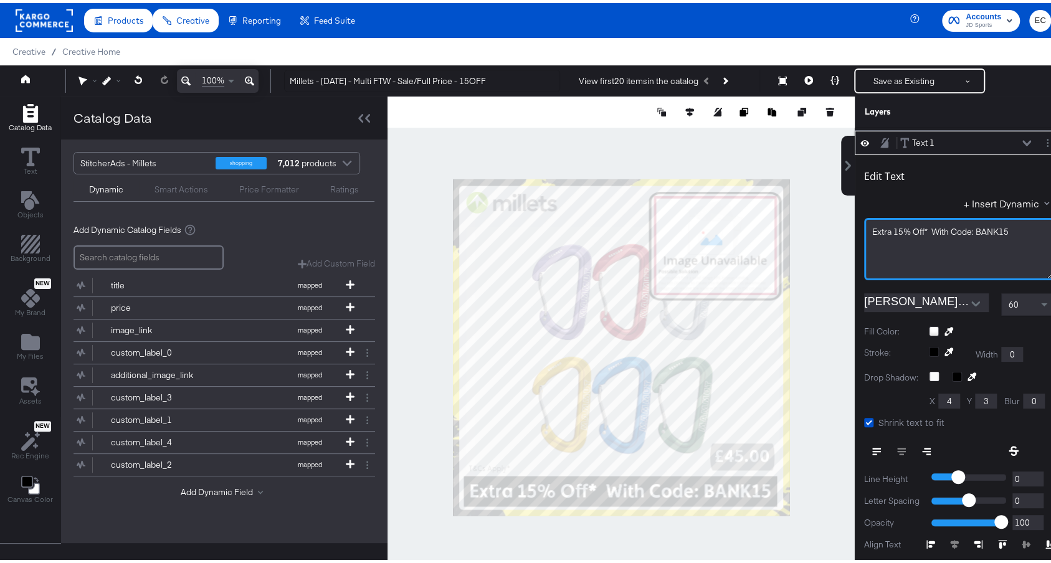
click at [980, 224] on span "Extra 15% Off* With Code: BANK15" at bounding box center [940, 228] width 136 height 11
click at [980, 225] on span "Extra 15% Off* With Code: BANK15" at bounding box center [940, 228] width 136 height 11
click at [962, 137] on div "Text 1 Text 1" at bounding box center [965, 139] width 132 height 13
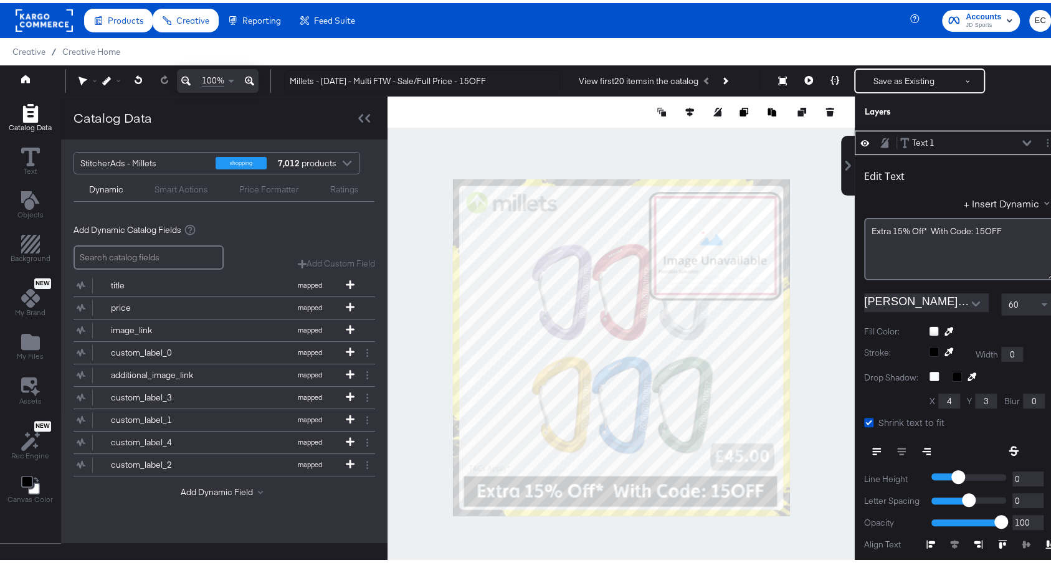
click at [1022, 137] on icon at bounding box center [1026, 140] width 9 height 6
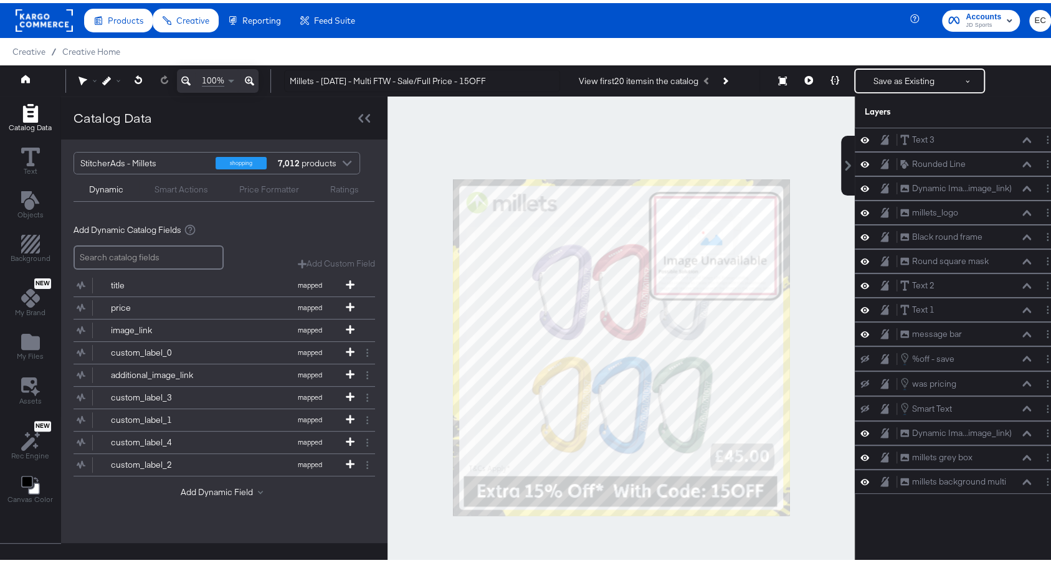
click at [779, 118] on div at bounding box center [620, 343] width 467 height 501
click at [886, 72] on button "Save as Existing" at bounding box center [903, 78] width 97 height 22
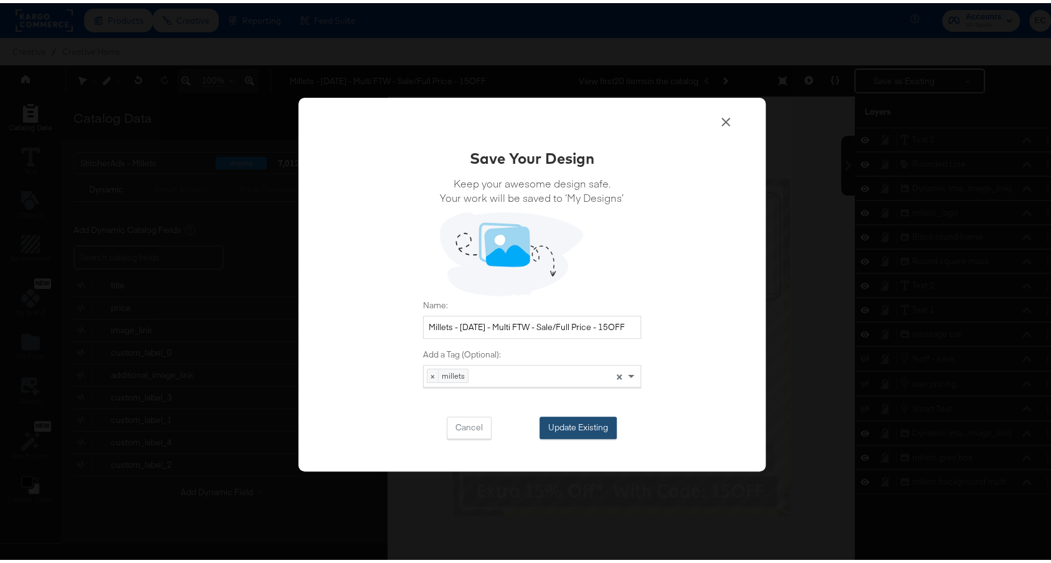
click at [587, 417] on button "Update Existing" at bounding box center [577, 425] width 77 height 22
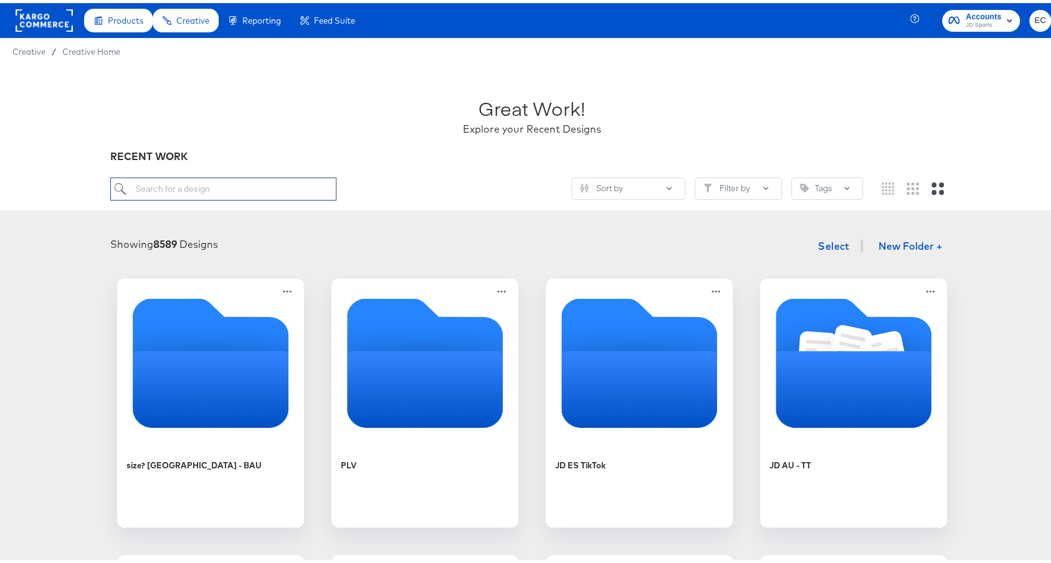
click at [256, 192] on input "search" at bounding box center [222, 185] width 225 height 23
type input "mill"
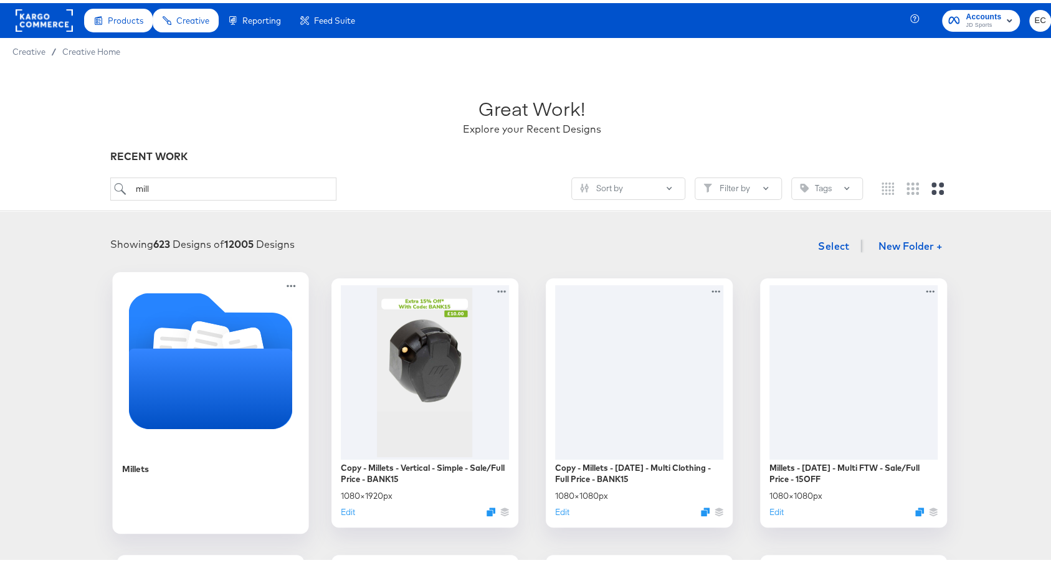
click at [251, 328] on icon "Folder" at bounding box center [244, 350] width 45 height 52
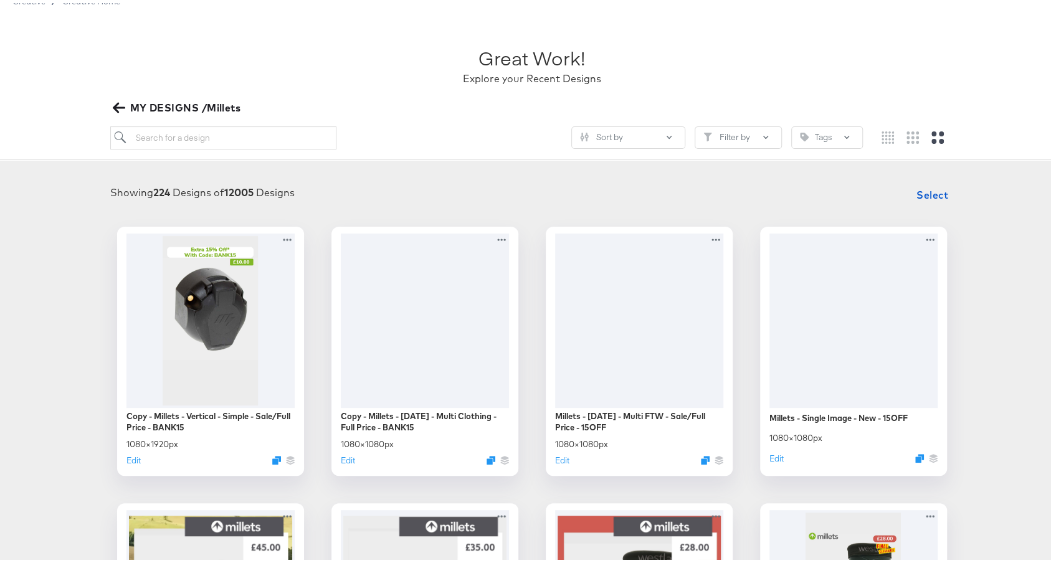
scroll to position [72, 0]
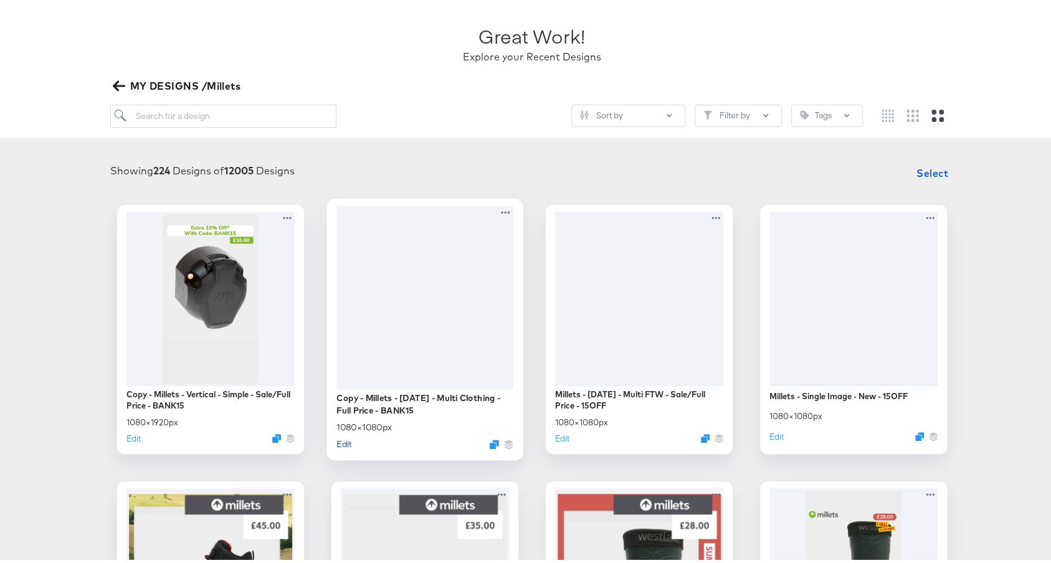
click at [336, 438] on button "Edit" at bounding box center [343, 441] width 15 height 12
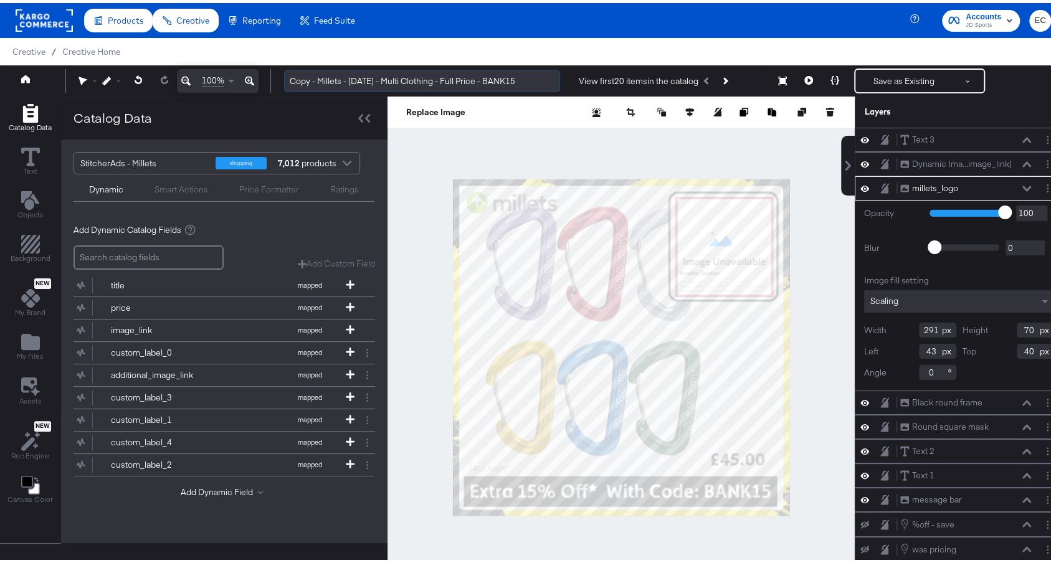
drag, startPoint x: 318, startPoint y: 81, endPoint x: 283, endPoint y: 78, distance: 34.4
click at [284, 78] on input "Copy - Millets - Mar 24 - Multi Clothing - Full Price - BANK15" at bounding box center [422, 78] width 276 height 23
click at [486, 77] on input "Millets - Mar 24 - Multi Clothing - Full Price - BANK15" at bounding box center [422, 78] width 276 height 23
paste input "15OFF"
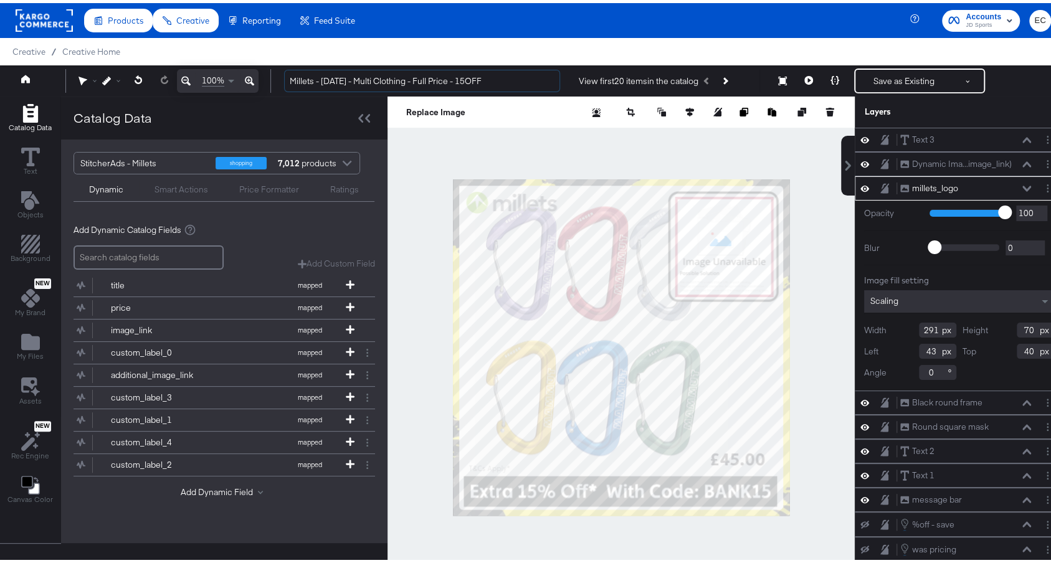
type input "Millets - Mar 24 - Multi Clothing - Full Price - 15OFF"
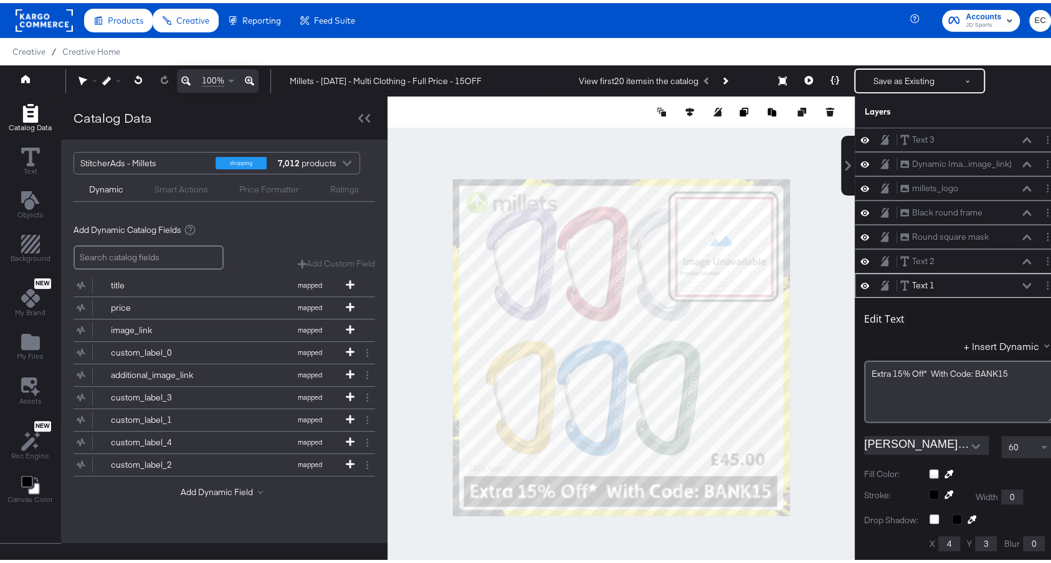
scroll to position [143, 0]
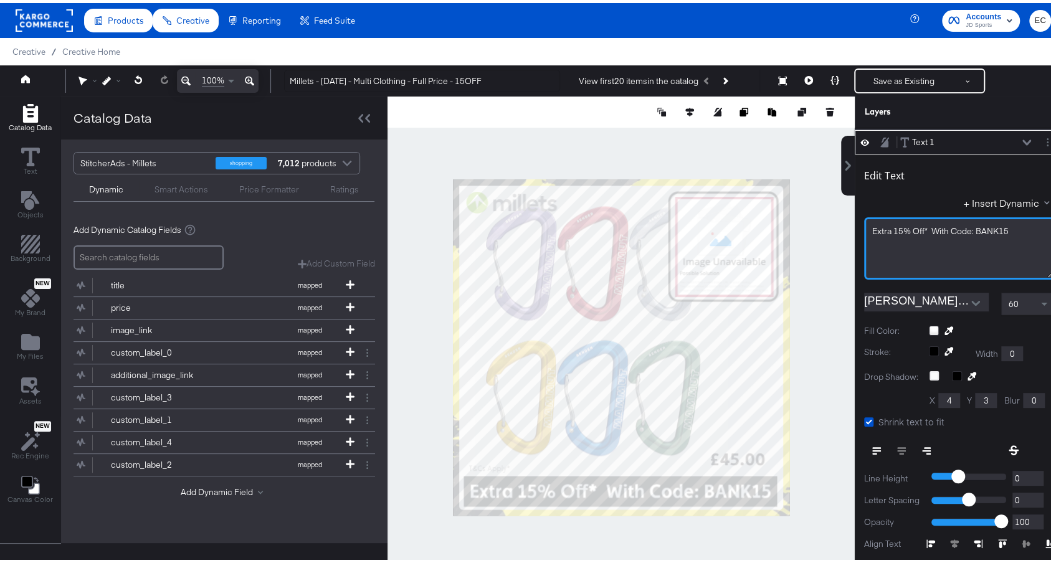
click at [983, 227] on span "Extra 15% Off* With Code: BANK15" at bounding box center [940, 227] width 136 height 11
click at [938, 140] on div "Text 1 Text 1" at bounding box center [965, 139] width 132 height 13
click at [1022, 136] on icon at bounding box center [1026, 139] width 9 height 6
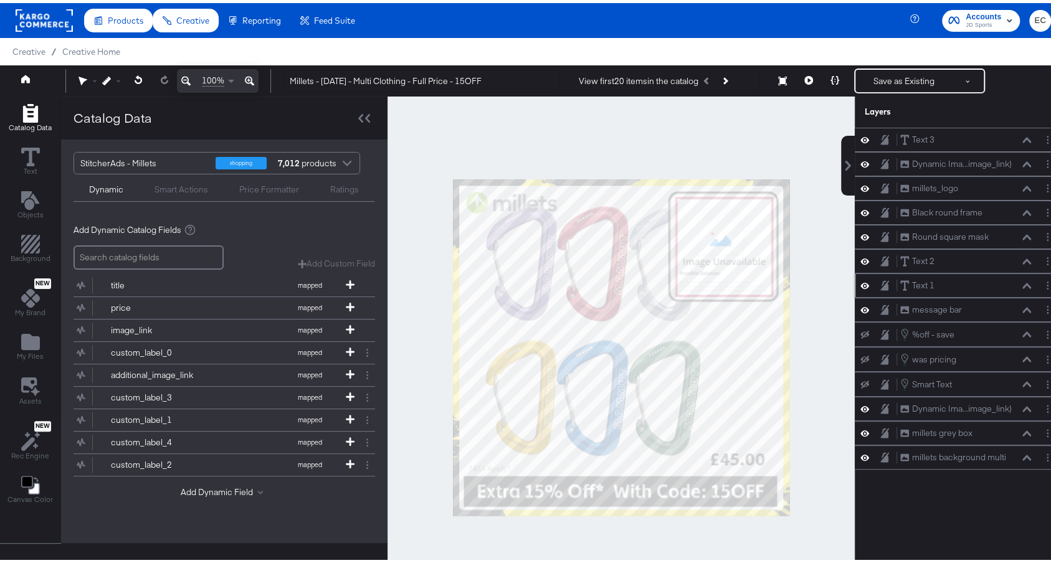
scroll to position [0, 0]
click at [896, 81] on button "Save as Existing" at bounding box center [903, 78] width 97 height 22
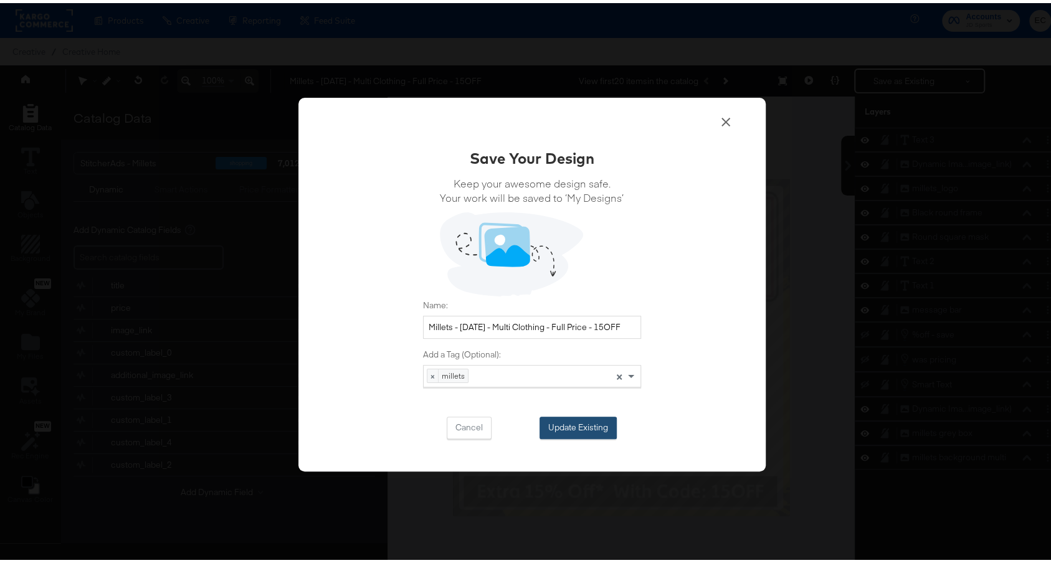
click at [578, 430] on button "Update Existing" at bounding box center [577, 425] width 77 height 22
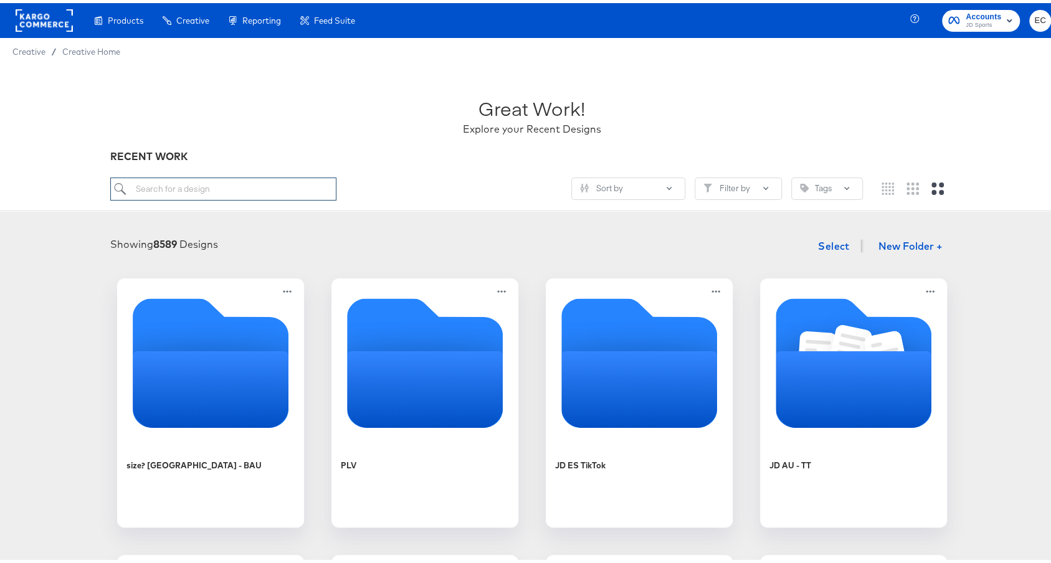
click at [307, 191] on input "search" at bounding box center [222, 185] width 225 height 23
type input "mil"
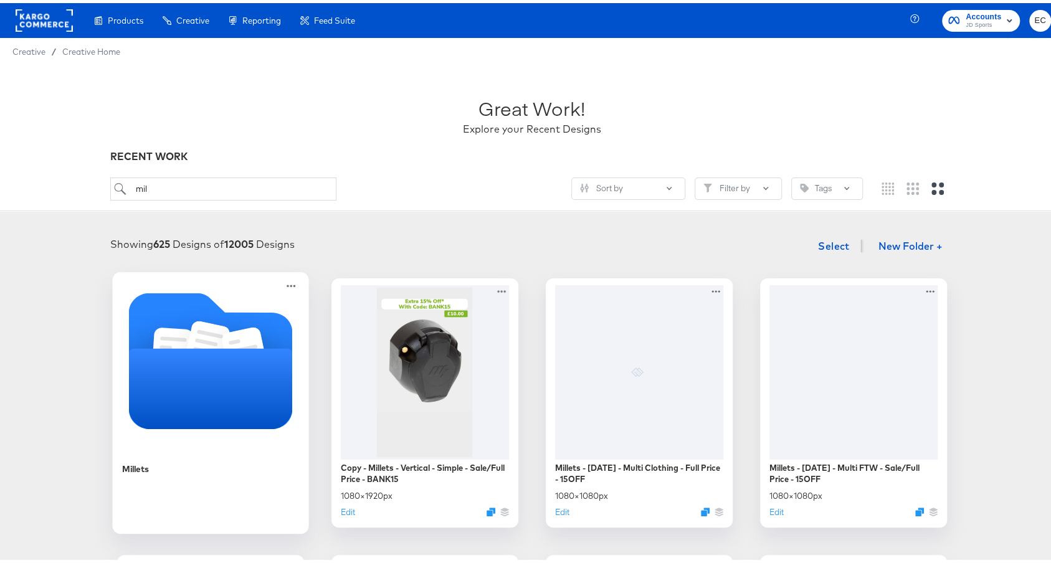
click at [183, 347] on icon "Folder" at bounding box center [210, 385] width 164 height 80
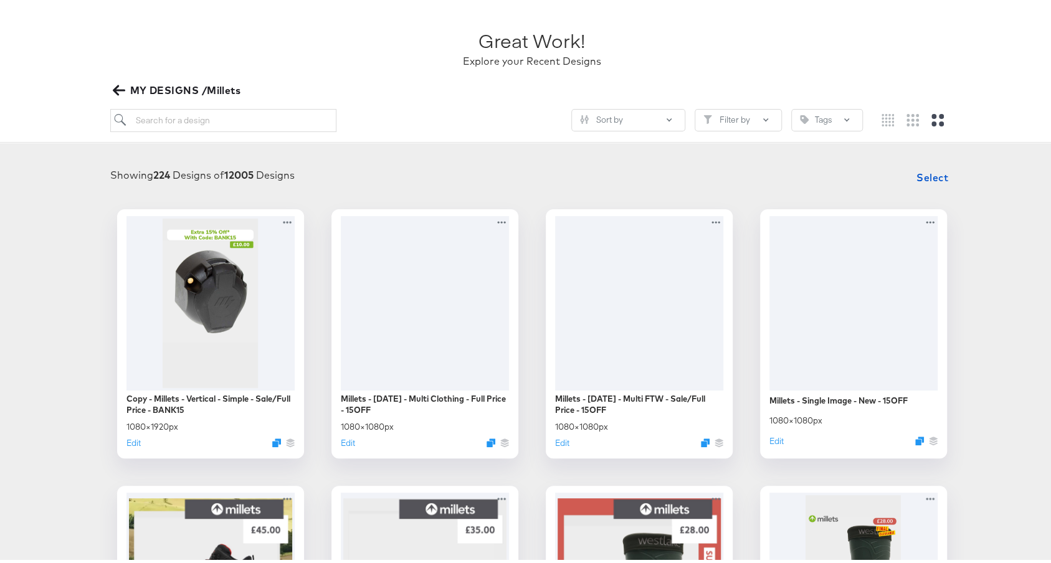
scroll to position [78, 0]
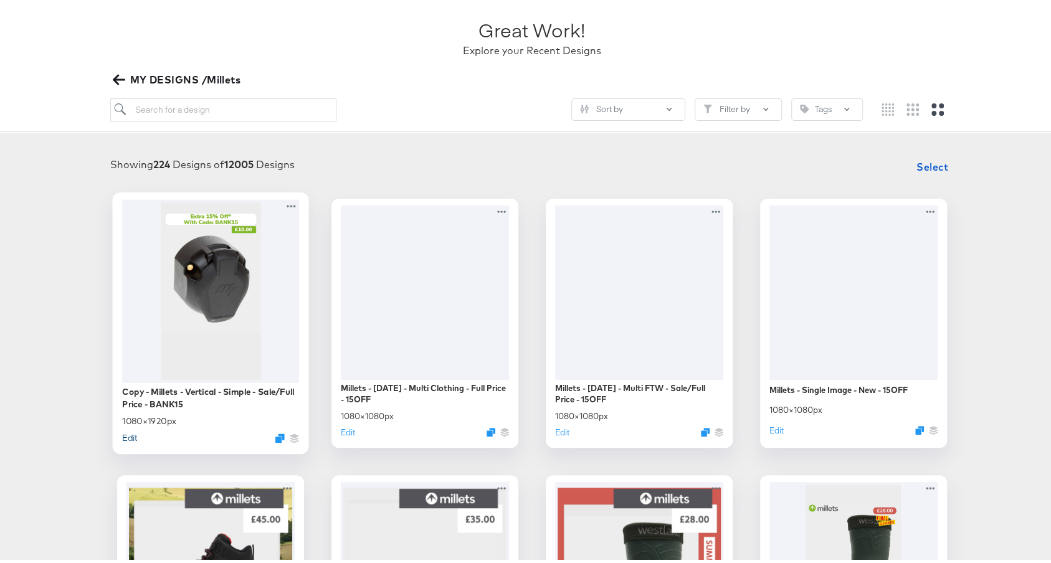
click at [125, 435] on button "Edit" at bounding box center [129, 435] width 15 height 12
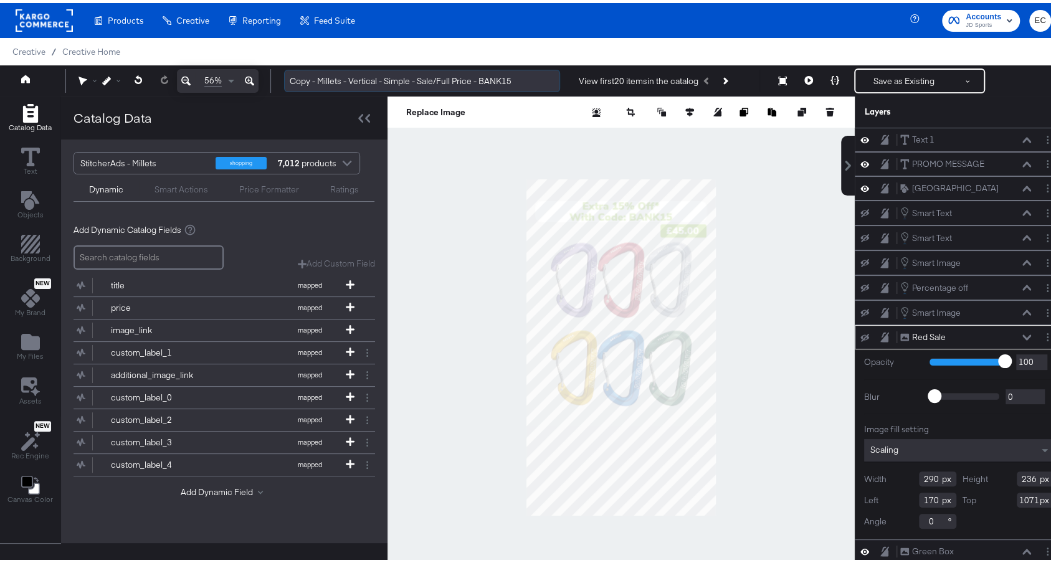
click at [509, 82] on input "Copy - Millets - Vertical - Simple - Sale/Full Price - BANK15" at bounding box center [422, 78] width 276 height 23
paste input "15OFF"
click at [296, 75] on input "Copy - Millets - Vertical - Simple - Sale/Full Price - 15OFF" at bounding box center [422, 78] width 276 height 23
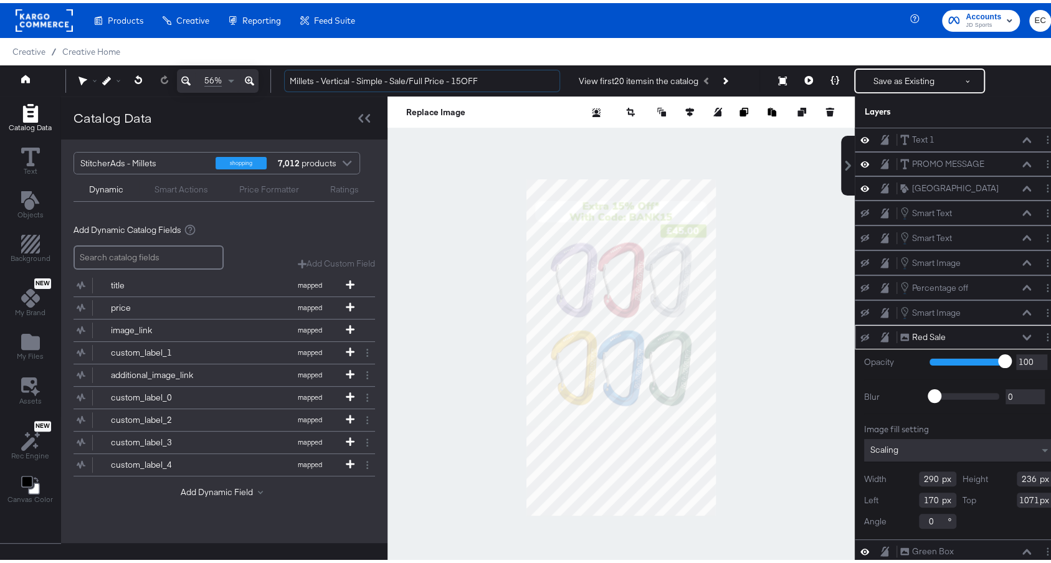
type input "Millets - Vertical - Simple - Sale/Full Price - 15OFF"
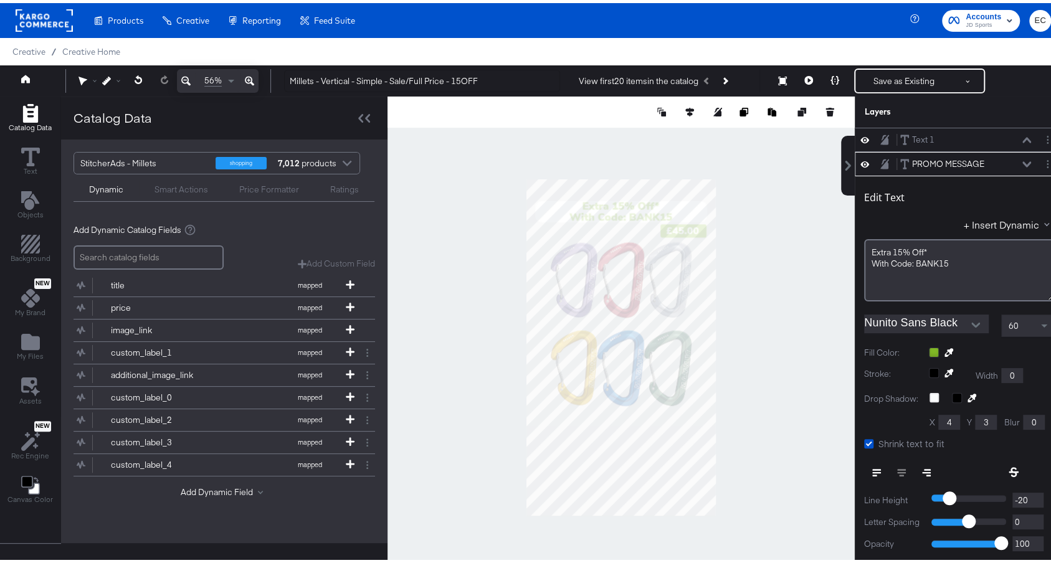
scroll to position [24, 0]
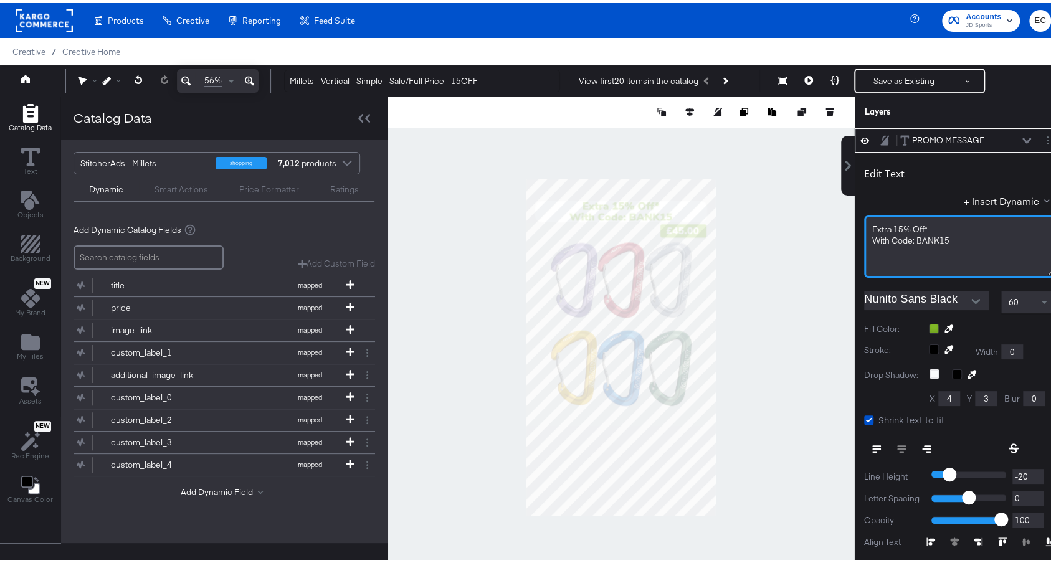
click at [924, 239] on span "With Code: BANK15" at bounding box center [910, 237] width 77 height 11
click at [947, 228] on div "Extra 15% Off*" at bounding box center [959, 226] width 174 height 12
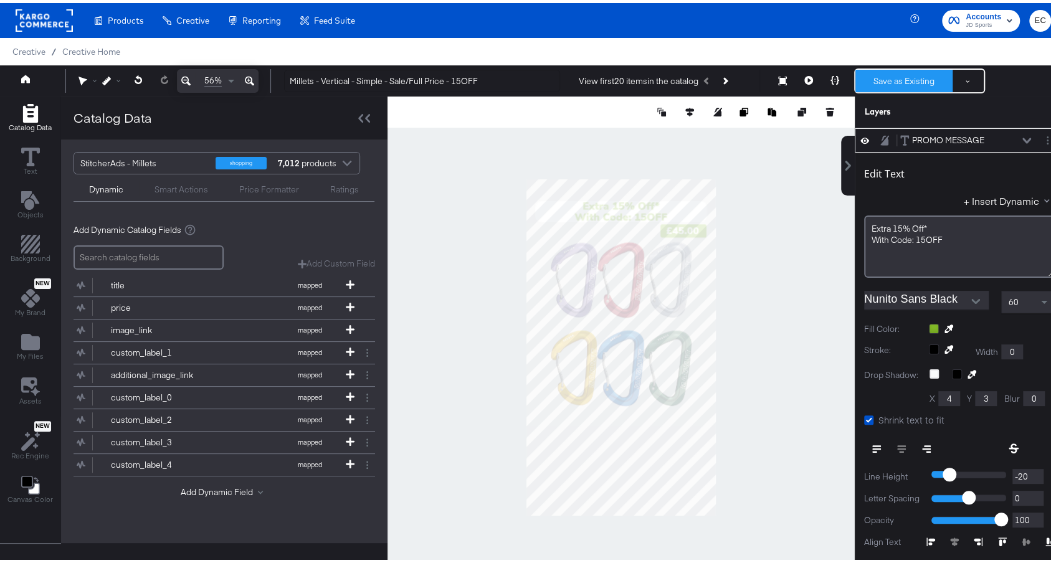
click at [893, 71] on button "Save as Existing" at bounding box center [903, 78] width 97 height 22
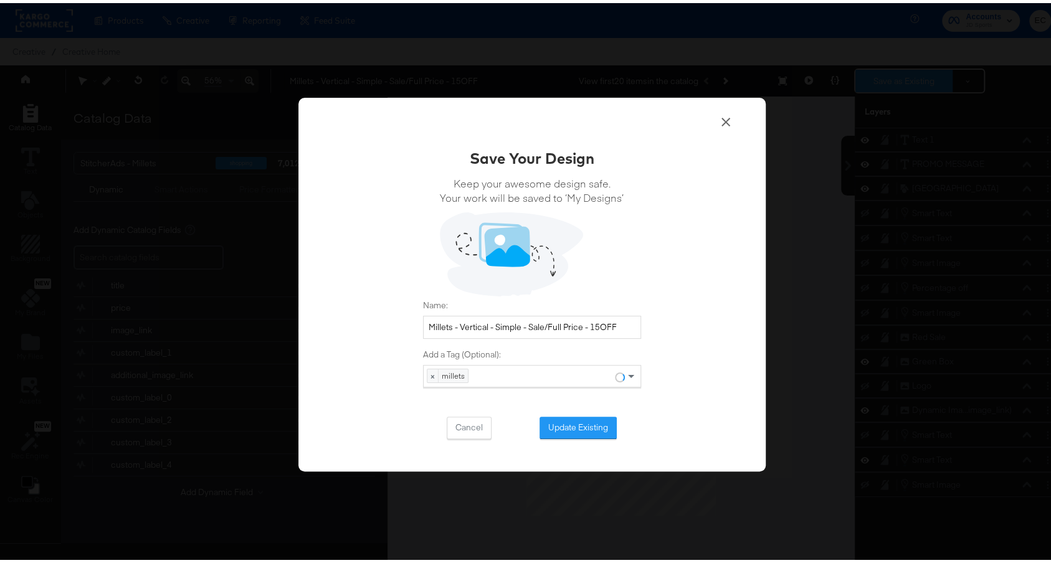
scroll to position [0, 0]
click at [586, 432] on button "Update Existing" at bounding box center [577, 425] width 77 height 22
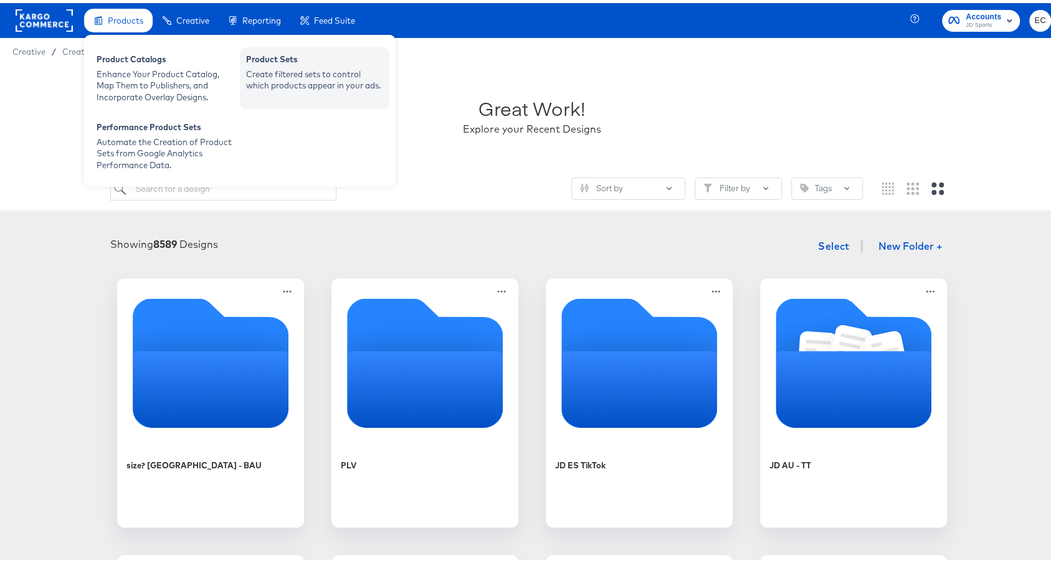
click at [321, 74] on div "Create filtered sets to control which products appear in your ads." at bounding box center [314, 76] width 137 height 23
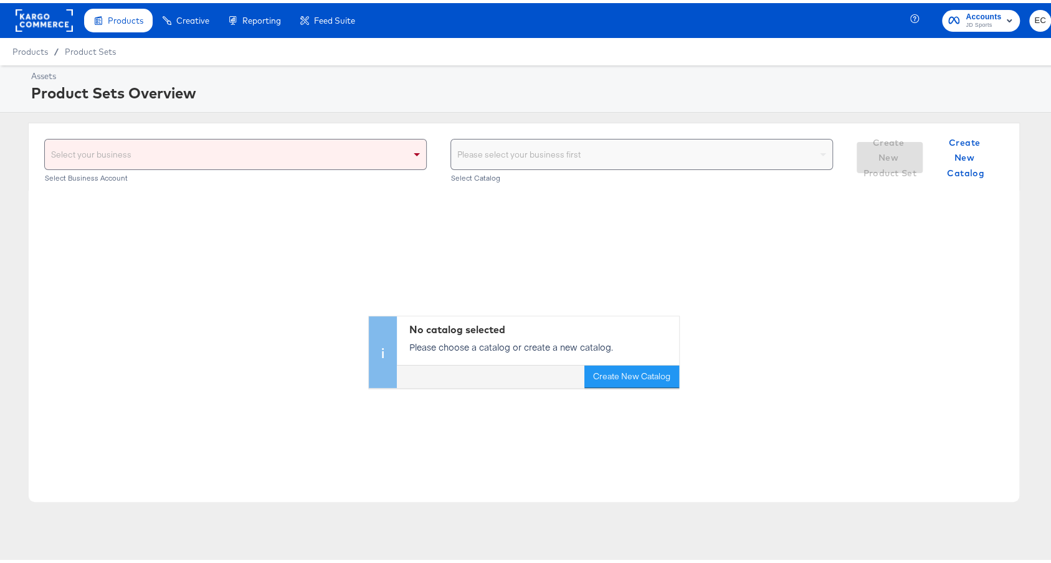
click at [359, 141] on div "Select your business" at bounding box center [235, 151] width 381 height 30
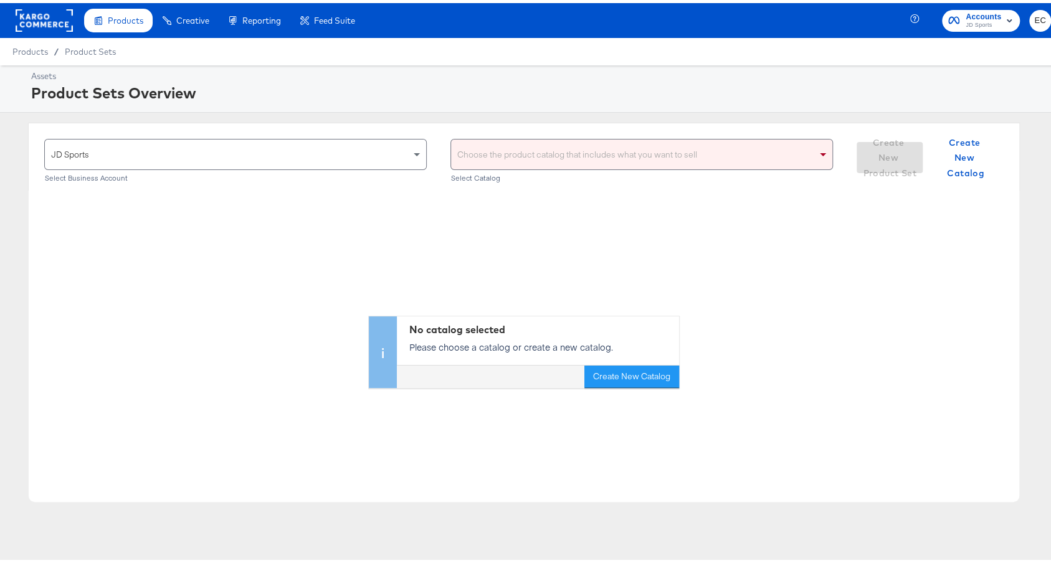
click at [486, 139] on div "Choose the product catalog that includes what you want to sell" at bounding box center [641, 151] width 381 height 30
type input "mil"
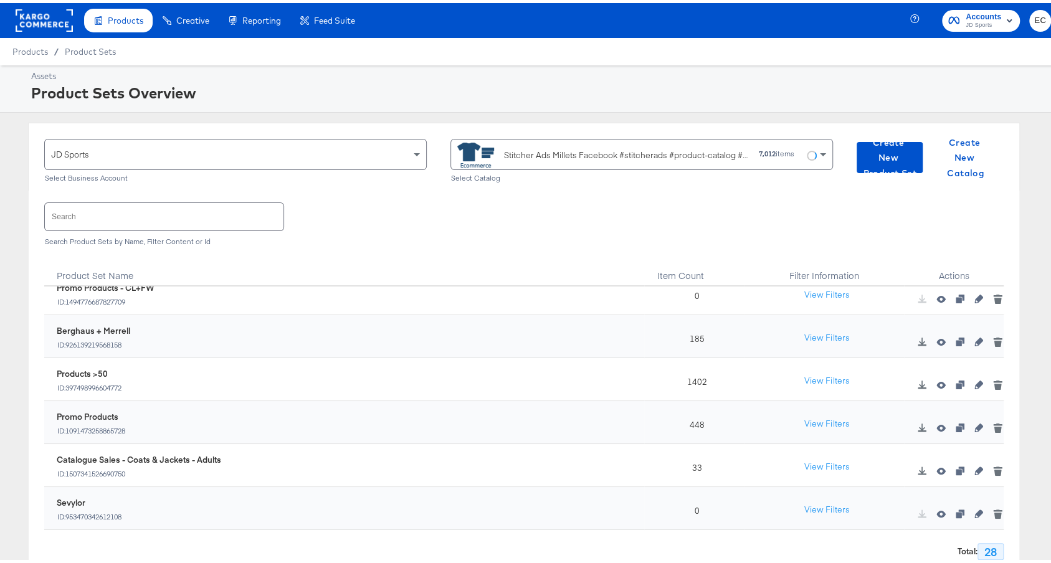
scroll to position [230, 0]
